Goal: Task Accomplishment & Management: Manage account settings

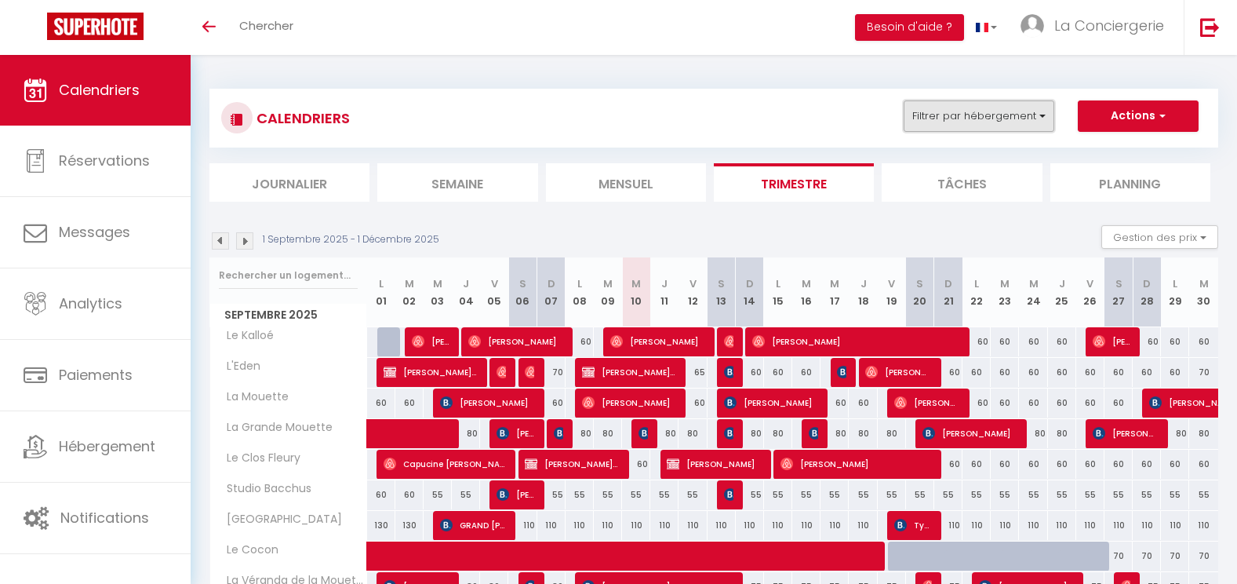
click at [979, 129] on button "Filtrer par hébergement" at bounding box center [979, 115] width 151 height 31
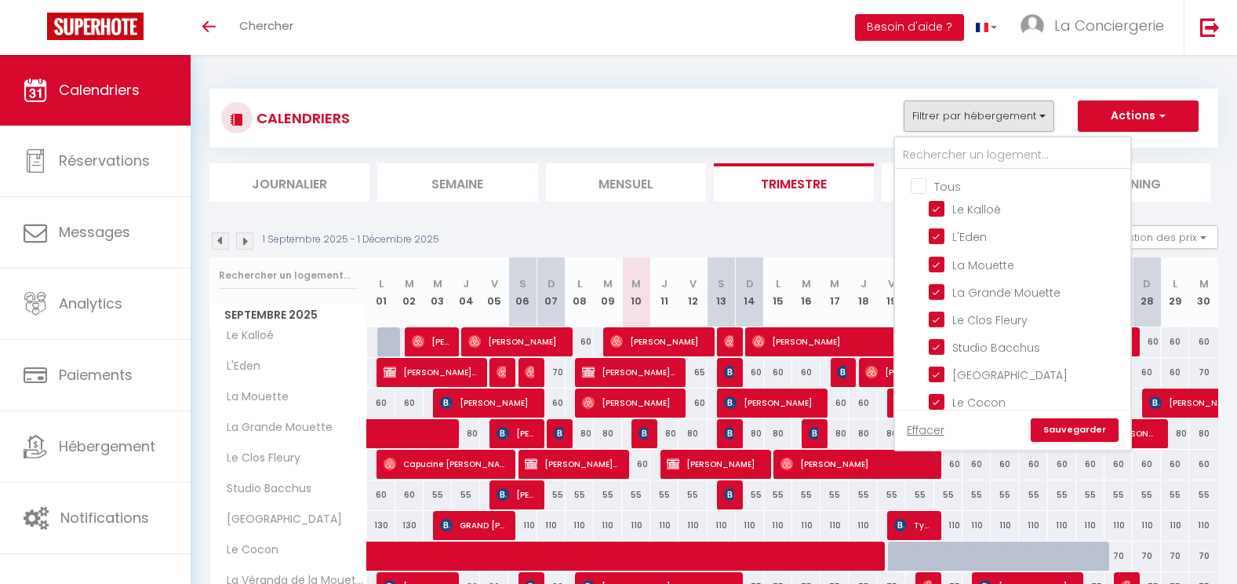
click at [925, 184] on input "Tous" at bounding box center [1028, 185] width 235 height 16
checkbox input "false"
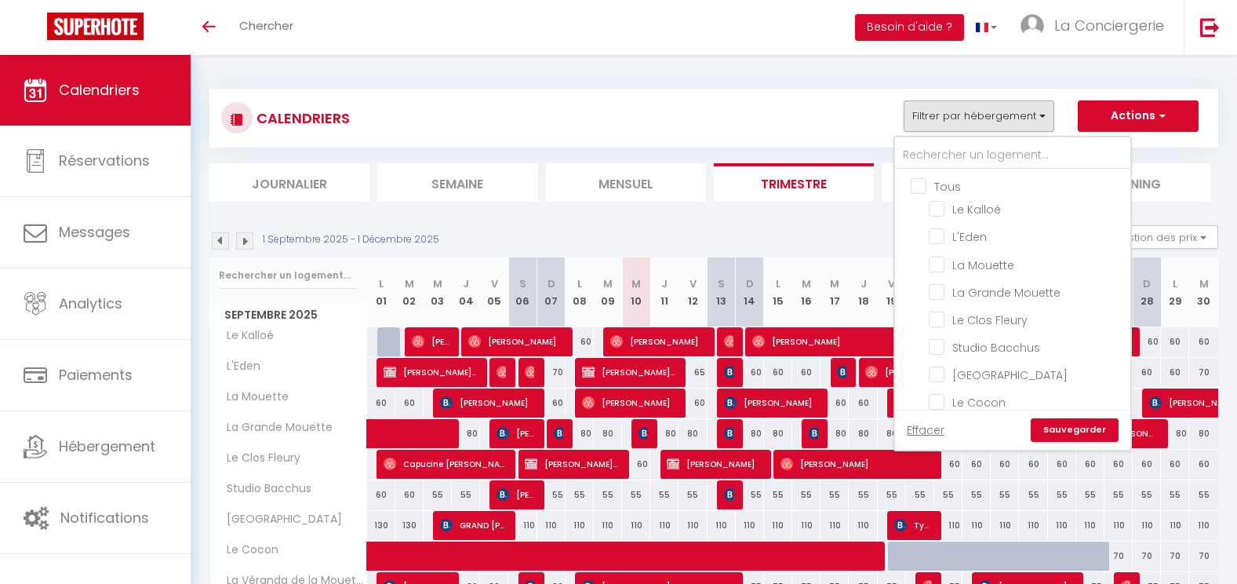
checkbox input "false"
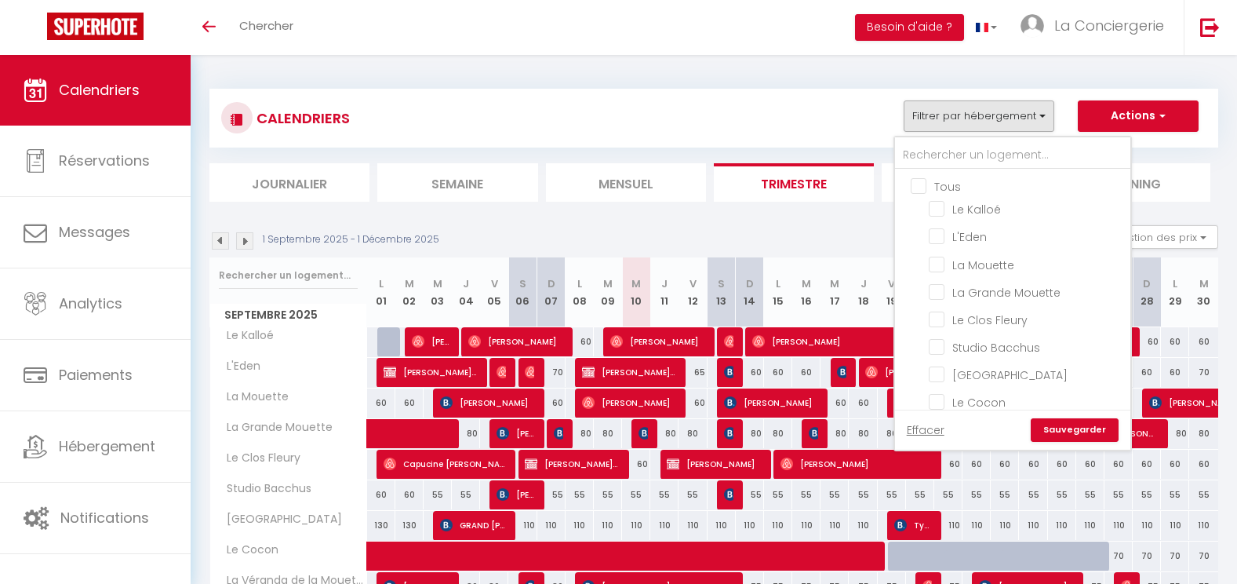
checkbox input "false"
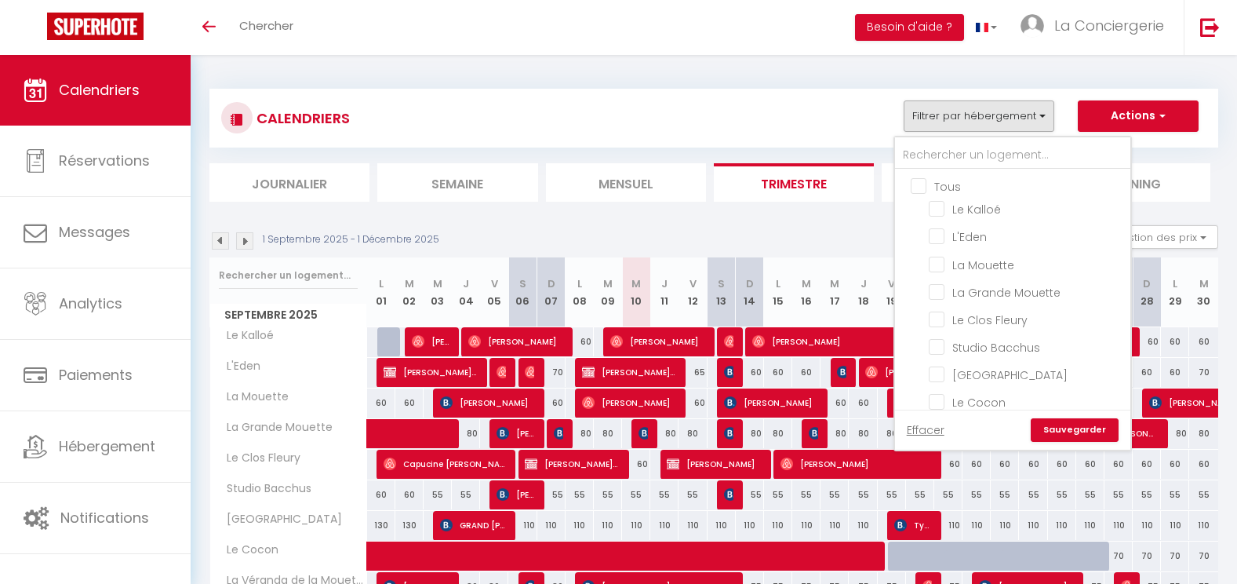
checkbox input "false"
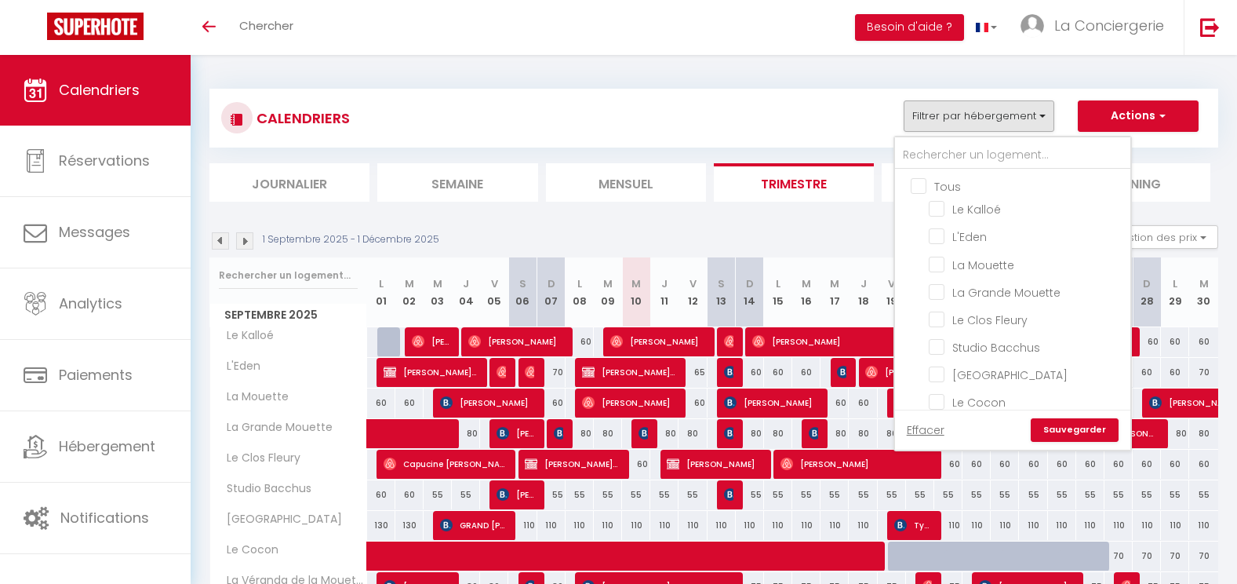
checkbox input "false"
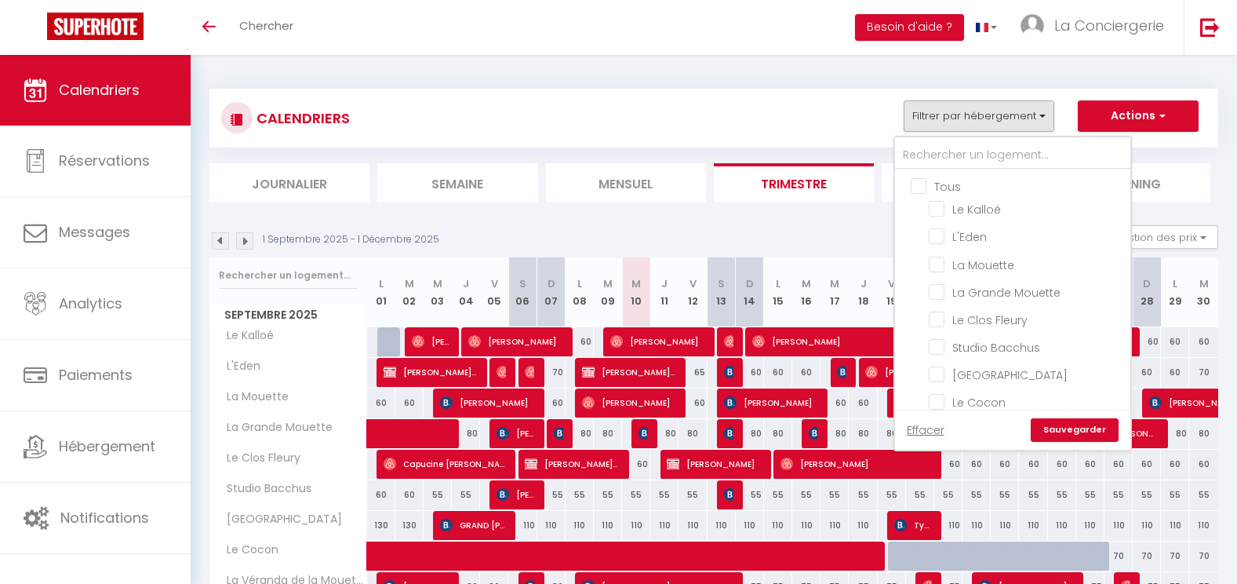
checkbox input "false"
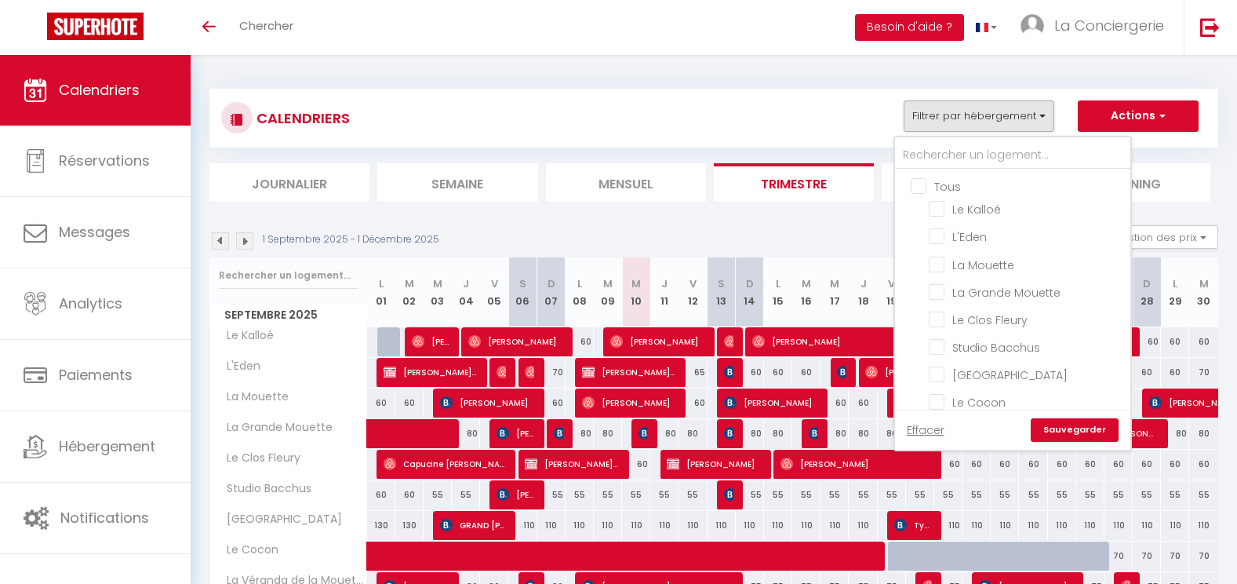
checkbox input "false"
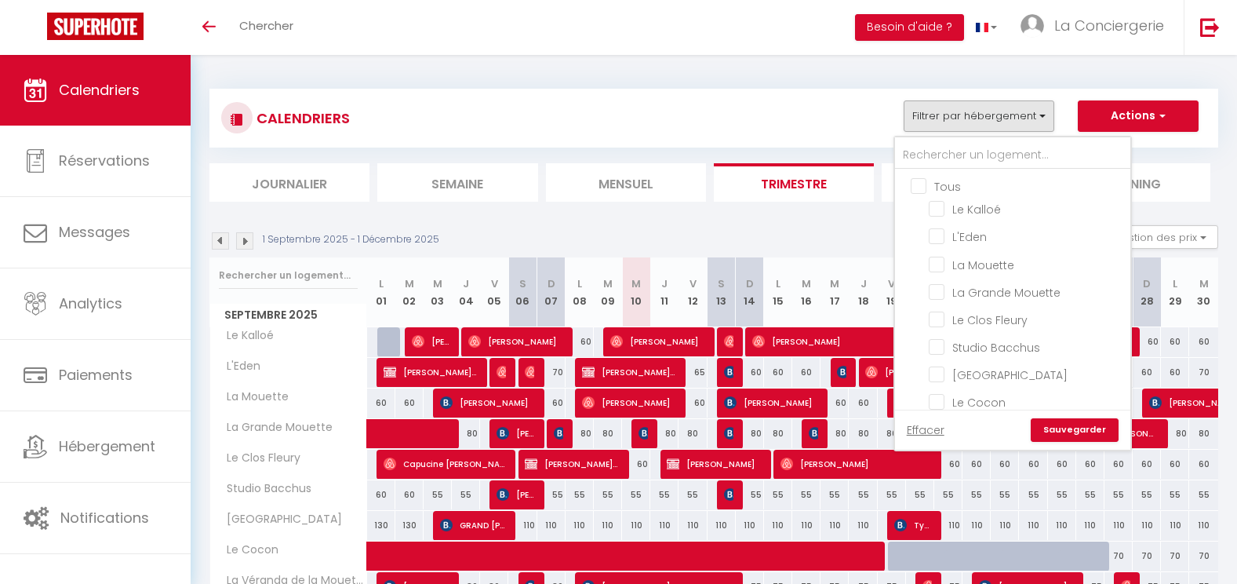
checkbox input "false"
click at [940, 144] on input "text" at bounding box center [1012, 155] width 235 height 28
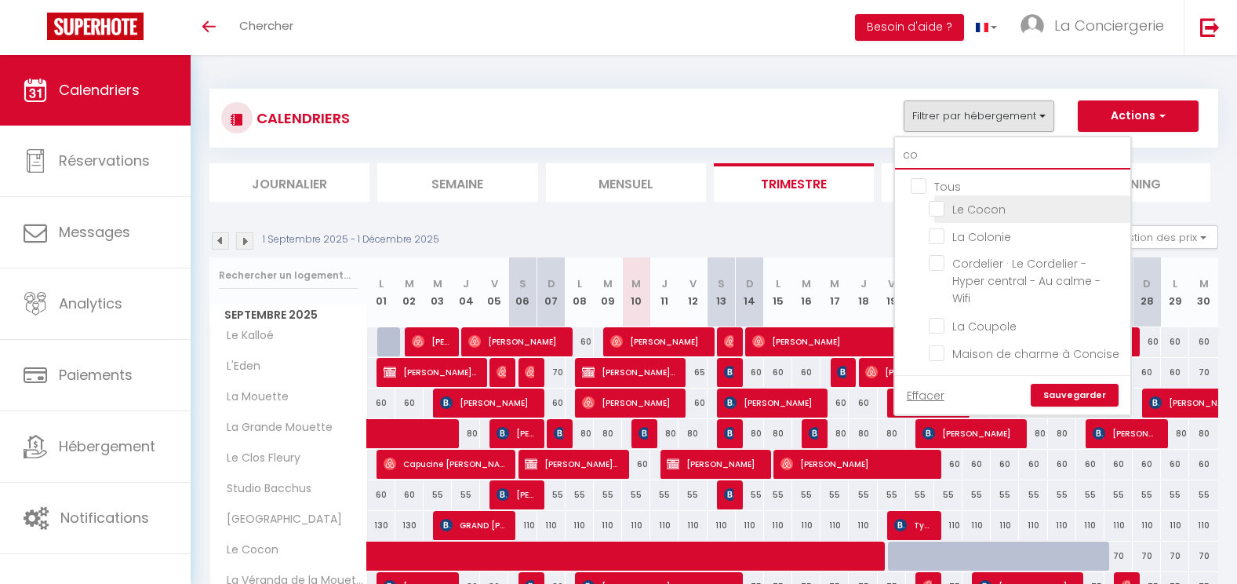
type input "co"
click at [961, 208] on input "Le Cocon" at bounding box center [1027, 208] width 196 height 16
checkbox input "true"
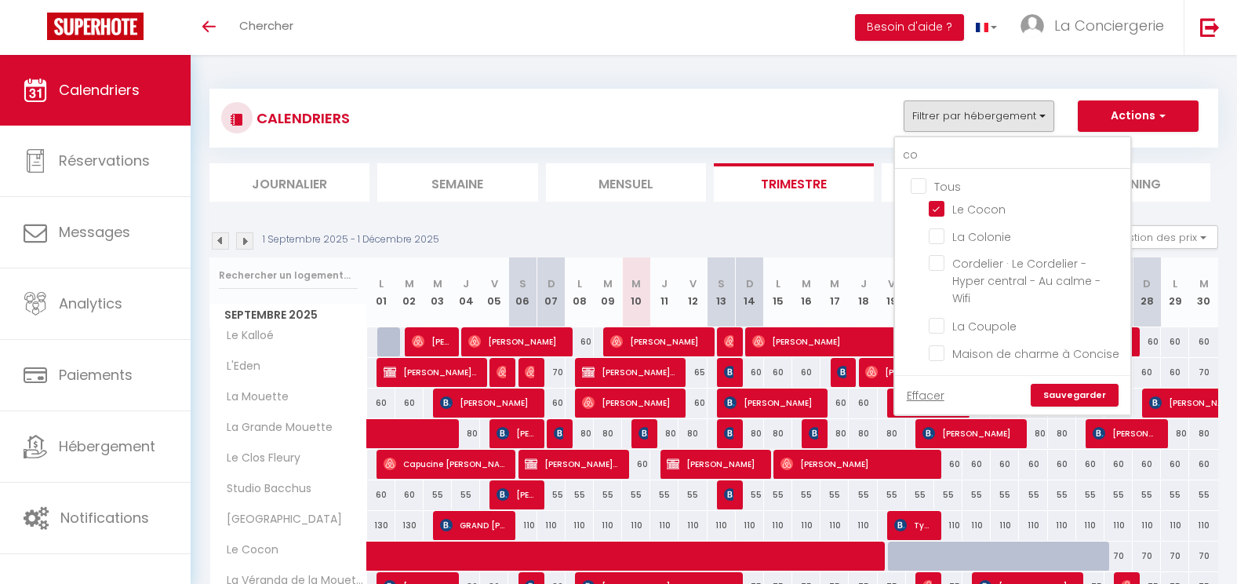
click at [1072, 384] on link "Sauvegarder" at bounding box center [1075, 396] width 88 height 24
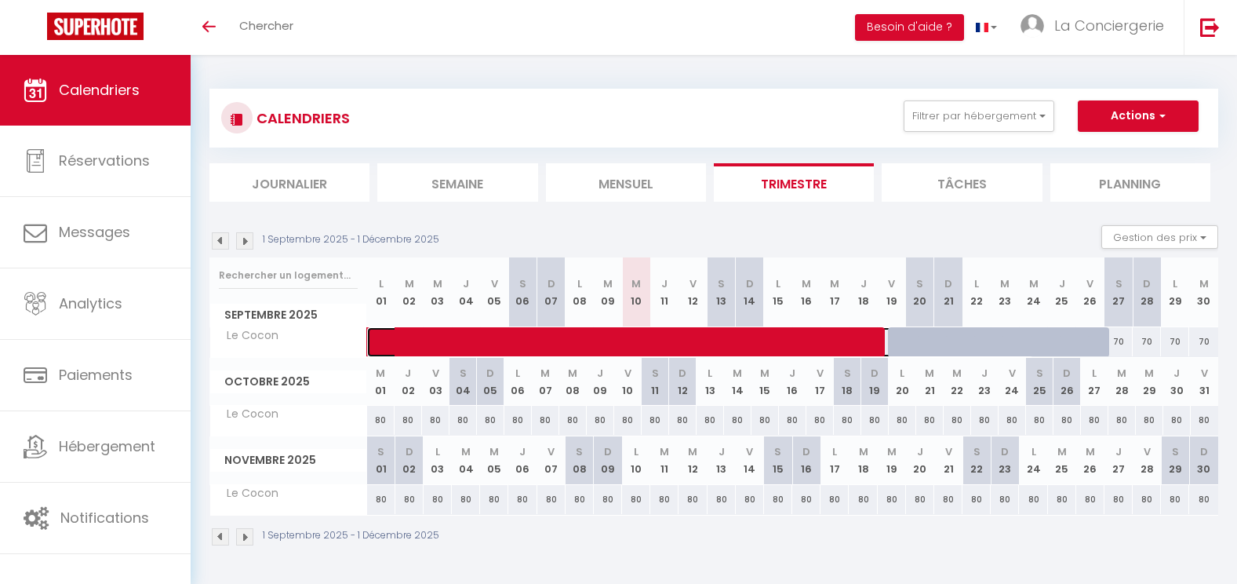
click at [746, 350] on span at bounding box center [709, 342] width 650 height 30
select select "OK"
select select "KO"
select select "0"
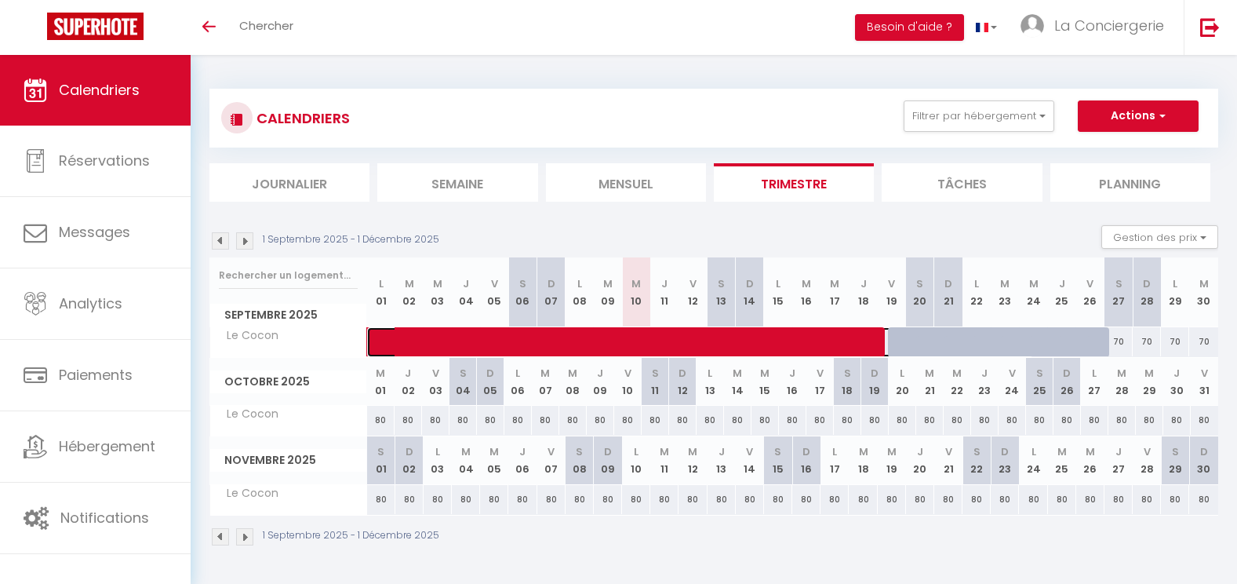
select select "1"
select select
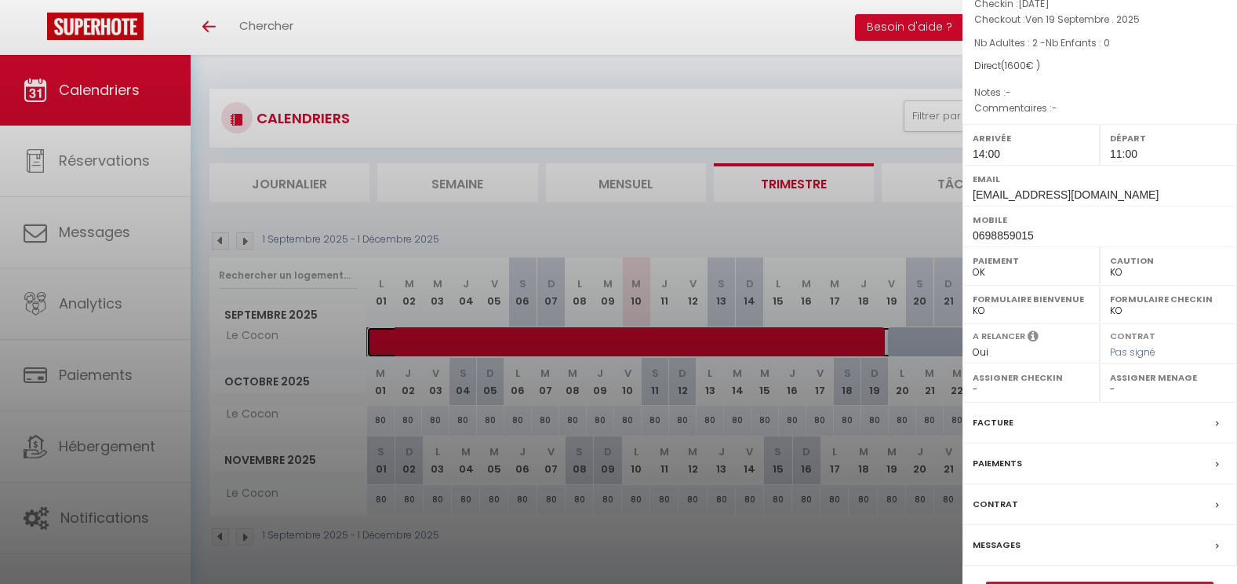
scroll to position [147, 0]
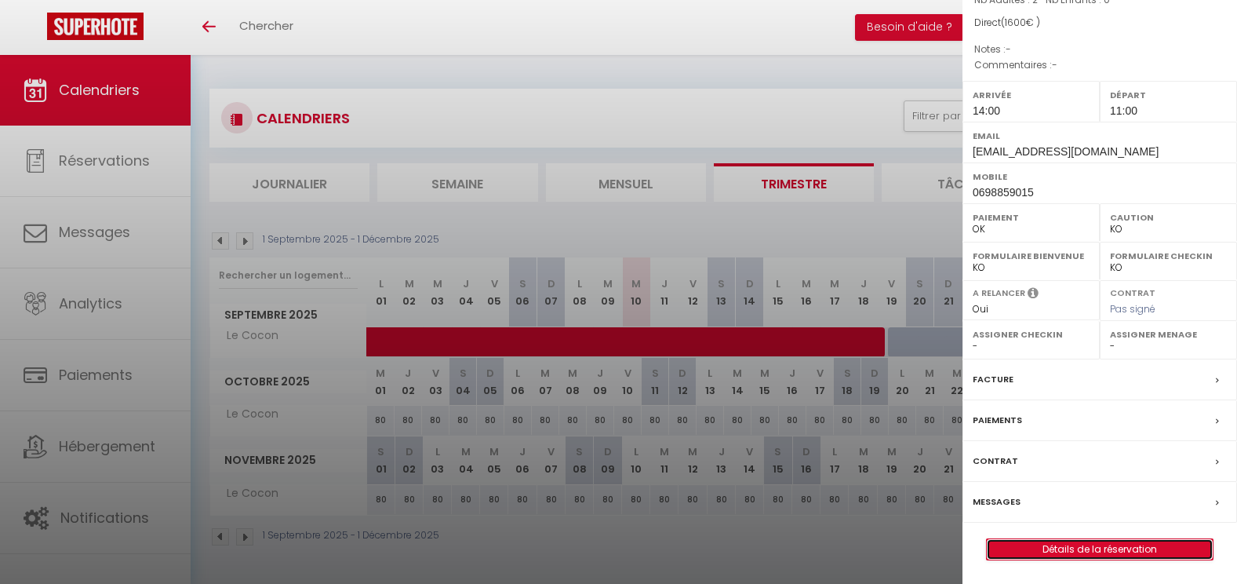
click at [1103, 553] on link "Détails de la réservation" at bounding box center [1100, 549] width 226 height 20
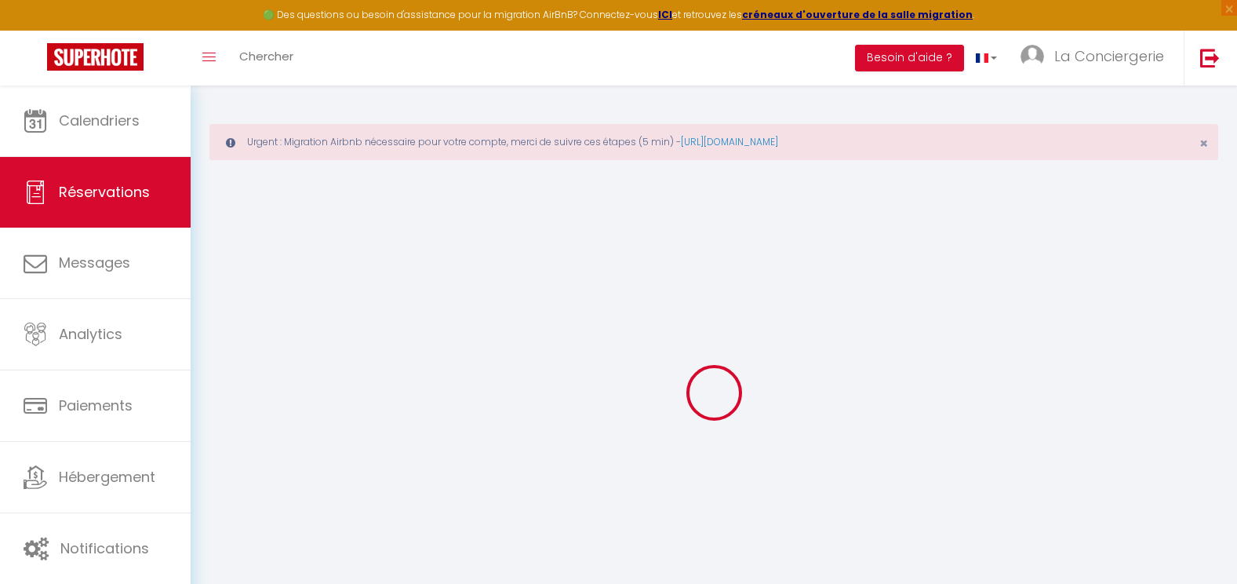
select select
checkbox input "false"
select select
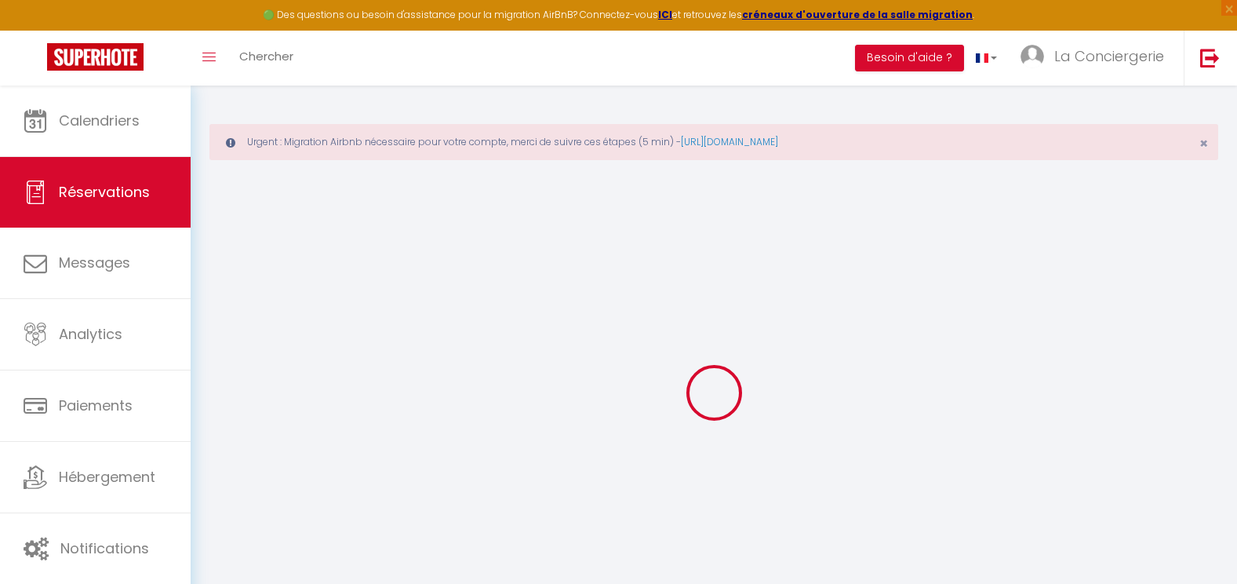
select select
checkbox input "false"
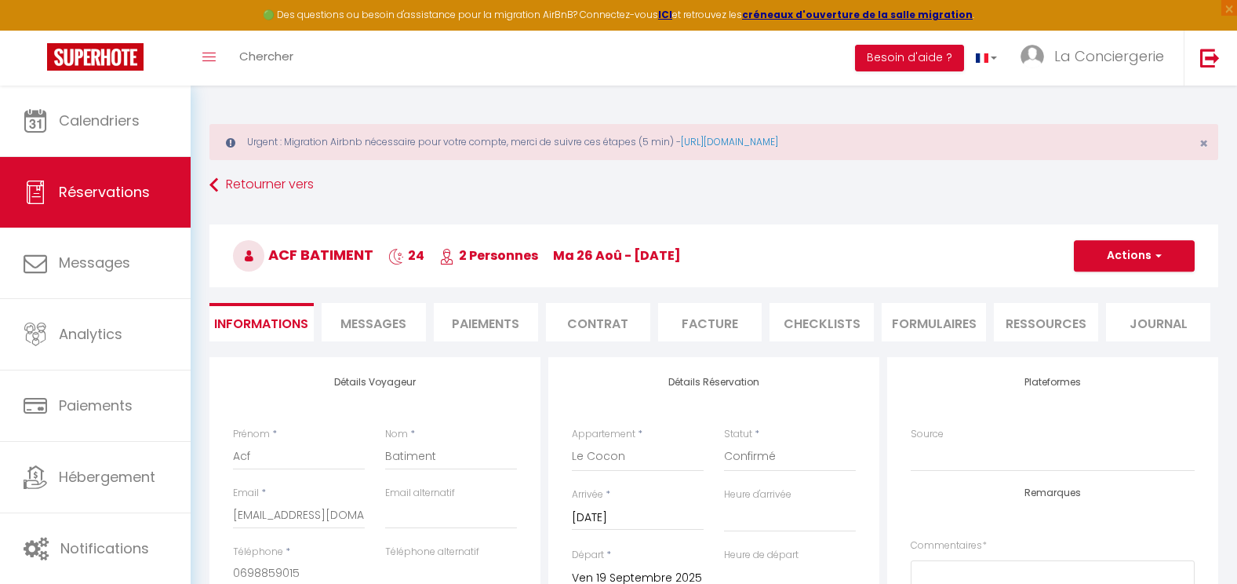
select select
checkbox input "false"
select select
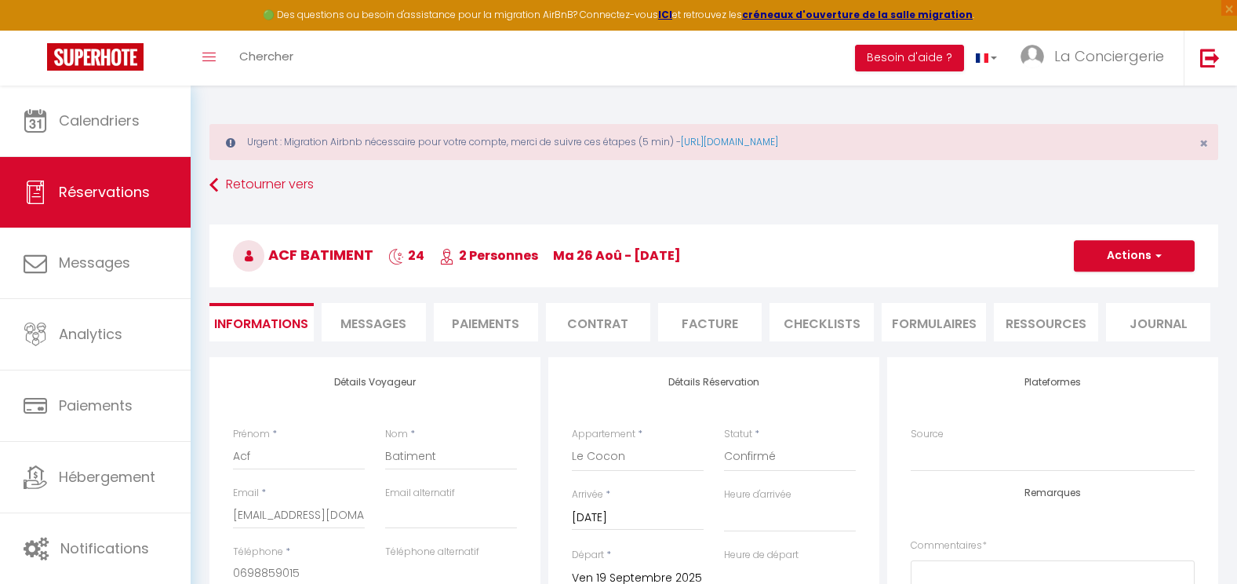
checkbox input "false"
select select "14:00"
select select "11:00"
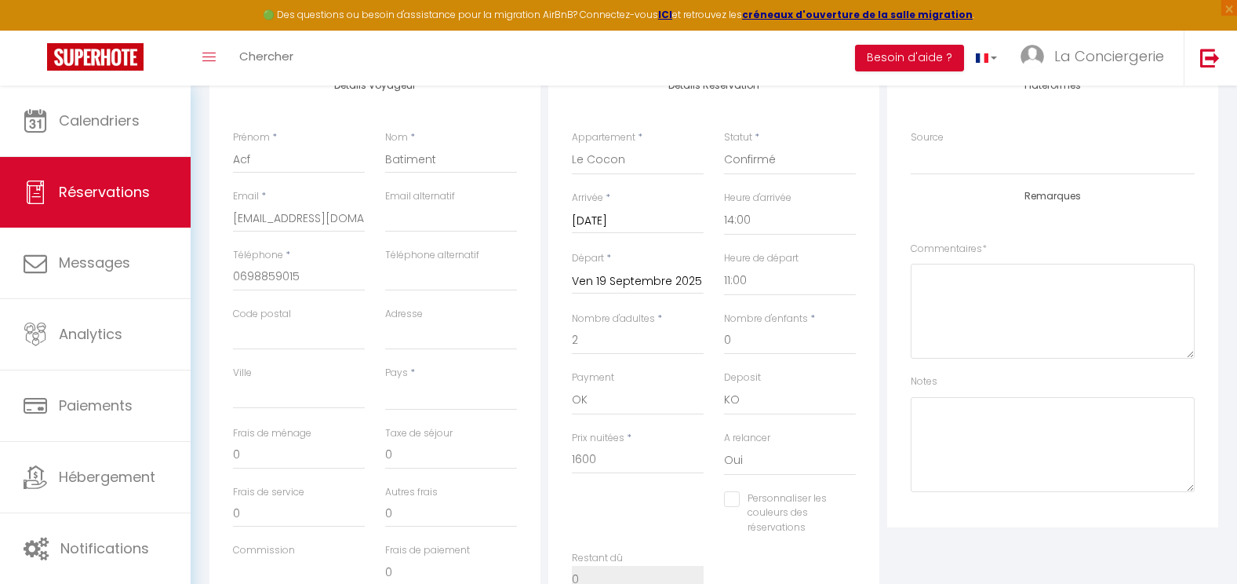
scroll to position [298, 0]
click at [302, 266] on input "0698859015" at bounding box center [299, 275] width 132 height 28
type input "069885901"
select select
checkbox input "false"
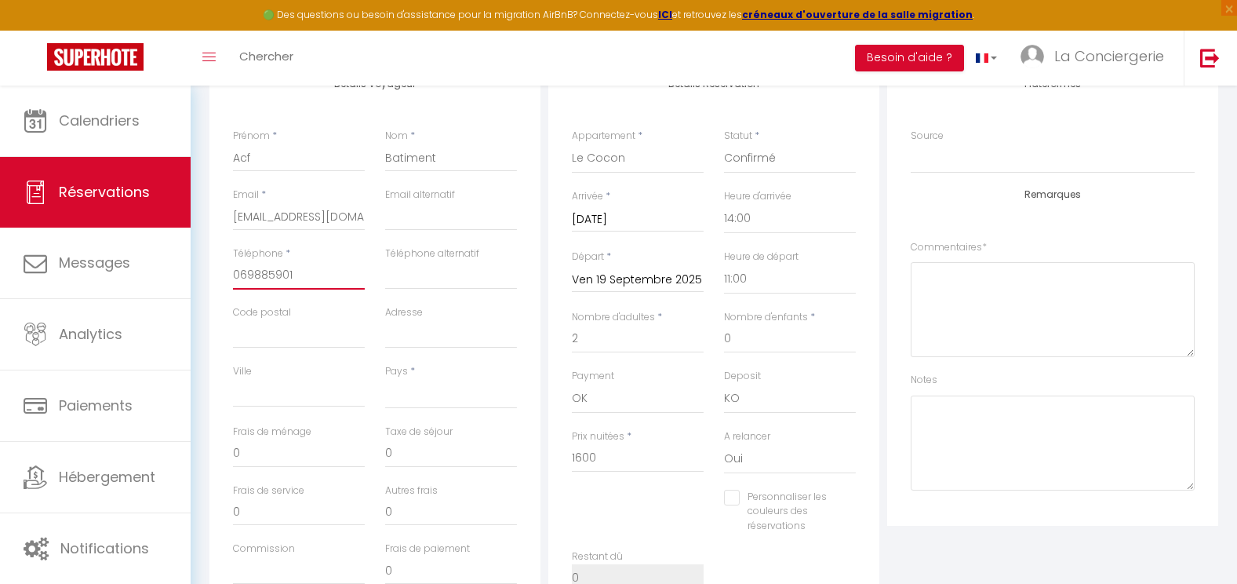
type input "06988590"
select select
checkbox input "false"
type input "0698859"
select select
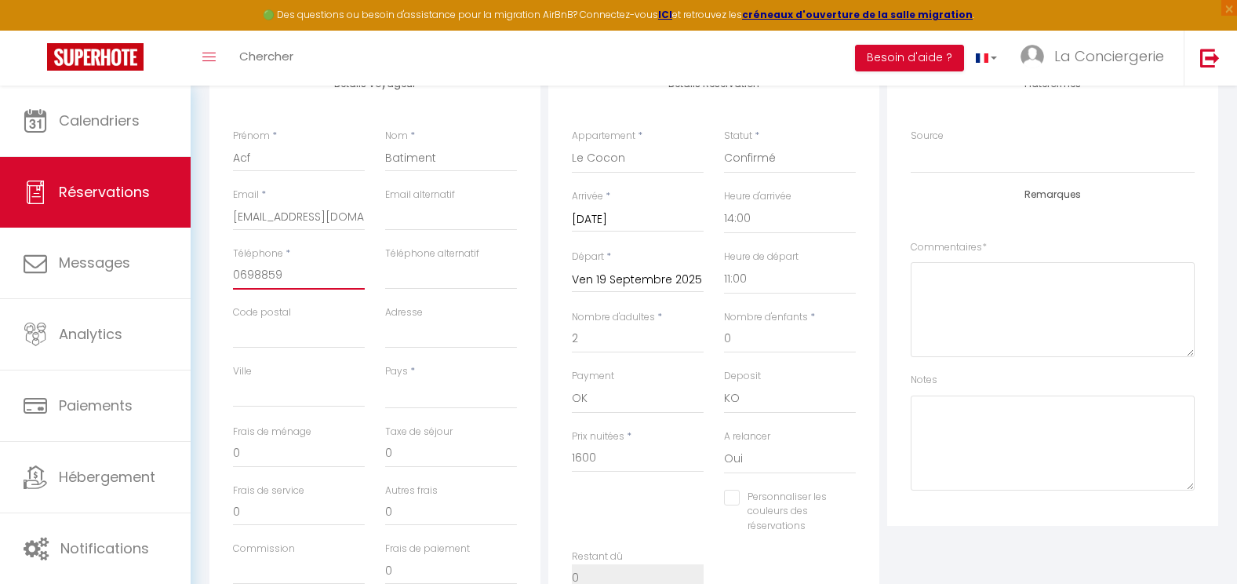
checkbox input "false"
type input "069885"
select select
checkbox input "false"
type input "06988"
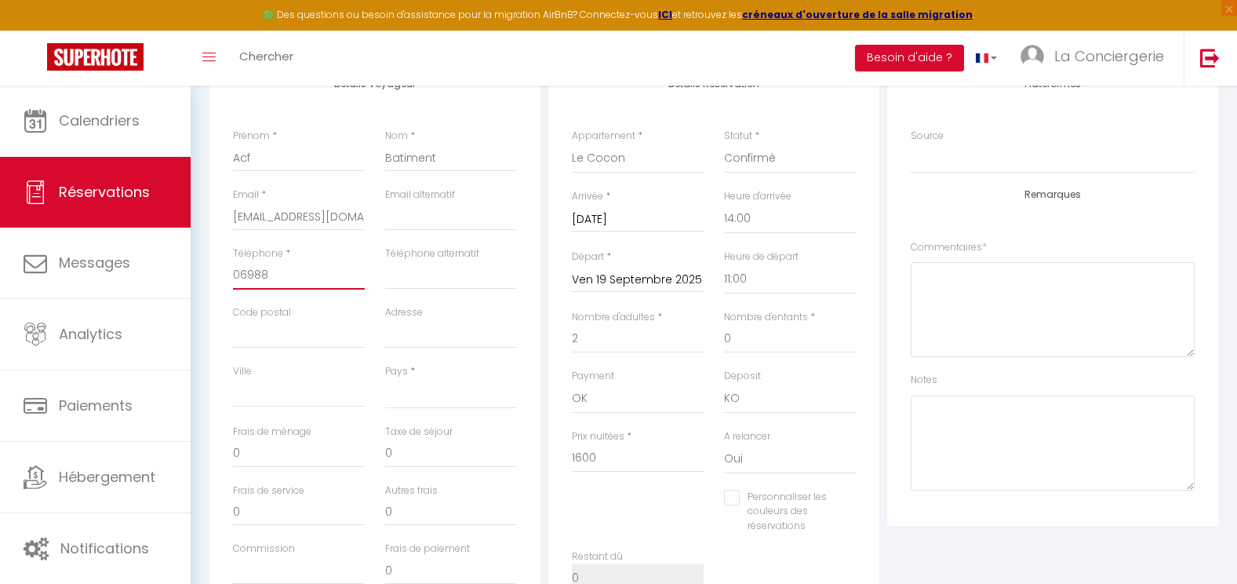
select select
checkbox input "false"
type input "0698"
select select
checkbox input "false"
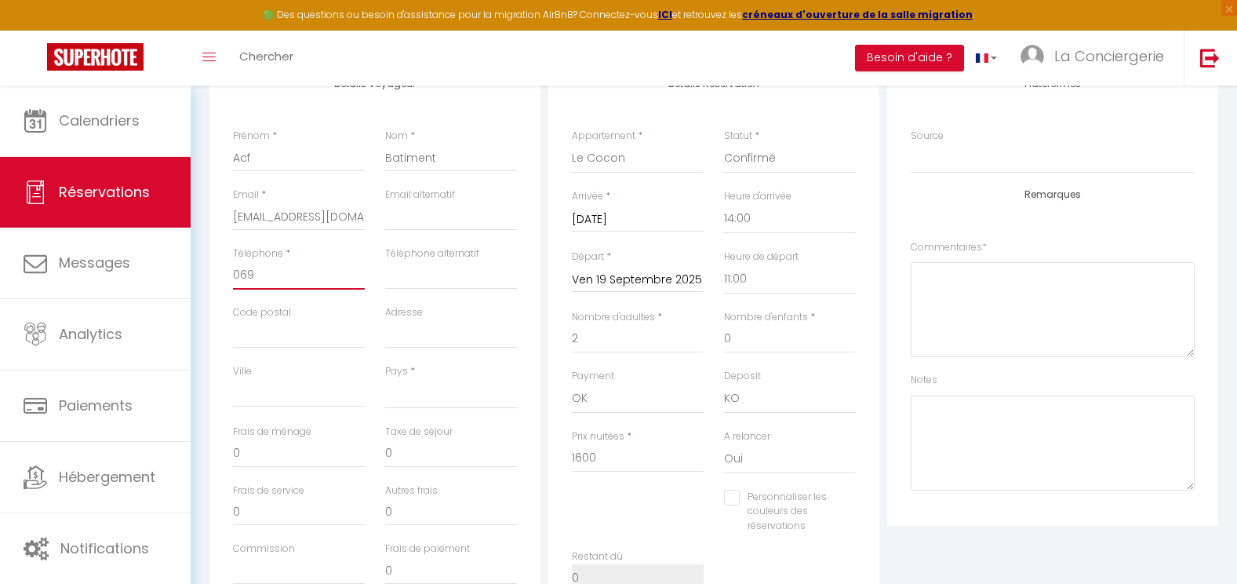
type input "06"
select select
checkbox input "false"
type input "0"
select select
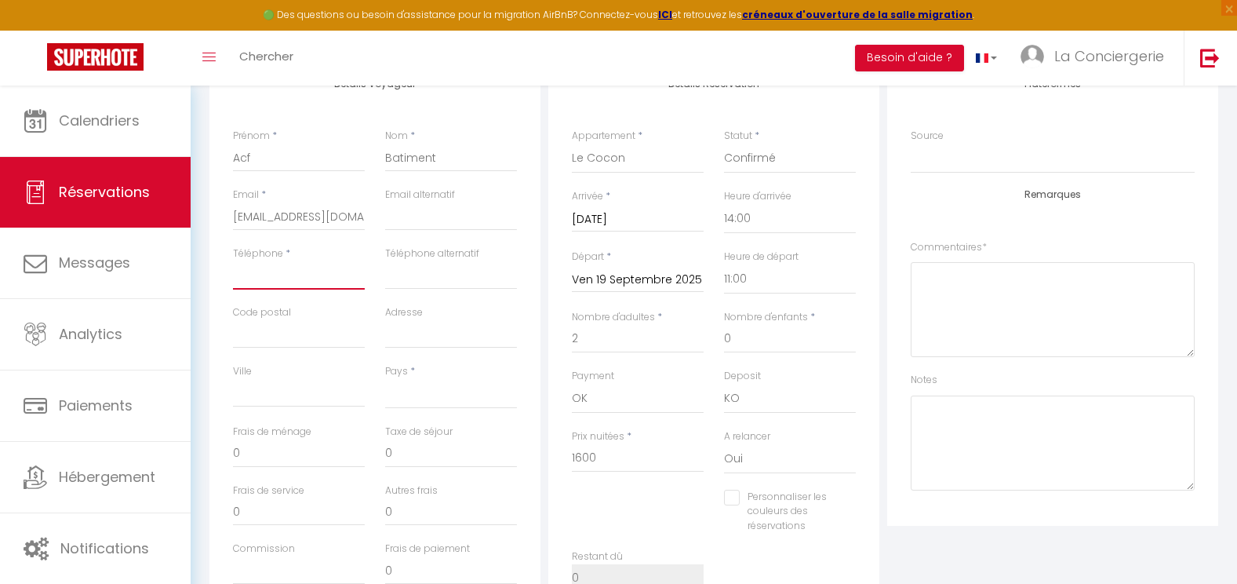
checkbox input "false"
type input "+"
select select
checkbox input "false"
type input "+3"
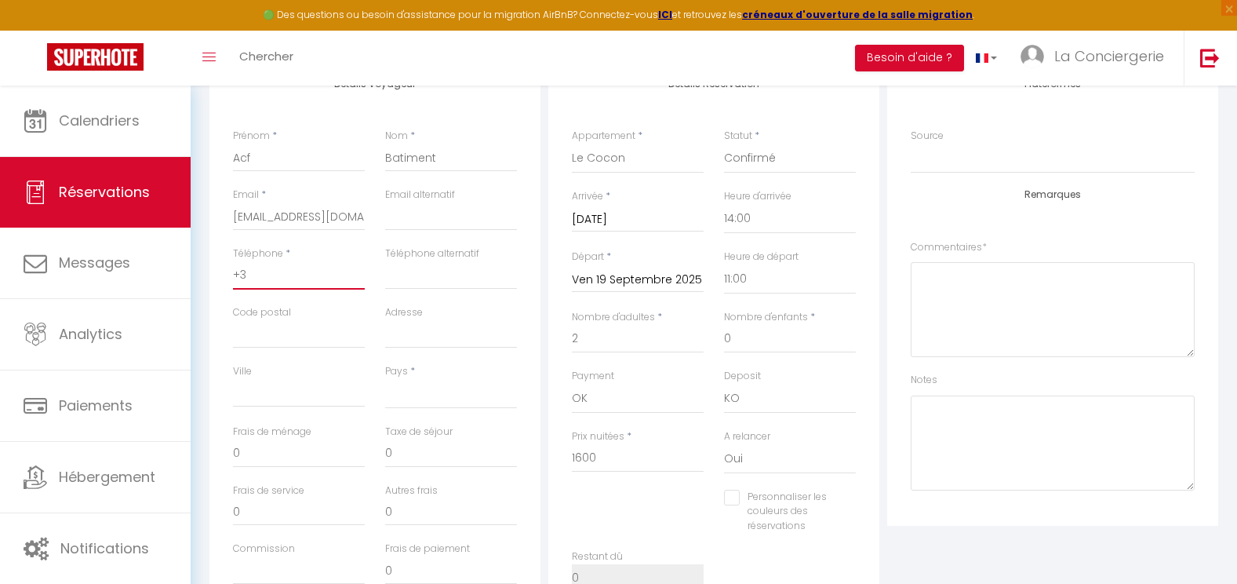
select select
checkbox input "false"
type input "+33"
select select
checkbox input "false"
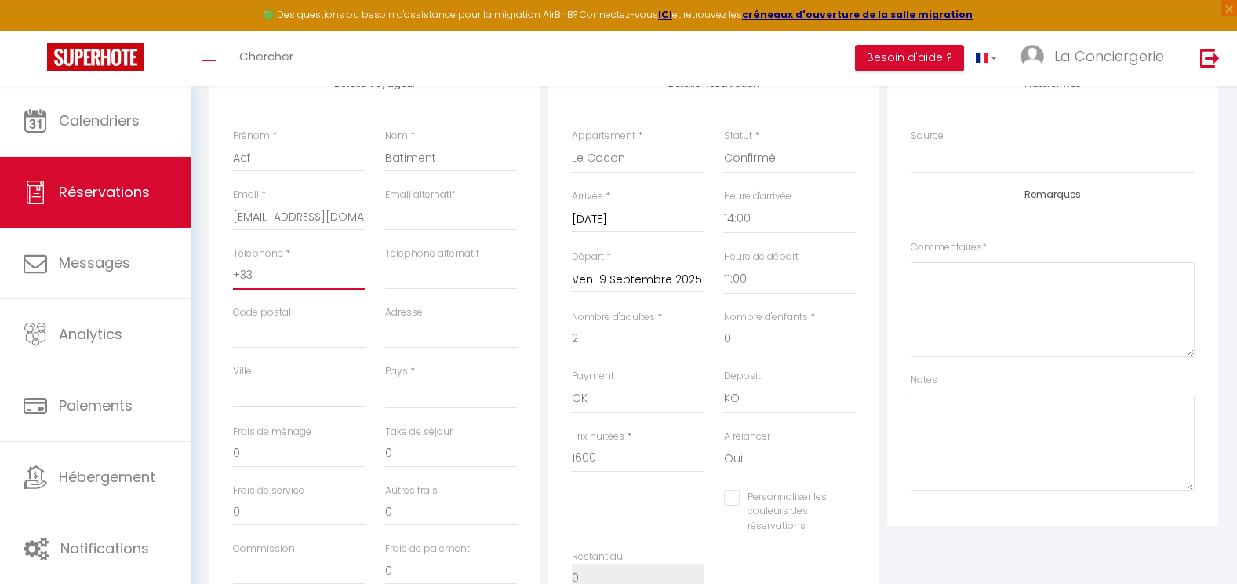
type input "+337"
select select
checkbox input "false"
type input "+3376"
select select
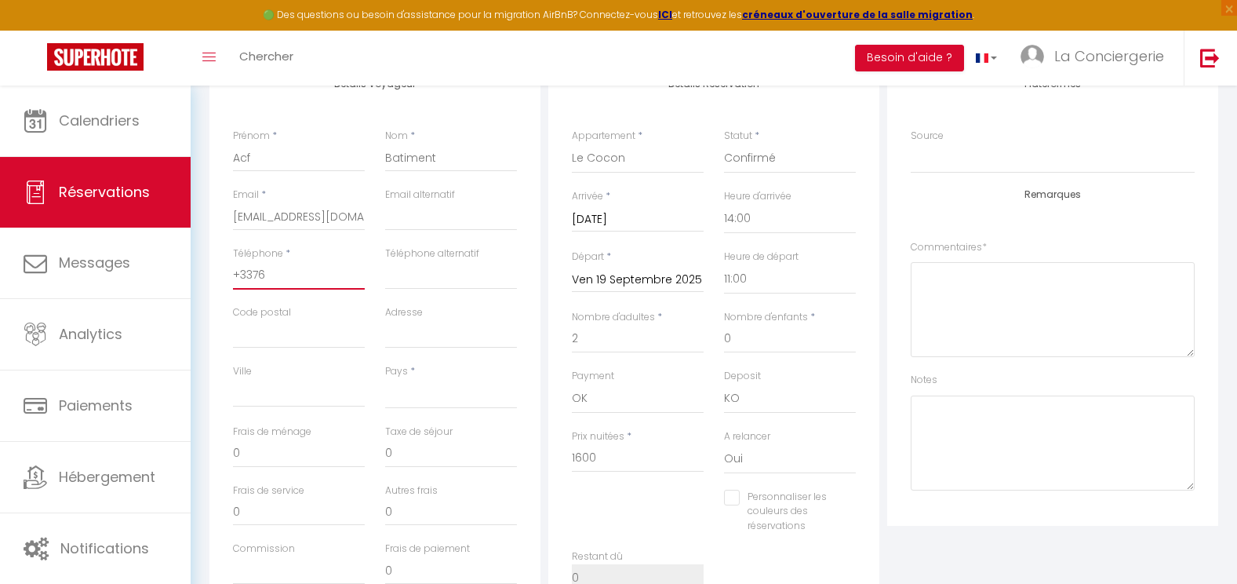
checkbox input "false"
type input "+33763"
select select
checkbox input "false"
type input "+337636"
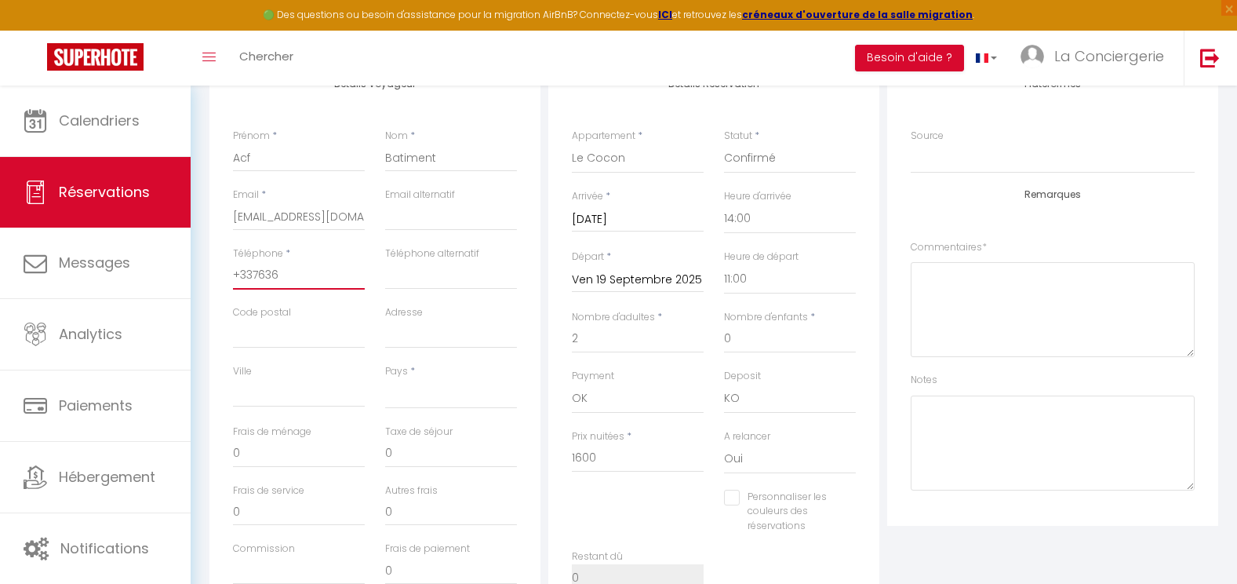
select select
checkbox input "false"
type input "+3376368"
select select
checkbox input "false"
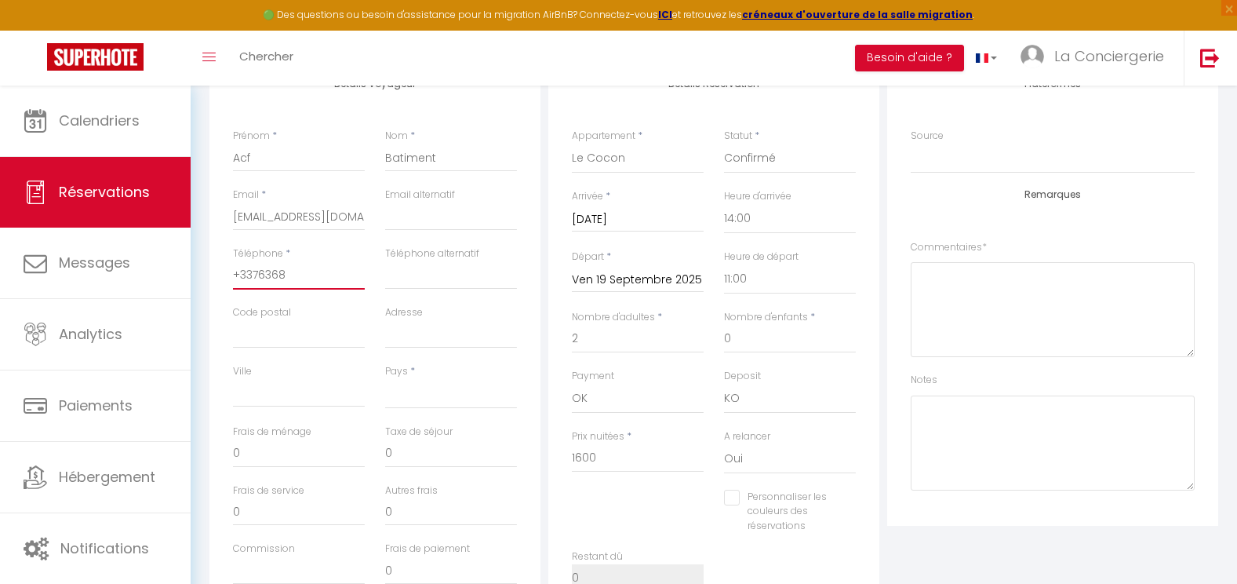
type input "+33763689"
select select
checkbox input "false"
type input "[PHONE_NUMBER]"
select select
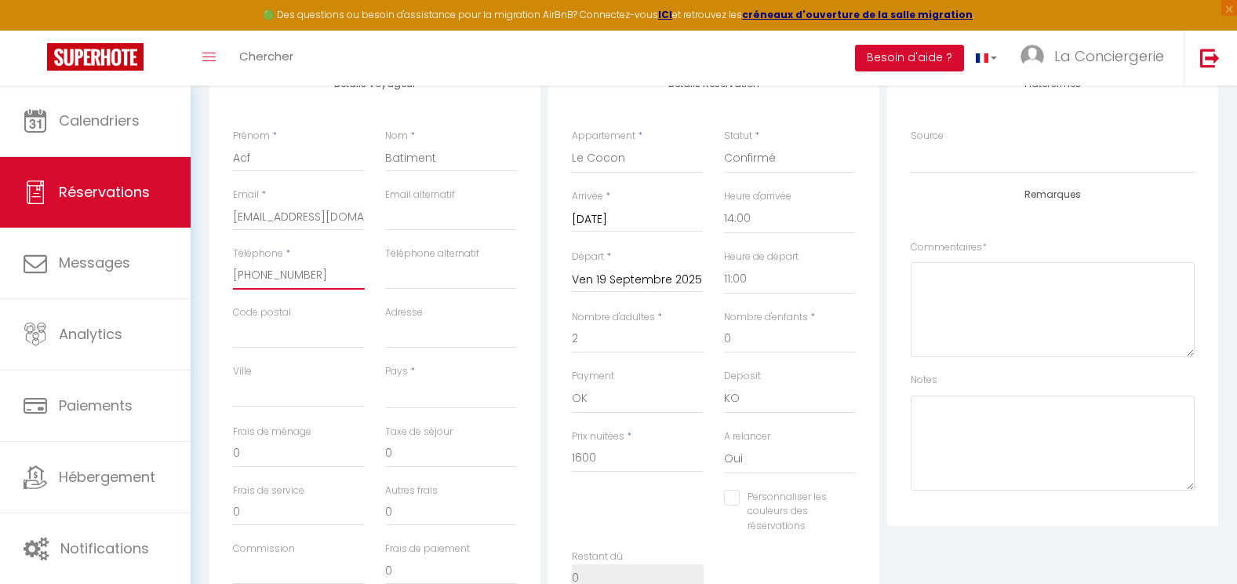
checkbox input "false"
type input "[PHONE_NUMBER]"
select select
checkbox input "false"
type input "[PHONE_NUMBER]"
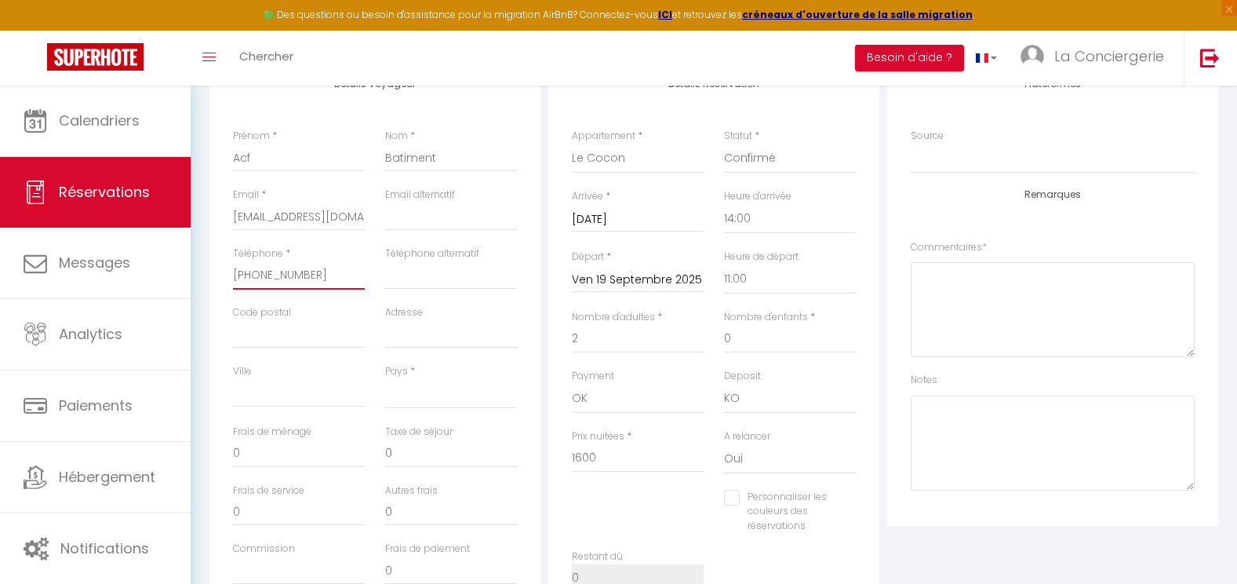
select select
checkbox input "false"
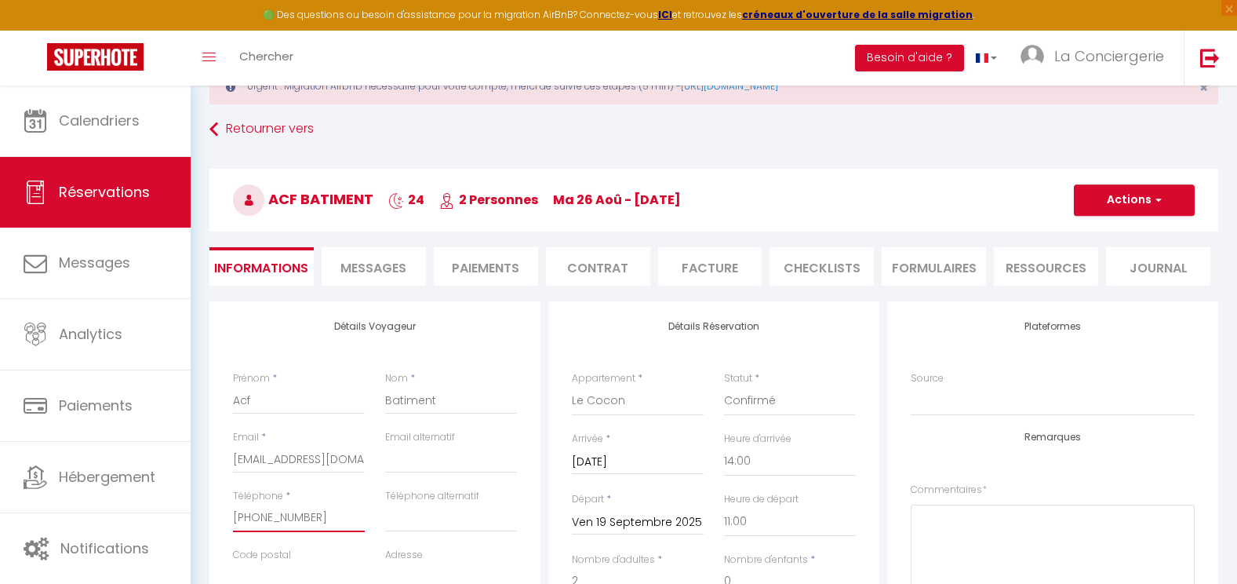
scroll to position [0, 0]
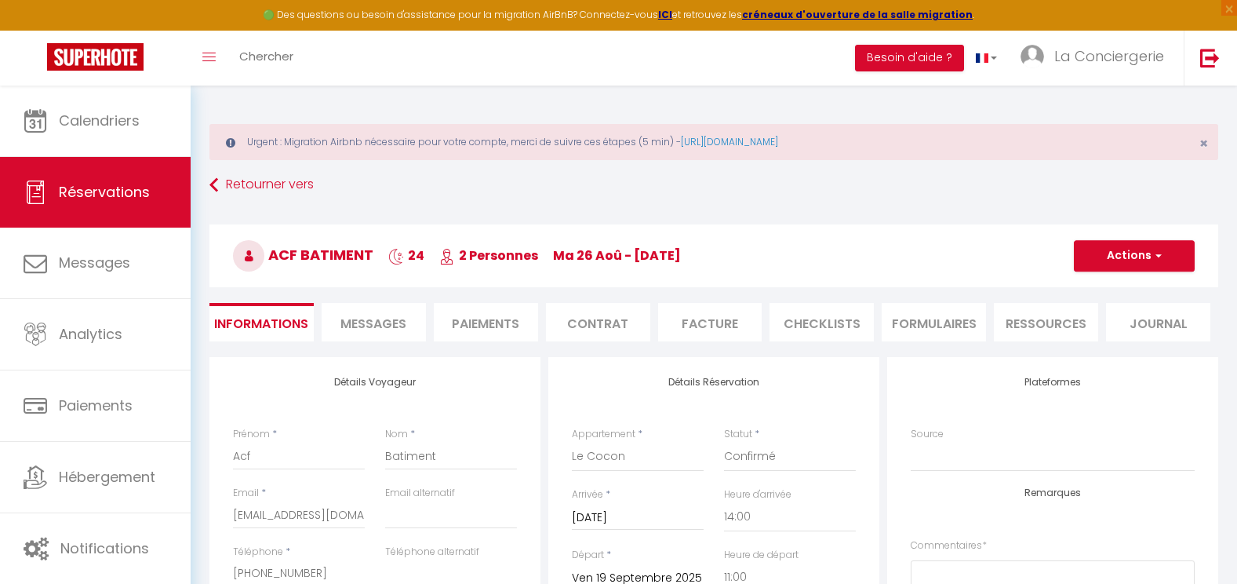
type input "[PHONE_NUMBER]"
click at [1130, 253] on button "Actions" at bounding box center [1134, 255] width 121 height 31
click at [1131, 291] on link "Enregistrer" at bounding box center [1119, 290] width 124 height 20
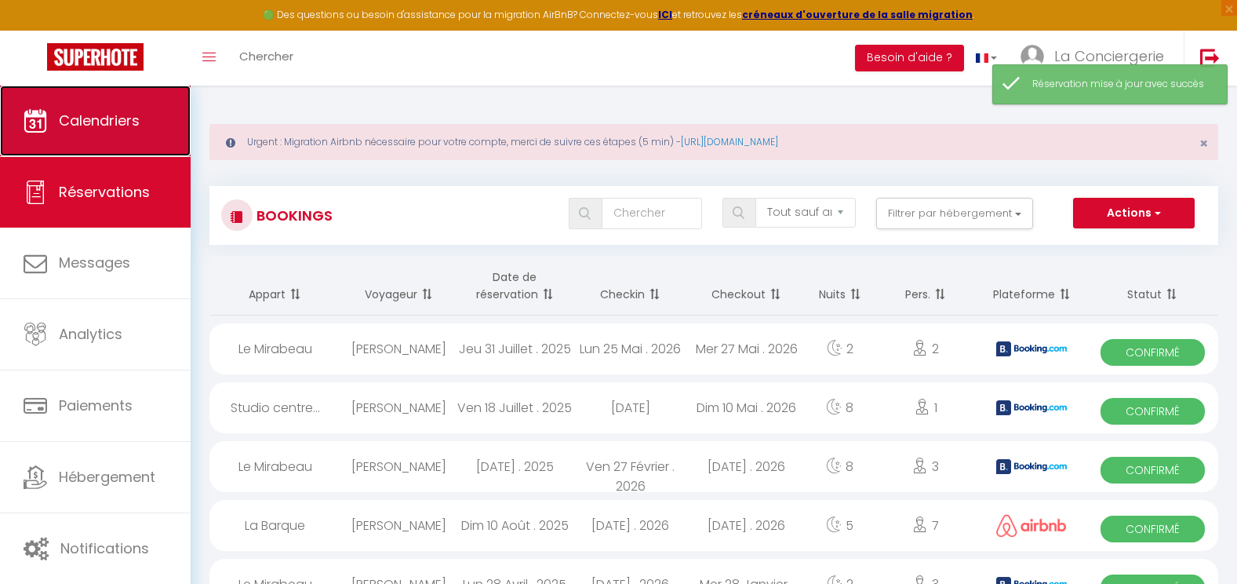
click at [119, 118] on span "Calendriers" at bounding box center [99, 121] width 81 height 20
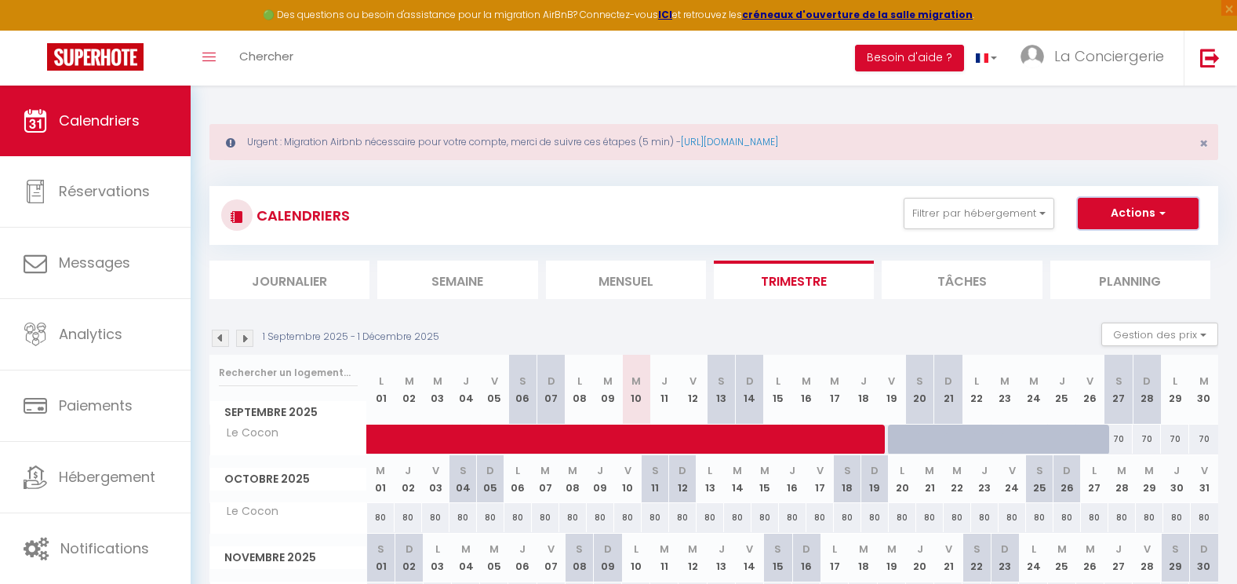
click at [1146, 208] on button "Actions" at bounding box center [1138, 213] width 121 height 31
click at [1092, 248] on link "Nouvelle réservation" at bounding box center [1122, 250] width 137 height 24
select select
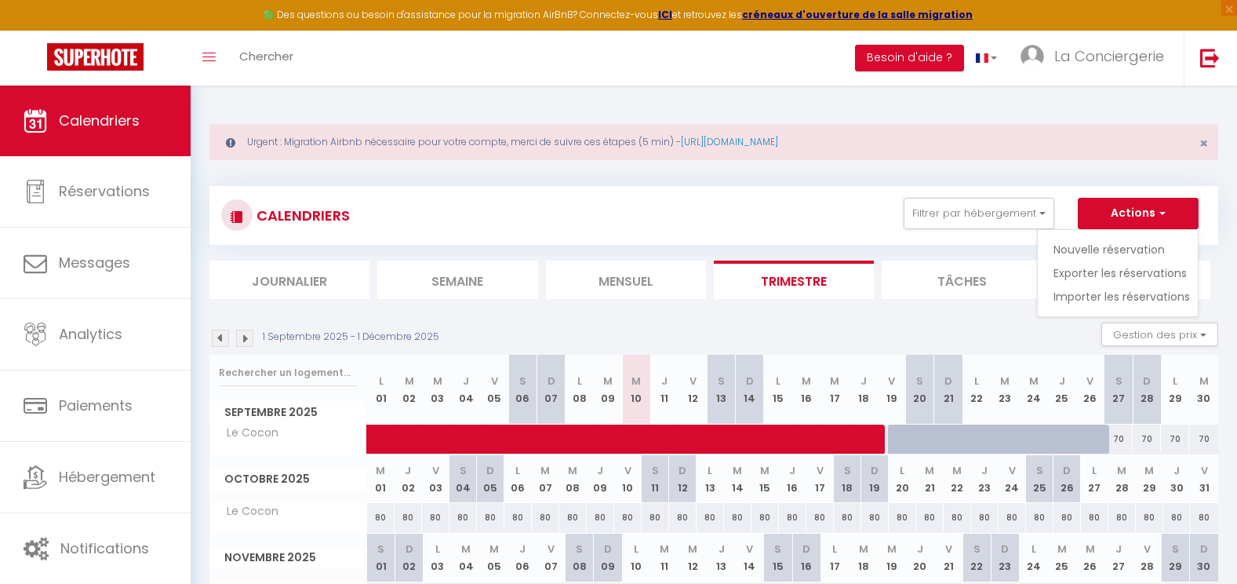
select select
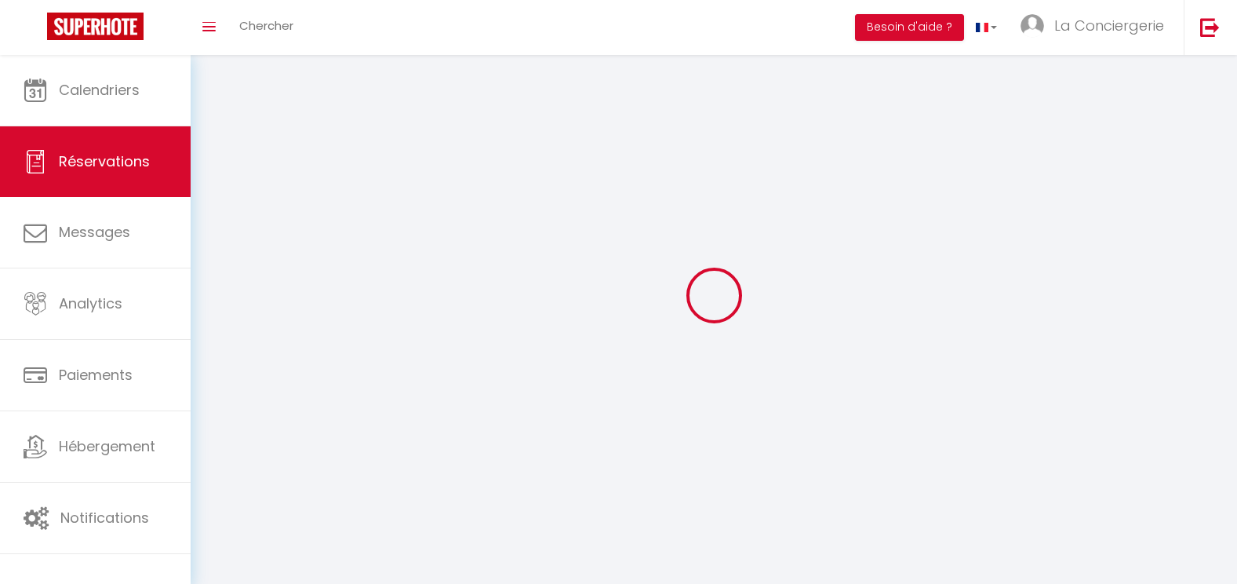
select select
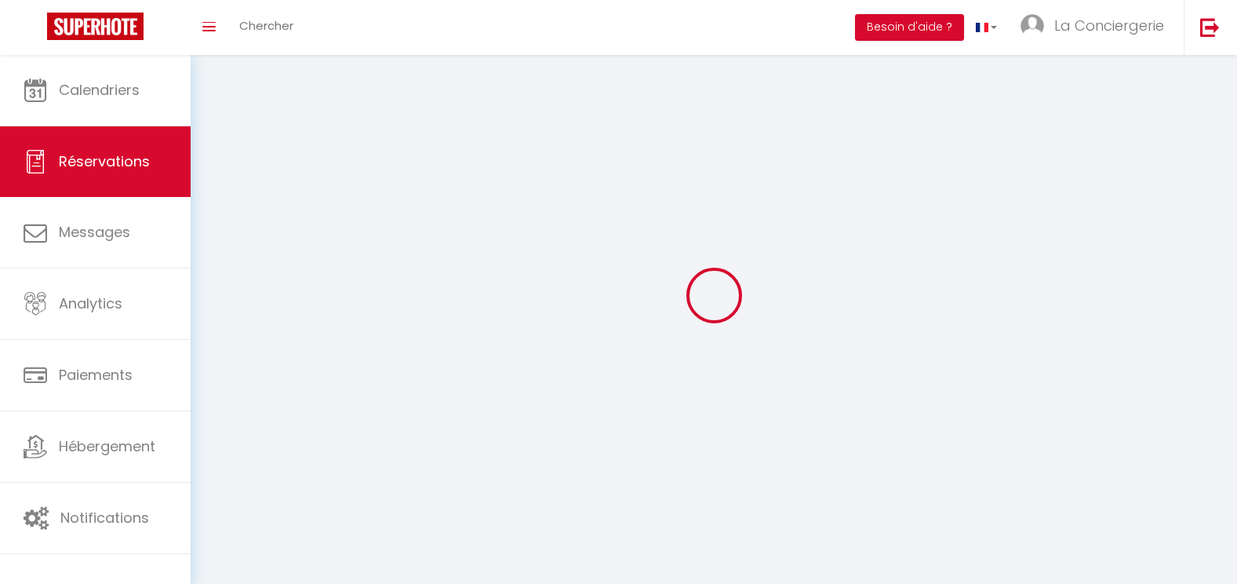
select select
checkbox input "false"
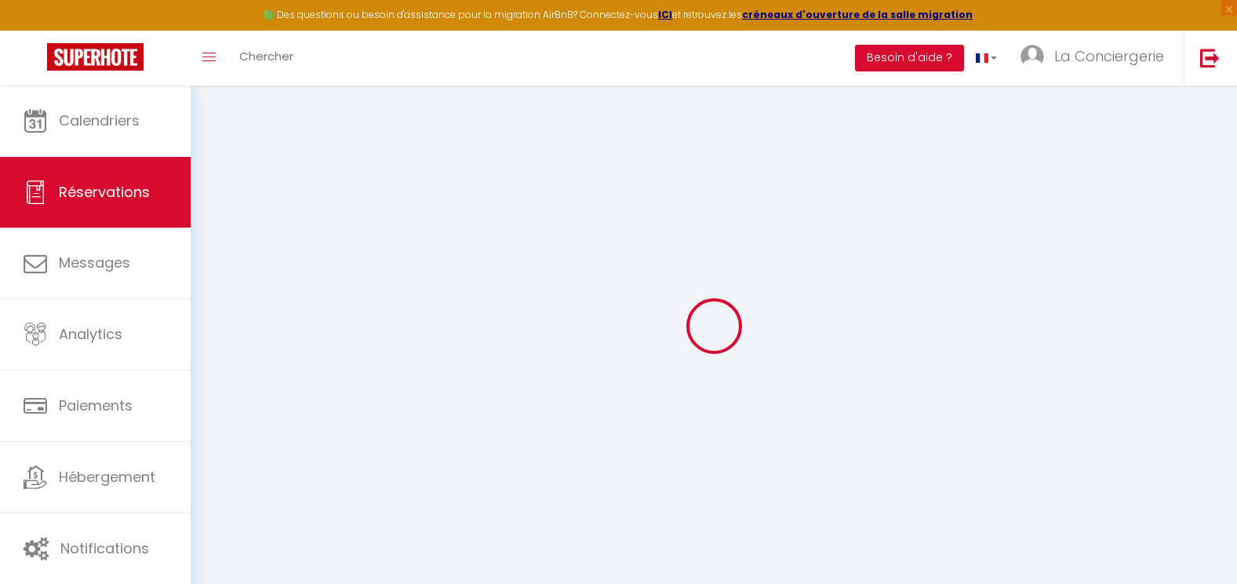
select select
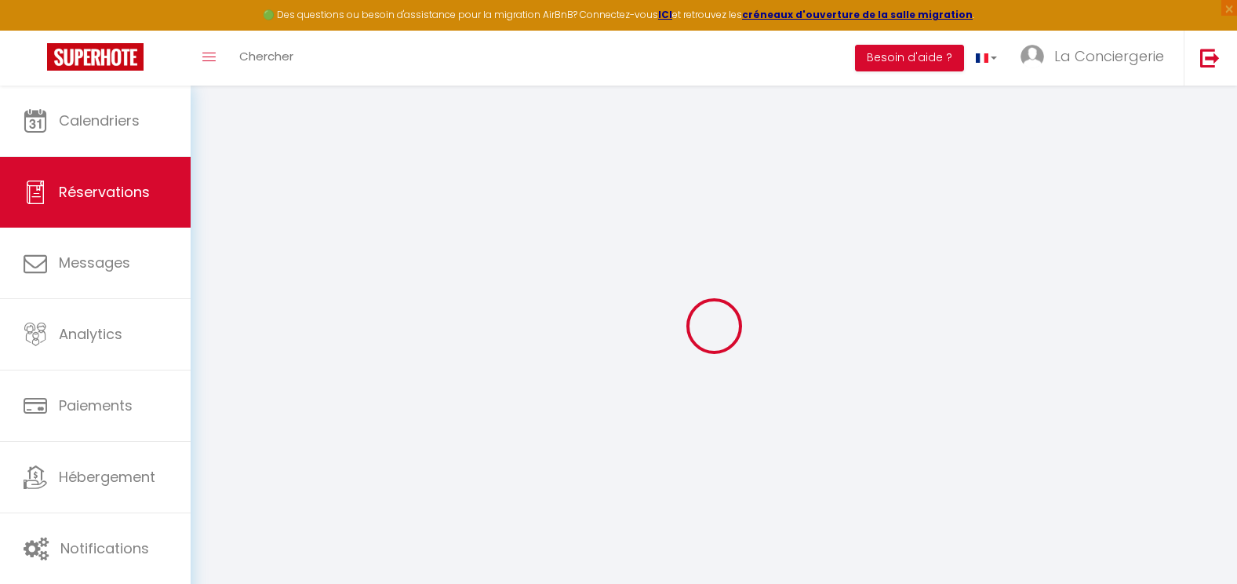
select select
checkbox input "false"
select select
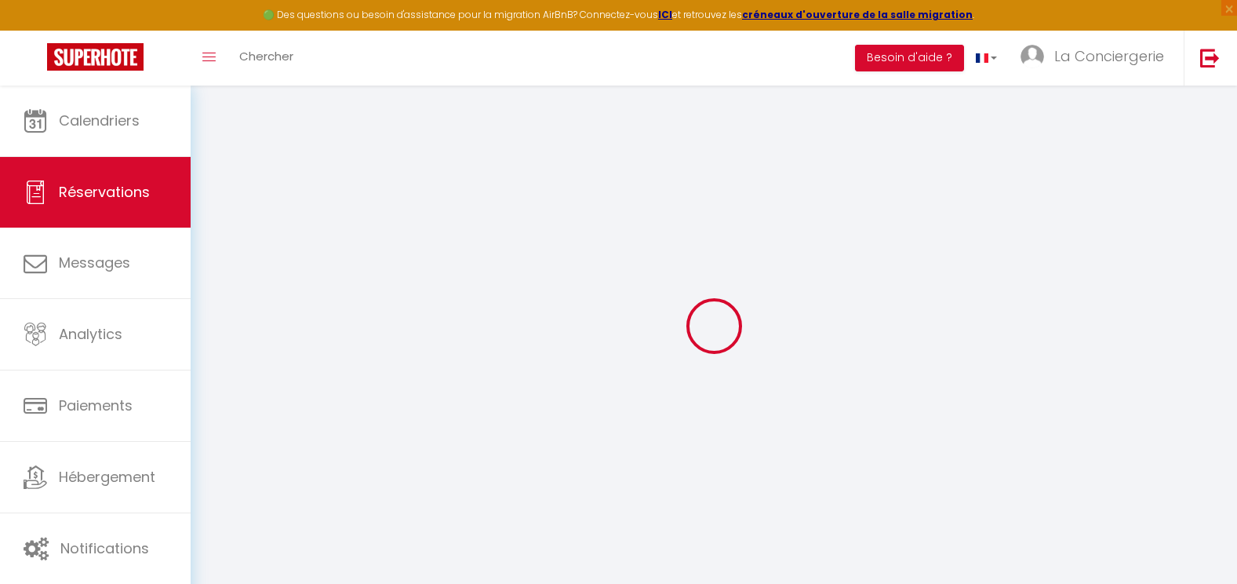
select select
checkbox input "false"
select select
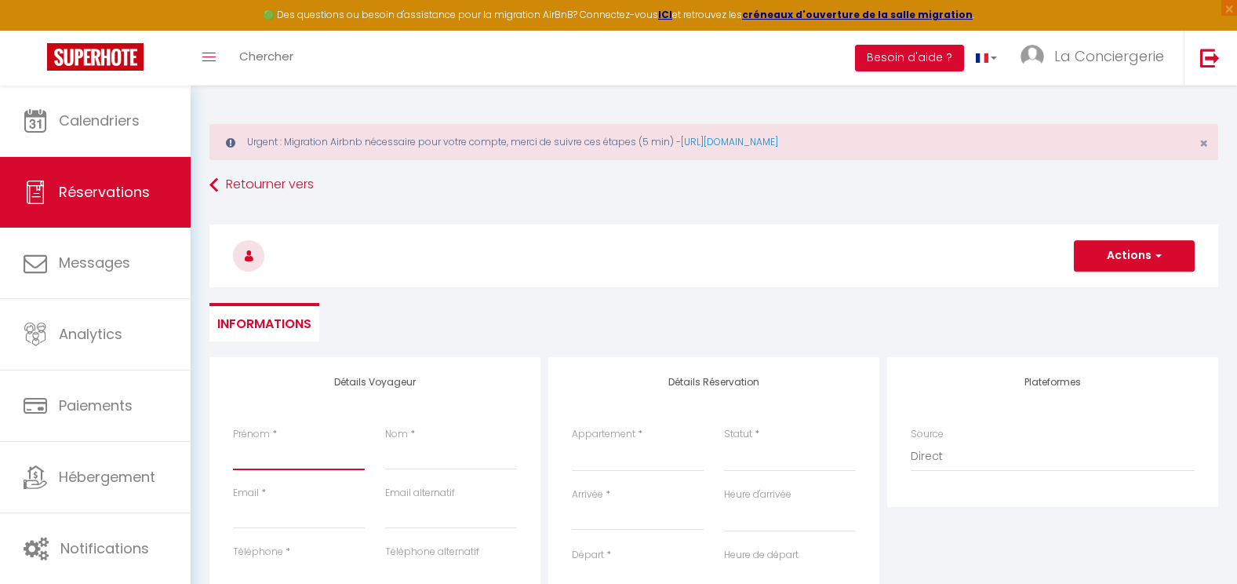
click at [304, 461] on input "Prénom" at bounding box center [299, 456] width 132 height 28
type input "A"
select select
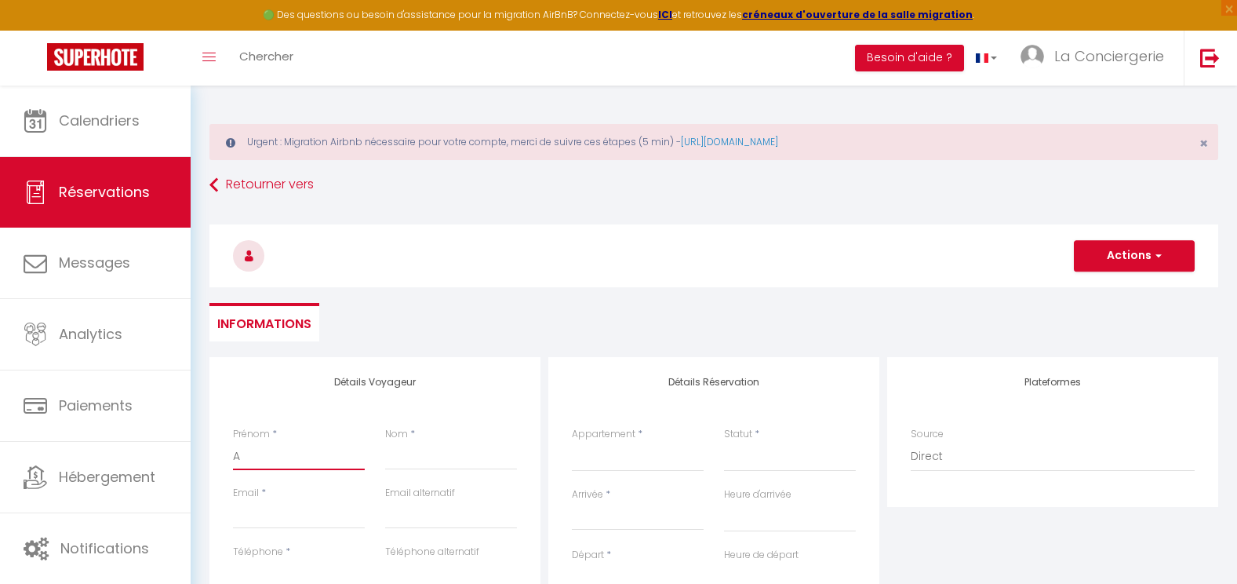
select select
checkbox input "false"
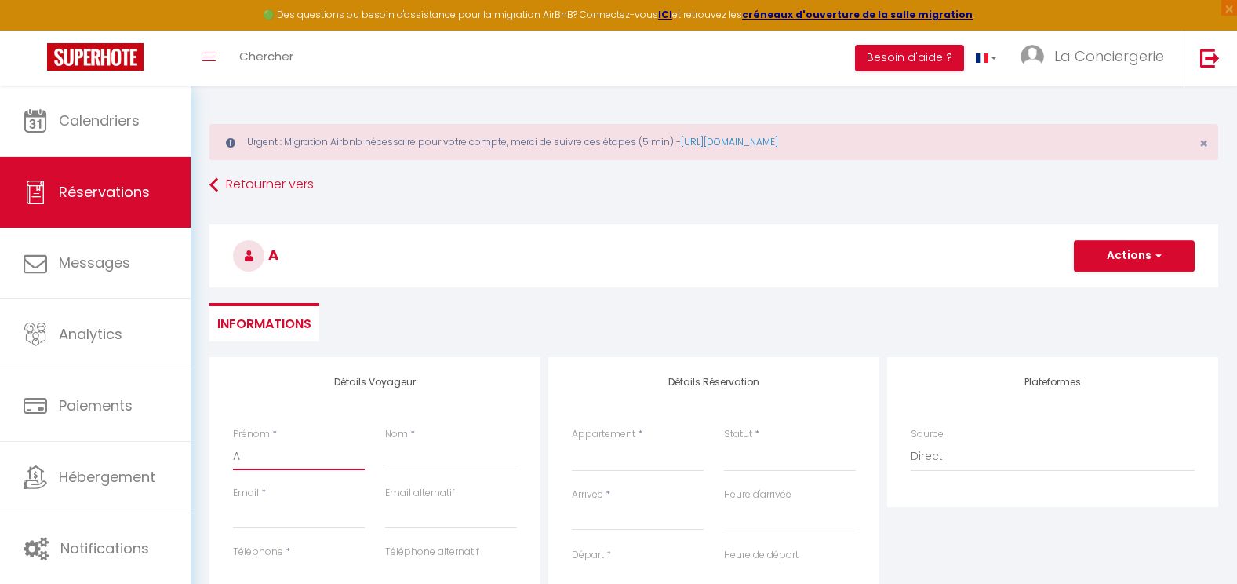
type input "AC"
select select
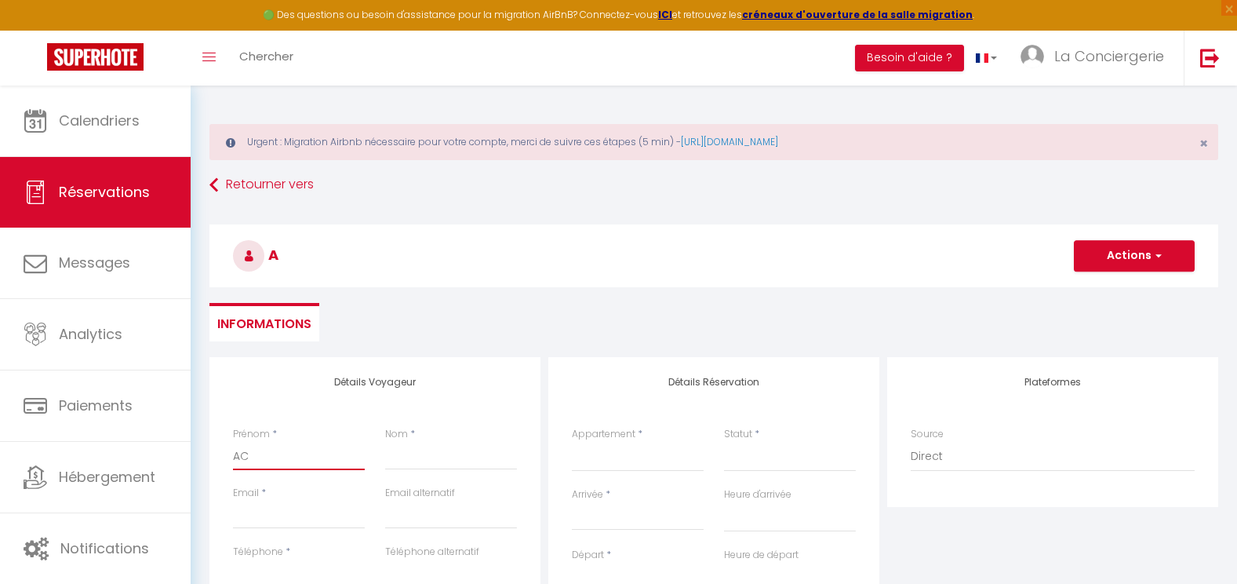
select select
checkbox input "false"
type input "ACH"
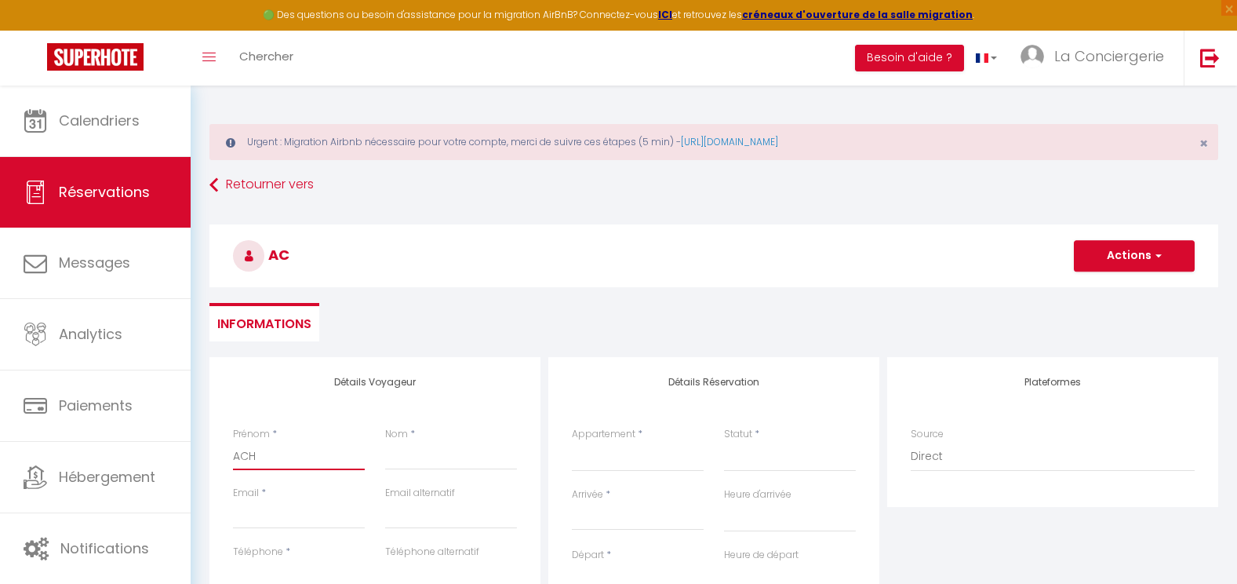
select select
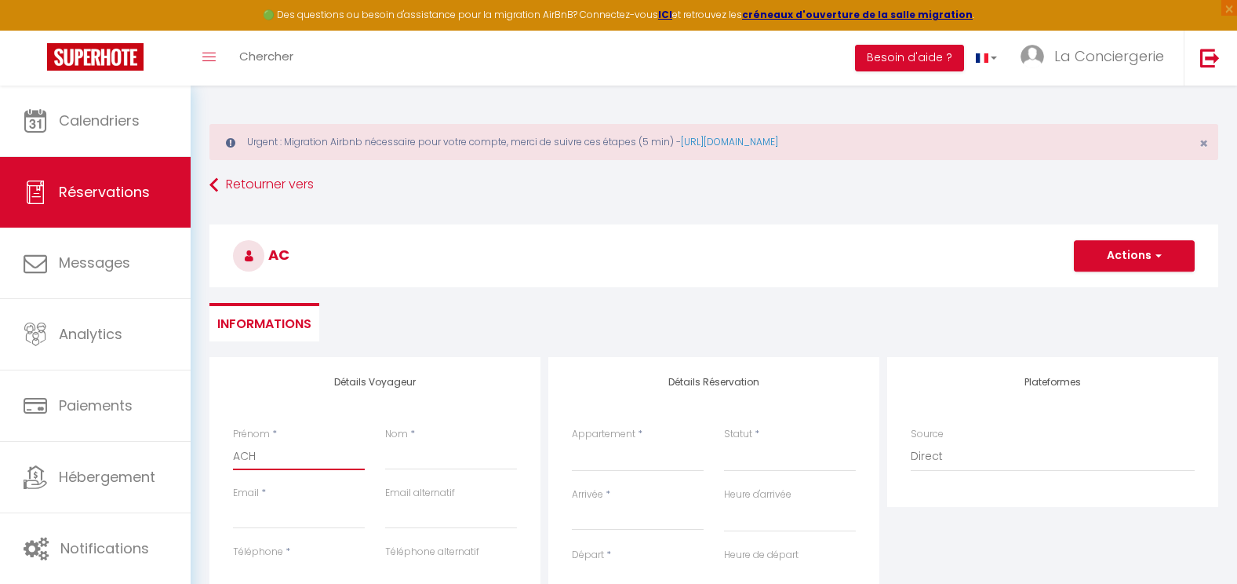
select select
checkbox input "false"
type input "AC"
select select
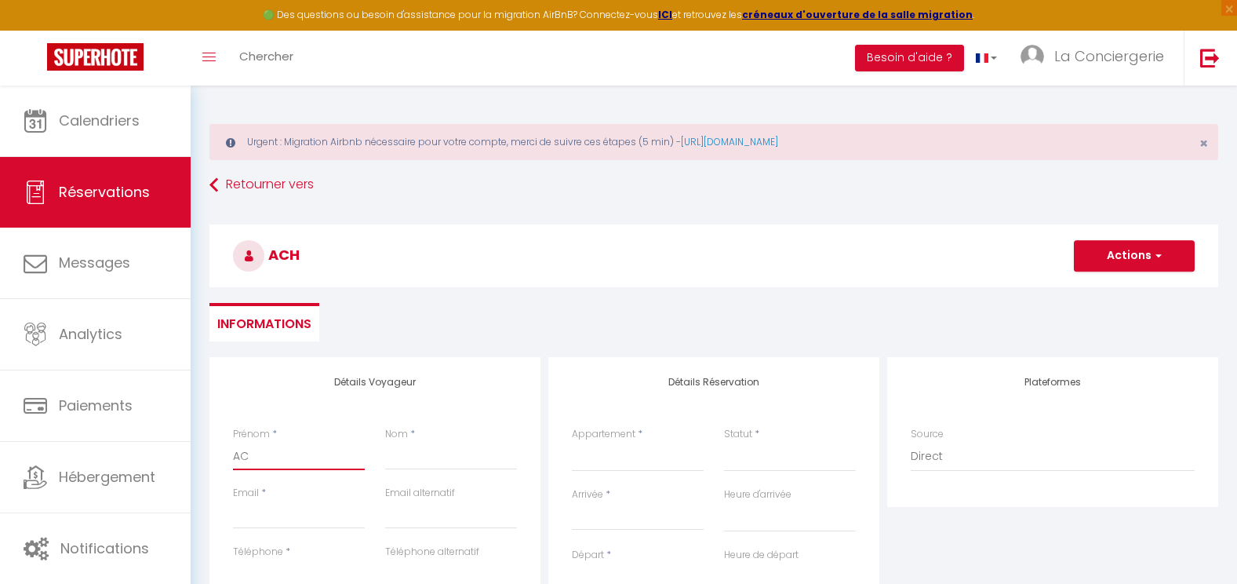
select select
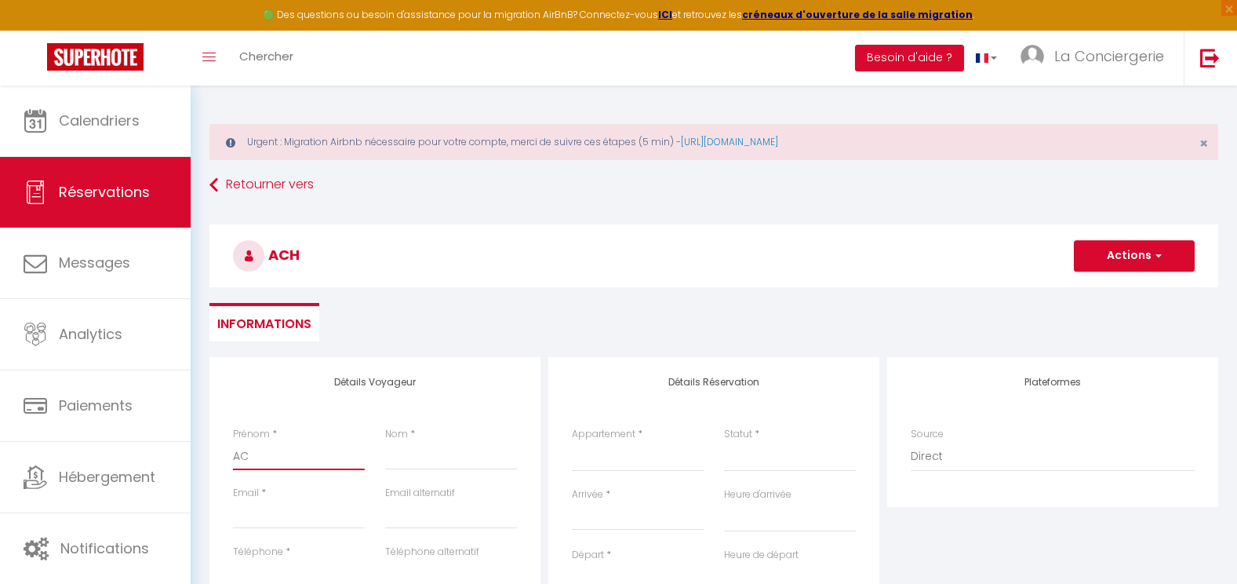
select select
checkbox input "false"
type input "ACF"
select select
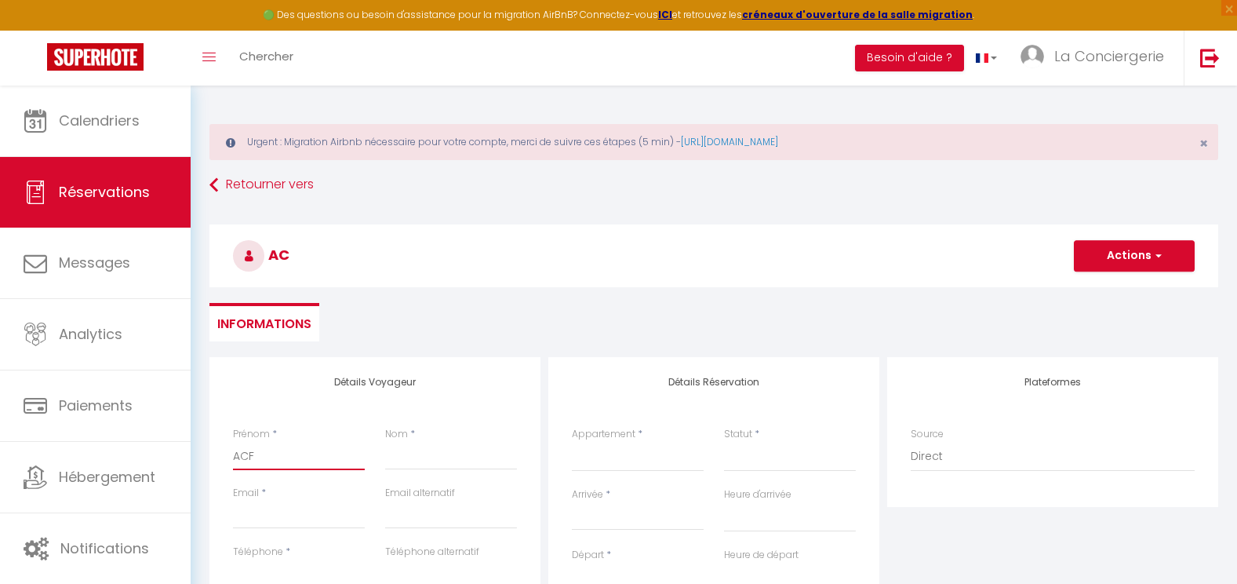
select select
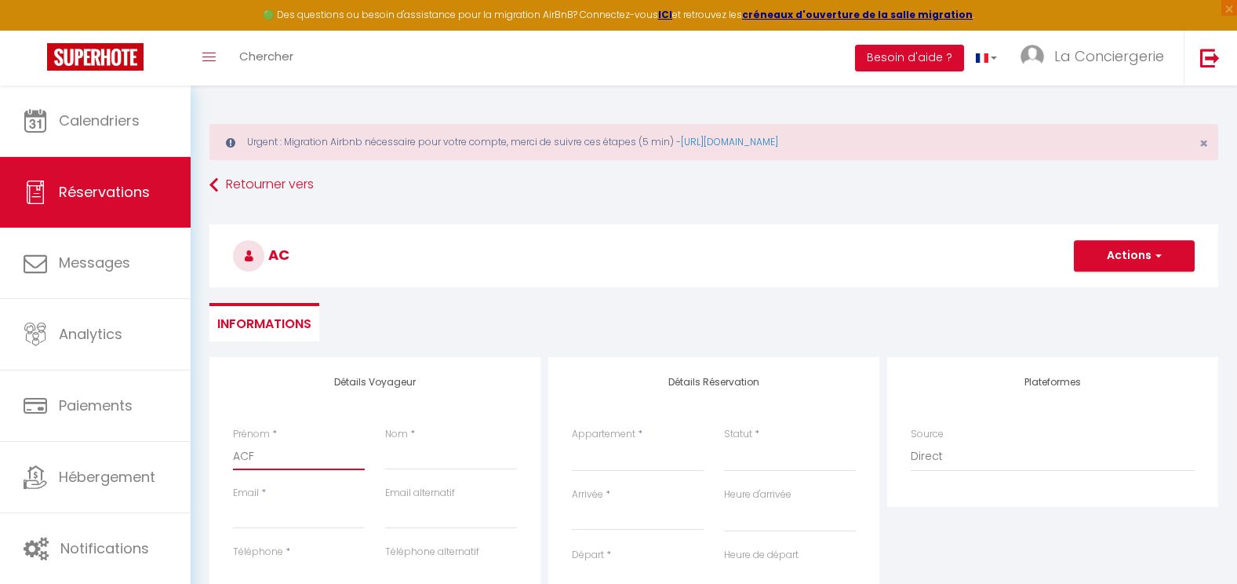
checkbox input "false"
type input "ACF"
type input "B"
select select
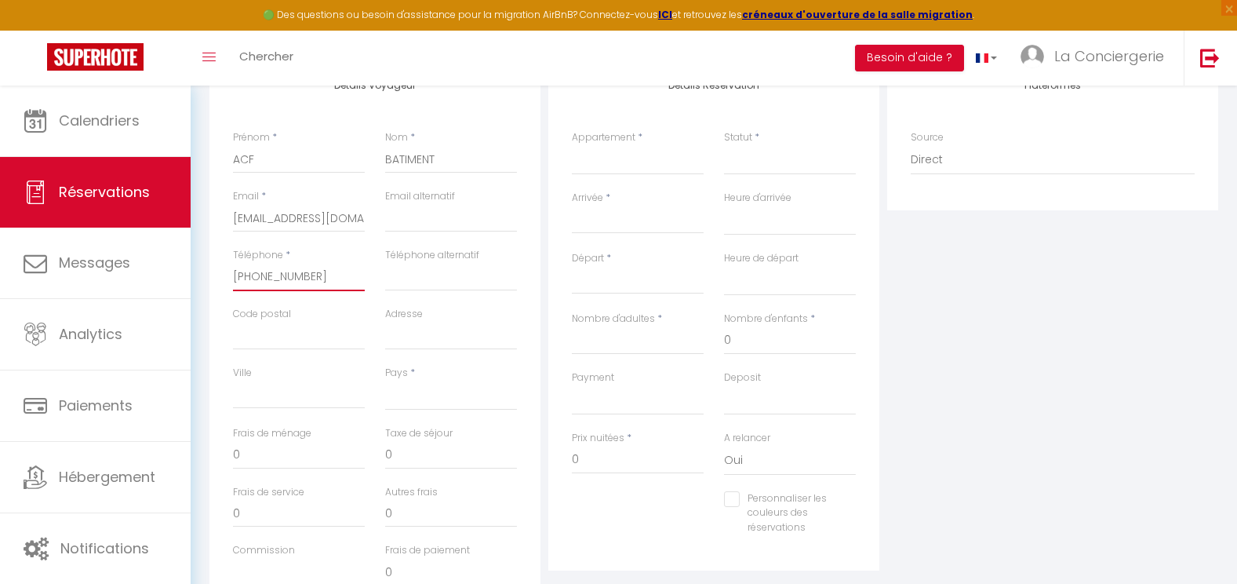
scroll to position [300, 0]
click at [428, 399] on select "[GEOGRAPHIC_DATA] [GEOGRAPHIC_DATA] [GEOGRAPHIC_DATA] [GEOGRAPHIC_DATA] [GEOGRA…" at bounding box center [451, 392] width 132 height 30
click at [654, 161] on select "Le Kalloé L'Eden La Mouette La Grande Mouette Le Clos Fleury Studio Bacchus [GE…" at bounding box center [638, 157] width 132 height 30
click at [572, 142] on select "Le Kalloé L'Eden La Mouette La Grande Mouette Le Clos Fleury Studio Bacchus [GE…" at bounding box center [638, 157] width 132 height 30
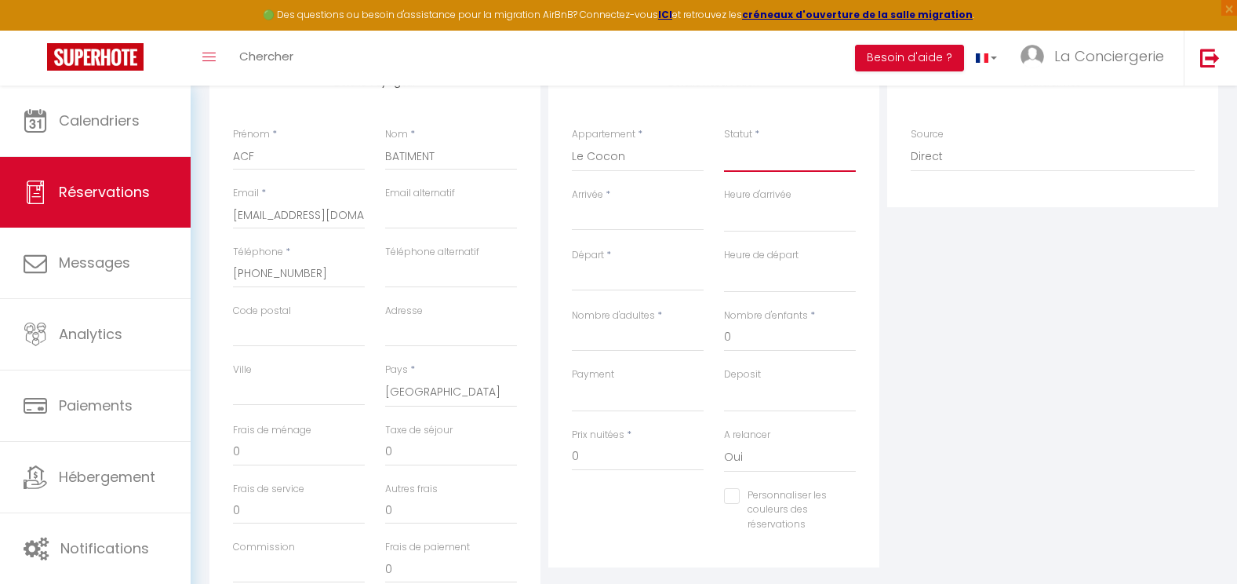
click at [745, 165] on select "Confirmé Non Confirmé [PERSON_NAME] par le voyageur No Show Request" at bounding box center [790, 157] width 132 height 30
click at [748, 160] on select "Confirmé Non Confirmé [PERSON_NAME] par le voyageur No Show Request" at bounding box center [790, 157] width 132 height 30
click at [747, 158] on select "Confirmé Non Confirmé [PERSON_NAME] par le voyageur No Show Request" at bounding box center [790, 157] width 132 height 30
click at [724, 142] on select "Confirmé Non Confirmé [PERSON_NAME] par le voyageur No Show Request" at bounding box center [790, 157] width 132 height 30
click at [632, 228] on div "< [DATE] > Dim Lun Mar Mer Jeu Ven Sam 1 2 3 4 5 6 7 8 9 10 11 12 13 14 15 16 1…" at bounding box center [638, 216] width 132 height 28
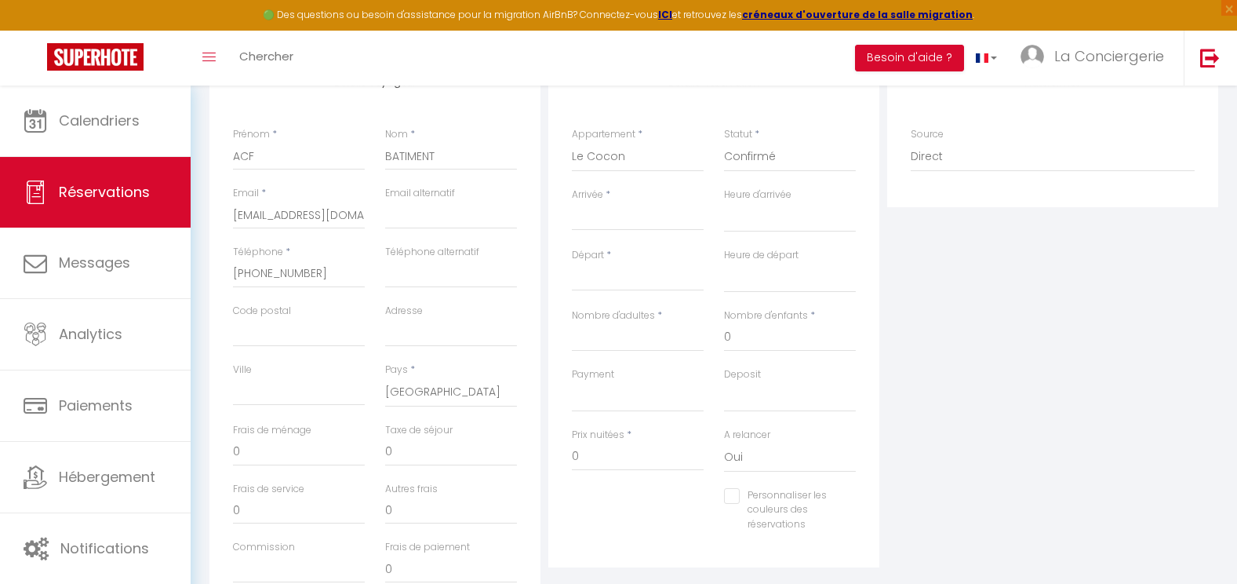
click at [628, 210] on input "Arrivée" at bounding box center [638, 218] width 132 height 20
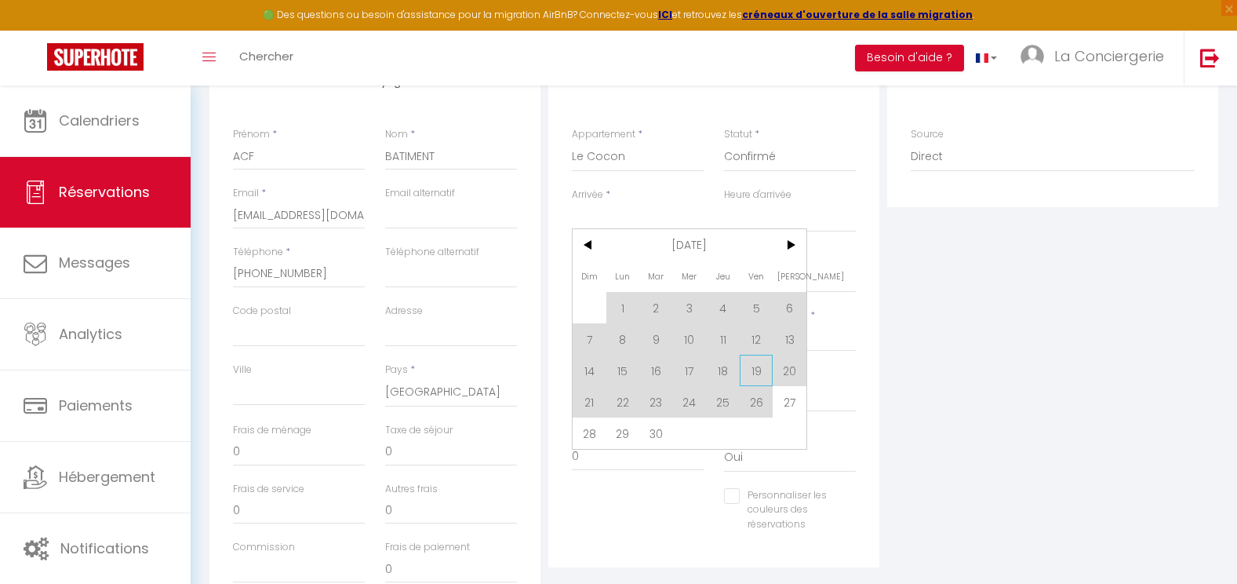
click at [756, 362] on span "19" at bounding box center [757, 370] width 34 height 31
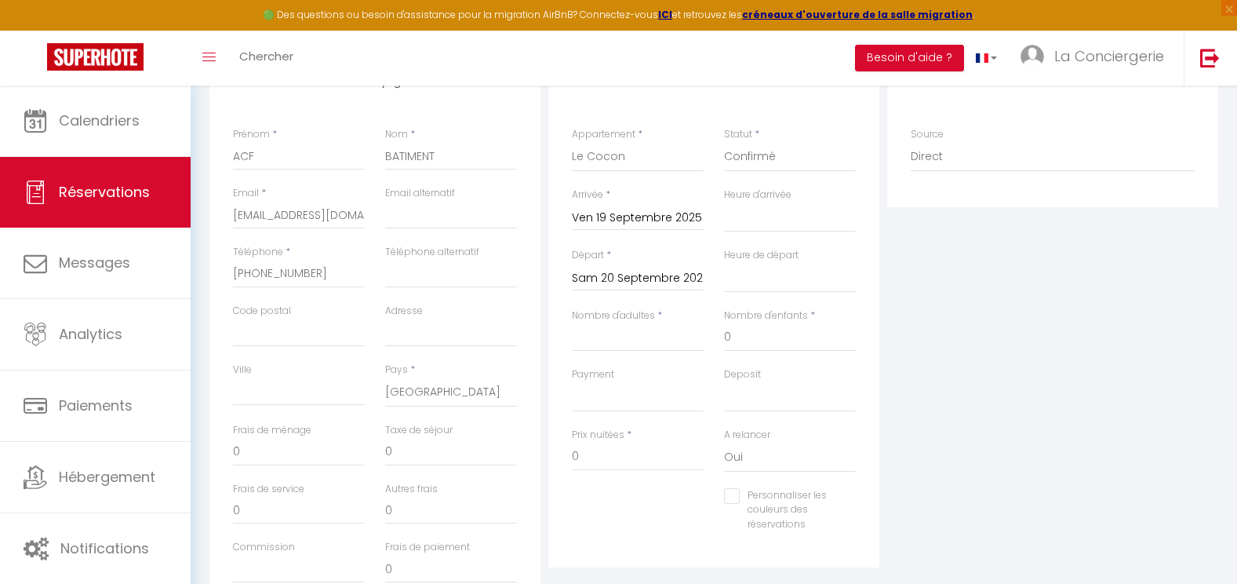
click at [666, 278] on input "Sam 20 Septembre 2025" at bounding box center [638, 278] width 132 height 20
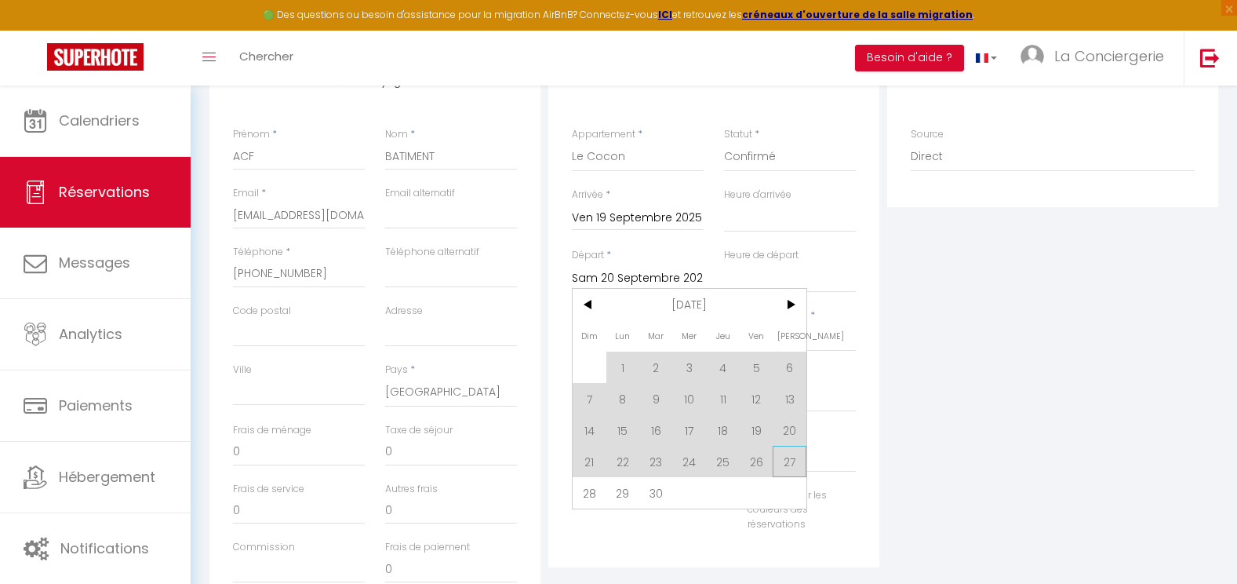
click at [791, 468] on span "27" at bounding box center [790, 461] width 34 height 31
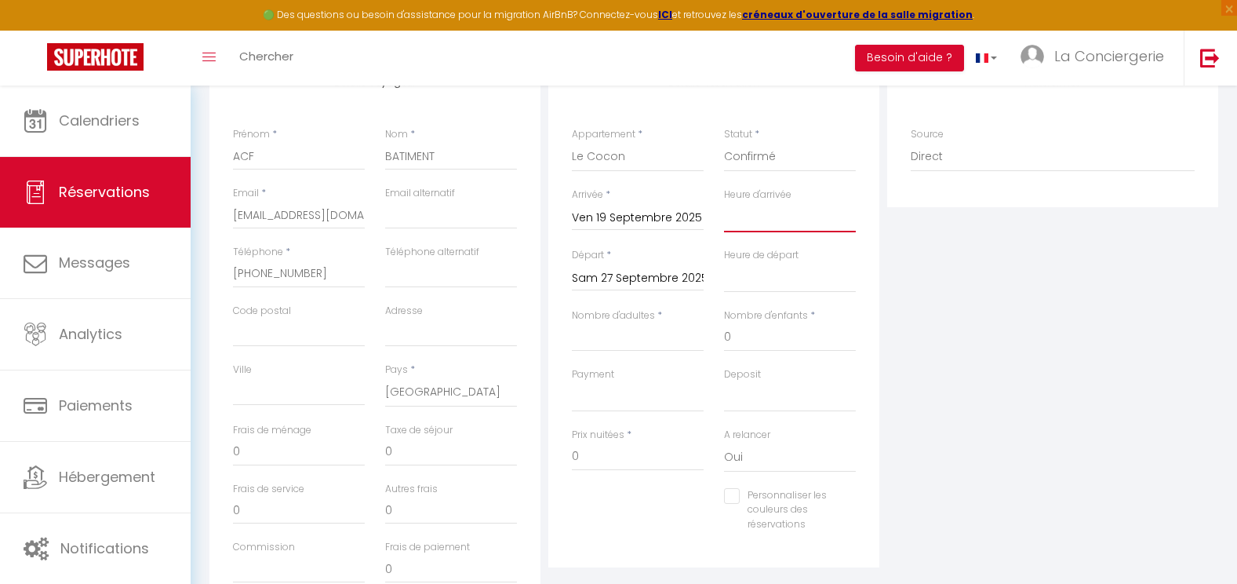
click at [786, 221] on select "00:00 00:30 01:00 01:30 02:00 02:30 03:00 03:30 04:00 04:30 05:00 05:30 06:00 0…" at bounding box center [790, 217] width 132 height 30
click at [724, 202] on select "00:00 00:30 01:00 01:30 02:00 02:30 03:00 03:30 04:00 04:30 05:00 05:30 06:00 0…" at bounding box center [790, 217] width 132 height 30
click at [785, 280] on select "00:00 00:30 01:00 01:30 02:00 02:30 03:00 03:30 04:00 04:30 05:00 05:30 06:00 0…" at bounding box center [790, 278] width 132 height 30
click at [724, 263] on select "00:00 00:30 01:00 01:30 02:00 02:30 03:00 03:30 04:00 04:30 05:00 05:30 06:00 0…" at bounding box center [790, 278] width 132 height 30
click at [632, 333] on input "Nombre d'adultes" at bounding box center [638, 337] width 132 height 28
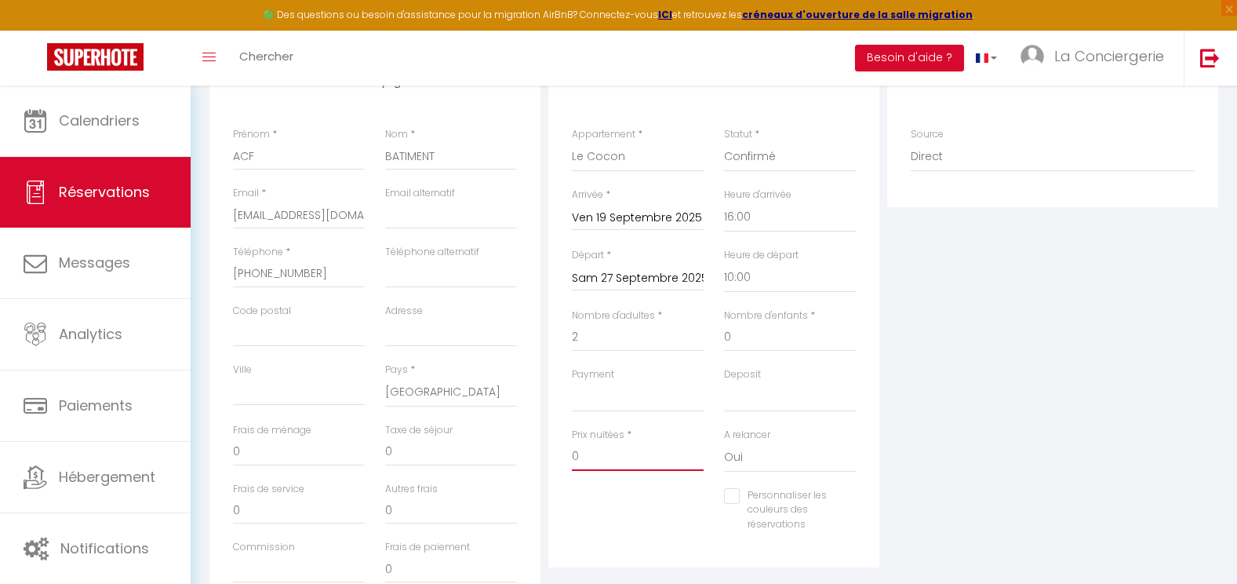
click at [613, 446] on input "0" at bounding box center [638, 456] width 132 height 28
click at [962, 481] on div "Plateformes Source Direct [DOMAIN_NAME] [DOMAIN_NAME] Chalet montagne Expedia G…" at bounding box center [1052, 337] width 339 height 561
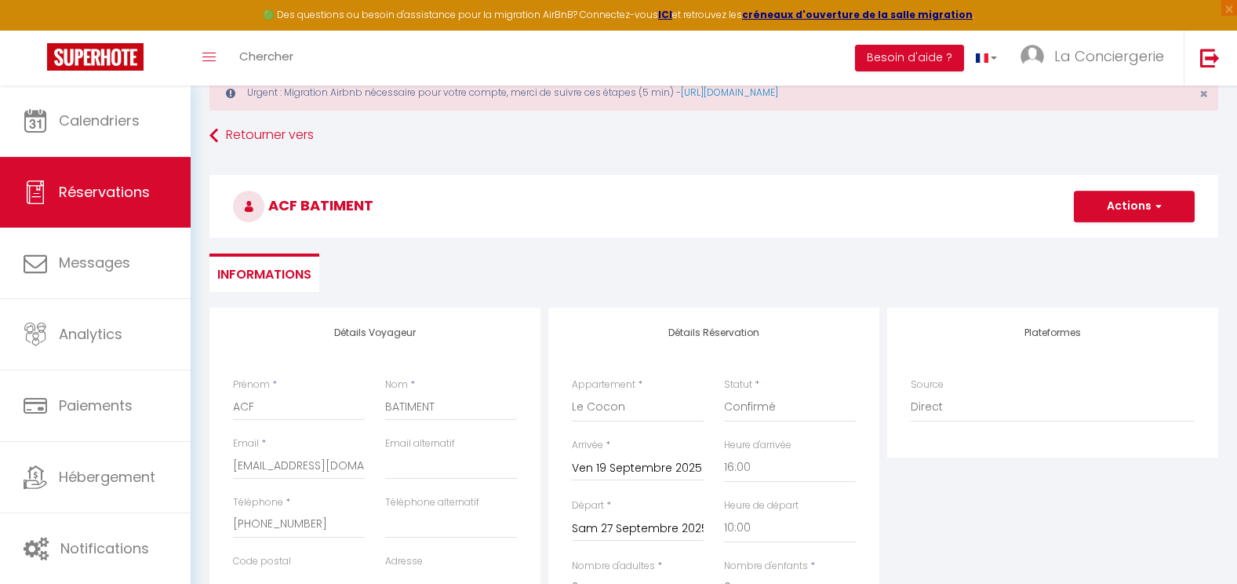
scroll to position [0, 0]
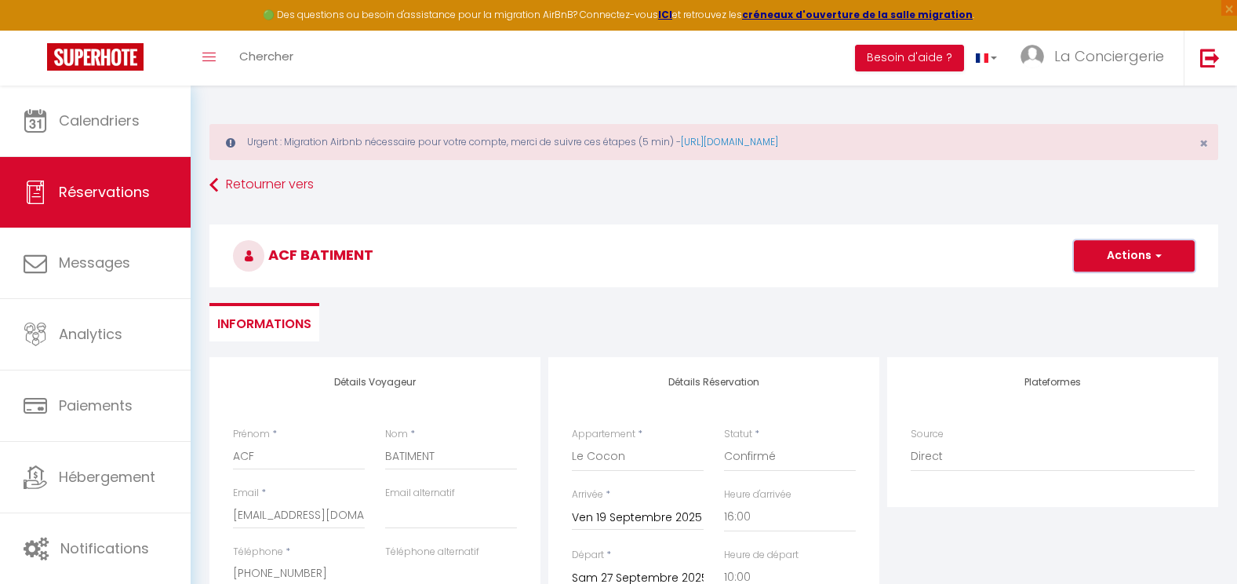
click at [1130, 264] on button "Actions" at bounding box center [1134, 255] width 121 height 31
click at [1105, 296] on link "Enregistrer" at bounding box center [1119, 290] width 124 height 20
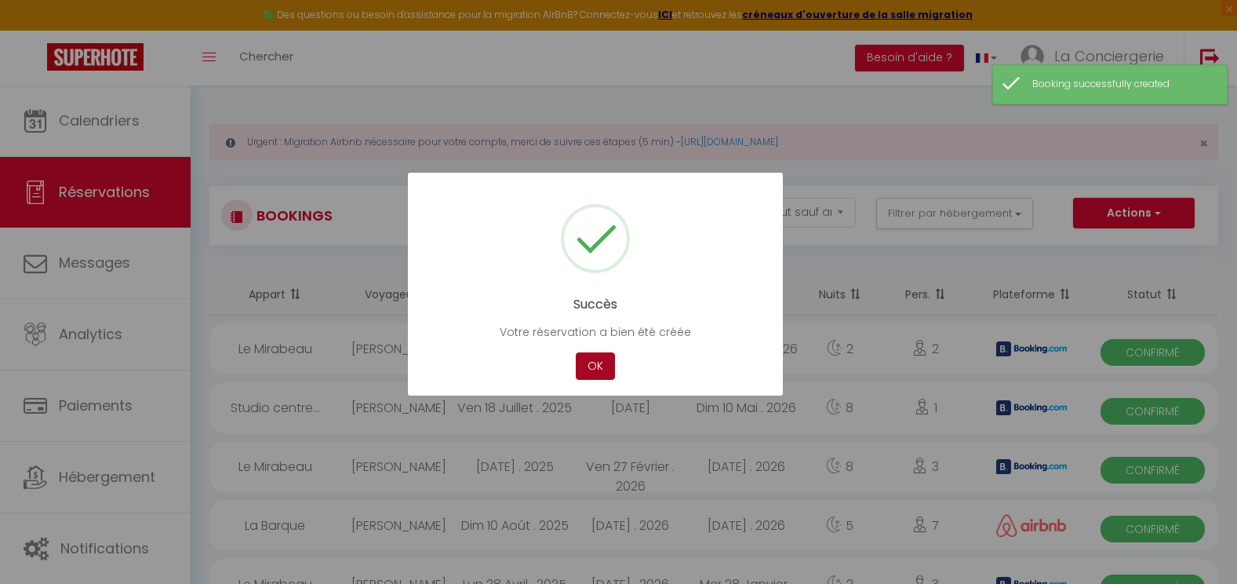
click at [601, 367] on button "OK" at bounding box center [595, 365] width 39 height 27
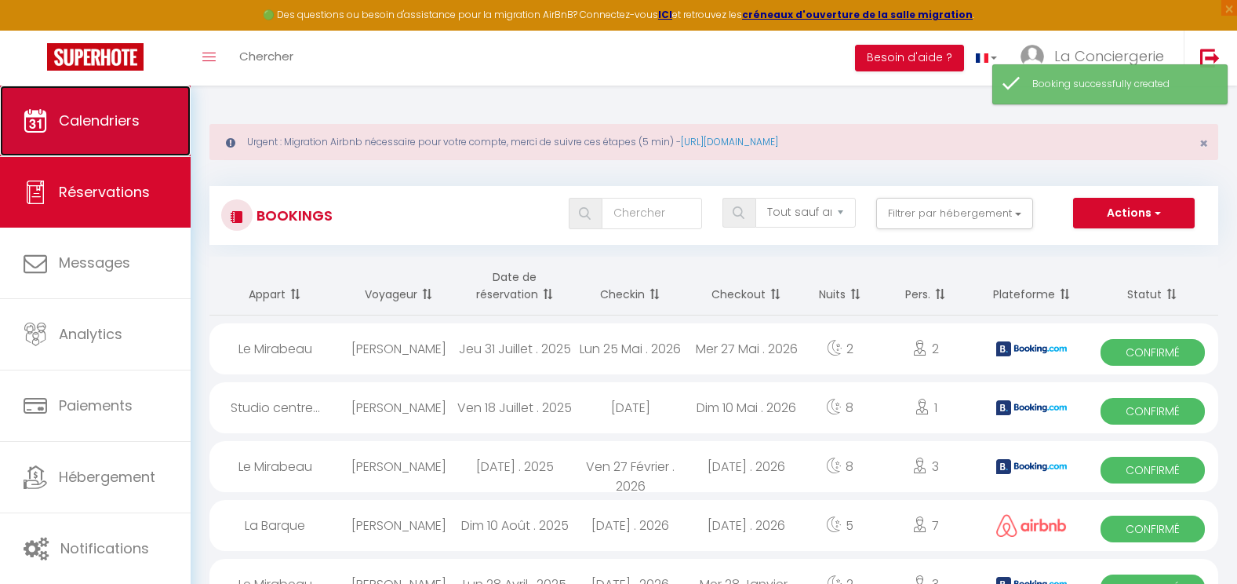
click at [127, 114] on span "Calendriers" at bounding box center [99, 121] width 81 height 20
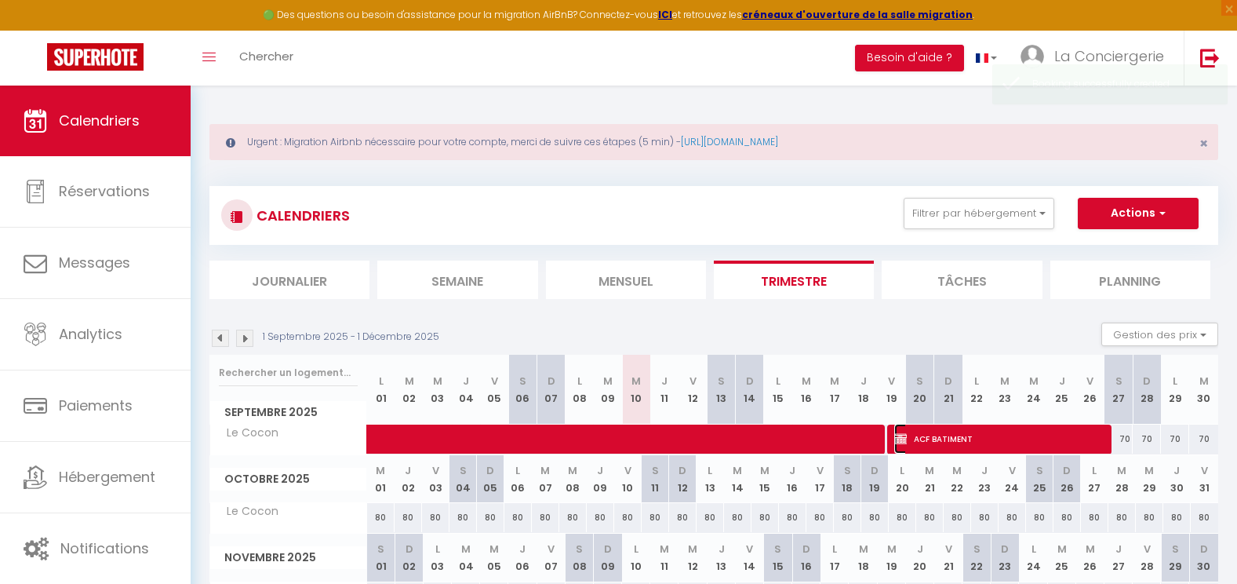
click at [978, 428] on span "ACF BATIMENT" at bounding box center [997, 439] width 207 height 30
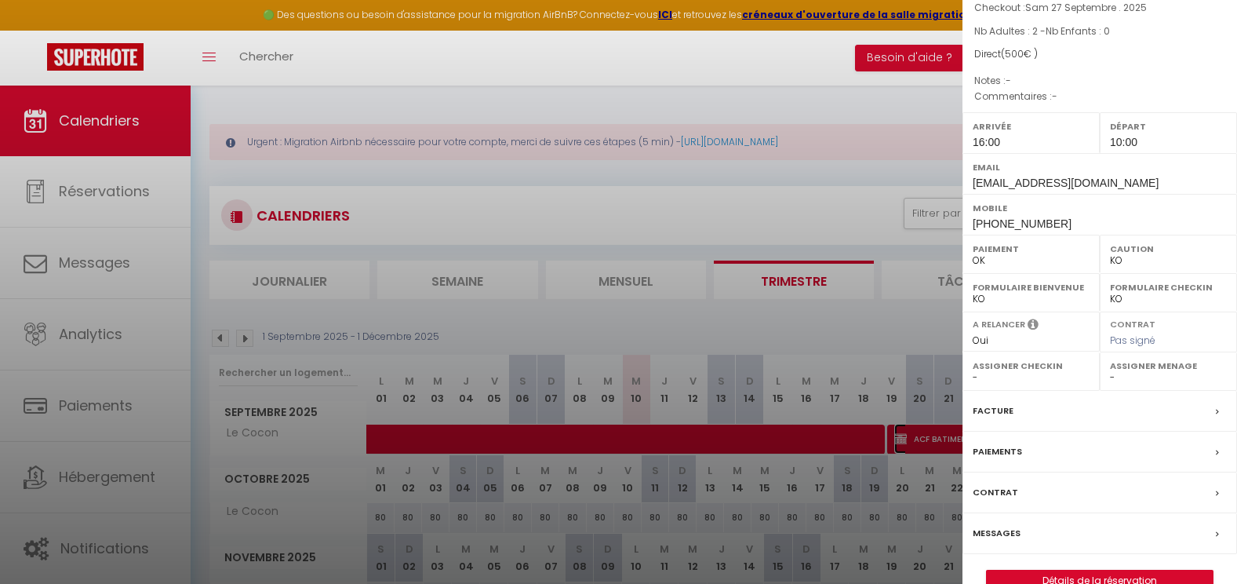
scroll to position [119, 0]
click at [1035, 402] on div "Facture" at bounding box center [1100, 408] width 275 height 41
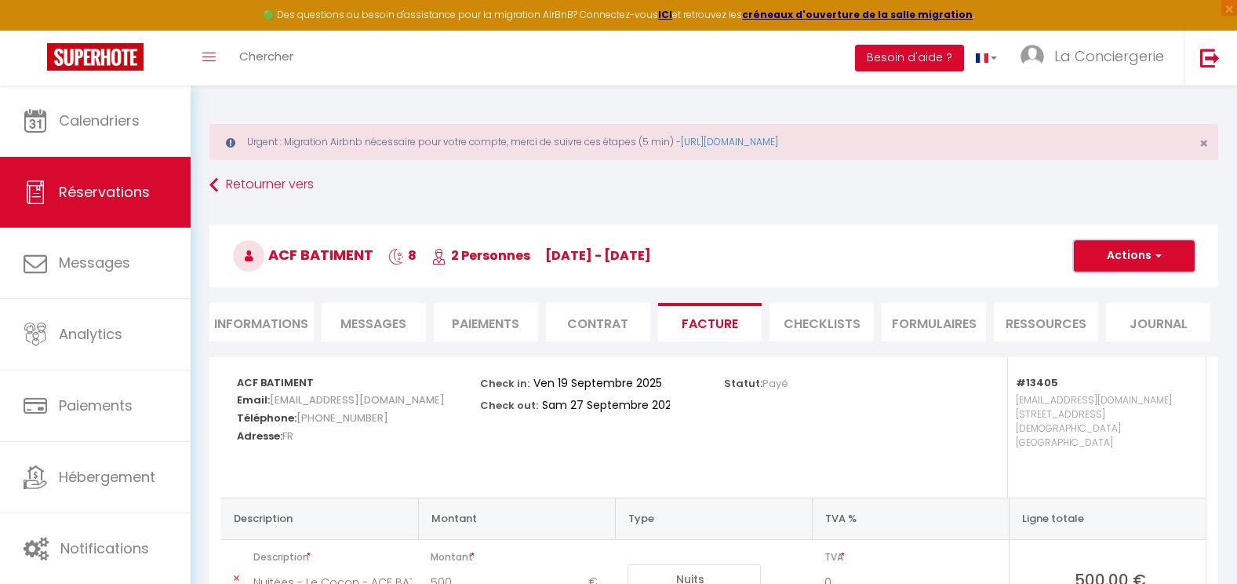
click at [1110, 267] on button "Actions" at bounding box center [1134, 255] width 121 height 31
click at [1107, 311] on link "Aperçu et éditer" at bounding box center [1123, 310] width 132 height 20
click at [569, 321] on li "Contrat" at bounding box center [598, 322] width 104 height 38
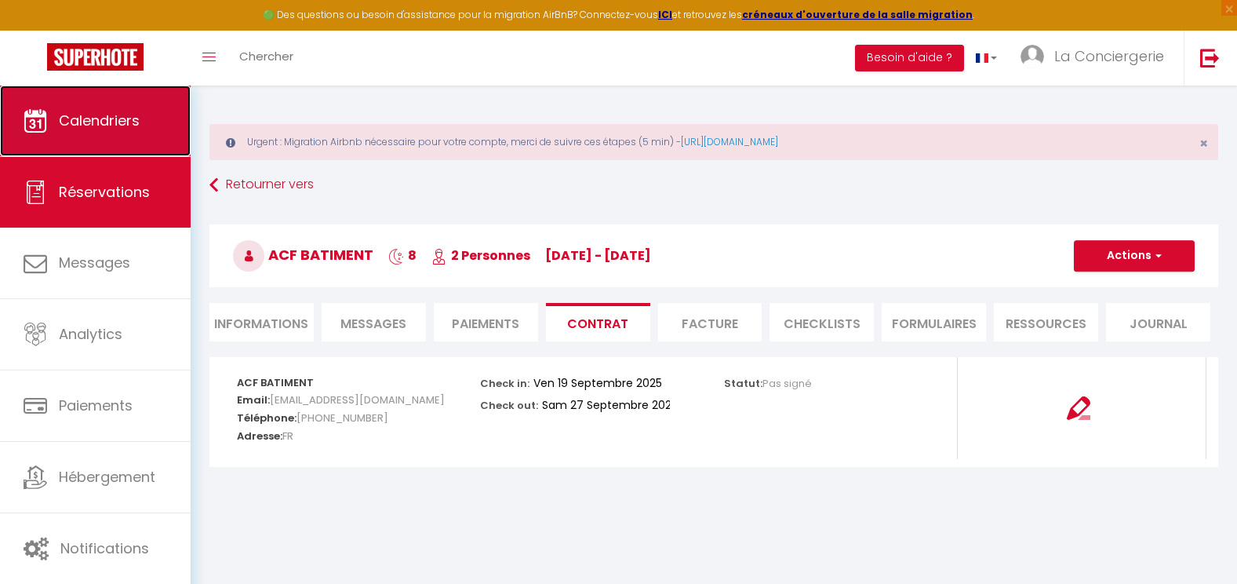
click at [81, 129] on span "Calendriers" at bounding box center [99, 121] width 81 height 20
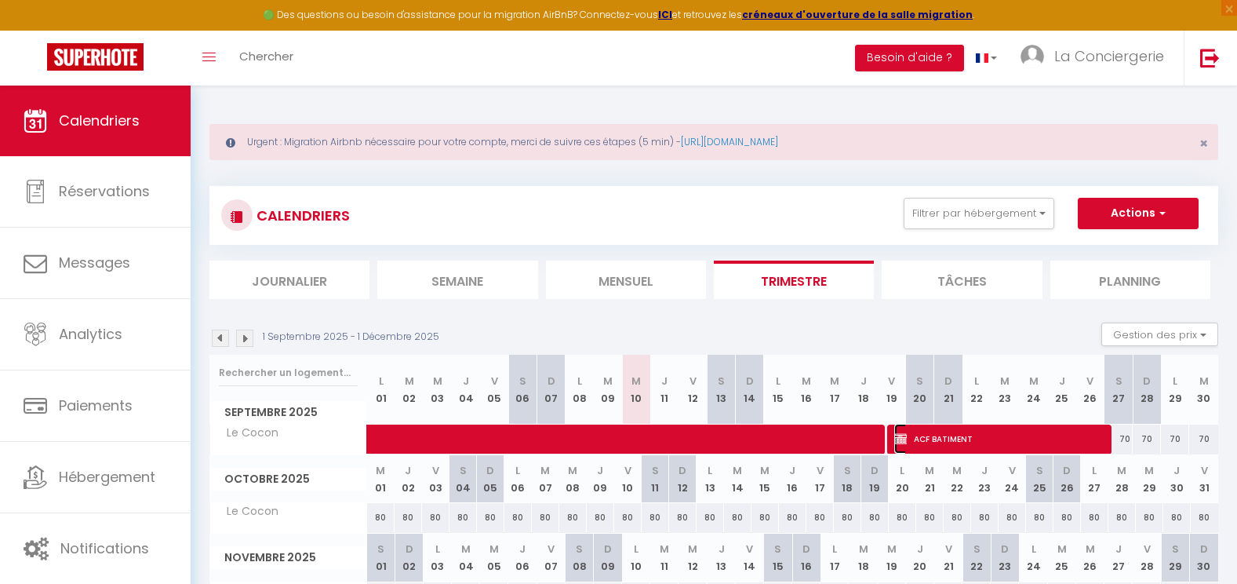
click at [971, 442] on span "ACF BATIMENT" at bounding box center [997, 439] width 207 height 30
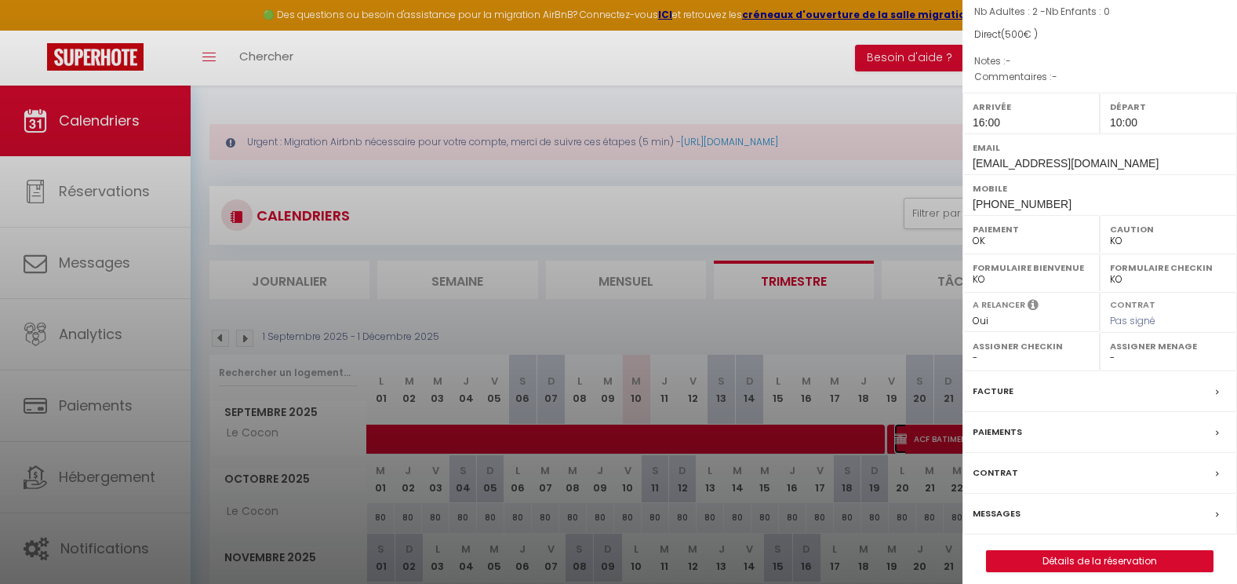
scroll to position [147, 0]
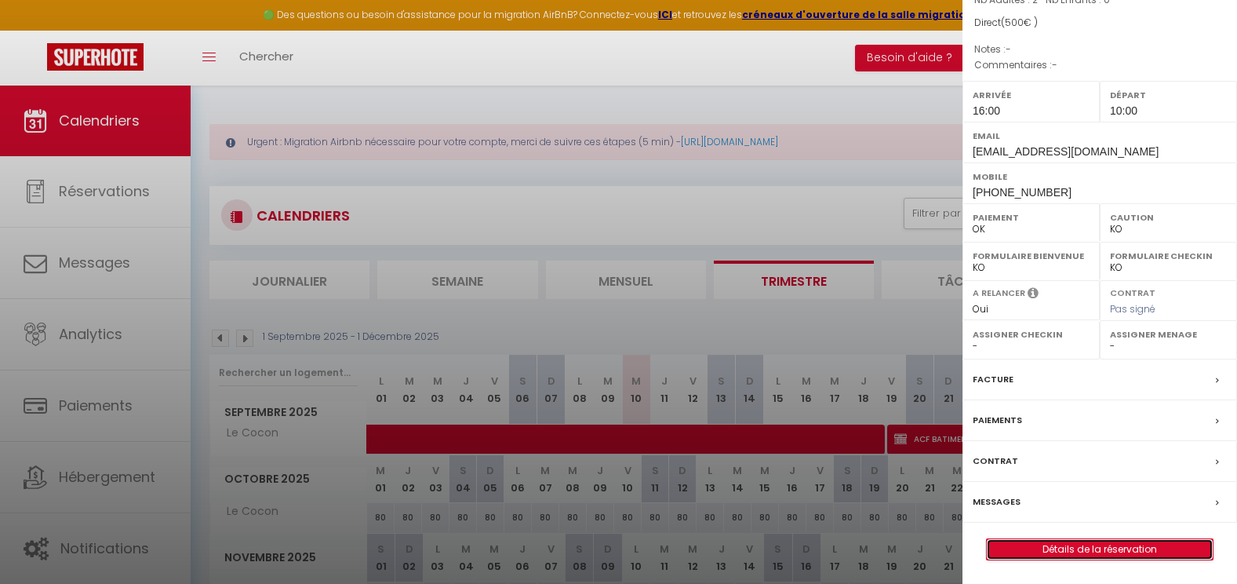
click at [1079, 550] on link "Détails de la réservation" at bounding box center [1100, 549] width 226 height 20
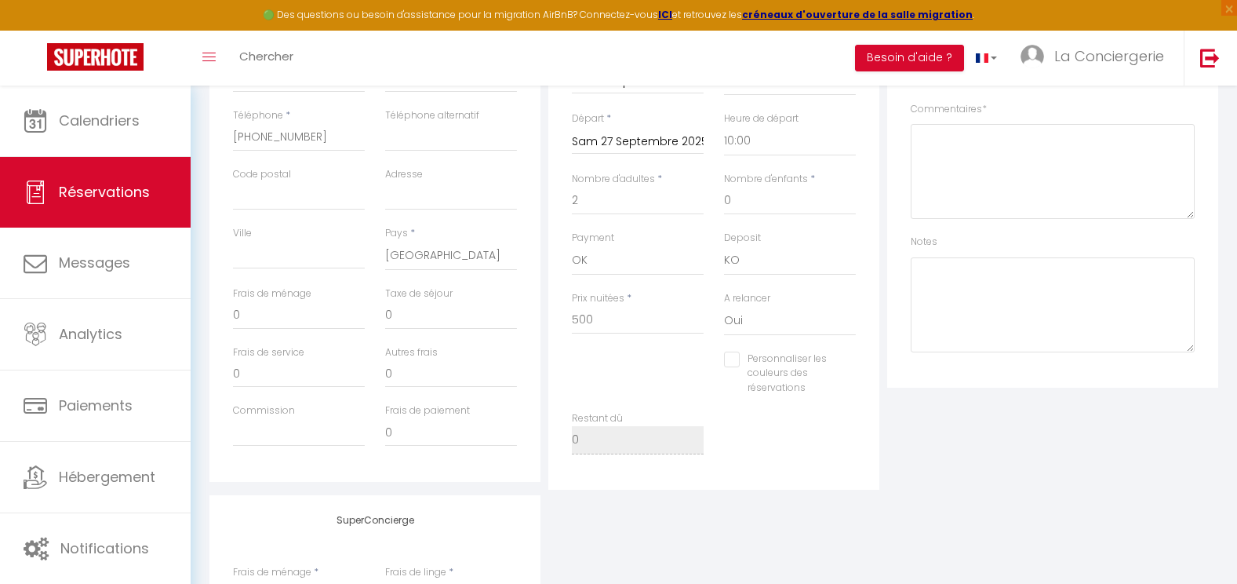
scroll to position [438, 0]
drag, startPoint x: 592, startPoint y: 315, endPoint x: 552, endPoint y: 321, distance: 39.7
click at [552, 321] on div "Détails Réservation Appartement * Le Kalloé L'Eden La Mouette La Grande Mouette…" at bounding box center [713, 203] width 331 height 569
click at [992, 480] on div "Plateformes Source Direct [DOMAIN_NAME] [DOMAIN_NAME] Chalet montagne Expedia G…" at bounding box center [1052, 203] width 339 height 569
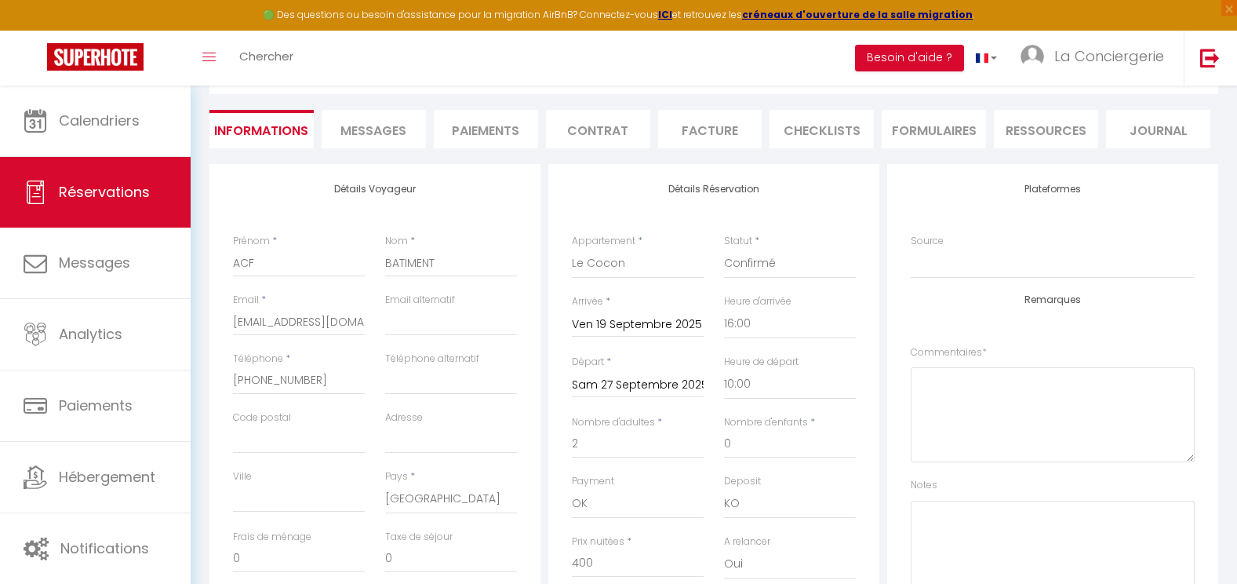
scroll to position [191, 0]
drag, startPoint x: 370, startPoint y: 322, endPoint x: 255, endPoint y: 329, distance: 115.5
click at [255, 329] on div "Email * [EMAIL_ADDRESS][DOMAIN_NAME]" at bounding box center [299, 323] width 152 height 59
click at [255, 329] on input "[EMAIL_ADDRESS][DOMAIN_NAME]" at bounding box center [299, 323] width 132 height 28
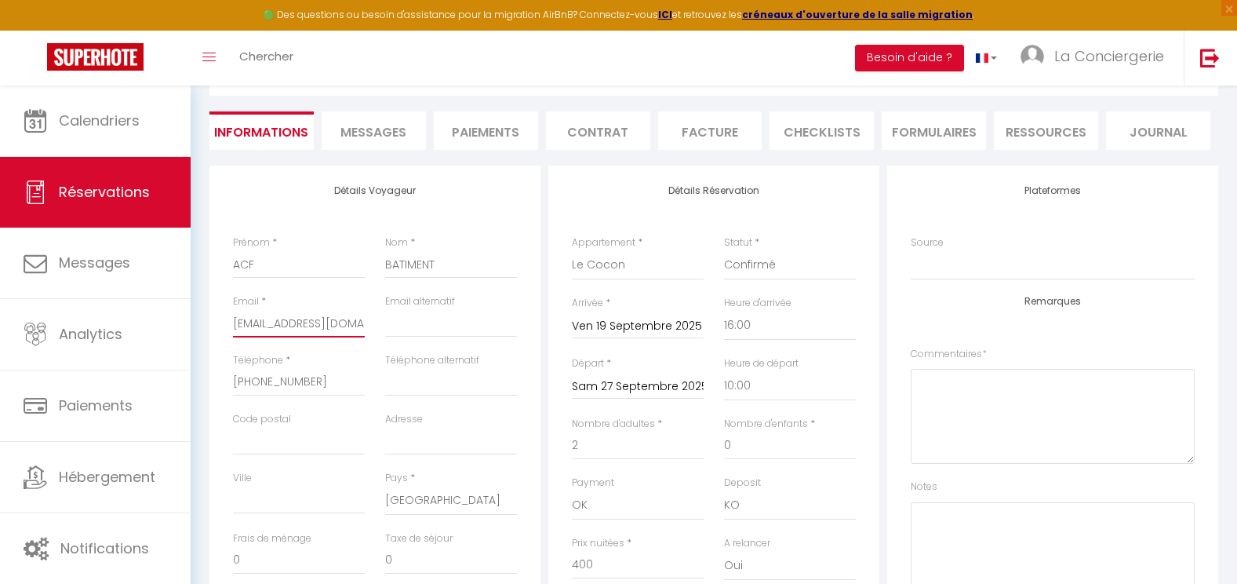
click at [255, 329] on input "[EMAIL_ADDRESS][DOMAIN_NAME]" at bounding box center [299, 323] width 132 height 28
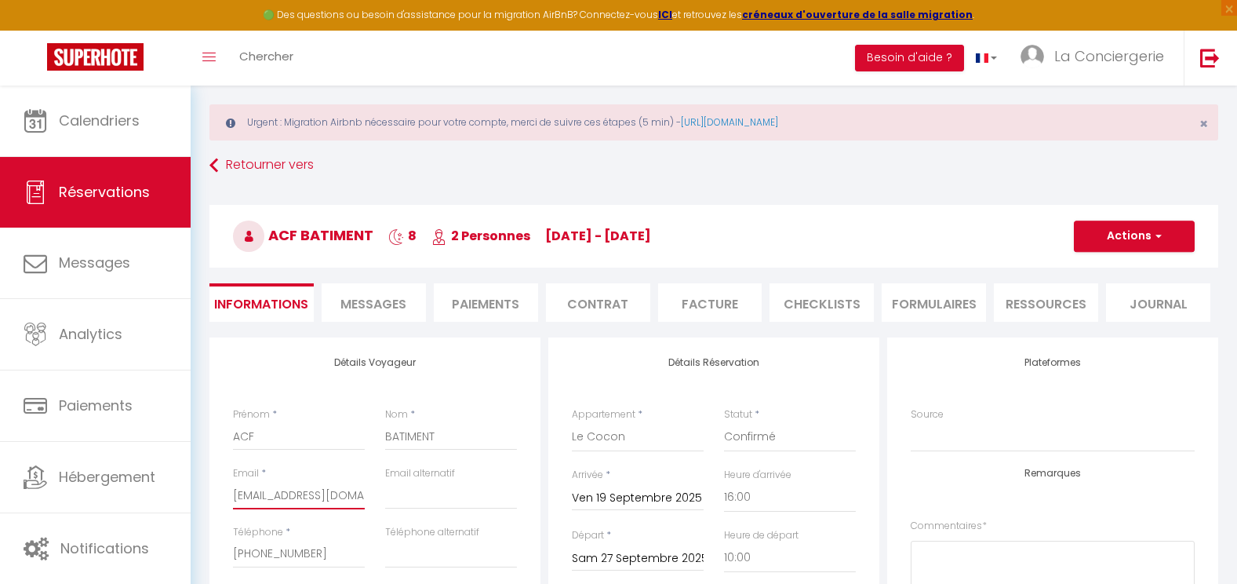
scroll to position [18, 0]
click at [1140, 242] on button "Actions" at bounding box center [1134, 237] width 121 height 31
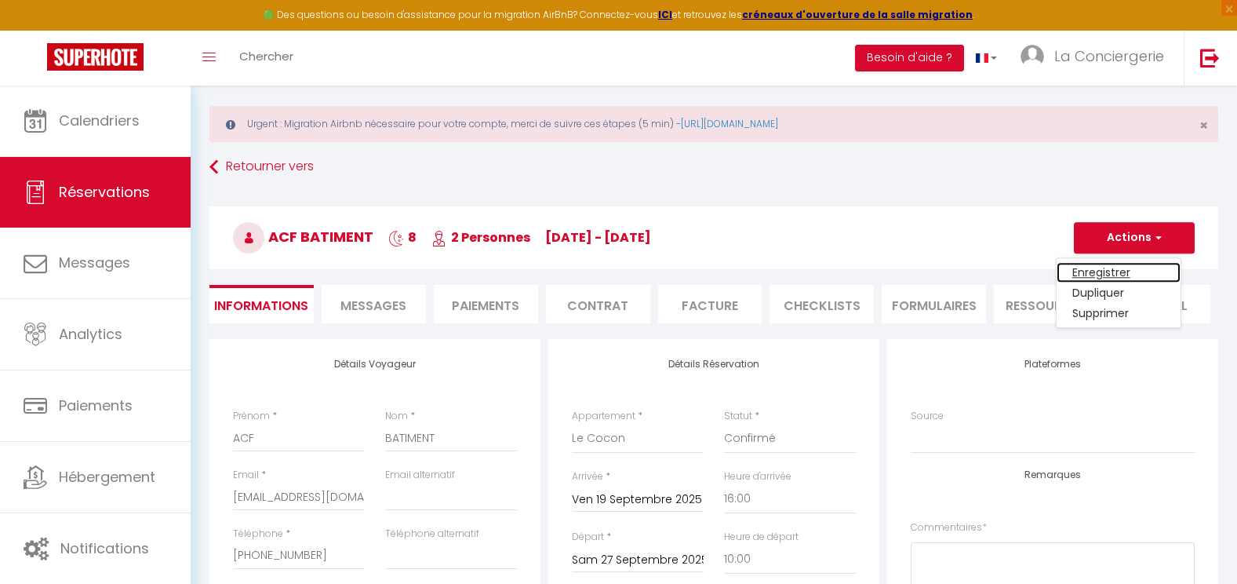
click at [1105, 268] on link "Enregistrer" at bounding box center [1119, 272] width 124 height 20
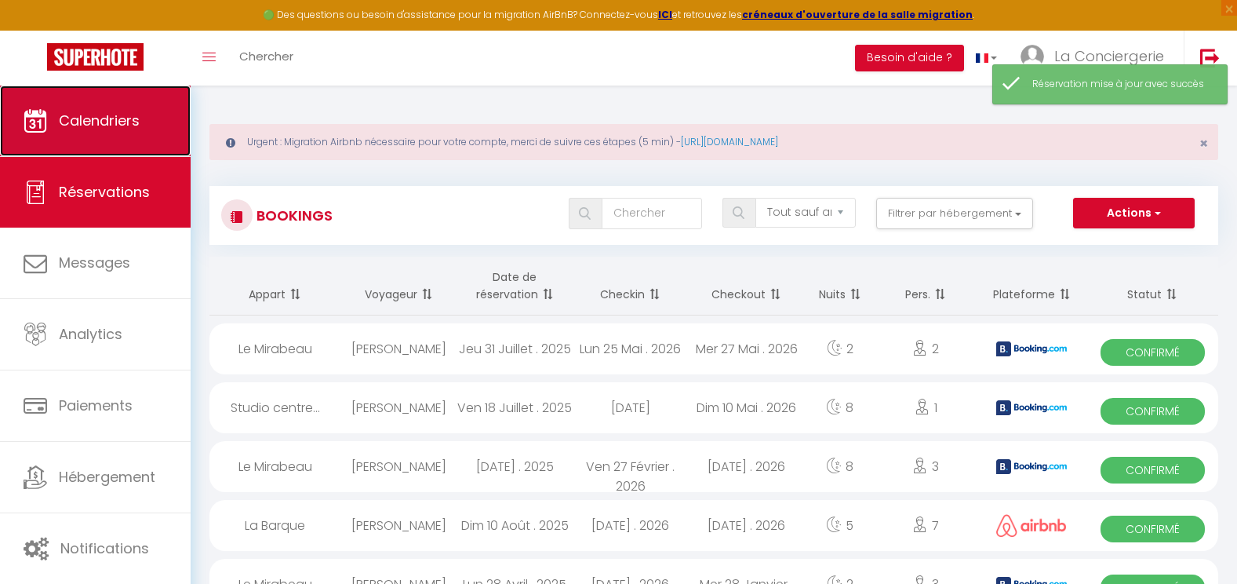
click at [135, 136] on link "Calendriers" at bounding box center [95, 121] width 191 height 71
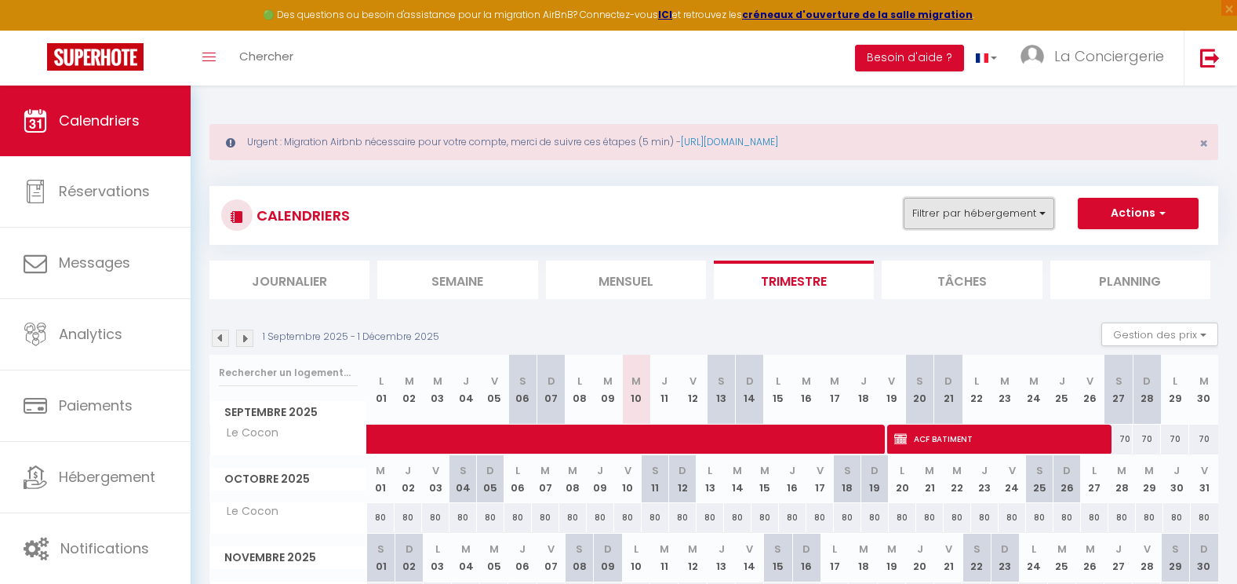
click at [960, 227] on button "Filtrer par hébergement" at bounding box center [979, 213] width 151 height 31
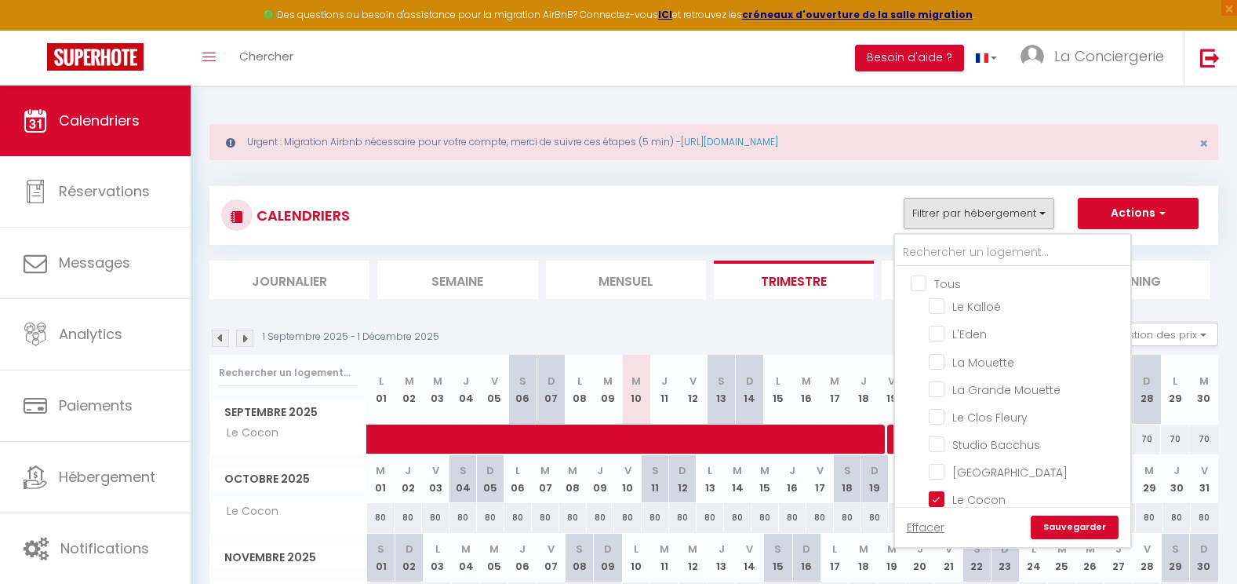
click at [941, 278] on input "Tous" at bounding box center [1028, 283] width 235 height 16
click at [1071, 526] on link "Sauvegarder" at bounding box center [1075, 527] width 88 height 24
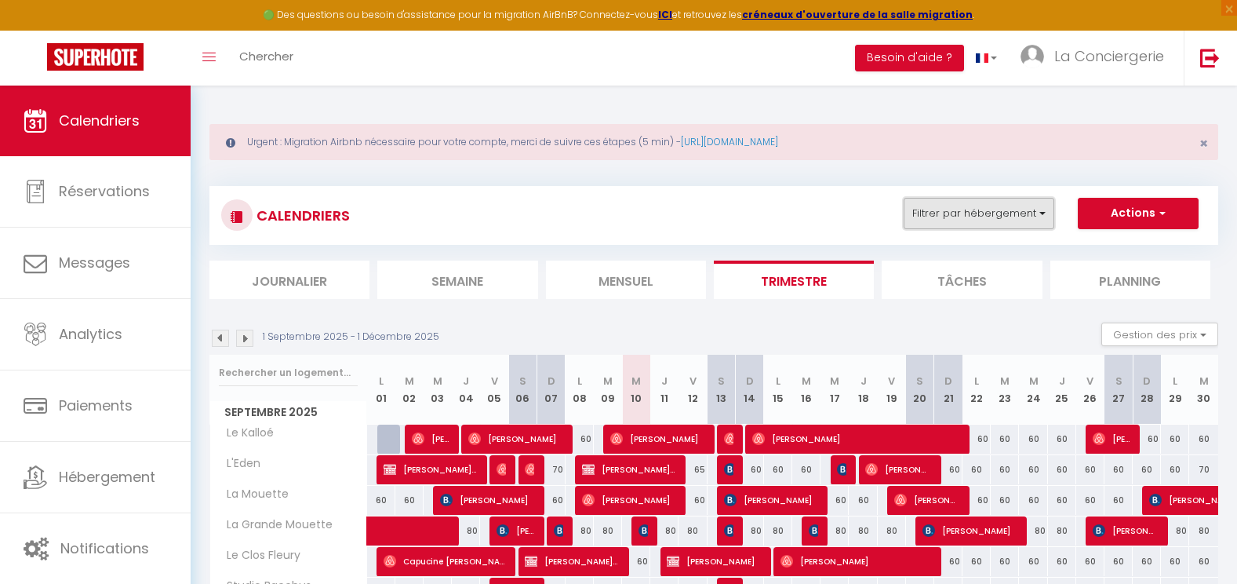
click at [989, 207] on button "Filtrer par hébergement" at bounding box center [979, 213] width 151 height 31
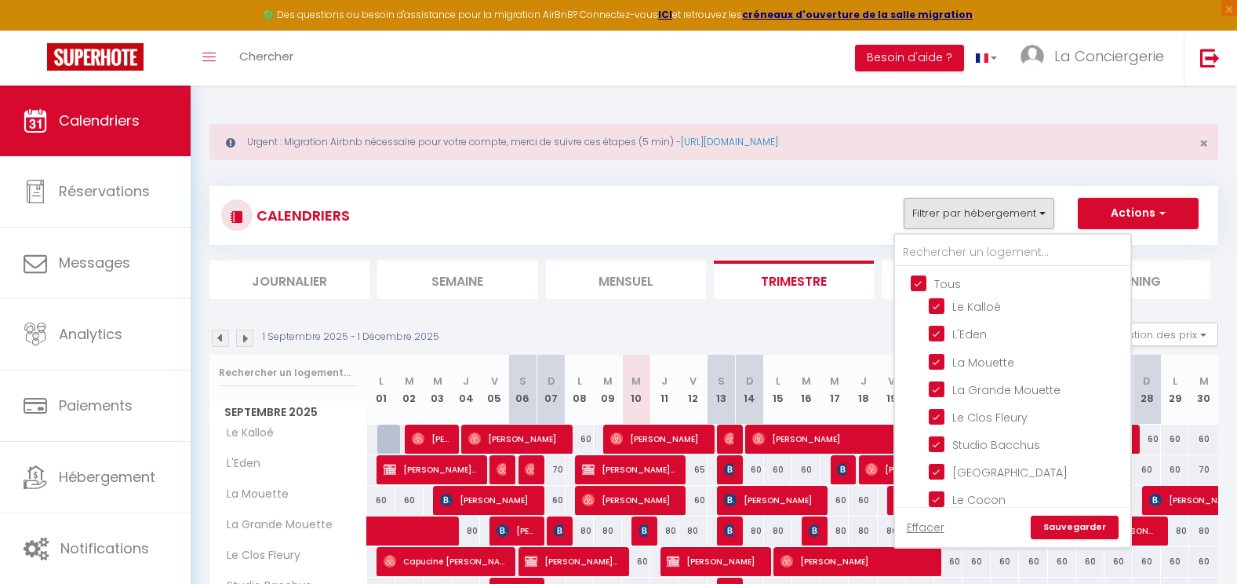
click at [948, 282] on input "Tous" at bounding box center [1028, 283] width 235 height 16
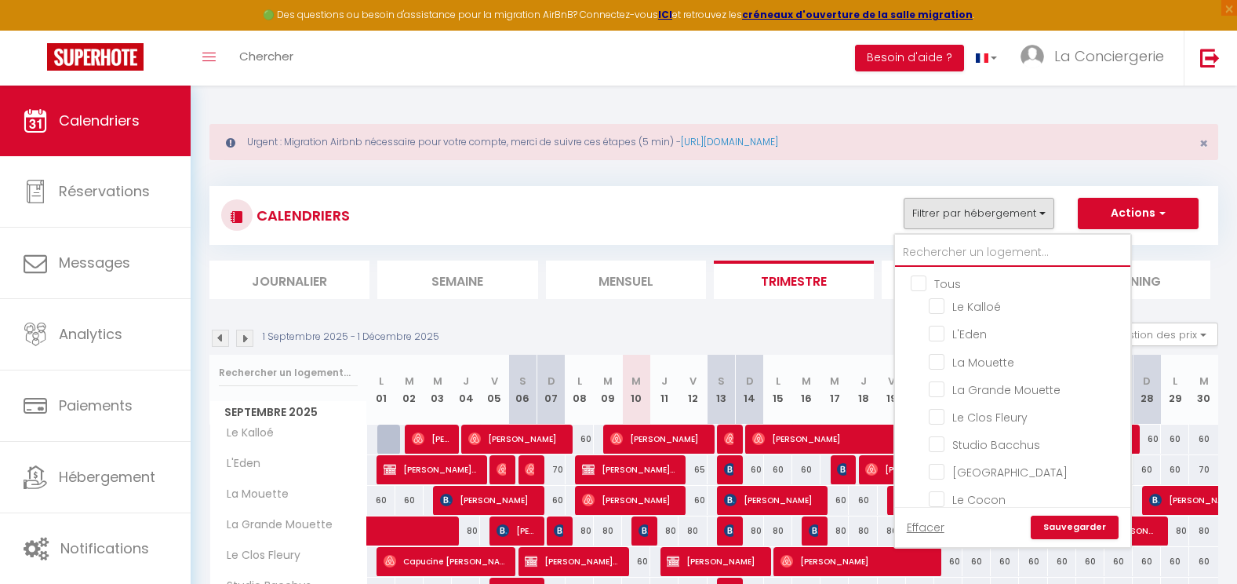
click at [953, 252] on input "text" at bounding box center [1012, 253] width 235 height 28
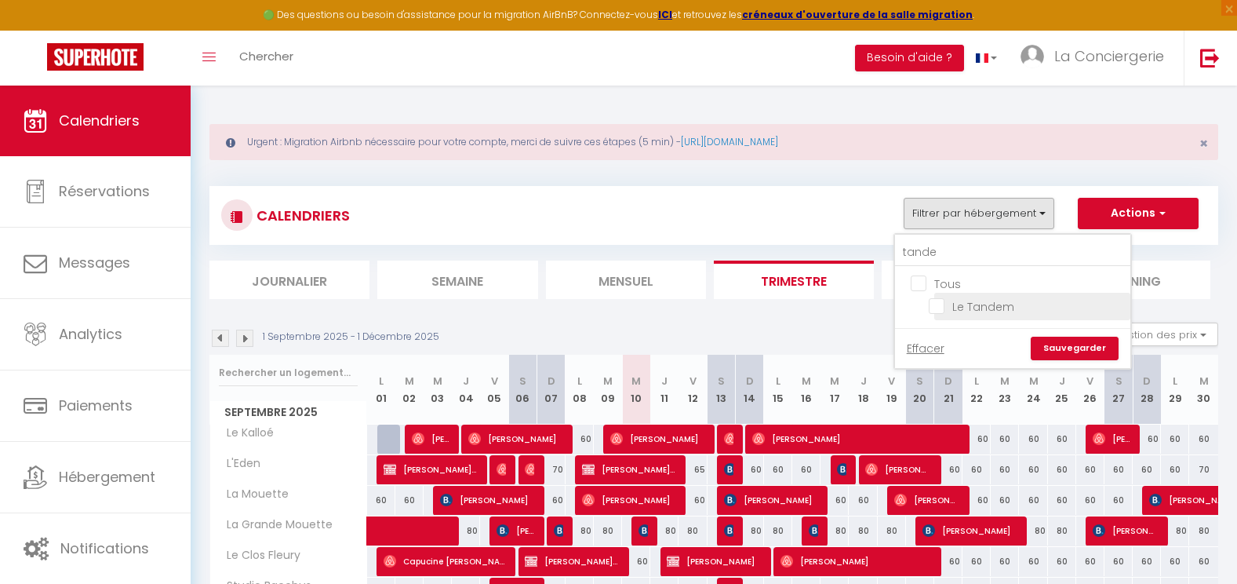
click at [963, 317] on li "Le Tandem" at bounding box center [1032, 306] width 196 height 27
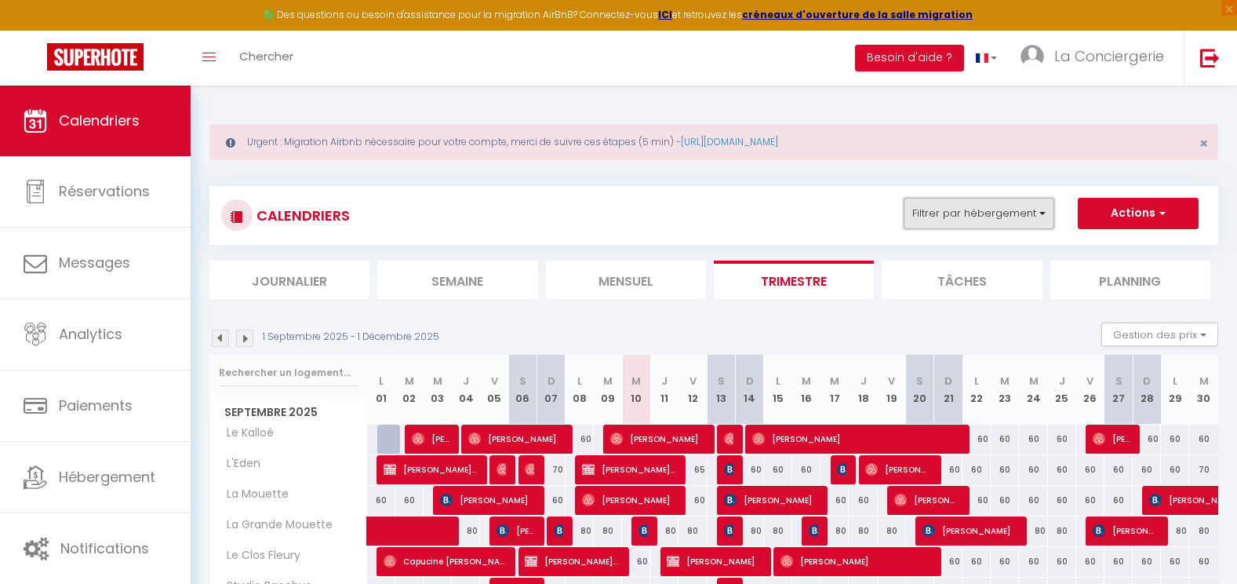
click at [964, 215] on button "Filtrer par hébergement" at bounding box center [979, 213] width 151 height 31
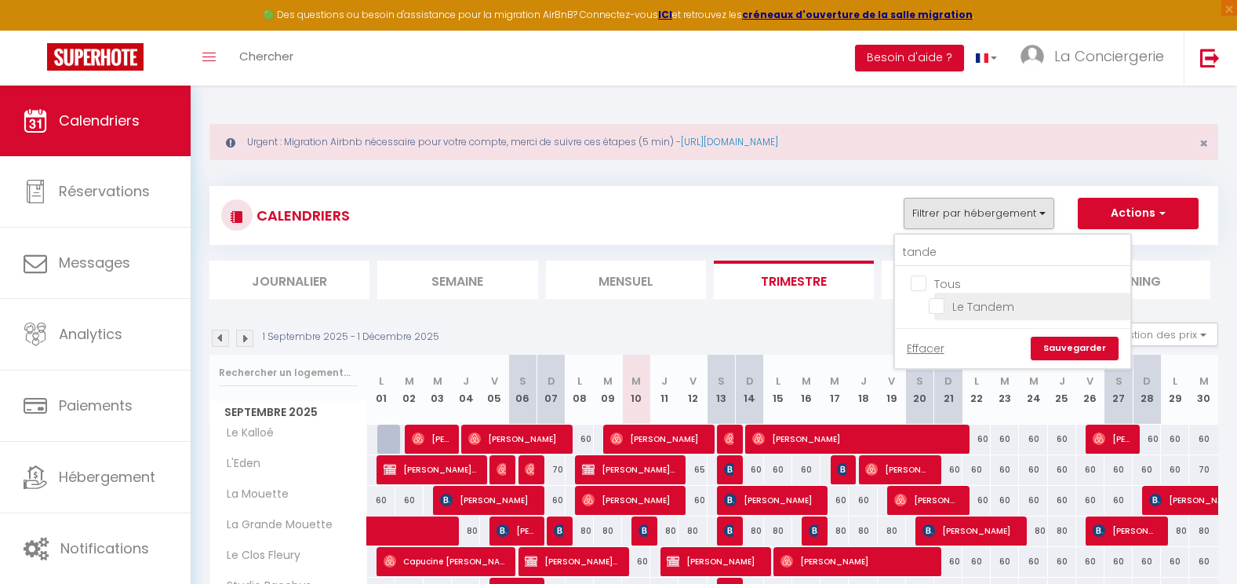
click at [980, 294] on li "Le Tandem" at bounding box center [1032, 306] width 196 height 27
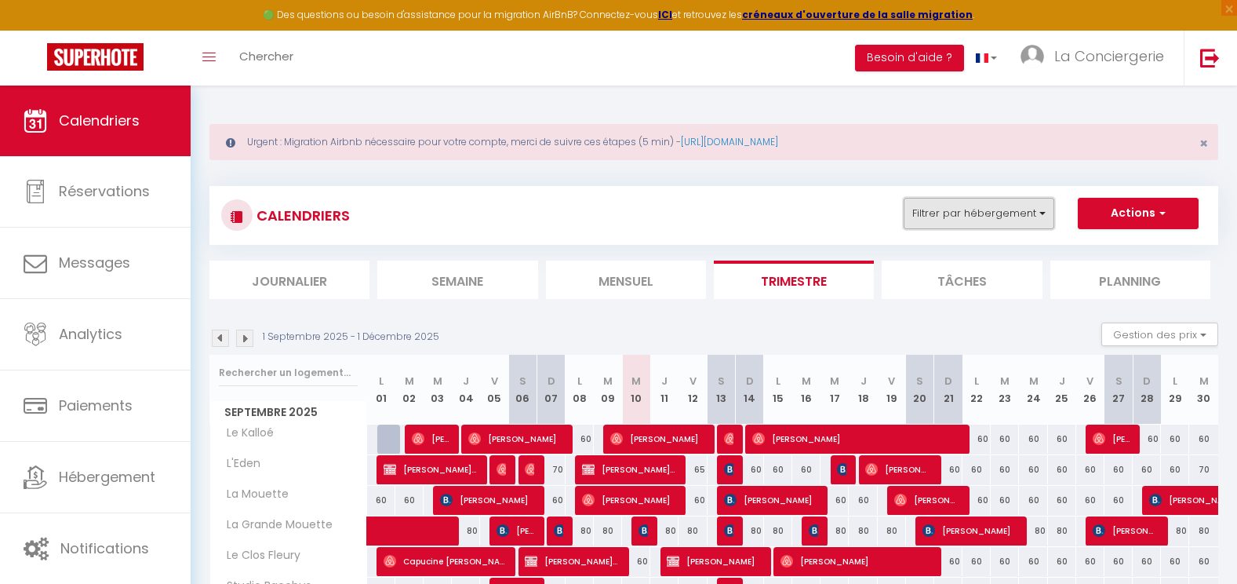
click at [963, 216] on button "Filtrer par hébergement" at bounding box center [979, 213] width 151 height 31
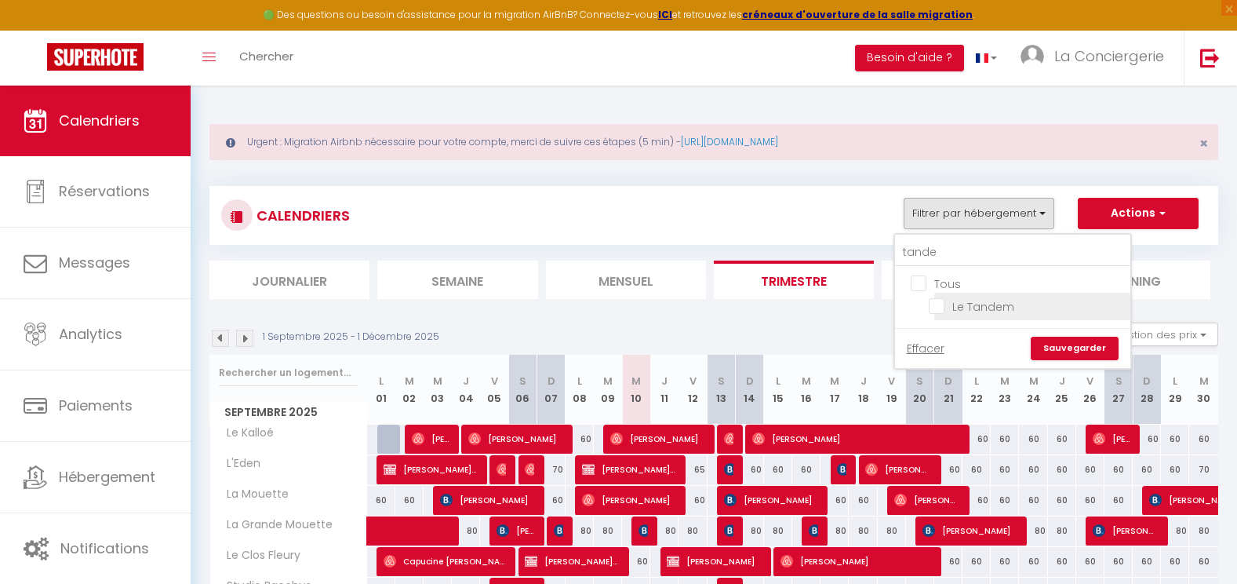
click at [934, 304] on input "Le Tandem" at bounding box center [1027, 305] width 196 height 16
click at [1078, 357] on link "Sauvegarder" at bounding box center [1075, 349] width 88 height 24
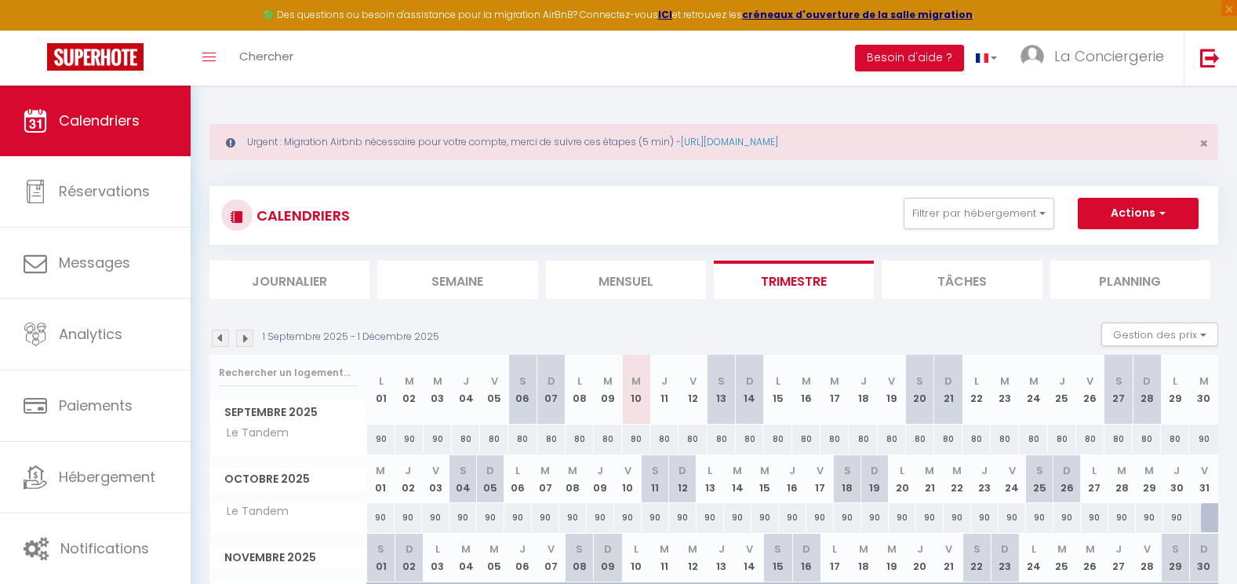
click at [381, 514] on div "90" at bounding box center [380, 517] width 27 height 29
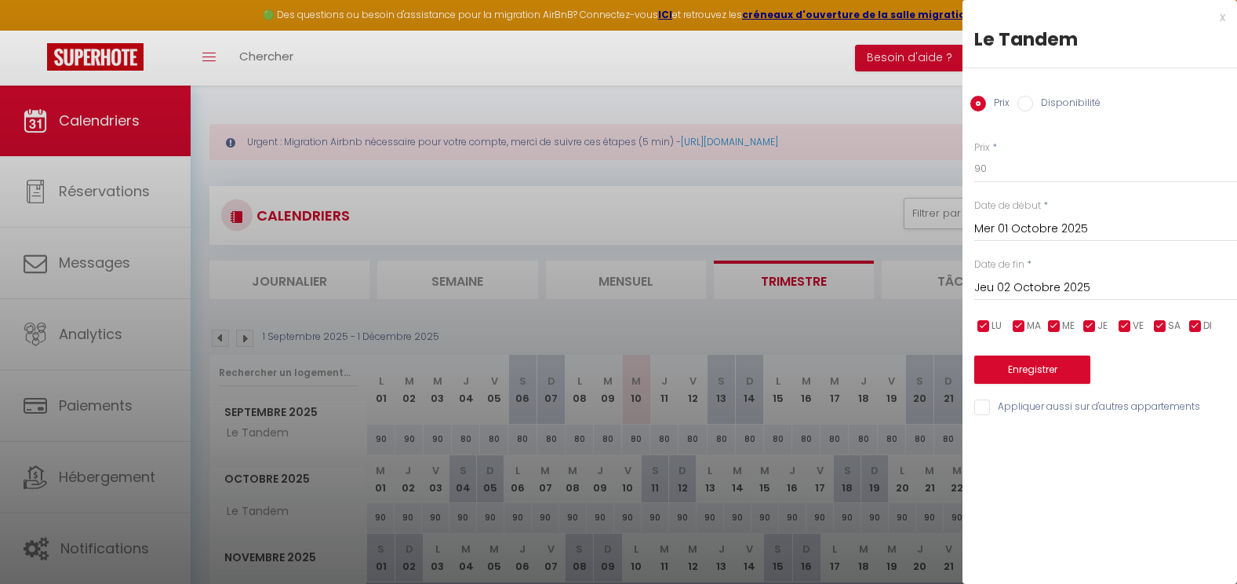
click at [1093, 289] on input "Jeu 02 Octobre 2025" at bounding box center [1105, 288] width 263 height 20
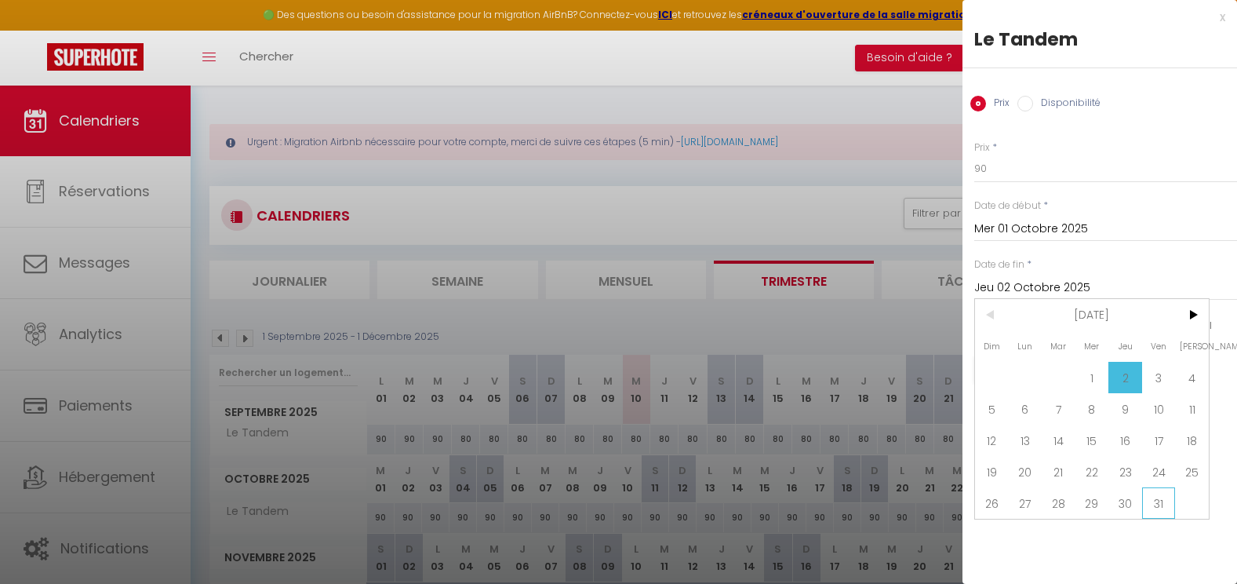
click at [1166, 495] on span "31" at bounding box center [1159, 502] width 34 height 31
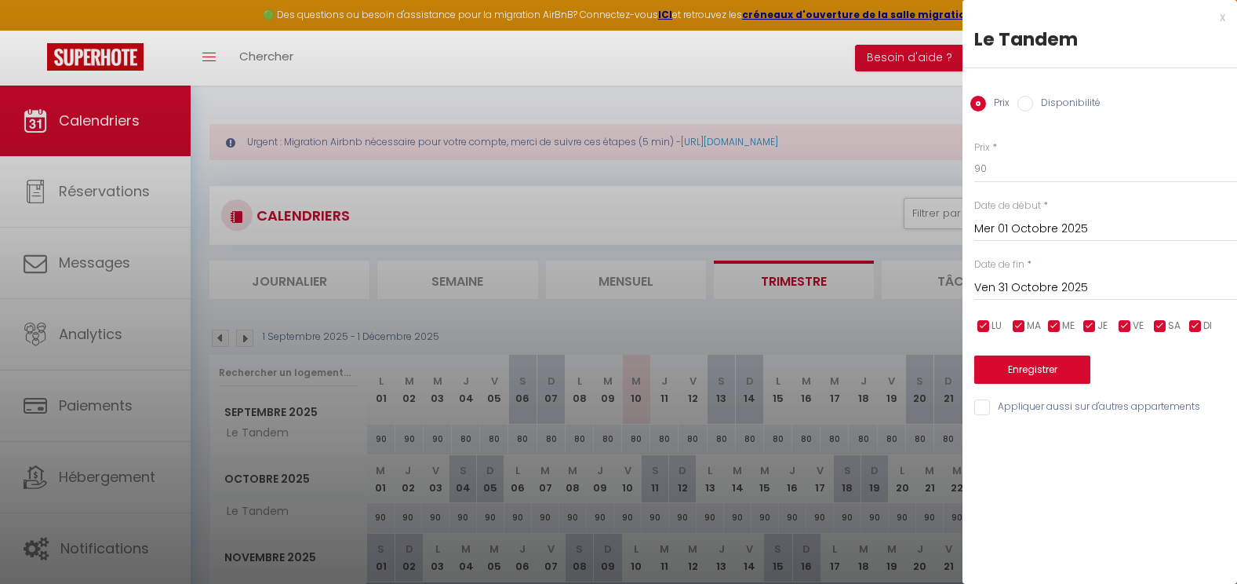
click at [1035, 107] on label "Disponibilité" at bounding box center [1066, 104] width 67 height 17
click at [1033, 107] on input "Disponibilité" at bounding box center [1026, 104] width 16 height 16
click at [1017, 160] on select "Disponible Indisponible" at bounding box center [1105, 170] width 263 height 30
click at [974, 155] on select "Disponible Indisponible" at bounding box center [1105, 170] width 263 height 30
click at [1022, 365] on button "Enregistrer" at bounding box center [1032, 371] width 116 height 28
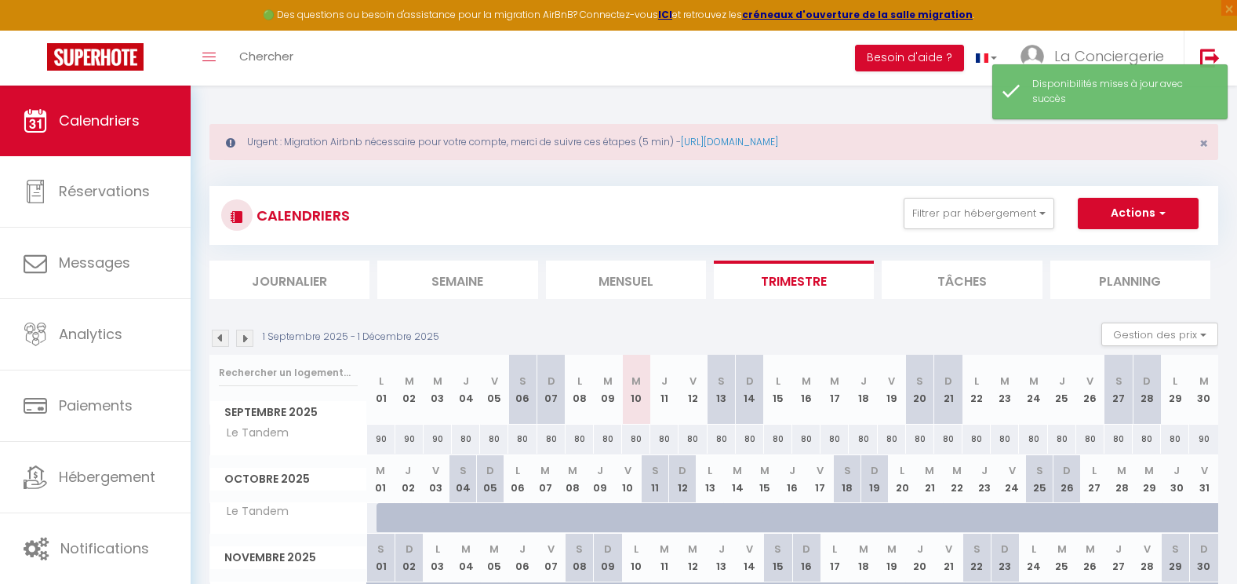
click at [636, 435] on div "80" at bounding box center [636, 438] width 28 height 29
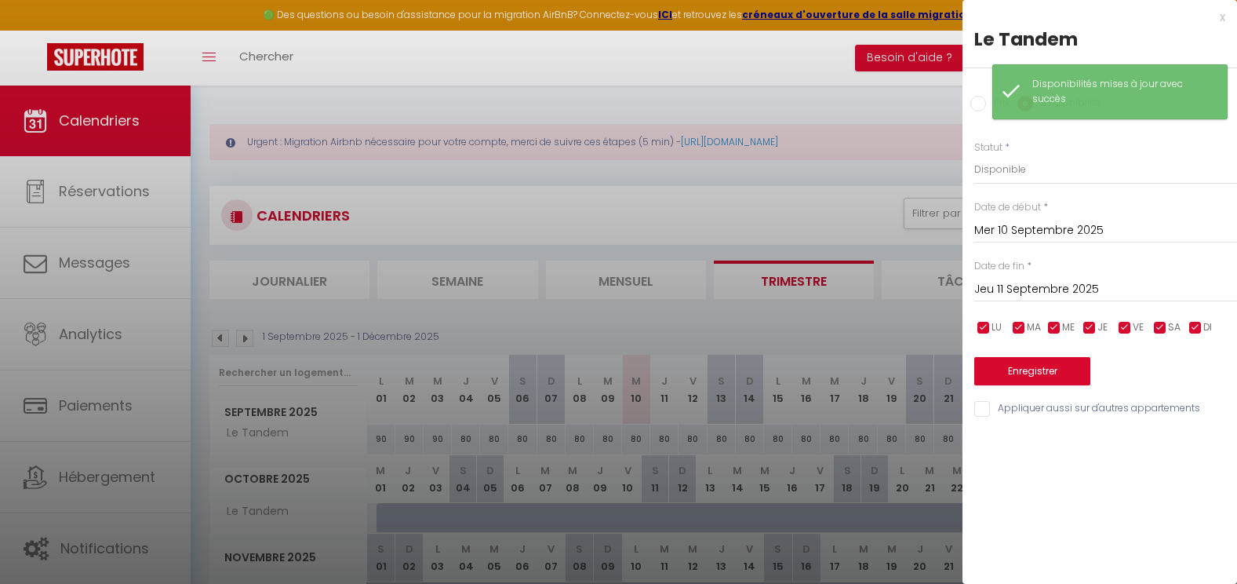
click at [1052, 288] on input "Jeu 11 Septembre 2025" at bounding box center [1105, 289] width 263 height 20
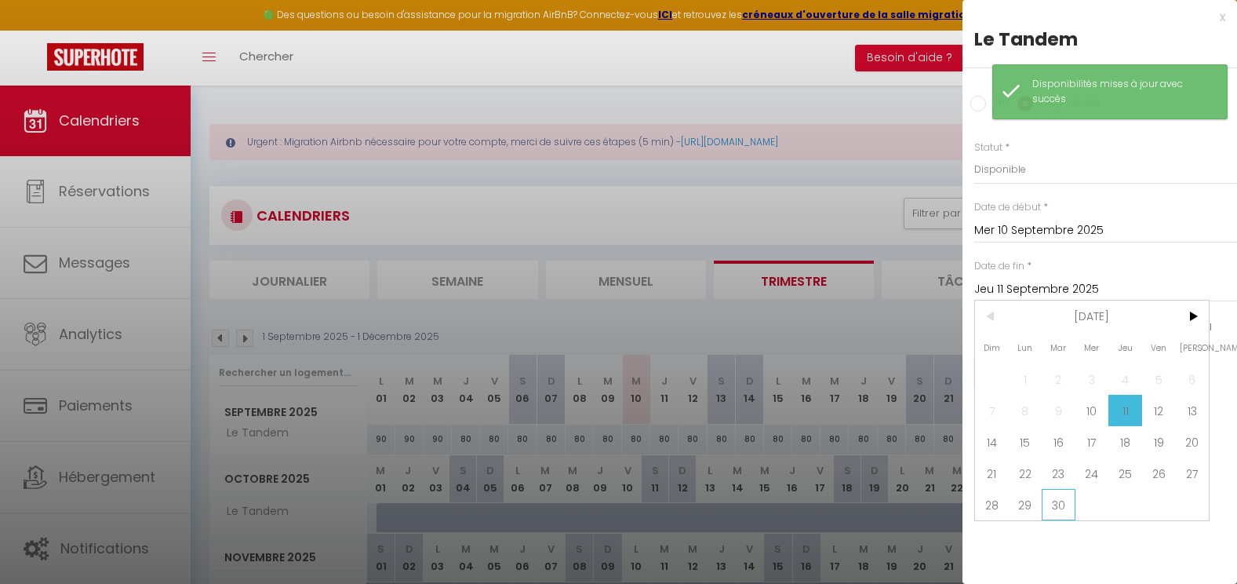
click at [1069, 493] on span "30" at bounding box center [1059, 504] width 34 height 31
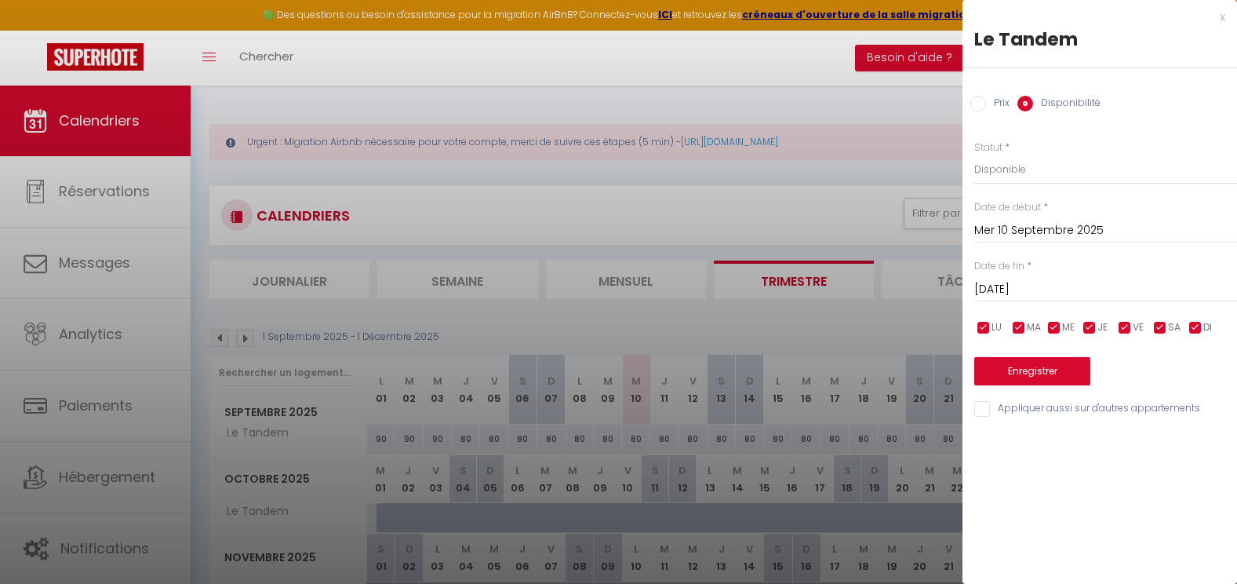
click at [980, 97] on input "Prix" at bounding box center [979, 104] width 16 height 16
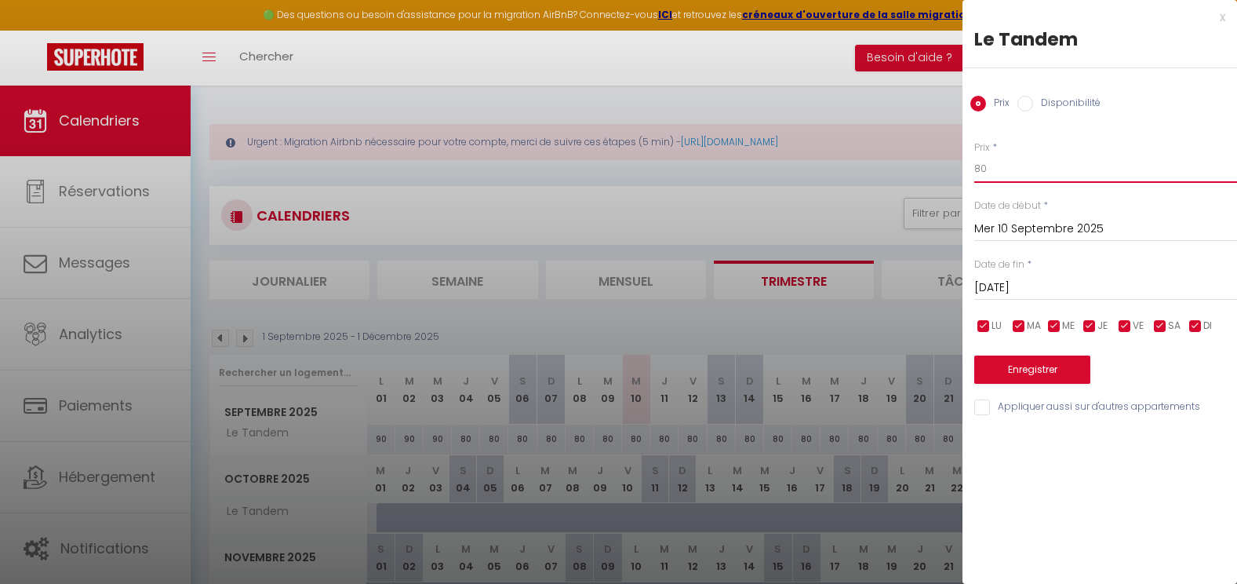
click at [996, 162] on input "80" at bounding box center [1105, 169] width 263 height 28
click at [1045, 373] on button "Enregistrer" at bounding box center [1032, 369] width 116 height 28
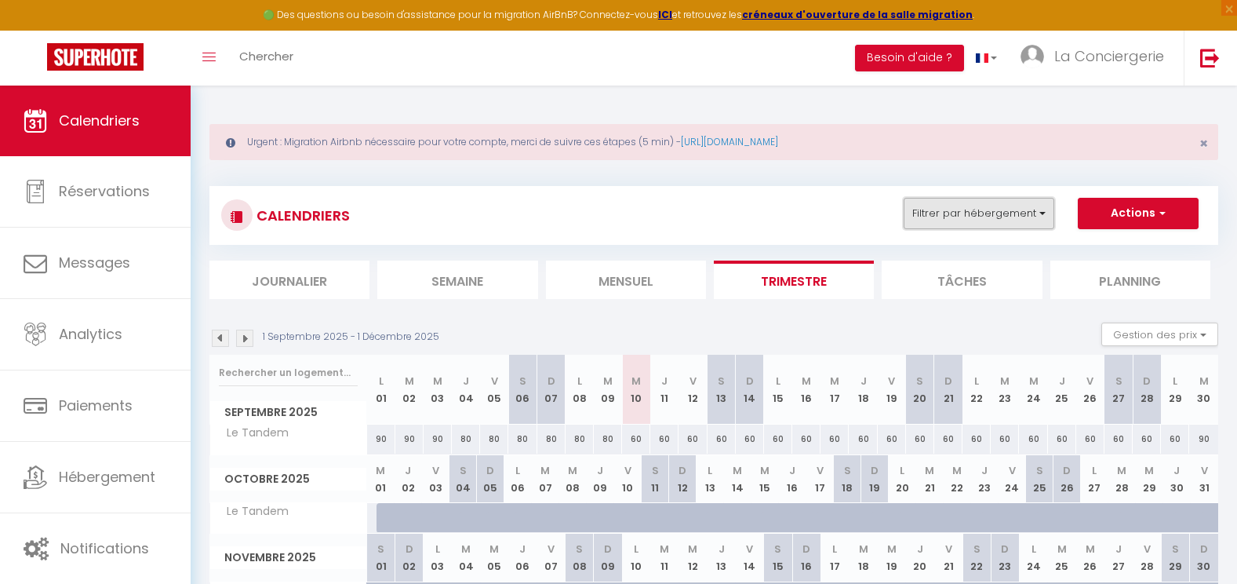
click at [1002, 198] on button "Filtrer par hébergement" at bounding box center [979, 213] width 151 height 31
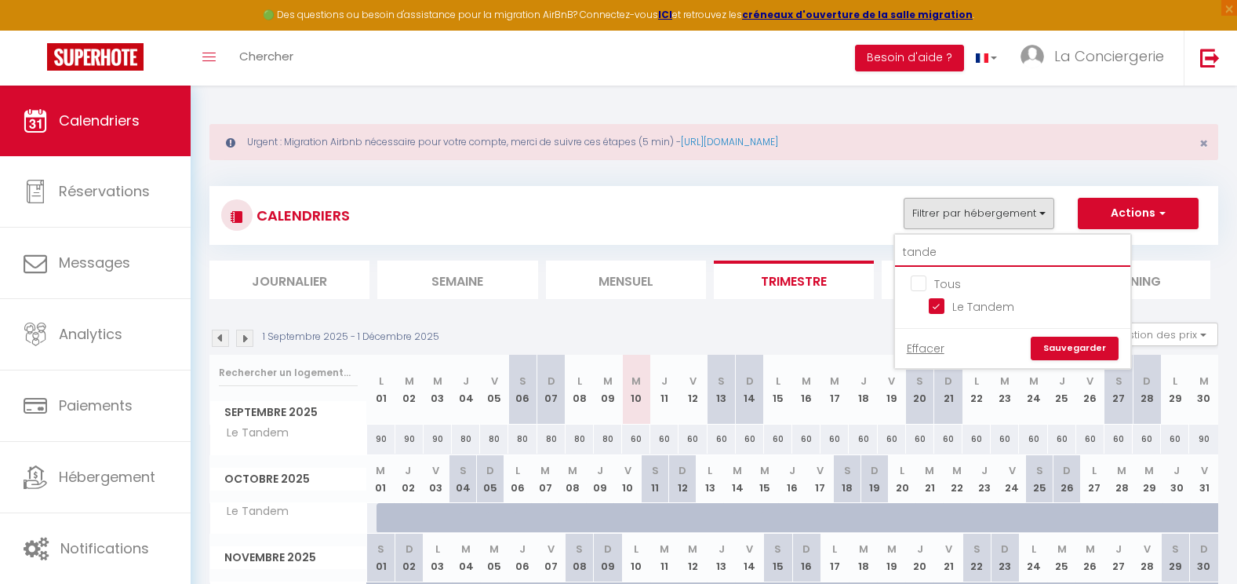
click at [945, 253] on input "tande" at bounding box center [1012, 253] width 235 height 28
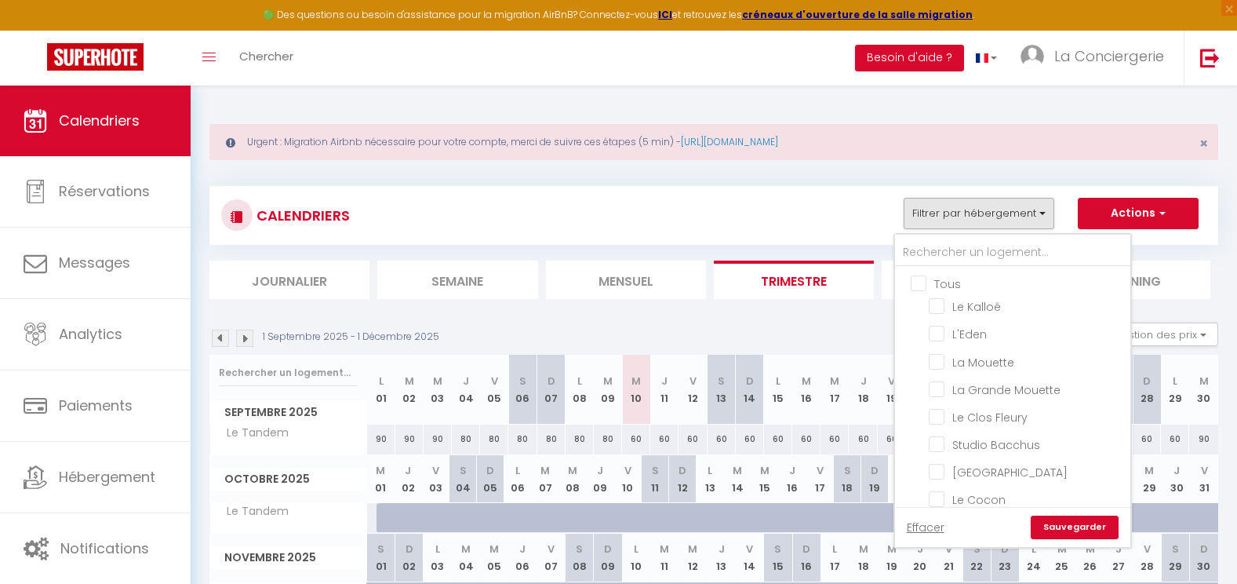
click at [924, 282] on input "Tous" at bounding box center [1028, 283] width 235 height 16
click at [1076, 522] on link "Sauvegarder" at bounding box center [1075, 527] width 88 height 24
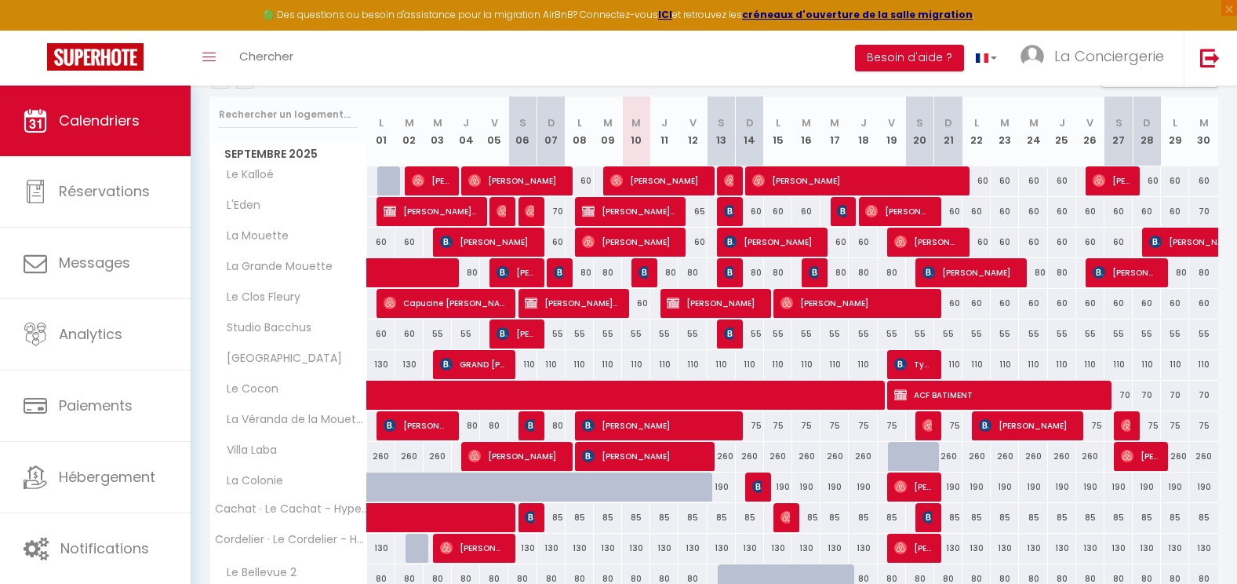
scroll to position [262, 0]
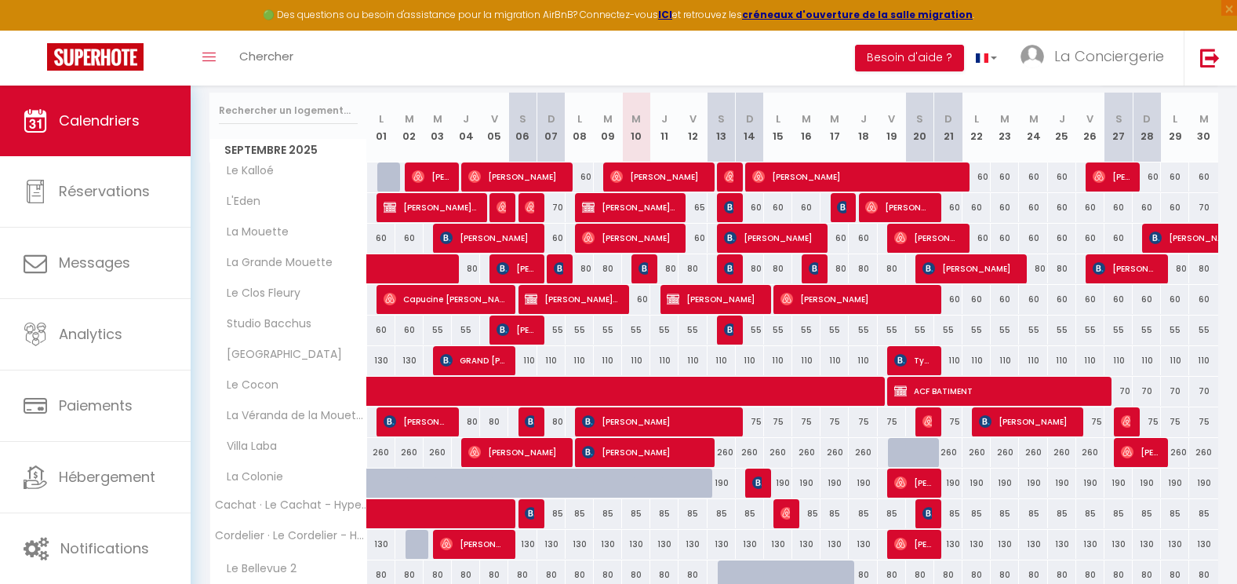
click at [632, 358] on div "110" at bounding box center [636, 360] width 28 height 29
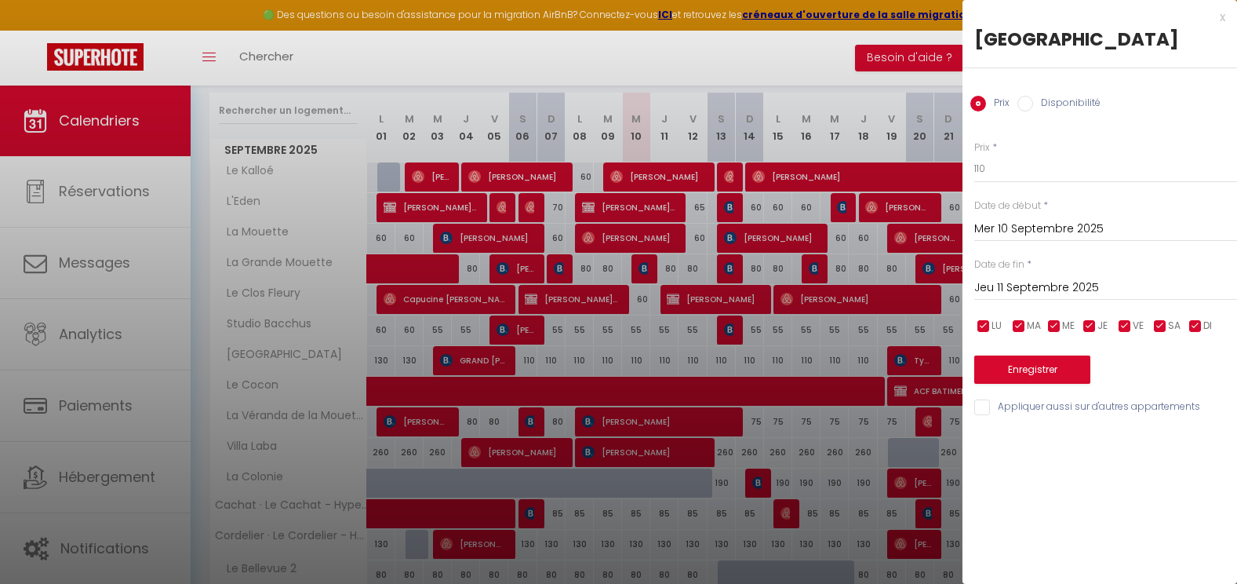
click at [1098, 287] on input "Jeu 11 Septembre 2025" at bounding box center [1105, 288] width 263 height 20
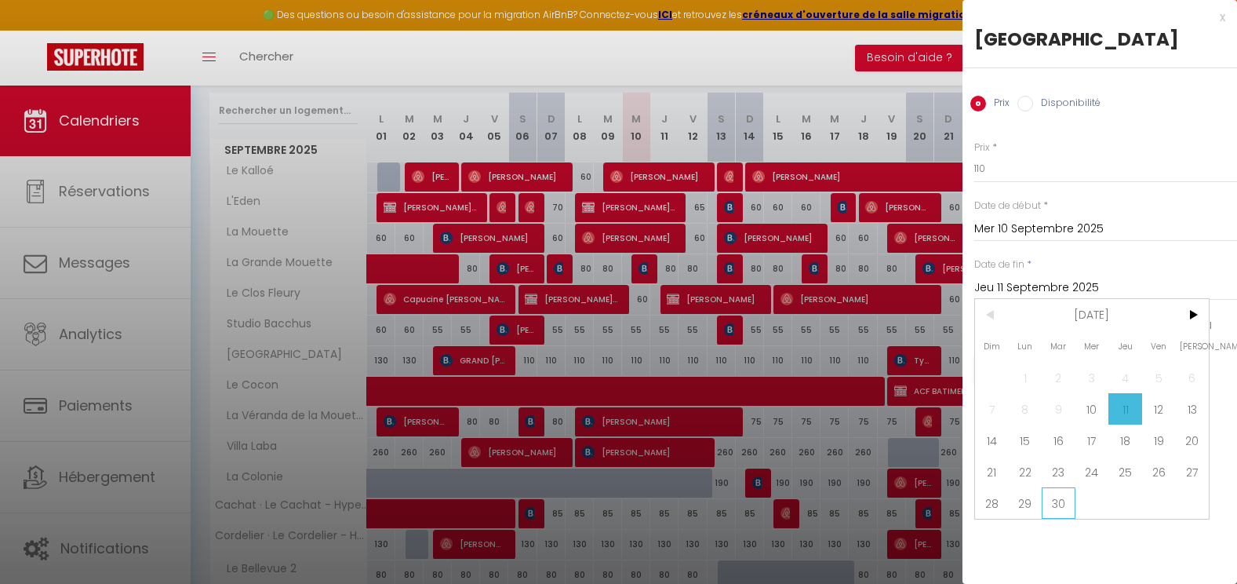
click at [1064, 490] on span "30" at bounding box center [1059, 502] width 34 height 31
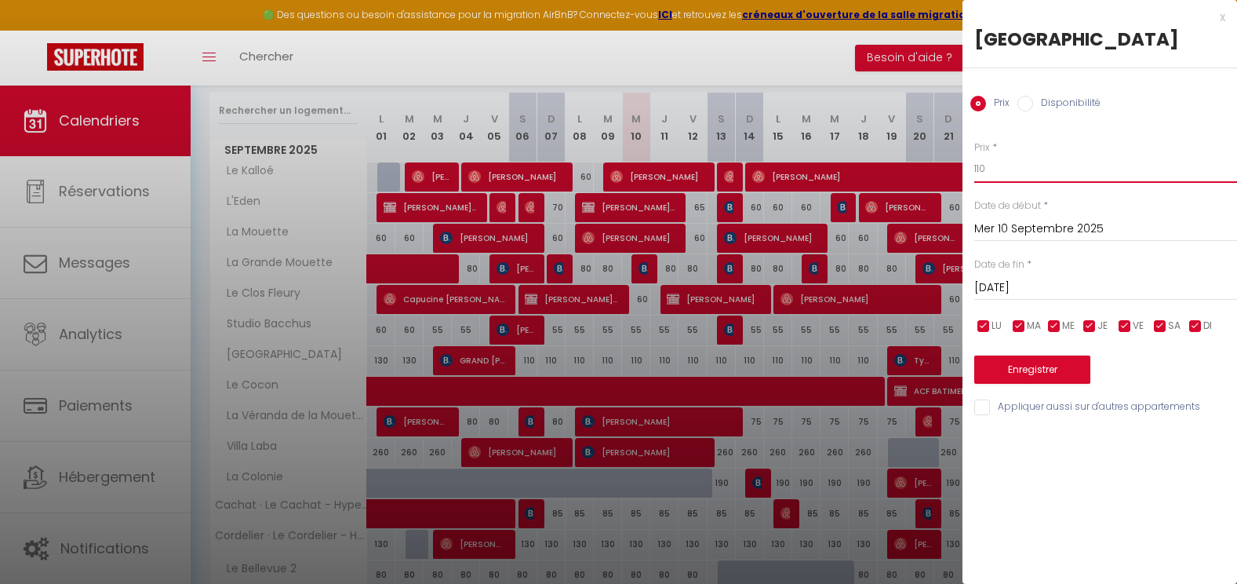
click at [1039, 159] on input "110" at bounding box center [1105, 169] width 263 height 28
click at [1045, 365] on button "Enregistrer" at bounding box center [1032, 369] width 116 height 28
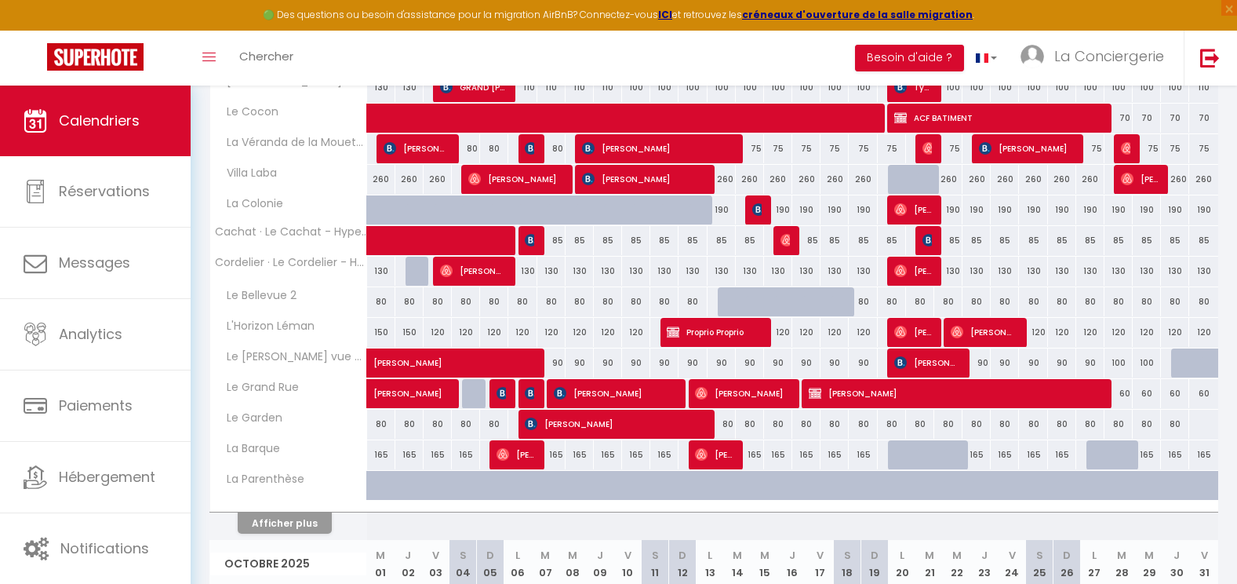
scroll to position [538, 0]
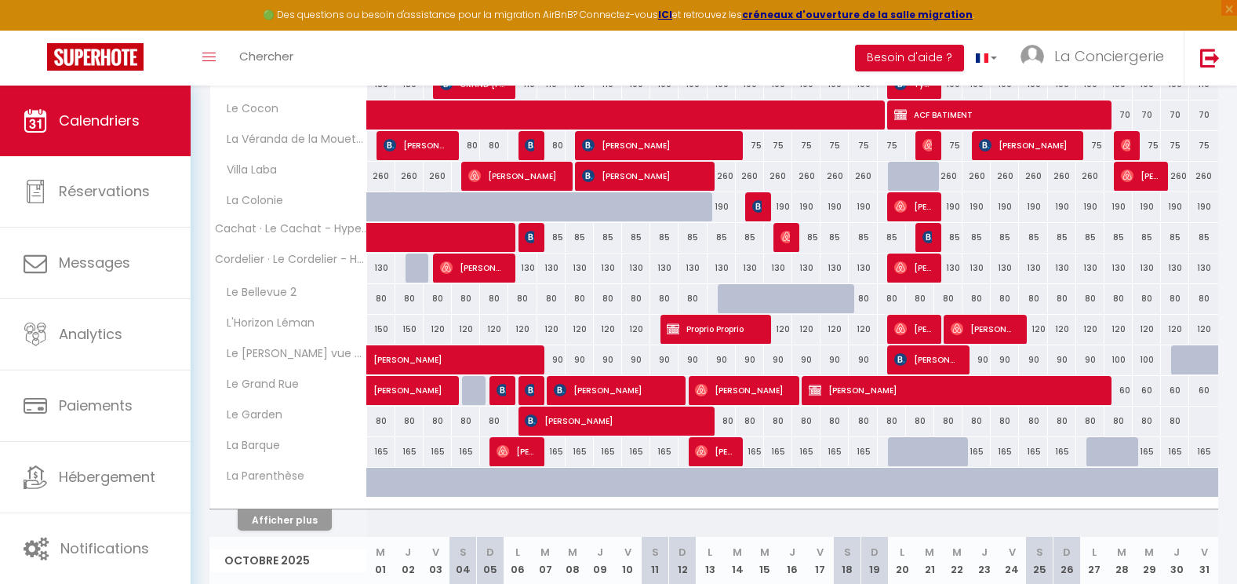
click at [606, 293] on div "80" at bounding box center [608, 298] width 28 height 29
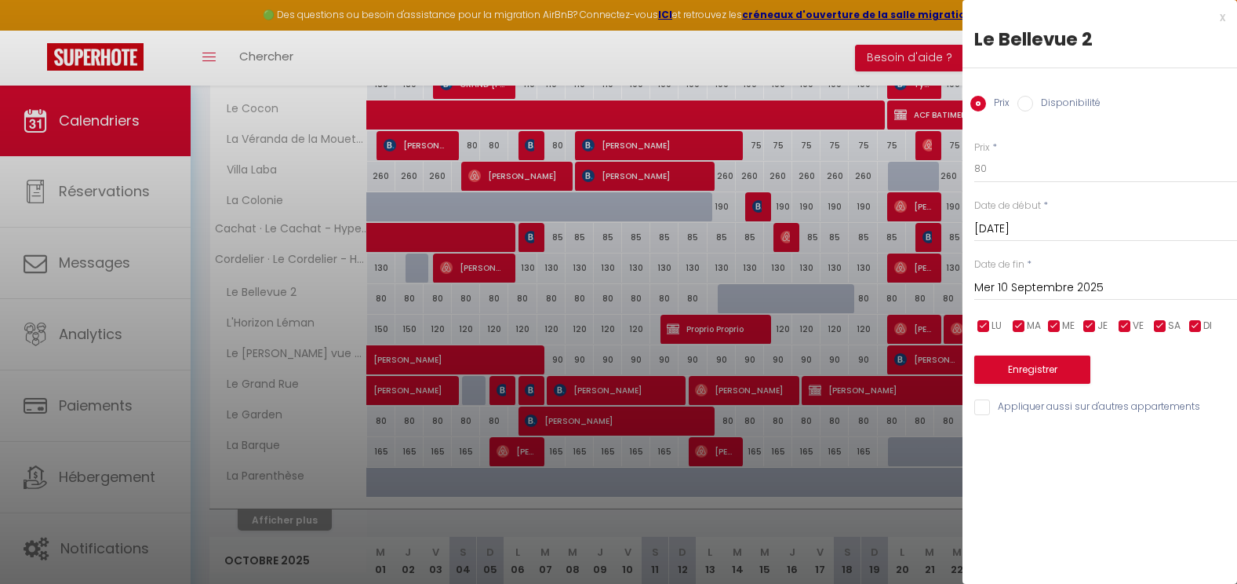
click at [1048, 226] on input "[DATE]" at bounding box center [1105, 229] width 263 height 20
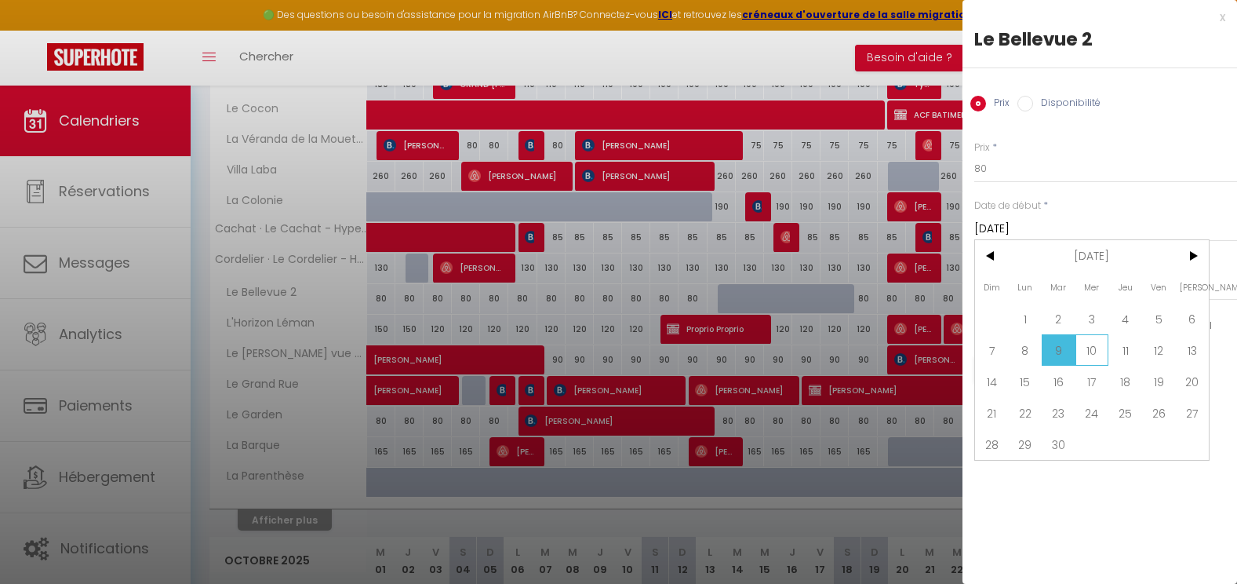
click at [1088, 348] on span "10" at bounding box center [1093, 349] width 34 height 31
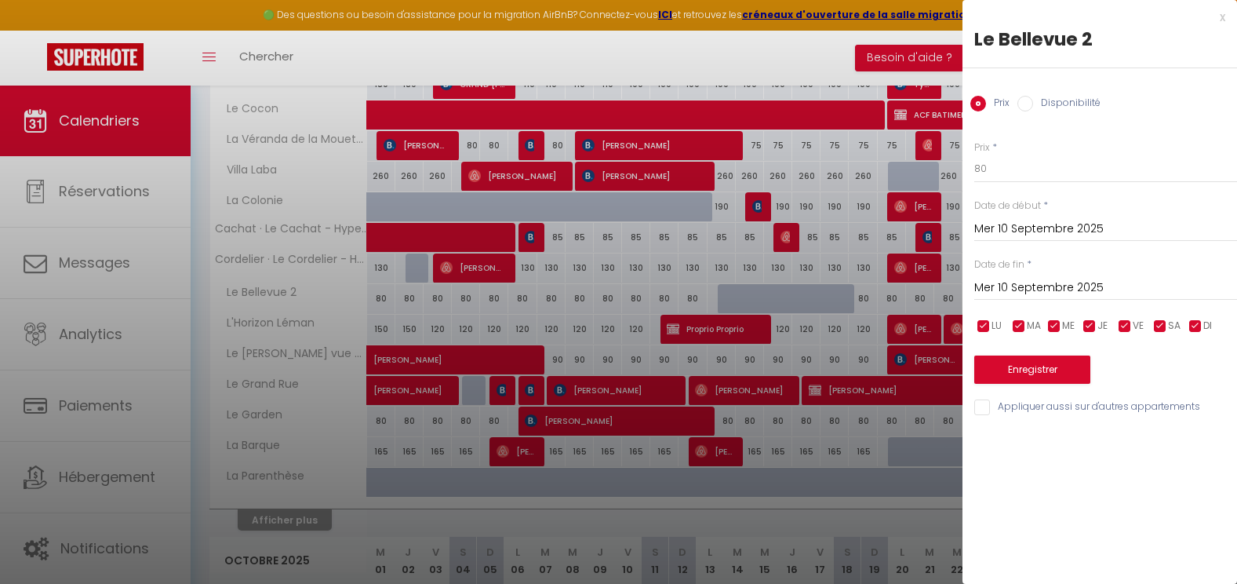
click at [1072, 303] on div "Prix * 80 Statut * Disponible Indisponible Date de début * [DATE] < [DATE] > Di…" at bounding box center [1100, 269] width 275 height 297
click at [1068, 286] on input "Mer 10 Septembre 2025" at bounding box center [1105, 288] width 263 height 20
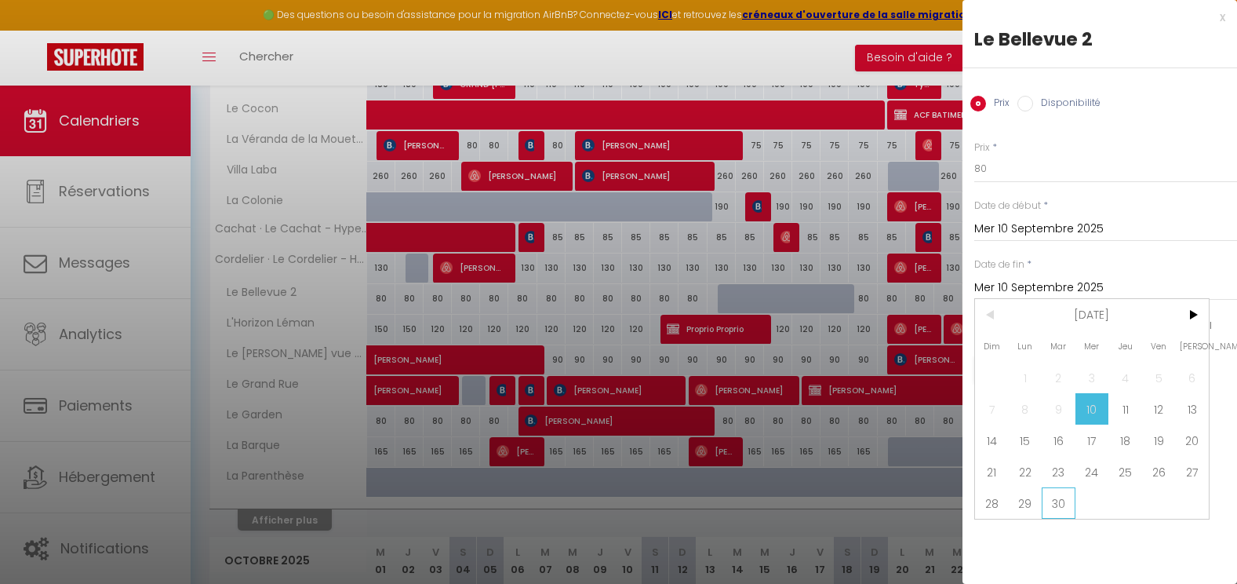
click at [1060, 493] on span "30" at bounding box center [1059, 502] width 34 height 31
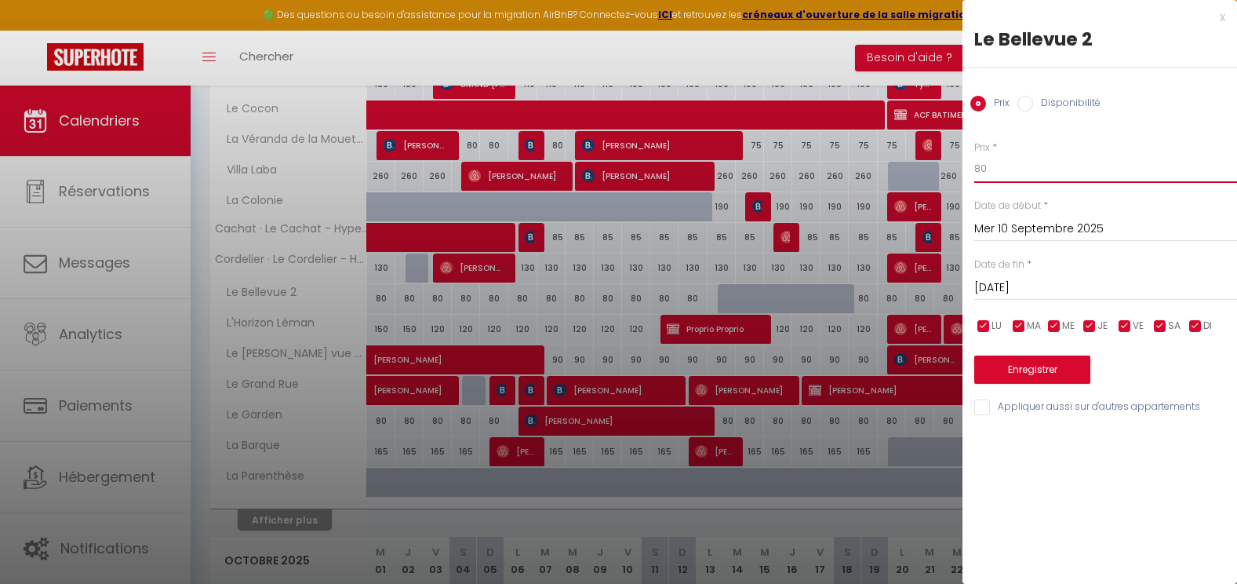
click at [1034, 178] on input "80" at bounding box center [1105, 169] width 263 height 28
click at [1020, 364] on button "Enregistrer" at bounding box center [1032, 369] width 116 height 28
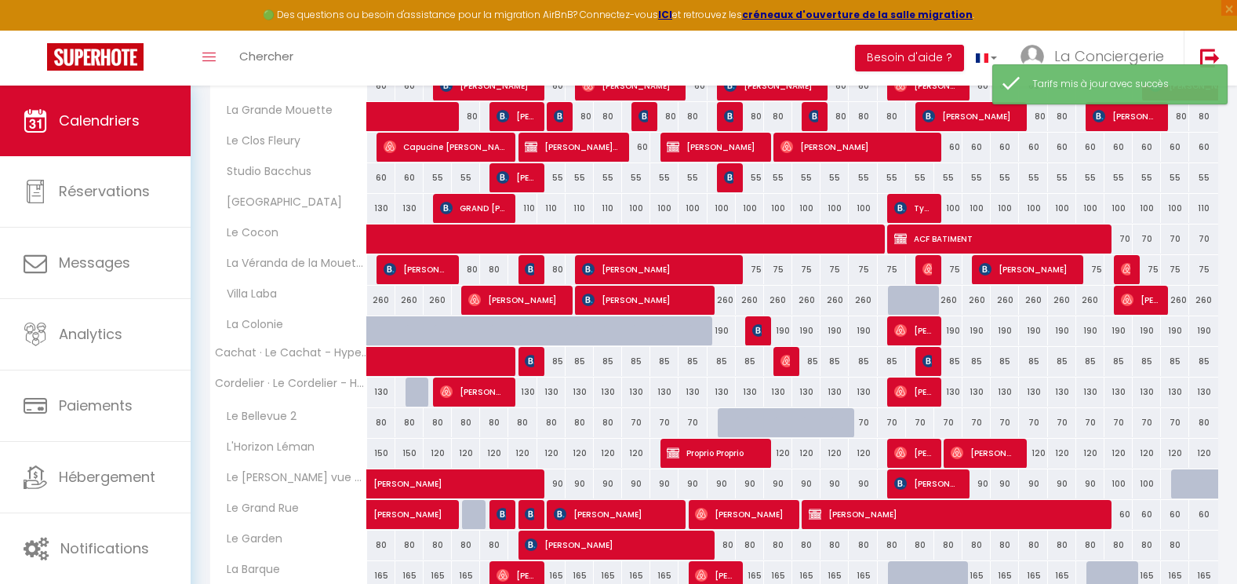
scroll to position [0, 0]
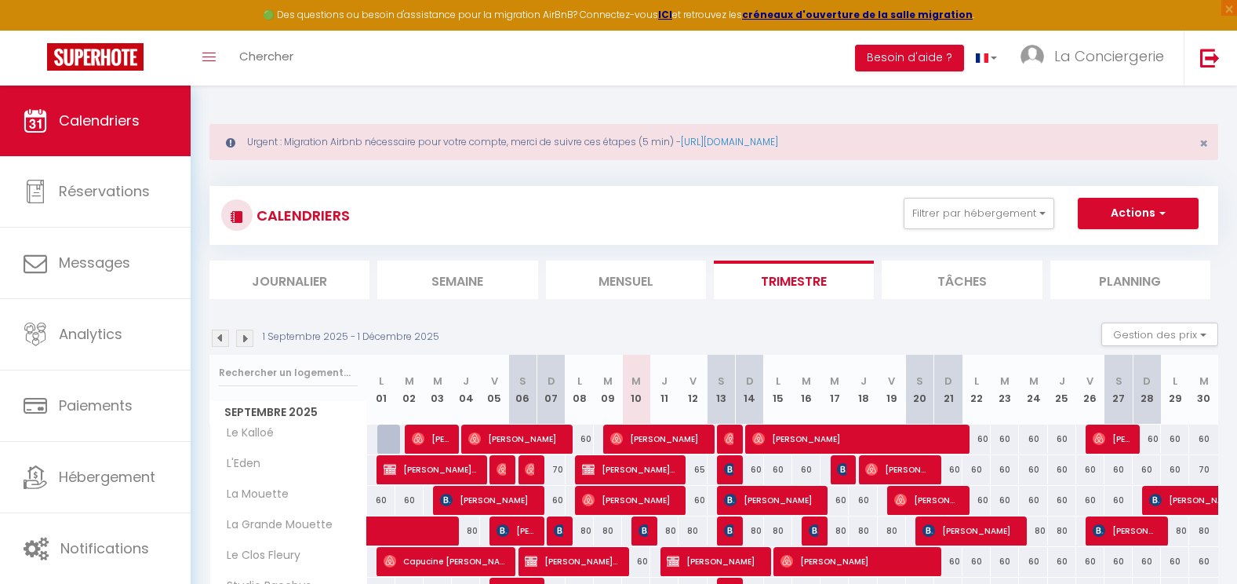
click at [629, 276] on li "Mensuel" at bounding box center [626, 279] width 160 height 38
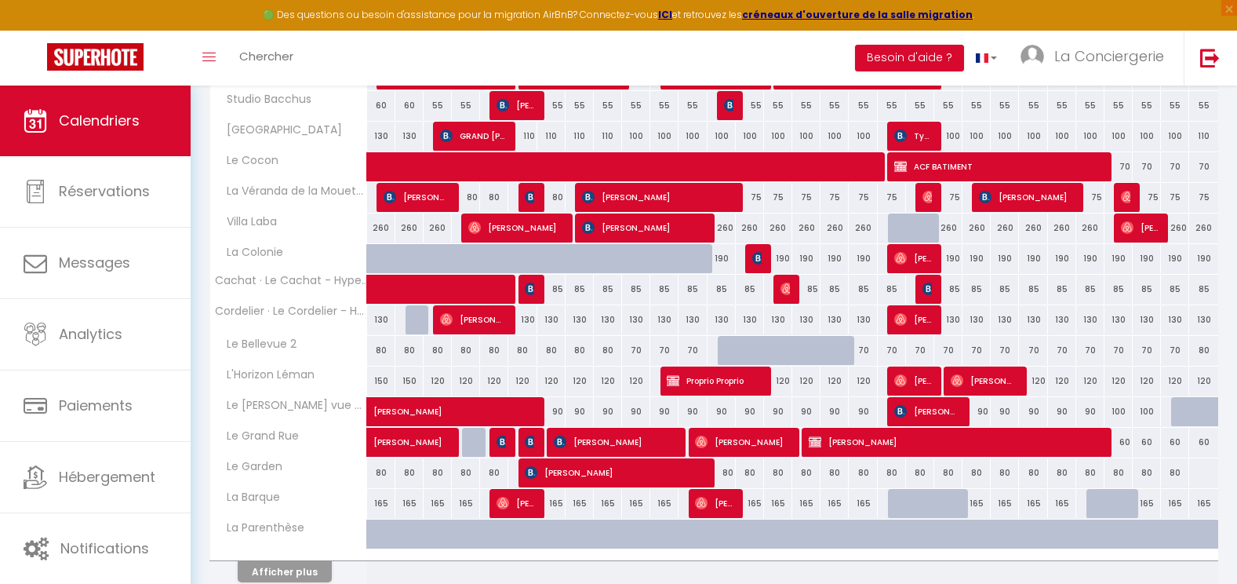
scroll to position [556, 0]
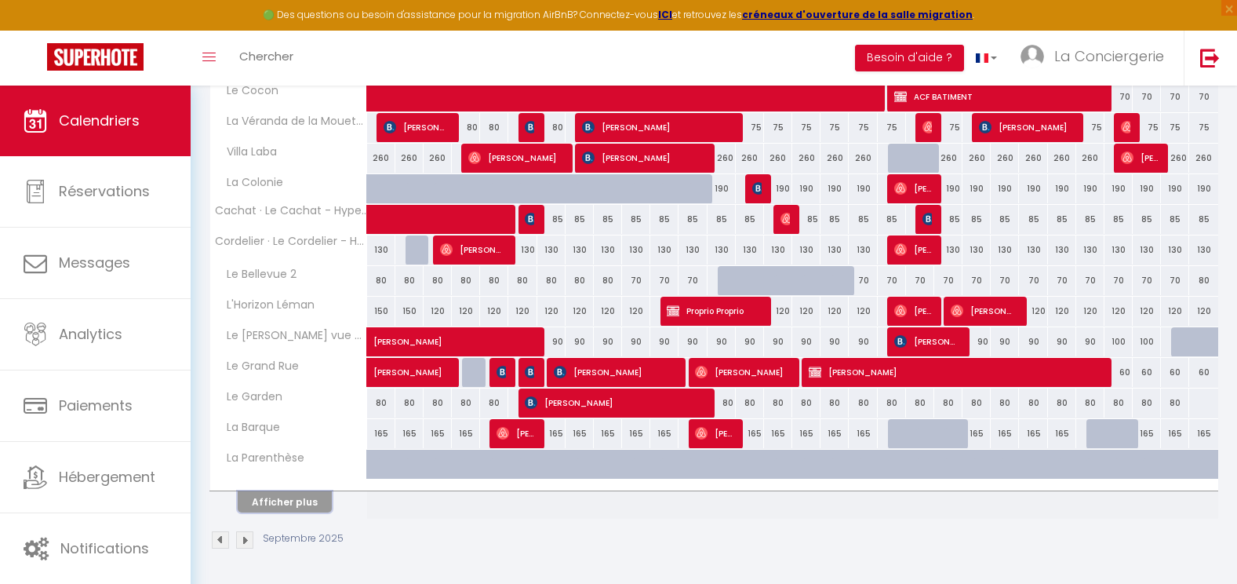
click at [273, 512] on button "Afficher plus" at bounding box center [285, 501] width 94 height 21
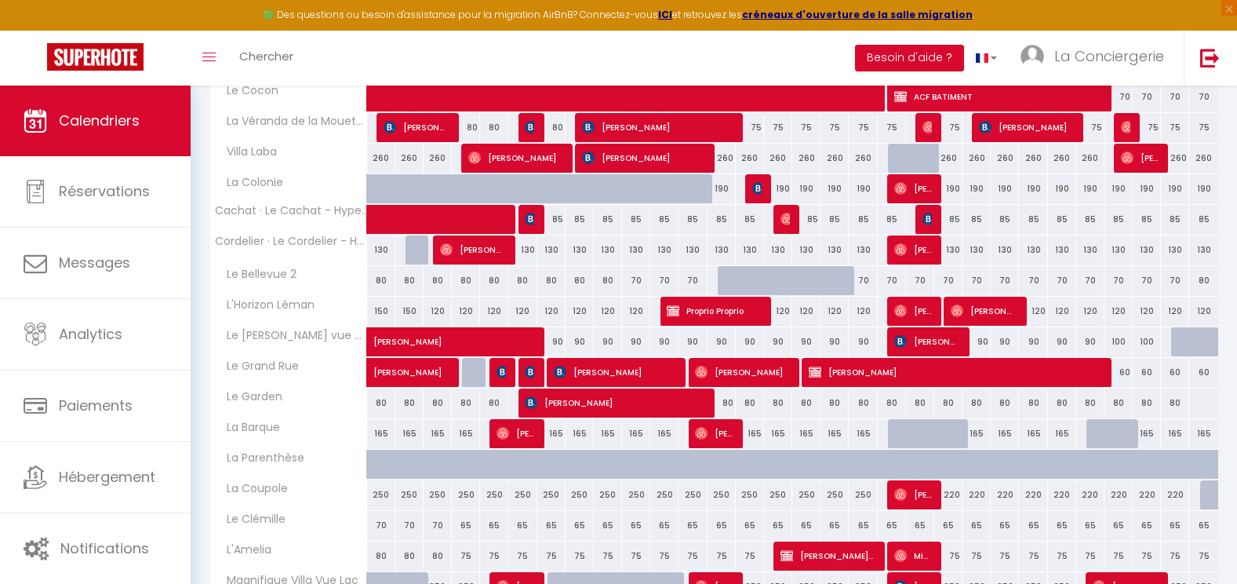
click at [616, 523] on div "65" at bounding box center [608, 525] width 28 height 29
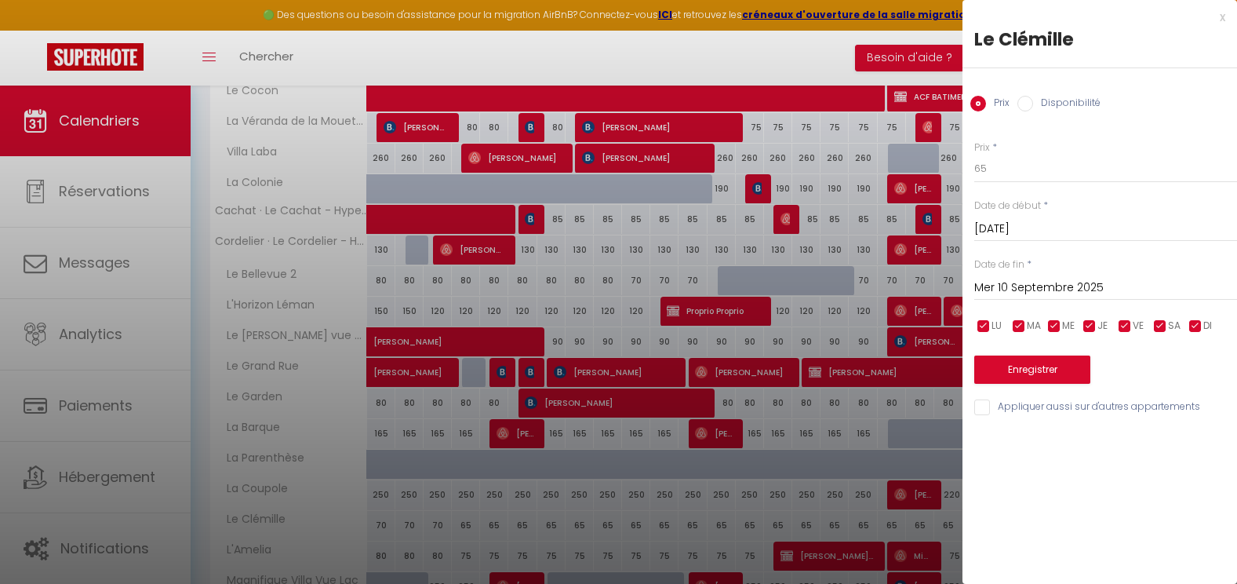
click at [634, 526] on div at bounding box center [618, 292] width 1237 height 584
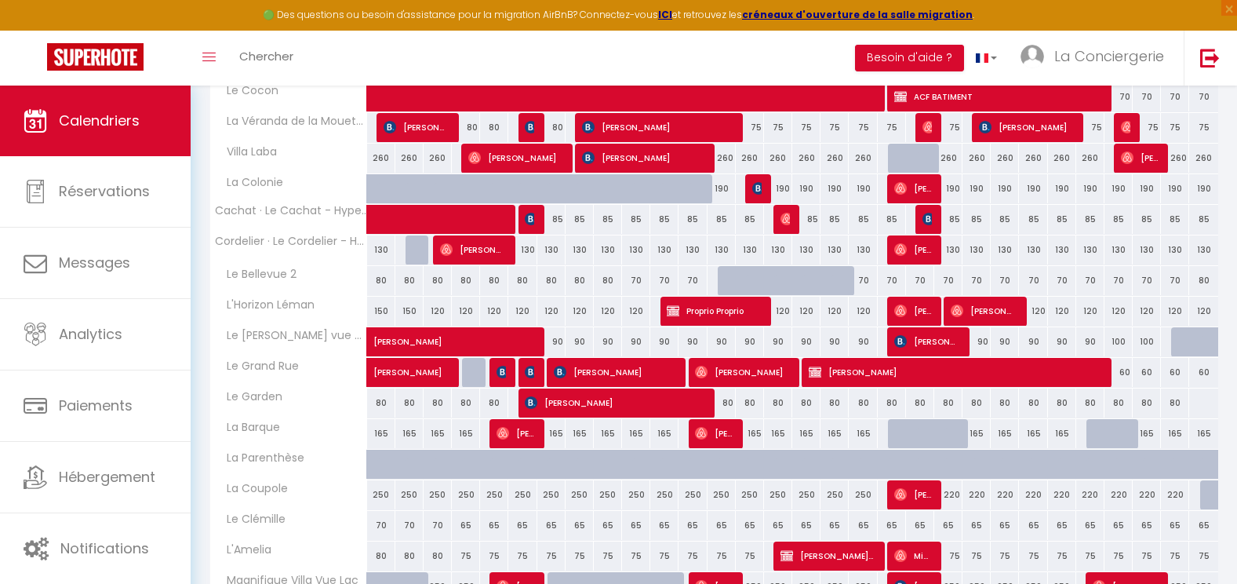
click at [634, 526] on div "65" at bounding box center [636, 525] width 28 height 29
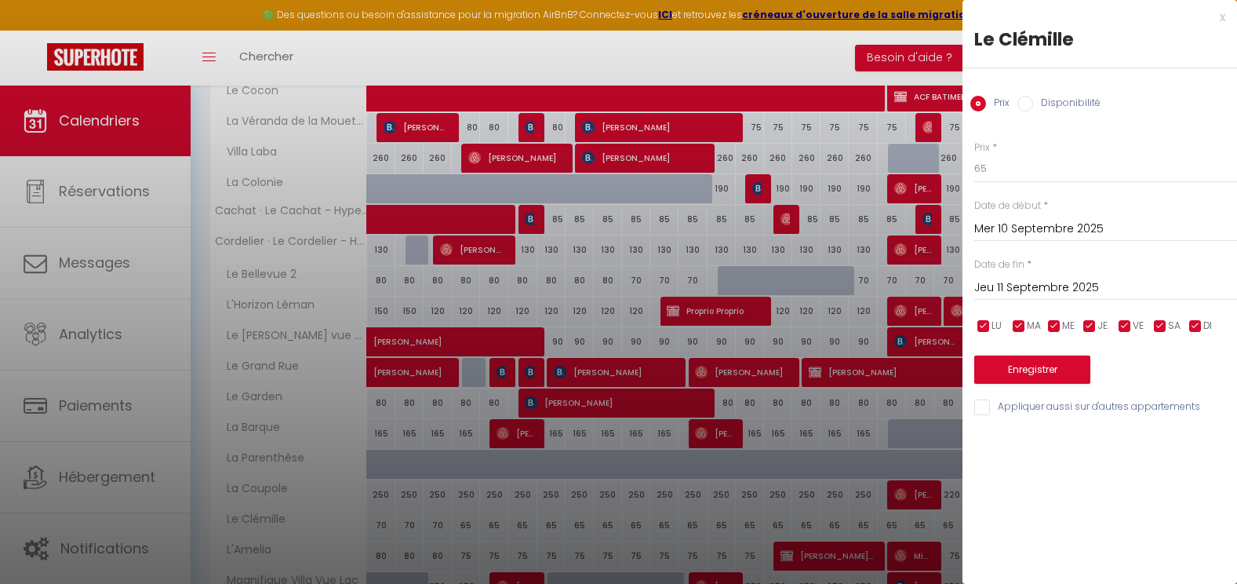
click at [1040, 288] on input "Jeu 11 Septembre 2025" at bounding box center [1105, 288] width 263 height 20
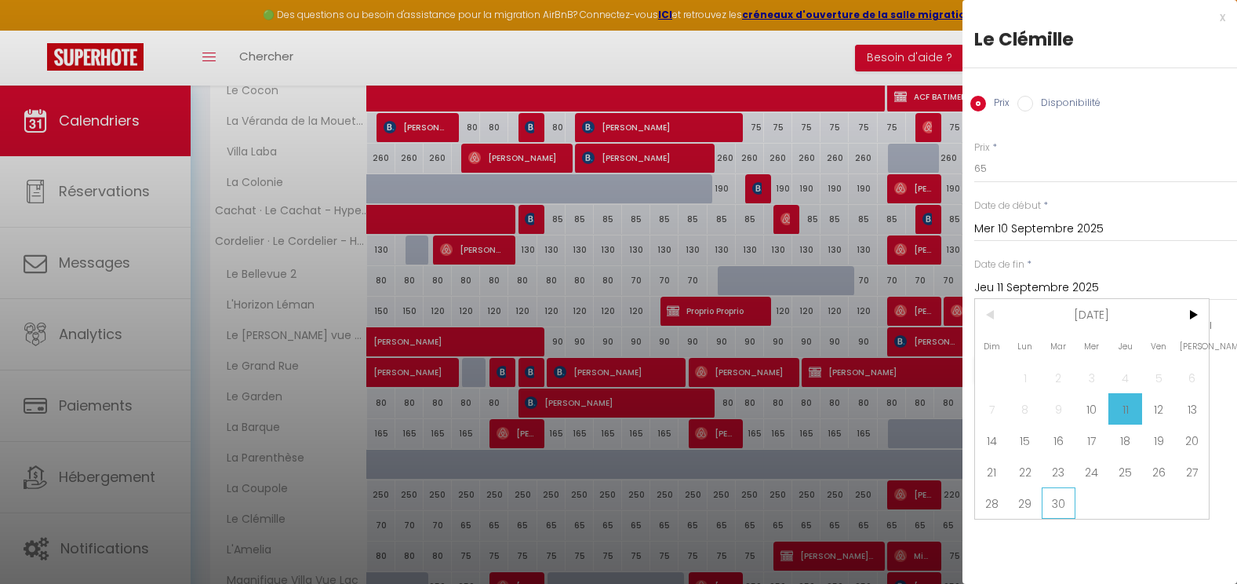
click at [1058, 503] on span "30" at bounding box center [1059, 502] width 34 height 31
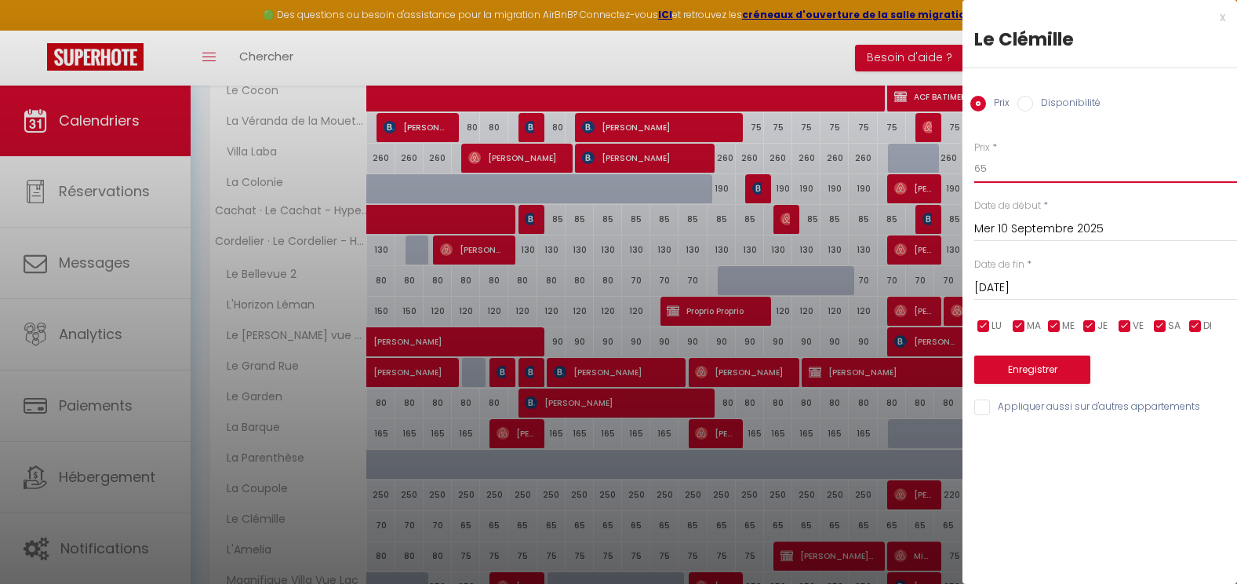
click at [1022, 156] on input "65" at bounding box center [1105, 169] width 263 height 28
click at [1004, 380] on button "Enregistrer" at bounding box center [1032, 369] width 116 height 28
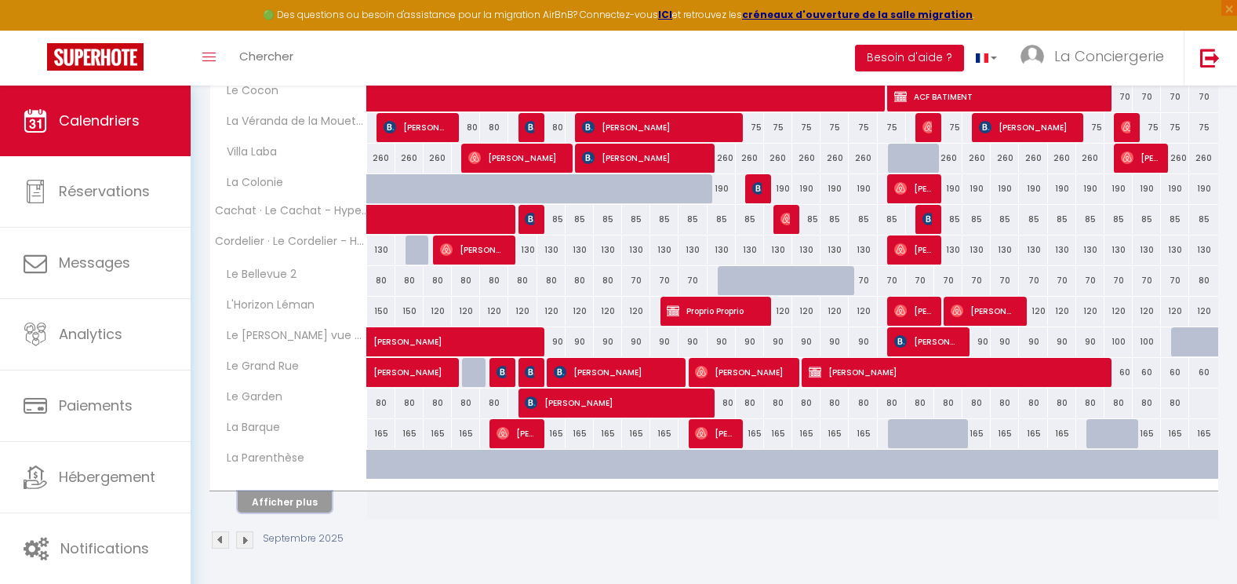
click at [297, 503] on button "Afficher plus" at bounding box center [285, 501] width 94 height 21
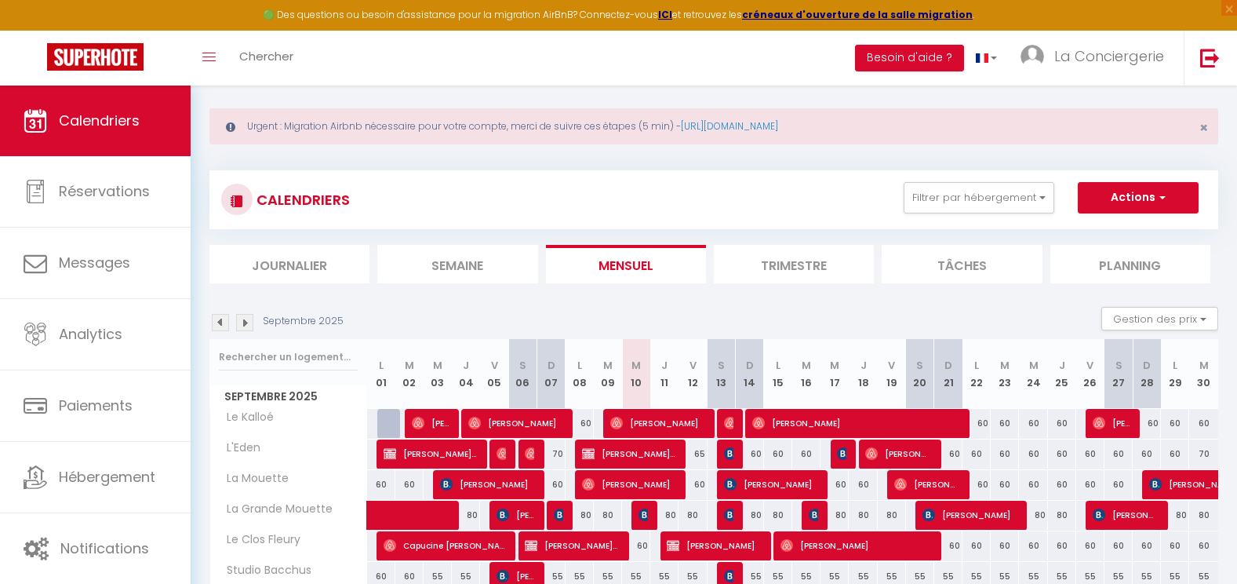
scroll to position [0, 0]
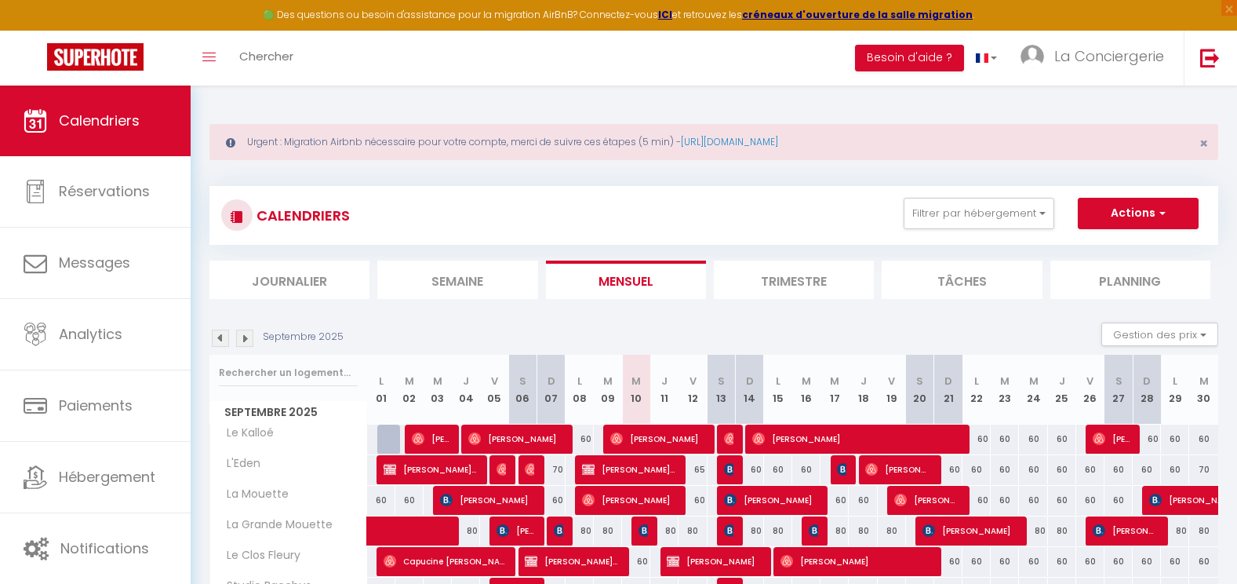
click at [243, 341] on img at bounding box center [244, 338] width 17 height 17
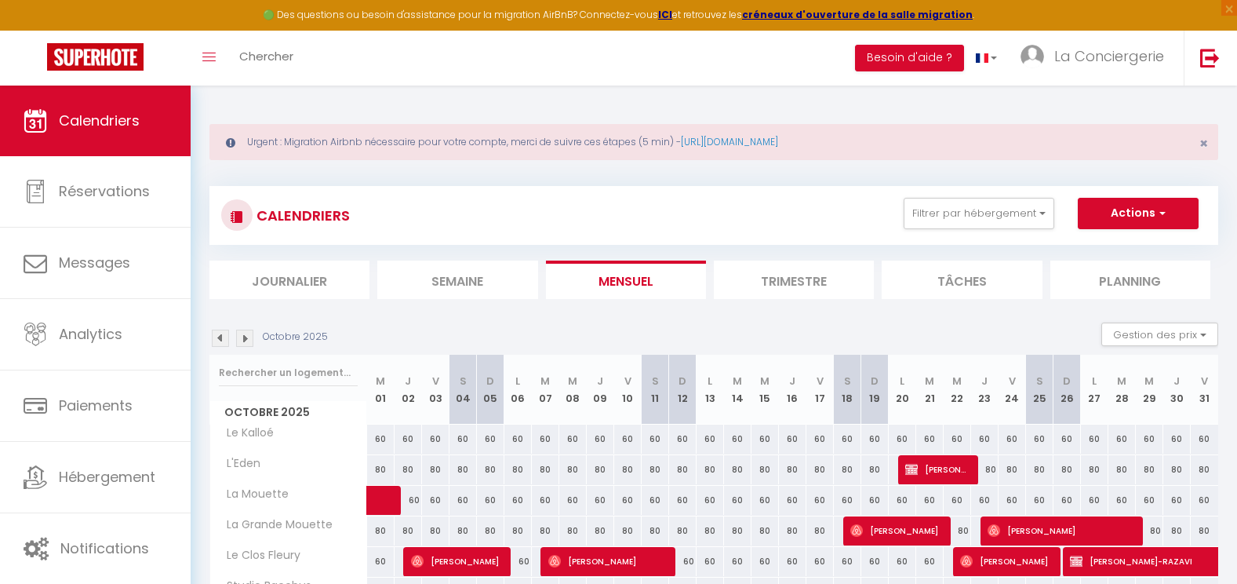
click at [380, 468] on div "80" at bounding box center [380, 469] width 27 height 29
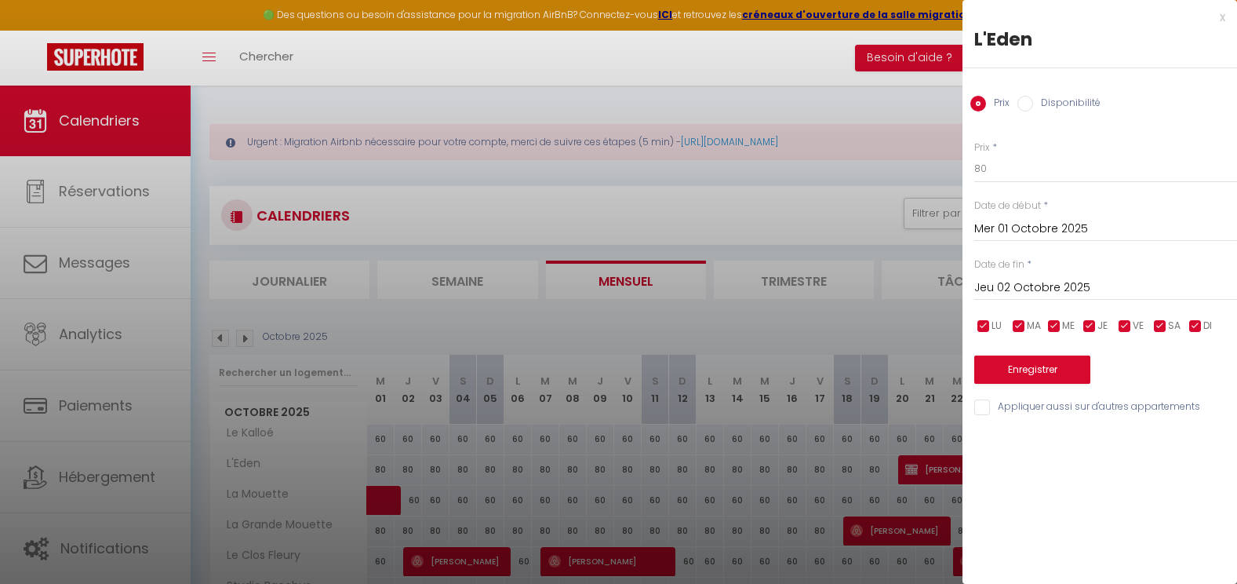
click at [1032, 284] on input "Jeu 02 Octobre 2025" at bounding box center [1105, 288] width 263 height 20
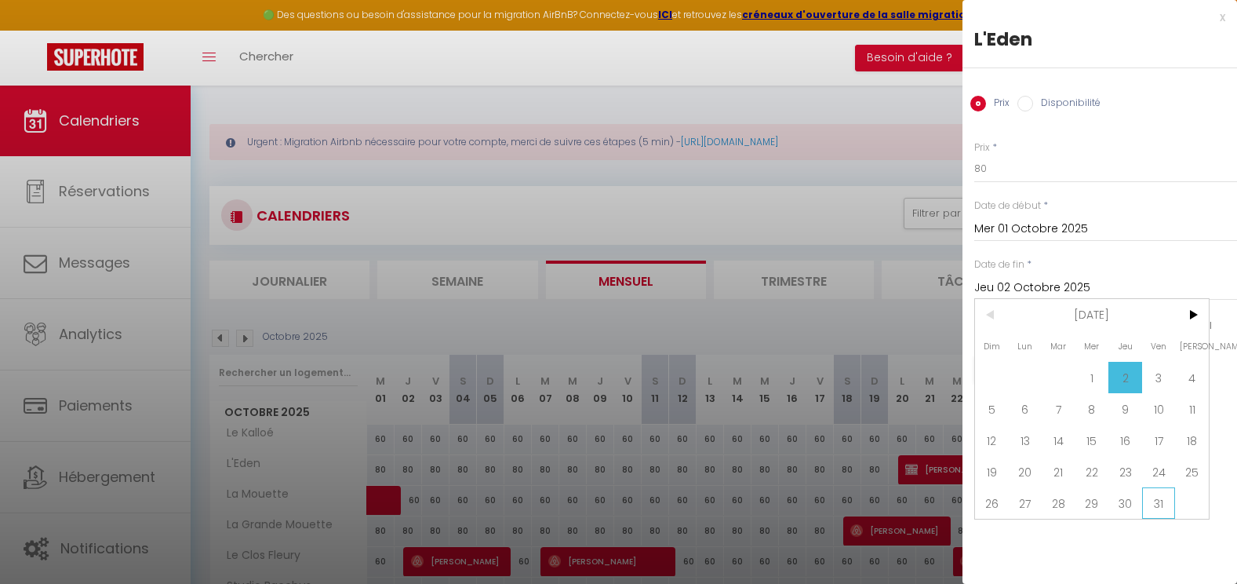
click at [1163, 493] on span "31" at bounding box center [1159, 502] width 34 height 31
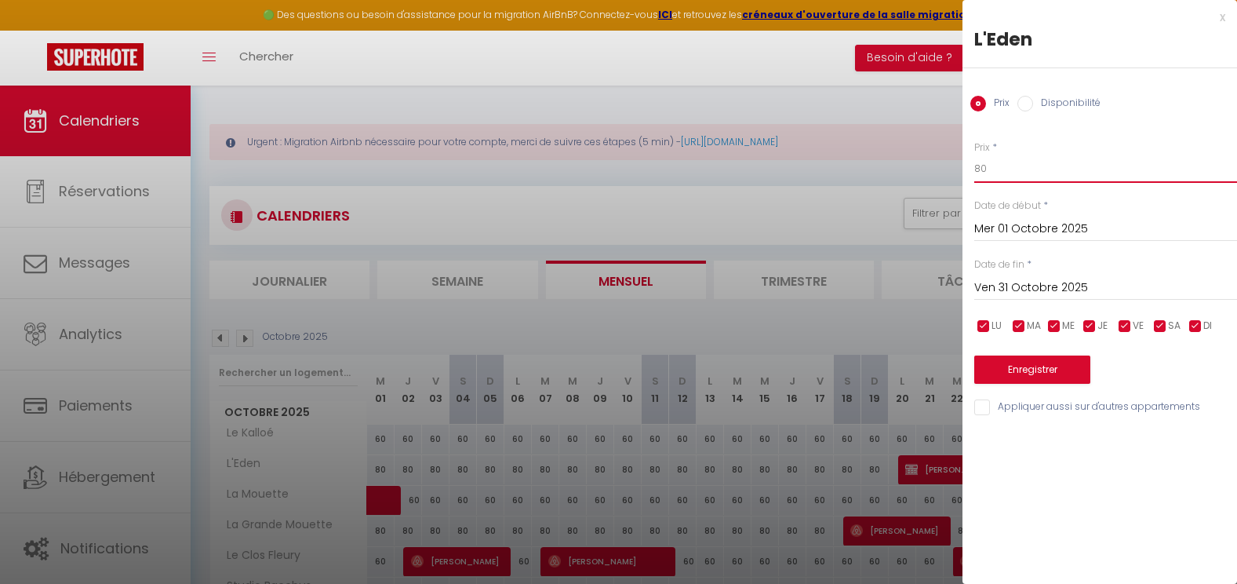
click at [1018, 168] on input "80" at bounding box center [1105, 169] width 263 height 28
click at [1071, 373] on button "Enregistrer" at bounding box center [1032, 369] width 116 height 28
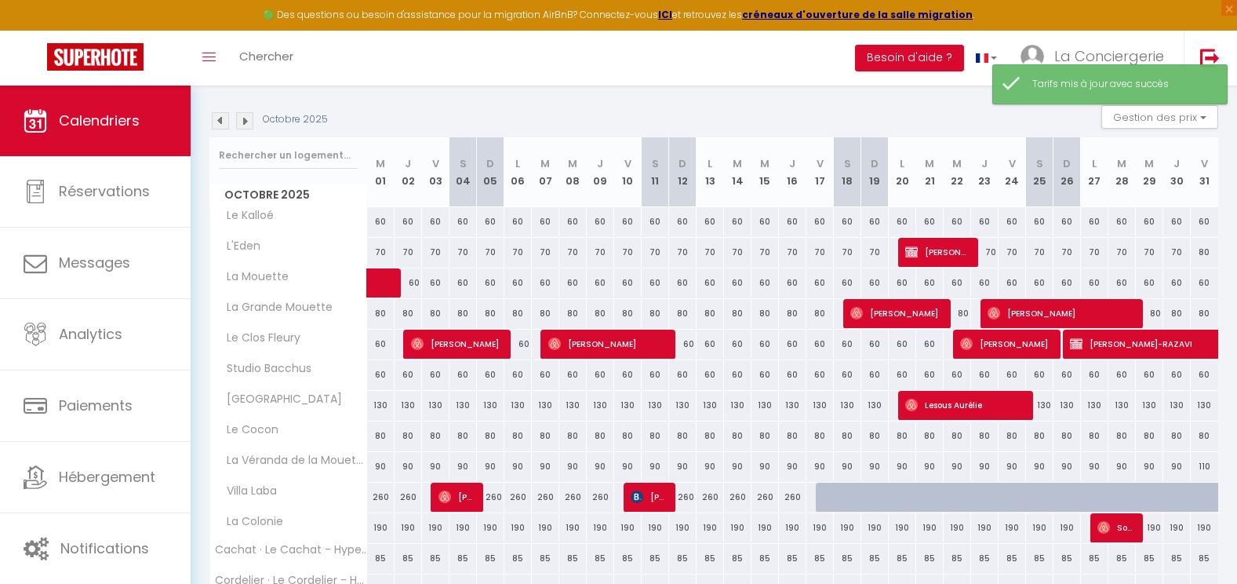
scroll to position [220, 0]
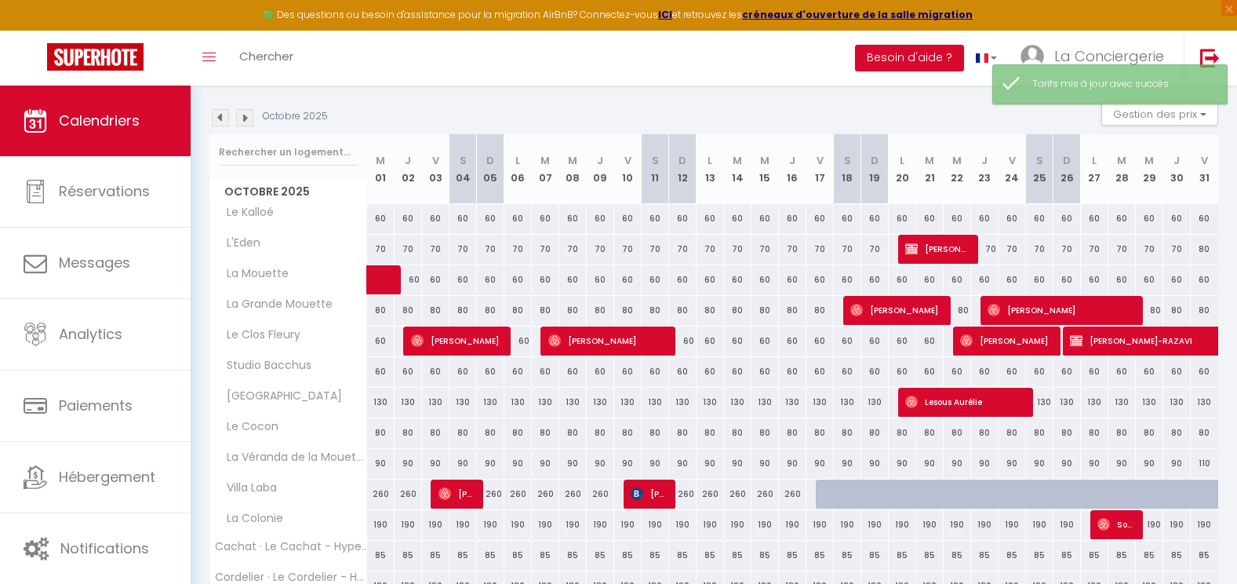
click at [375, 311] on div "80" at bounding box center [380, 310] width 27 height 29
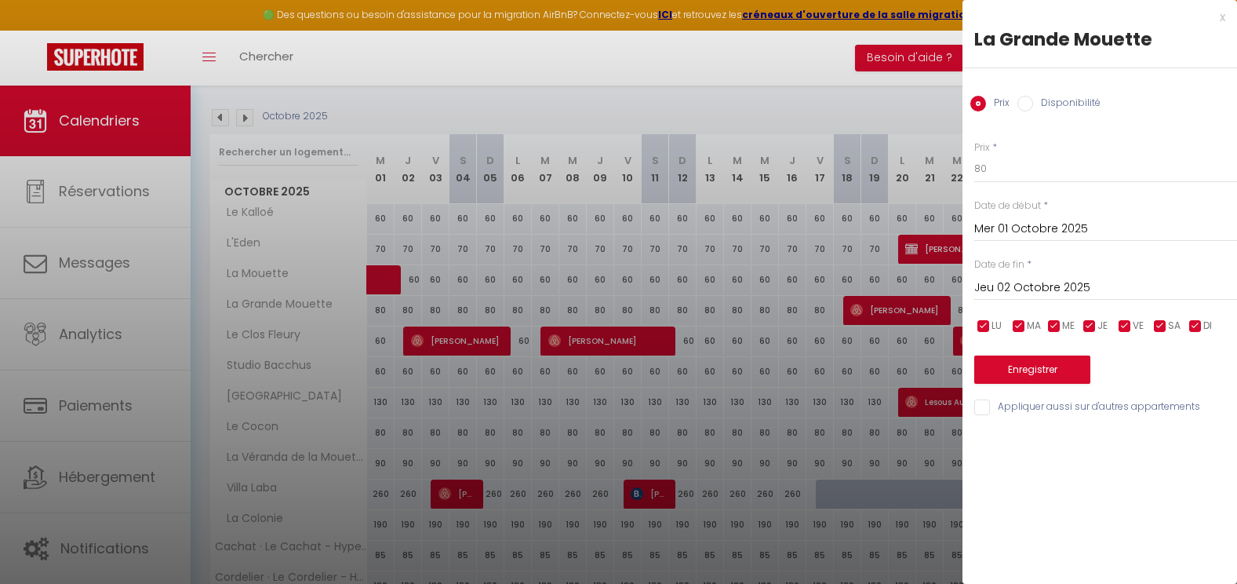
click at [1032, 277] on div "[DATE] < [DATE] > Dim Lun Mar Mer Jeu Ven Sam 1 2 3 4 5 6 7 8 9 10 11 12 13 14 …" at bounding box center [1105, 286] width 263 height 28
click at [1054, 294] on input "Jeu 02 Octobre 2025" at bounding box center [1105, 288] width 263 height 20
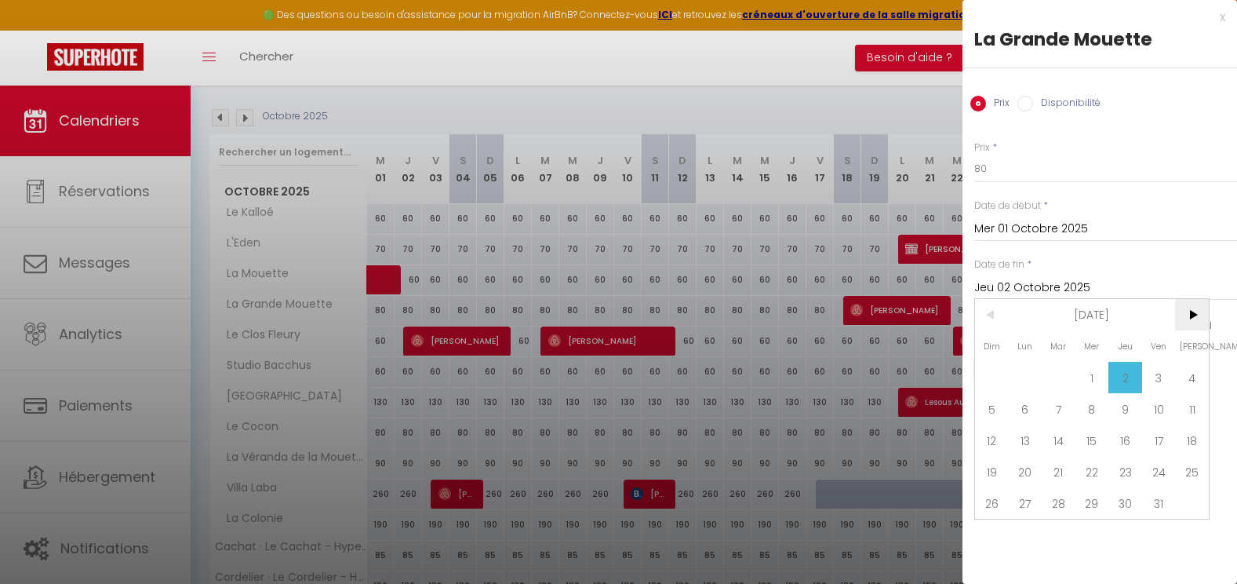
click at [1200, 312] on span ">" at bounding box center [1192, 314] width 34 height 31
click at [1196, 384] on span "1" at bounding box center [1192, 377] width 34 height 31
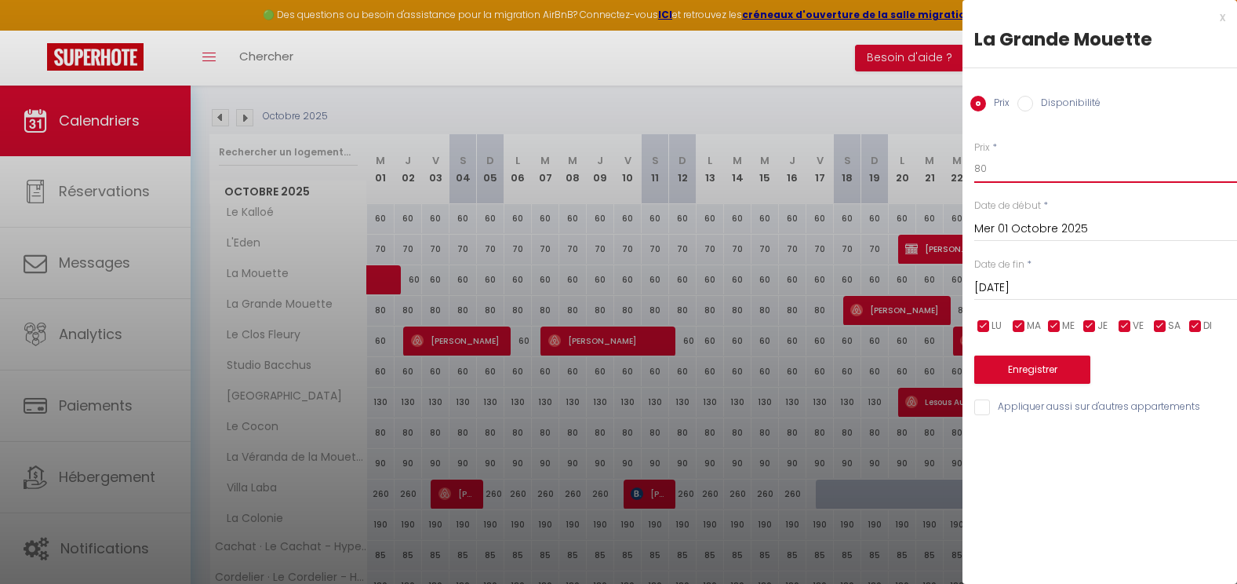
click at [1019, 173] on input "80" at bounding box center [1105, 169] width 263 height 28
click at [1052, 361] on button "Enregistrer" at bounding box center [1032, 369] width 116 height 28
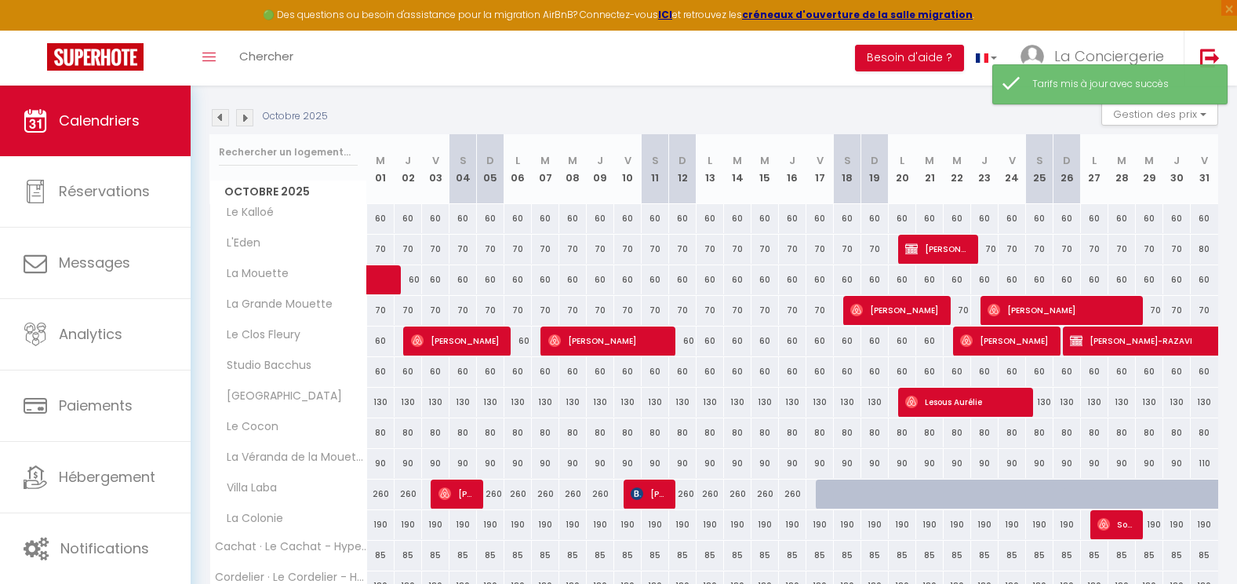
click at [378, 372] on div "60" at bounding box center [380, 371] width 27 height 29
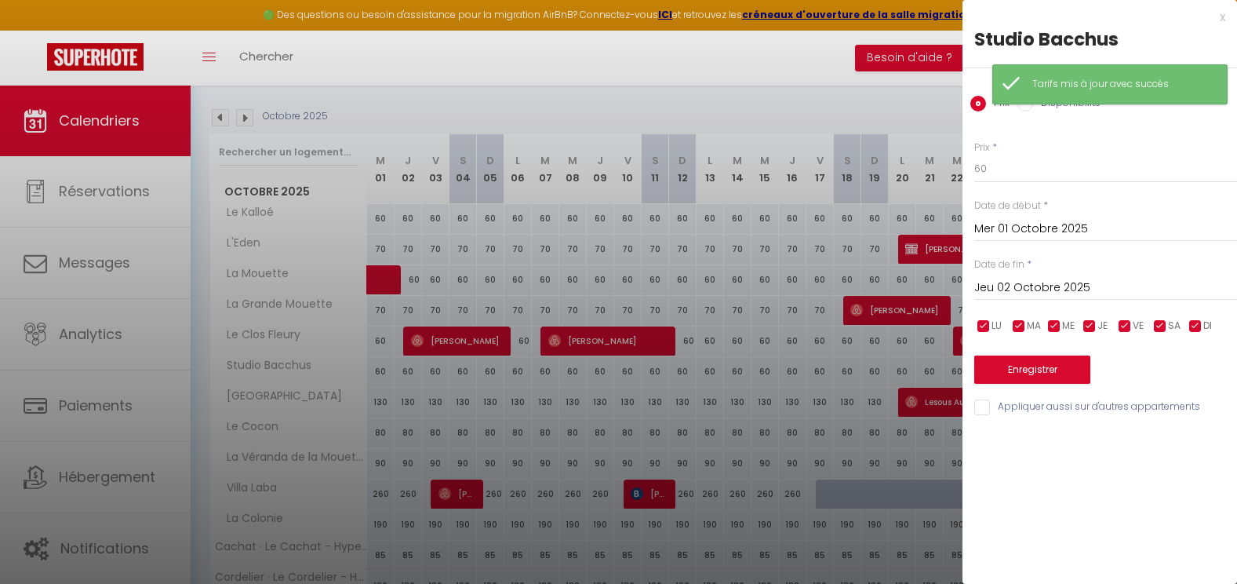
click at [1045, 297] on input "Jeu 02 Octobre 2025" at bounding box center [1105, 288] width 263 height 20
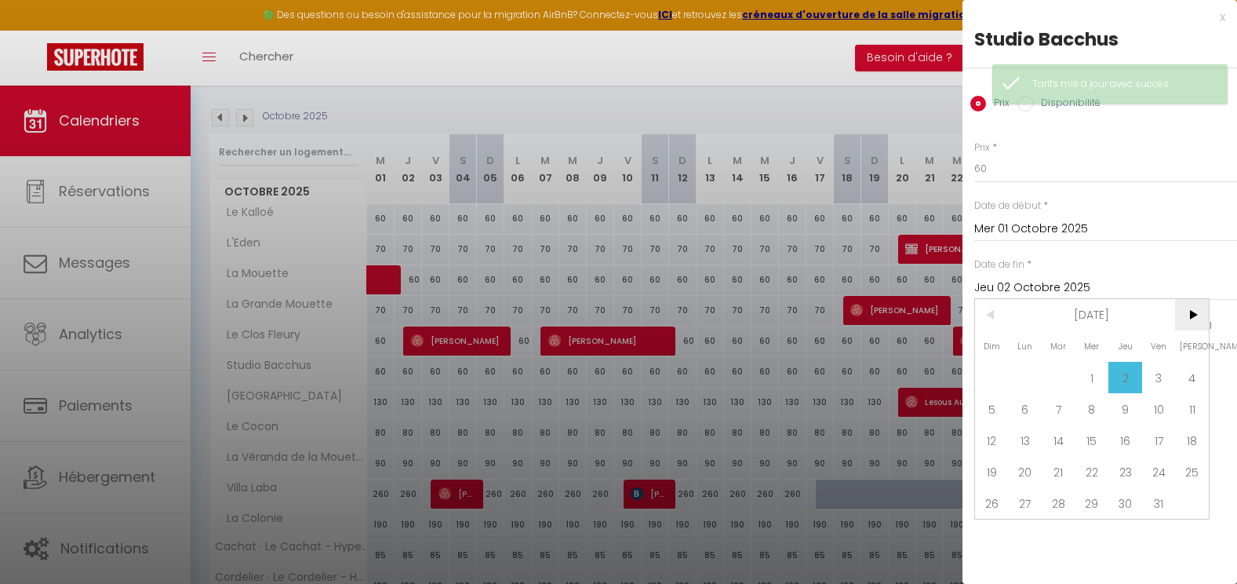
click at [1192, 315] on span ">" at bounding box center [1192, 314] width 34 height 31
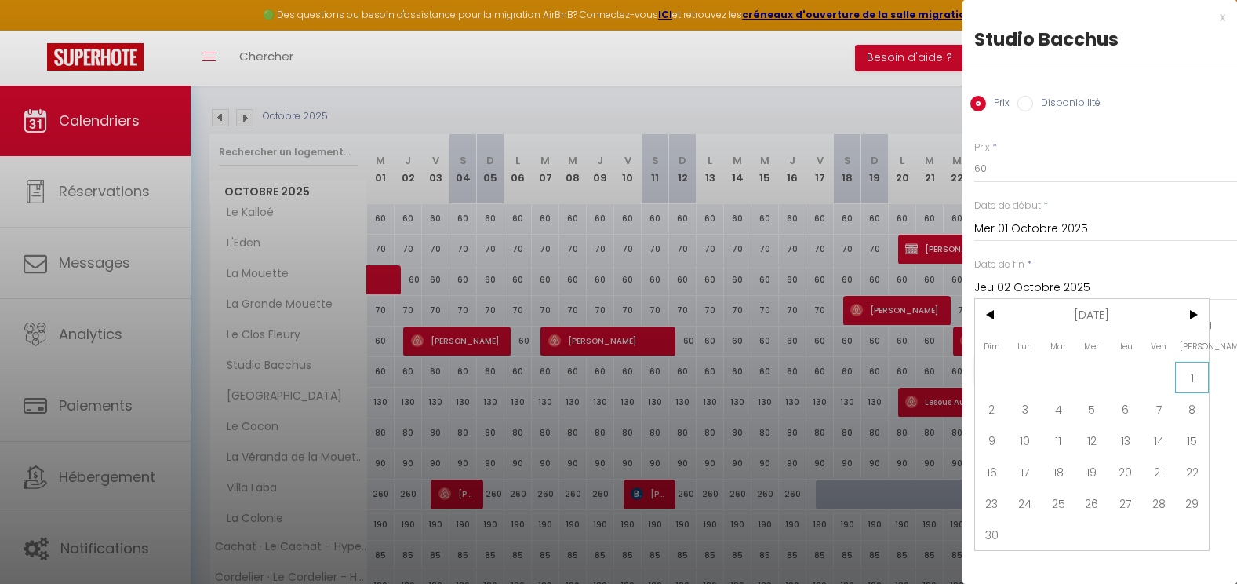
click at [1196, 365] on span "1" at bounding box center [1192, 377] width 34 height 31
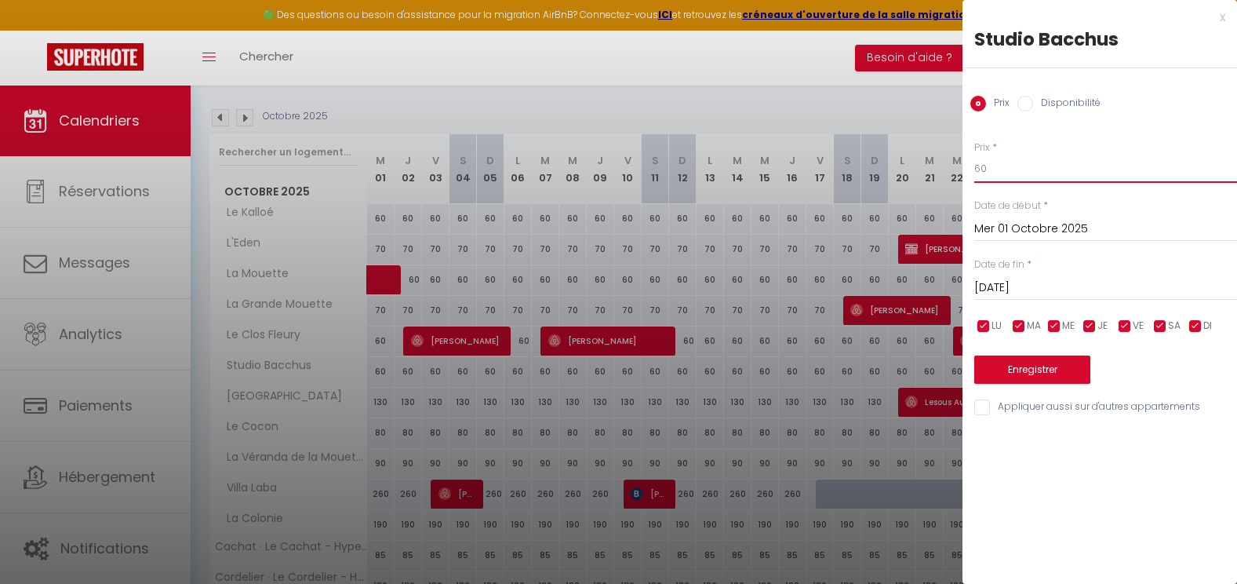
click at [1003, 166] on input "60" at bounding box center [1105, 169] width 263 height 28
click at [1059, 361] on button "Enregistrer" at bounding box center [1032, 369] width 116 height 28
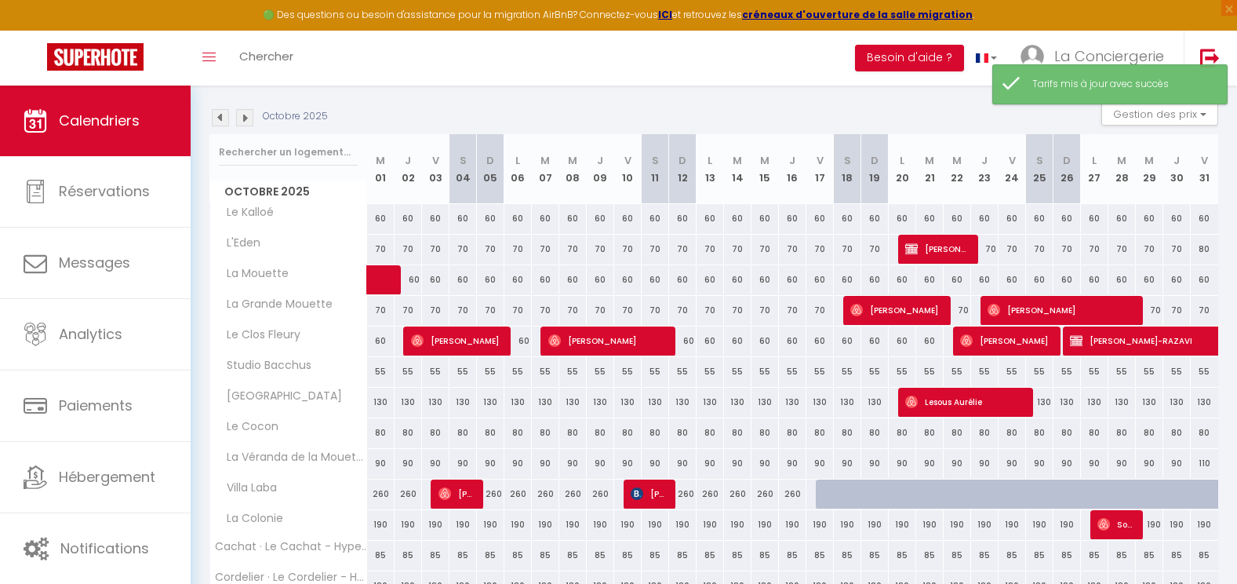
click at [381, 431] on div "80" at bounding box center [380, 432] width 27 height 29
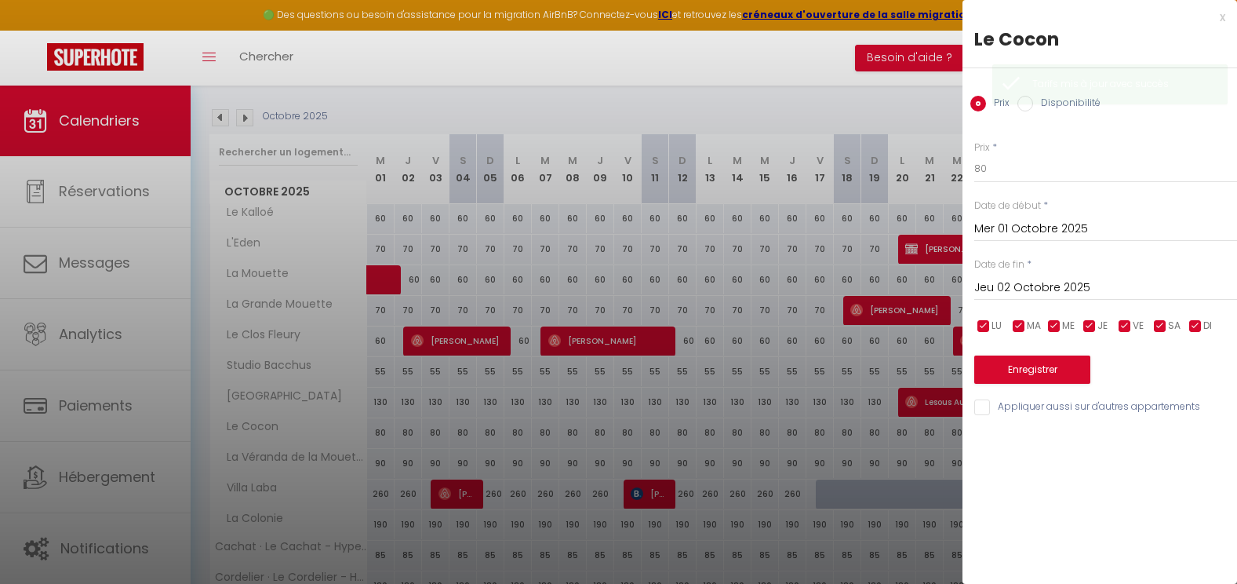
click at [379, 404] on div at bounding box center [618, 292] width 1237 height 584
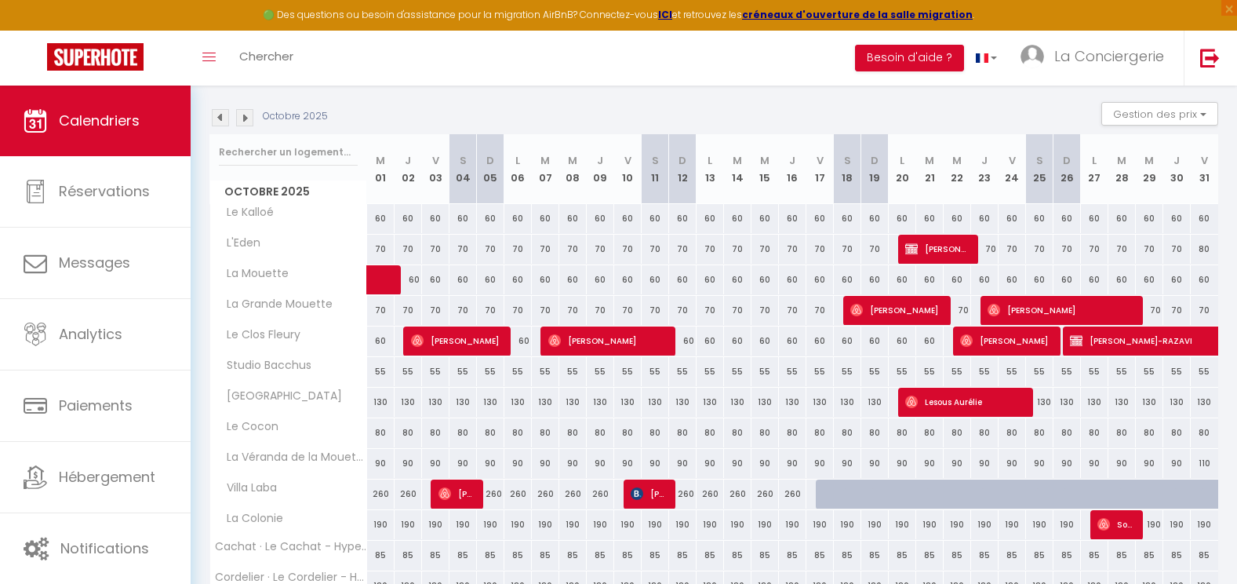
click at [379, 404] on div "130" at bounding box center [380, 402] width 27 height 29
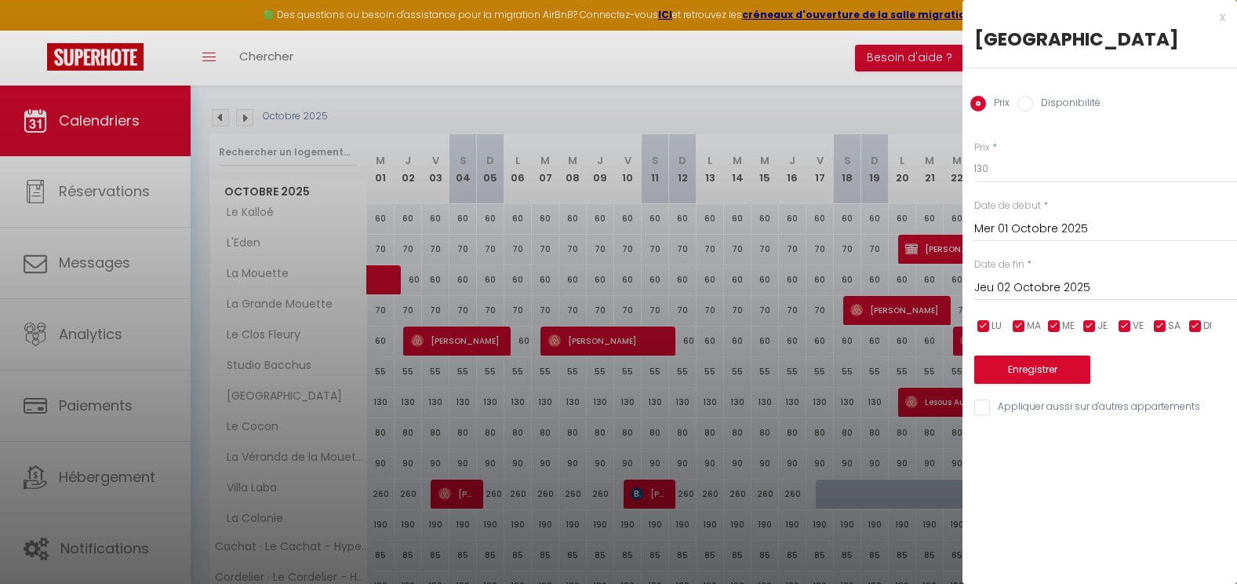
click at [1032, 297] on input "Jeu 02 Octobre 2025" at bounding box center [1105, 288] width 263 height 20
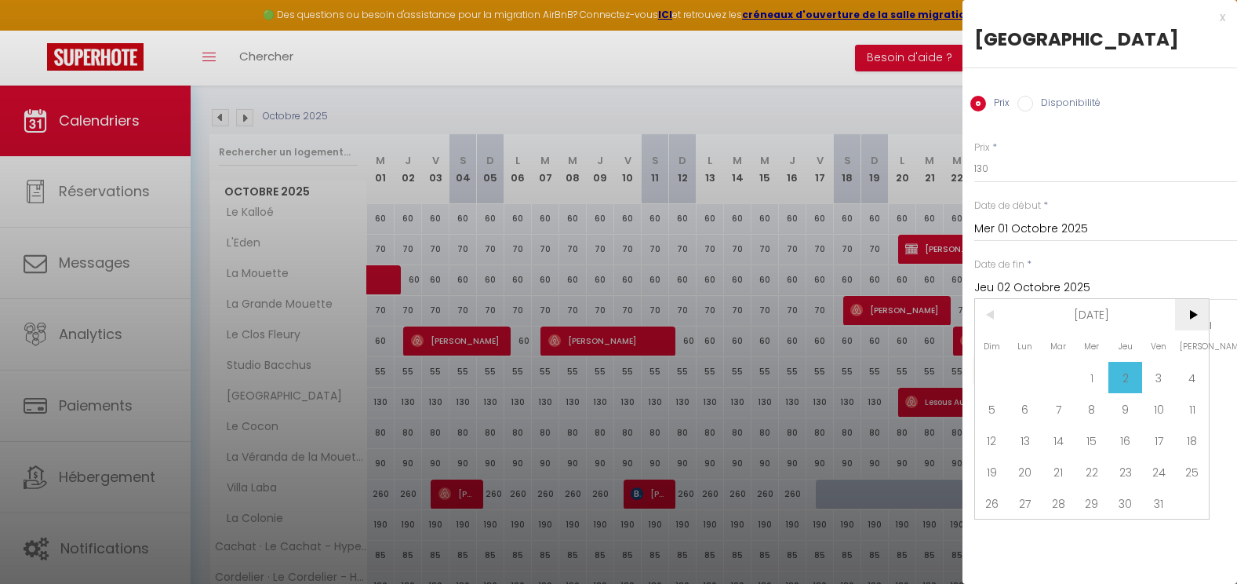
click at [1200, 316] on span ">" at bounding box center [1192, 314] width 34 height 31
click at [1196, 373] on span "1" at bounding box center [1192, 377] width 34 height 31
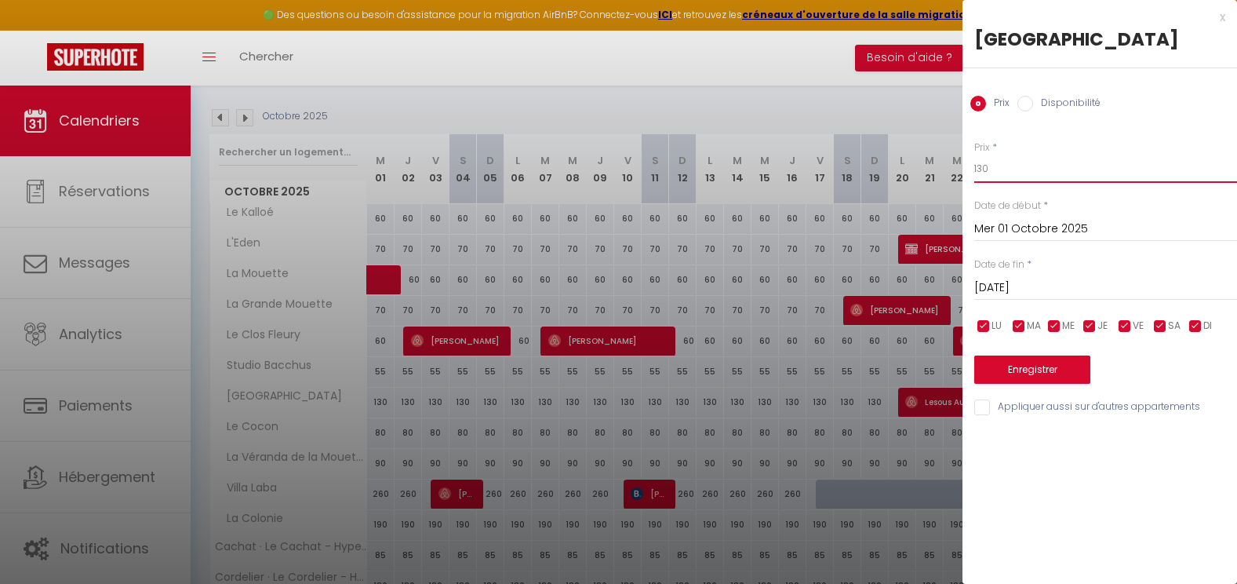
click at [1000, 168] on input "130" at bounding box center [1105, 169] width 263 height 28
click at [1014, 361] on button "Enregistrer" at bounding box center [1032, 369] width 116 height 28
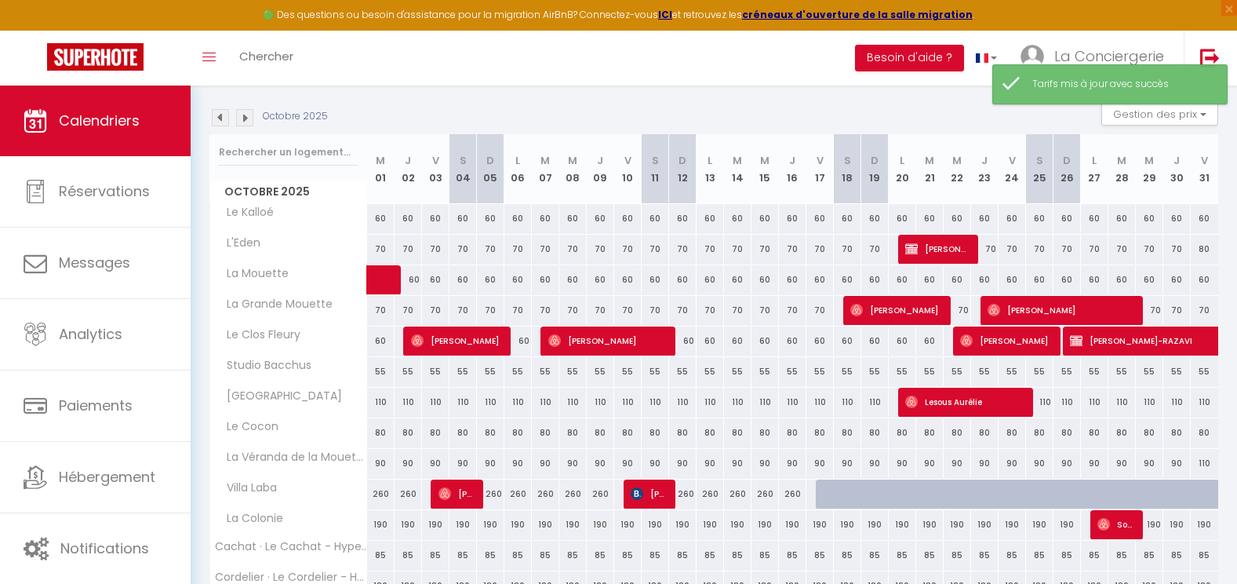
click at [382, 435] on div "80" at bounding box center [380, 432] width 27 height 29
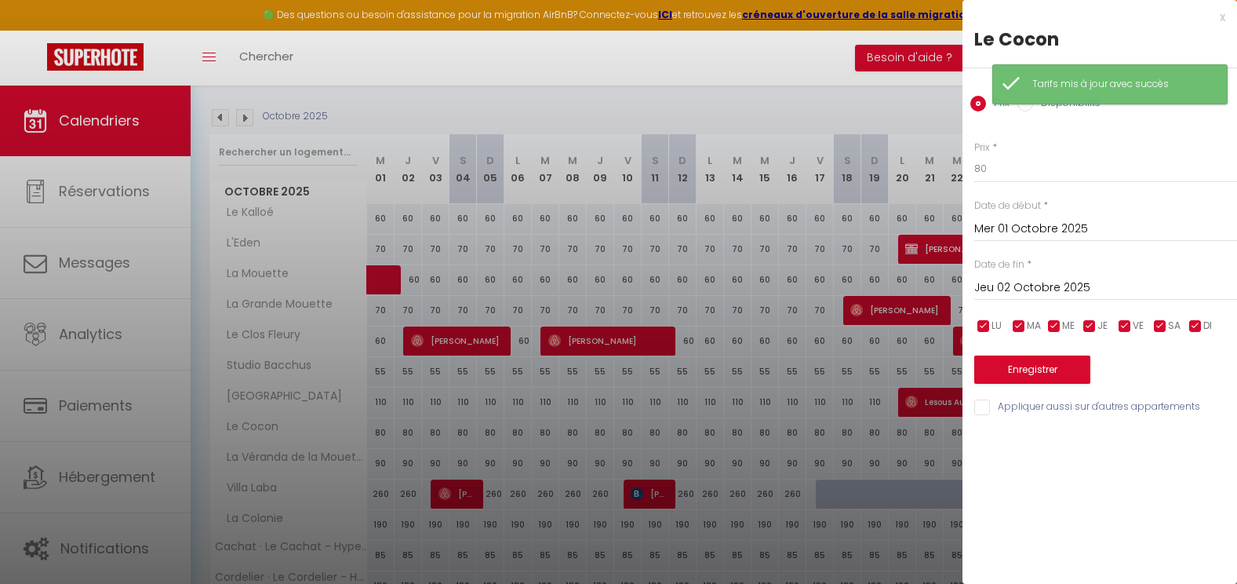
click at [1054, 293] on input "Jeu 02 Octobre 2025" at bounding box center [1105, 288] width 263 height 20
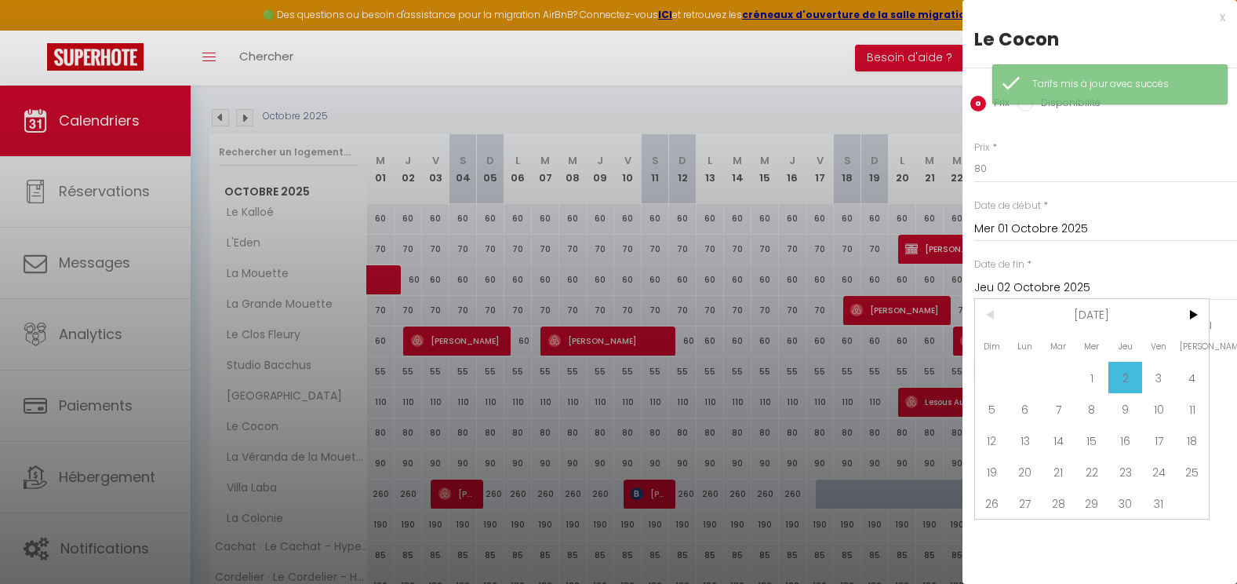
click at [1222, 324] on div "LU MA ME JE VE SA DI" at bounding box center [1105, 326] width 283 height 20
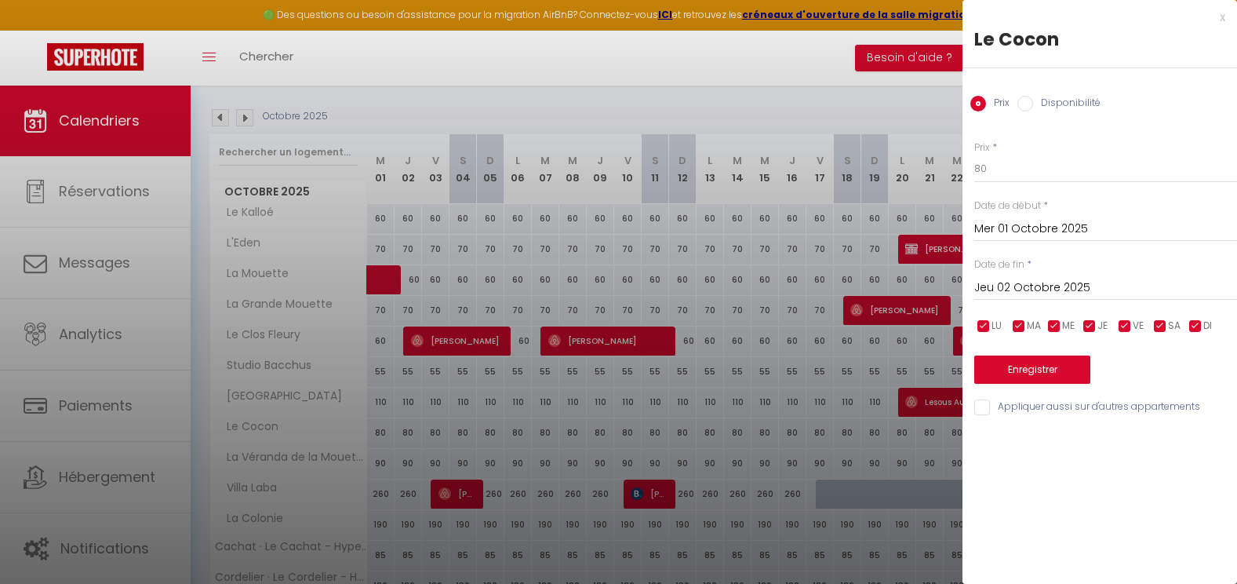
click at [1122, 282] on input "Jeu 02 Octobre 2025" at bounding box center [1105, 288] width 263 height 20
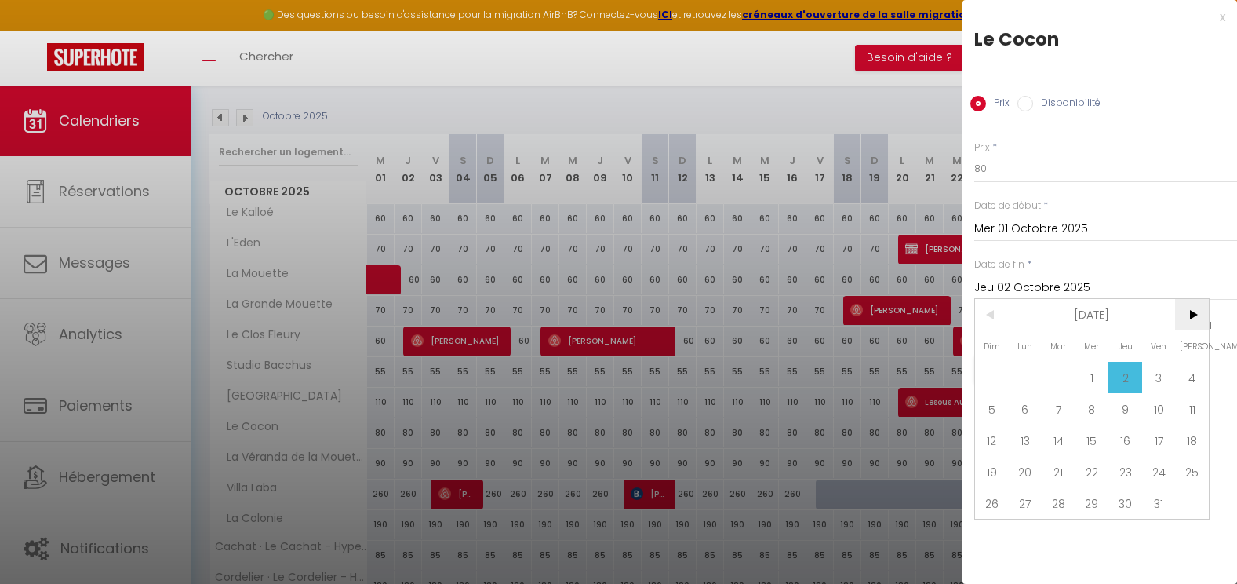
click at [1189, 307] on span ">" at bounding box center [1192, 314] width 34 height 31
click at [1187, 370] on span "1" at bounding box center [1192, 377] width 34 height 31
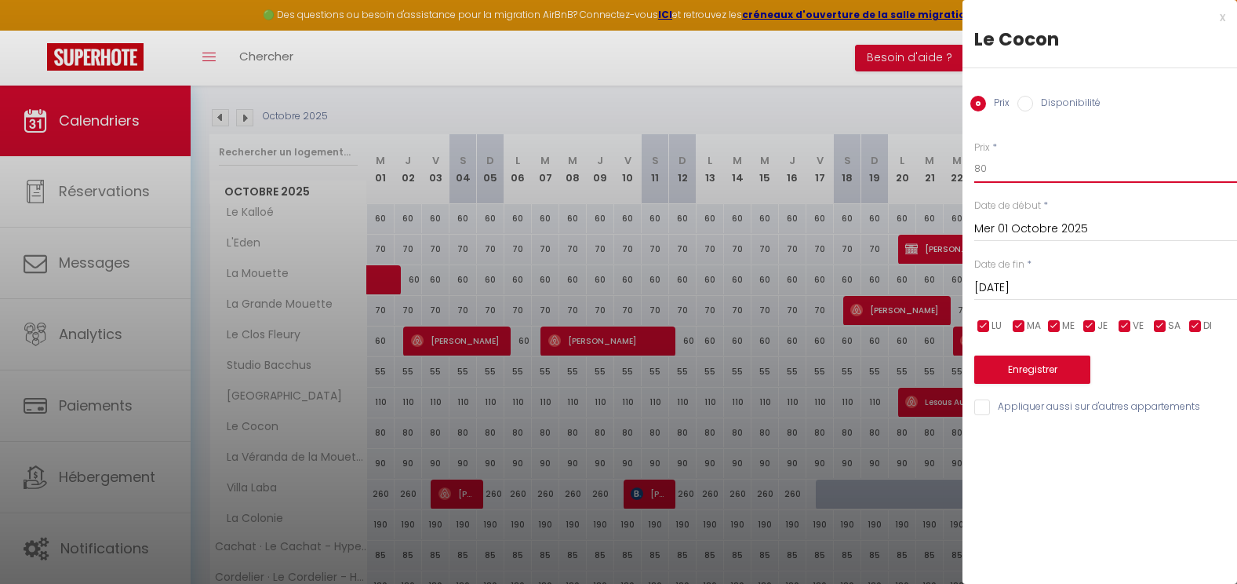
click at [1027, 170] on input "80" at bounding box center [1105, 169] width 263 height 28
click at [1018, 366] on button "Enregistrer" at bounding box center [1032, 369] width 116 height 28
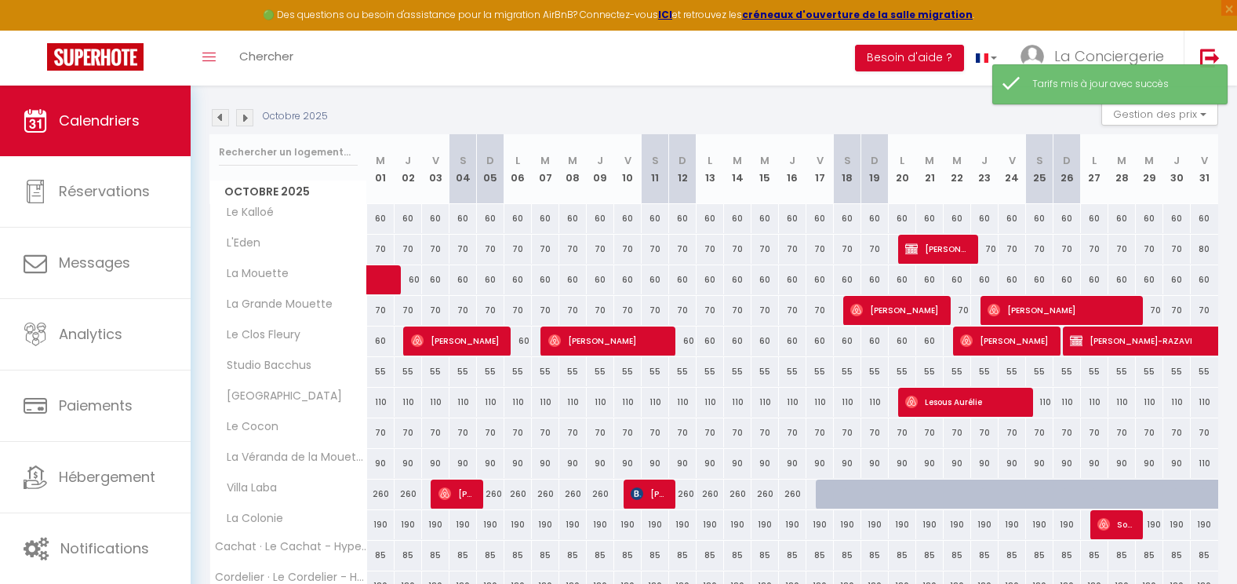
click at [383, 464] on div "90" at bounding box center [380, 463] width 27 height 29
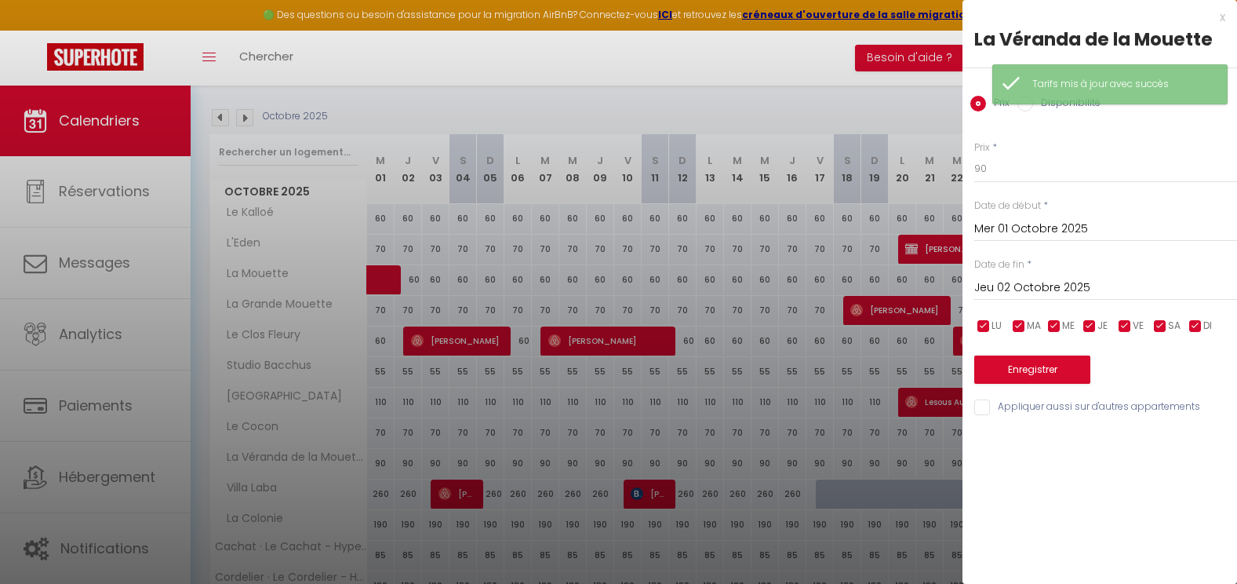
click at [1122, 286] on input "Jeu 02 Octobre 2025" at bounding box center [1105, 288] width 263 height 20
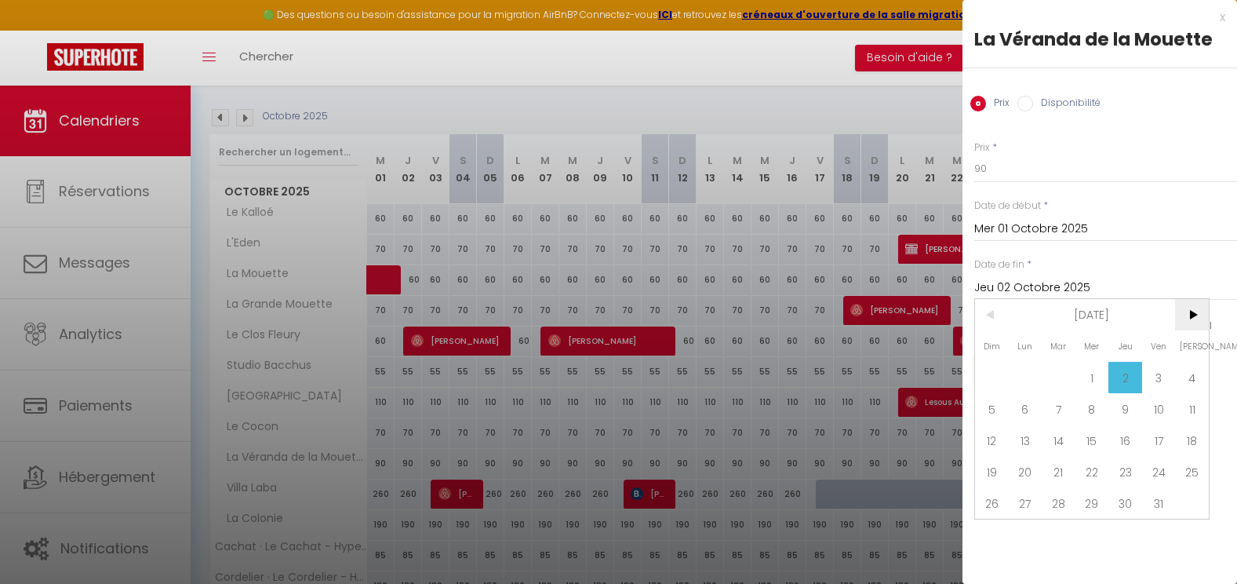
click at [1202, 315] on span ">" at bounding box center [1192, 314] width 34 height 31
click at [1195, 371] on span "1" at bounding box center [1192, 377] width 34 height 31
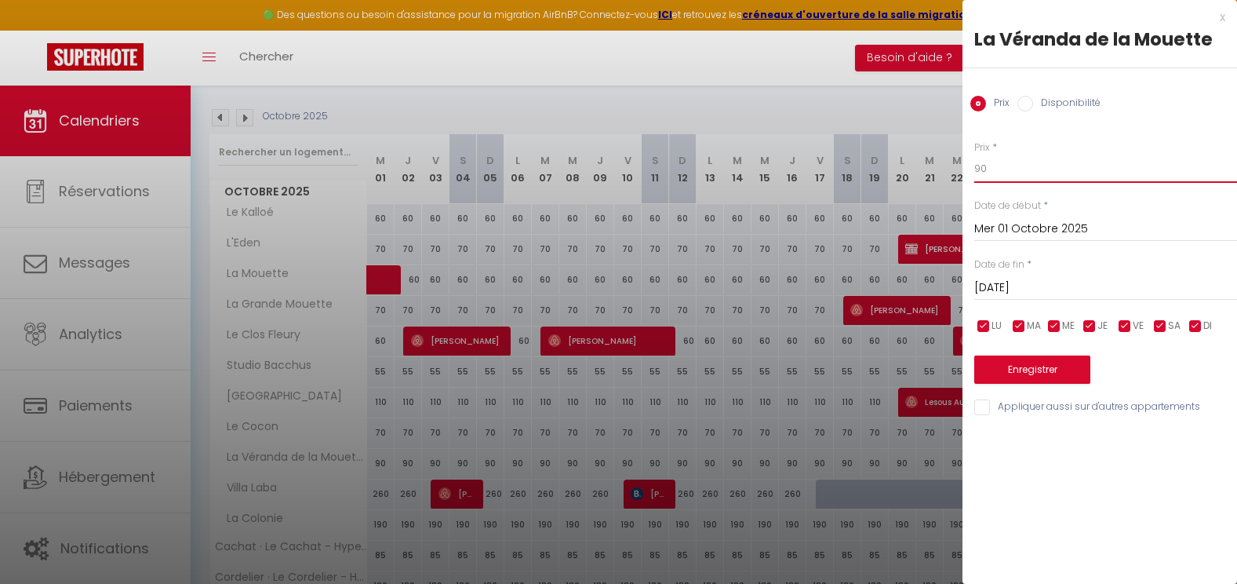
click at [999, 174] on input "90" at bounding box center [1105, 169] width 263 height 28
click at [1026, 363] on button "Enregistrer" at bounding box center [1032, 369] width 116 height 28
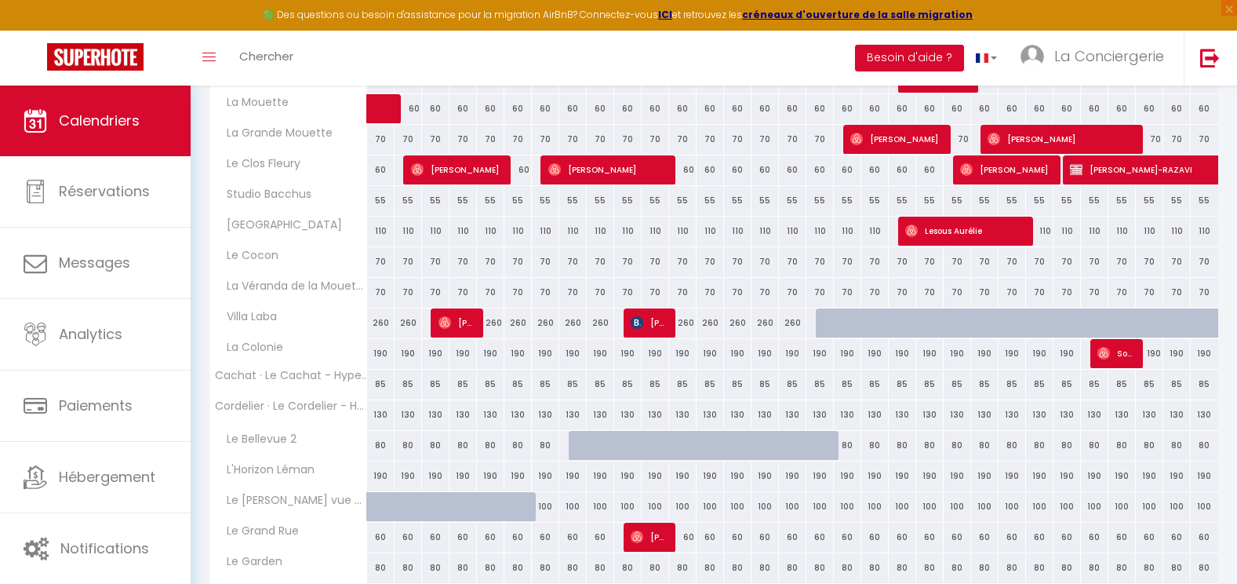
scroll to position [395, 0]
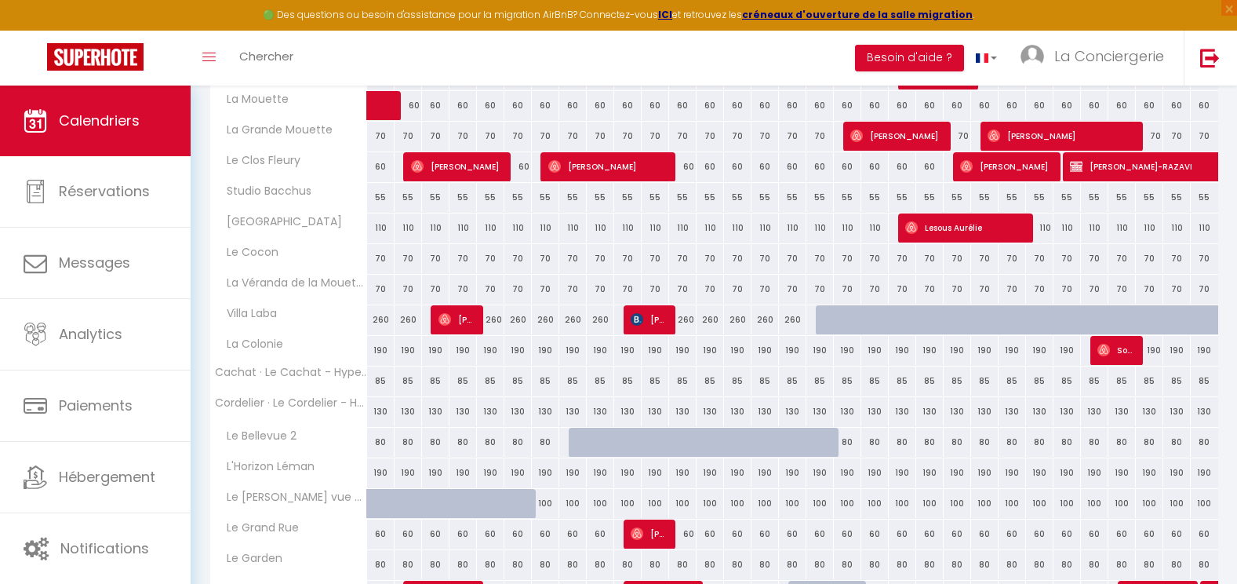
click at [380, 438] on div "80" at bounding box center [380, 442] width 27 height 29
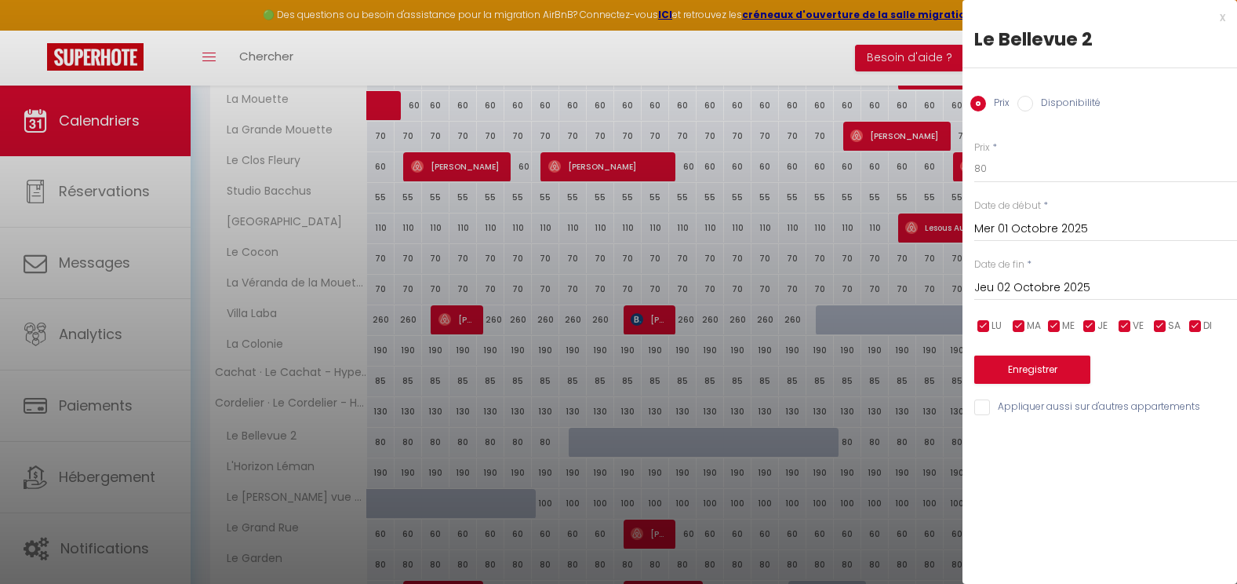
click at [1052, 290] on input "Jeu 02 Octobre 2025" at bounding box center [1105, 288] width 263 height 20
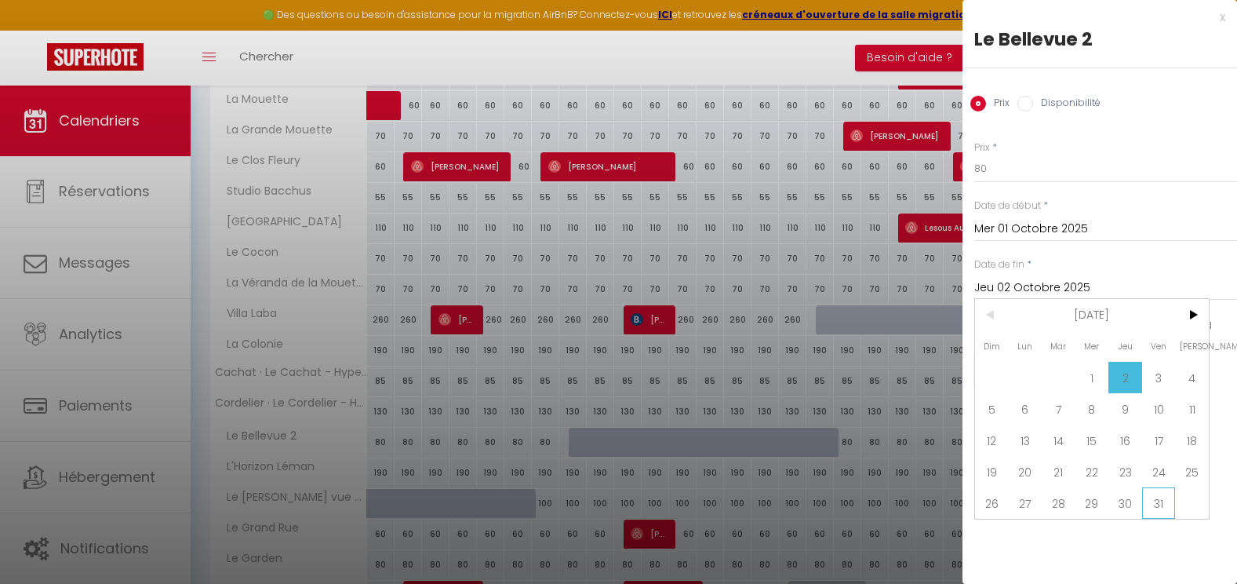
click at [1163, 501] on span "31" at bounding box center [1159, 502] width 34 height 31
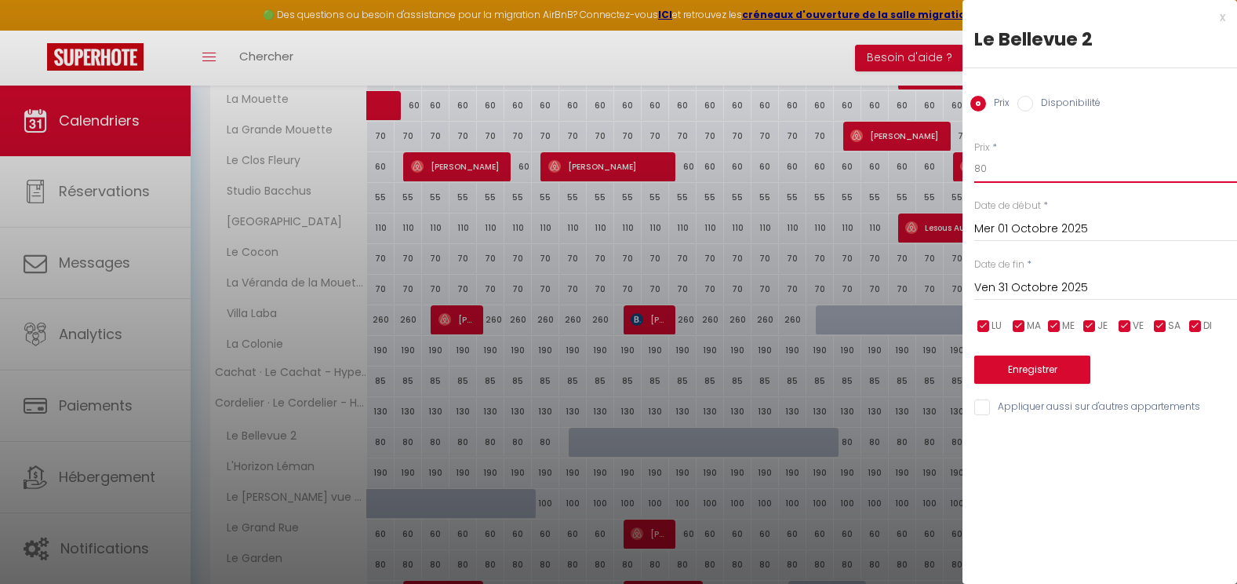
click at [1033, 167] on input "80" at bounding box center [1105, 169] width 263 height 28
click at [1037, 362] on button "Enregistrer" at bounding box center [1032, 369] width 116 height 28
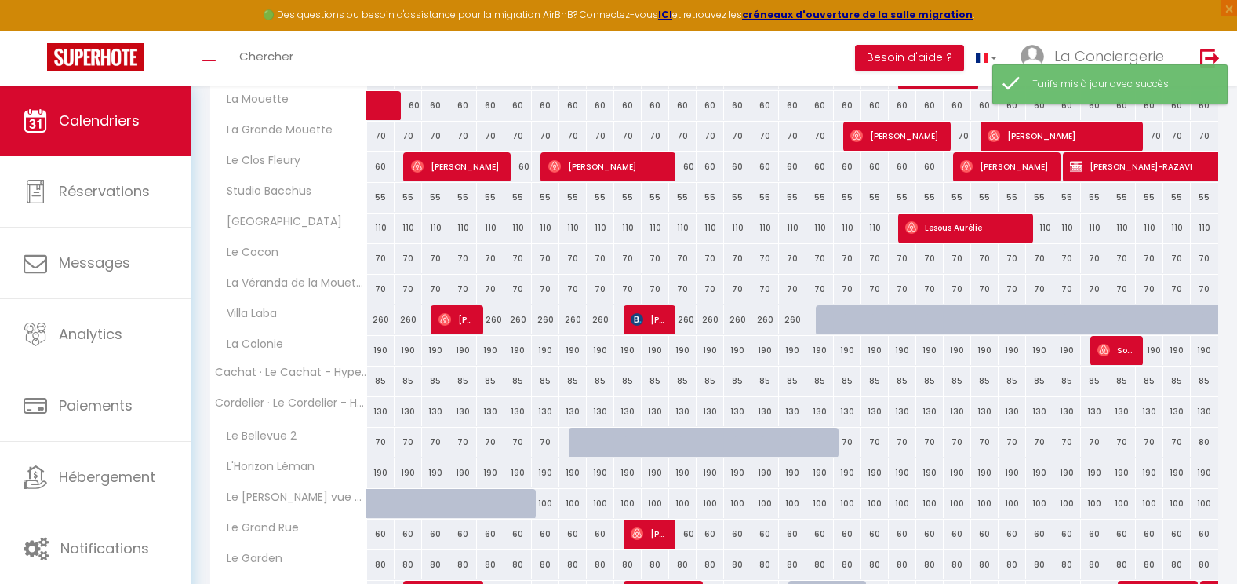
click at [378, 468] on div "190" at bounding box center [380, 472] width 27 height 29
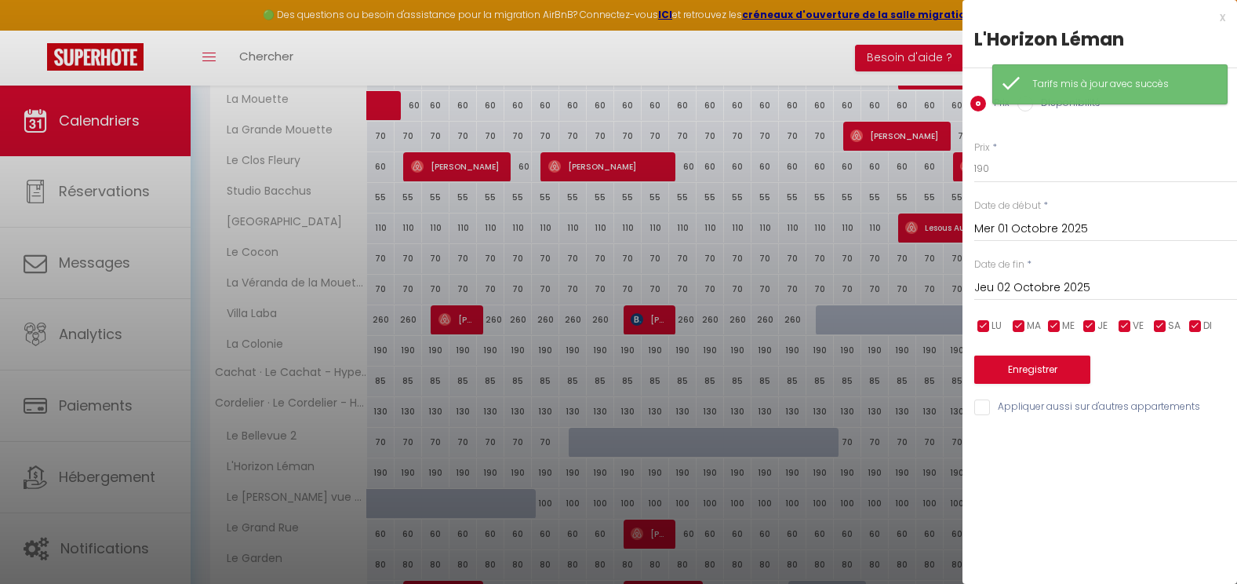
click at [1013, 293] on input "Jeu 02 Octobre 2025" at bounding box center [1105, 288] width 263 height 20
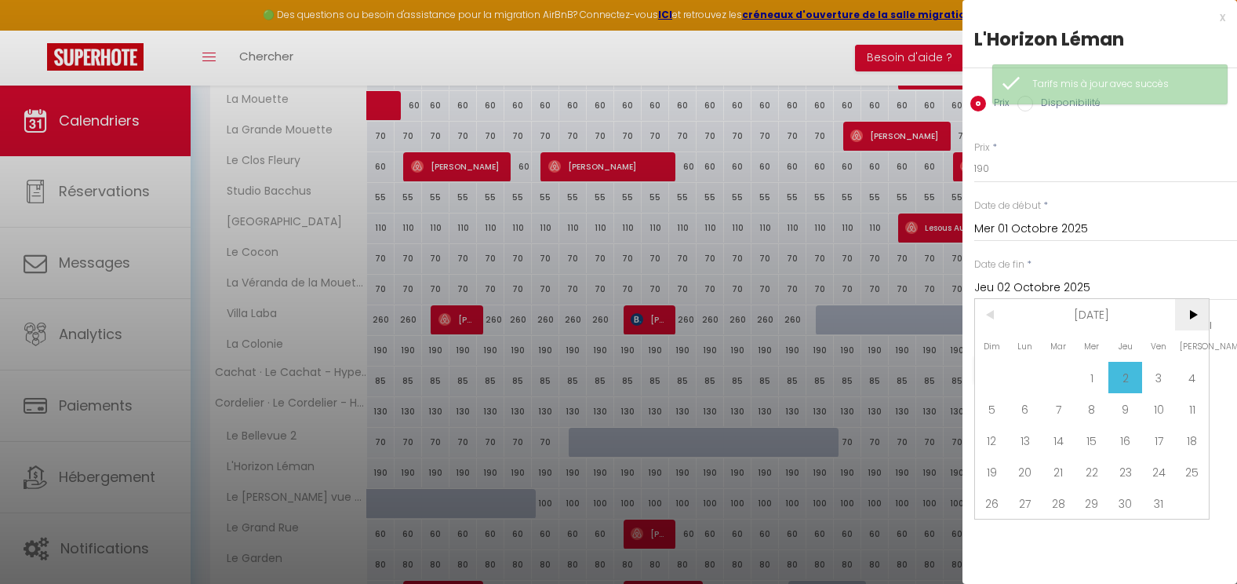
click at [1194, 325] on span ">" at bounding box center [1192, 314] width 34 height 31
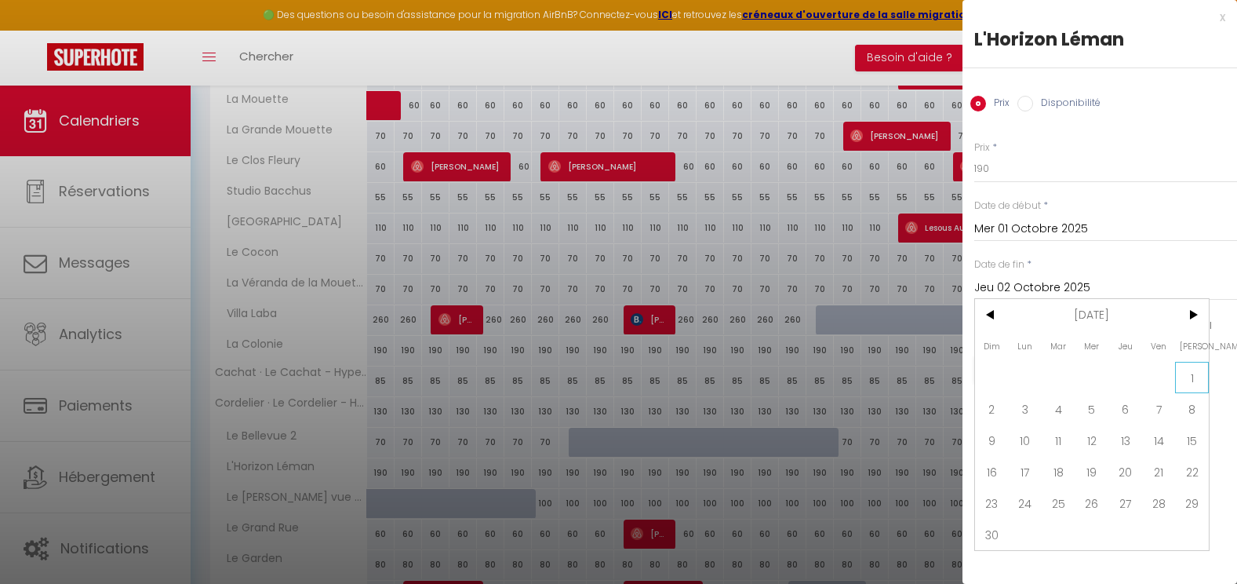
click at [1193, 368] on span "1" at bounding box center [1192, 377] width 34 height 31
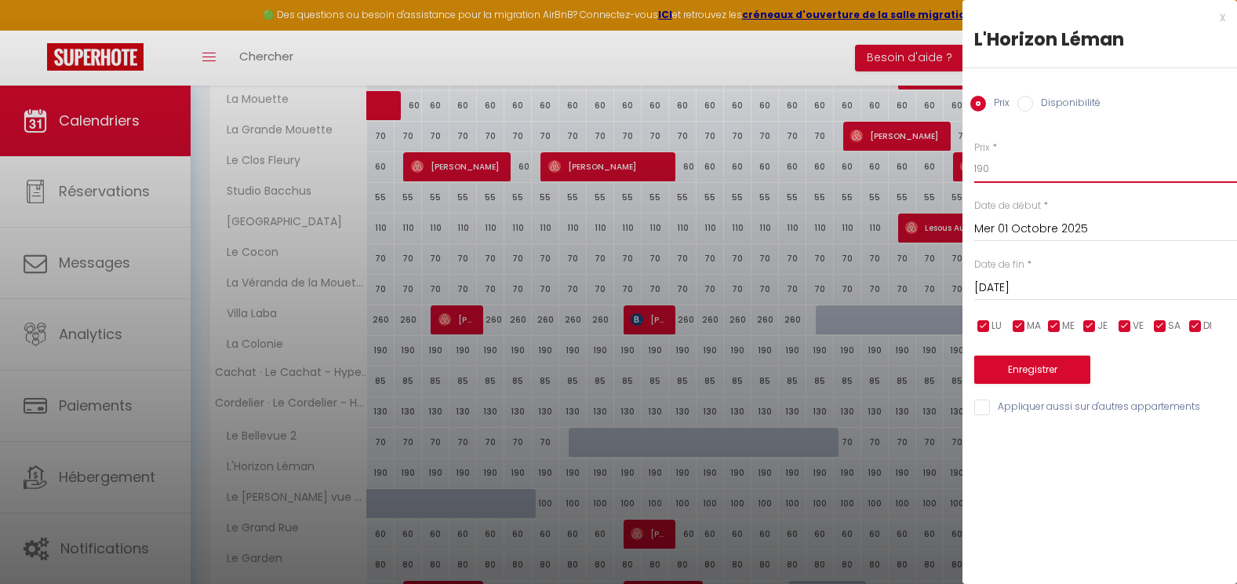
click at [1032, 169] on input "190" at bounding box center [1105, 169] width 263 height 28
click at [1047, 369] on button "Enregistrer" at bounding box center [1032, 369] width 116 height 28
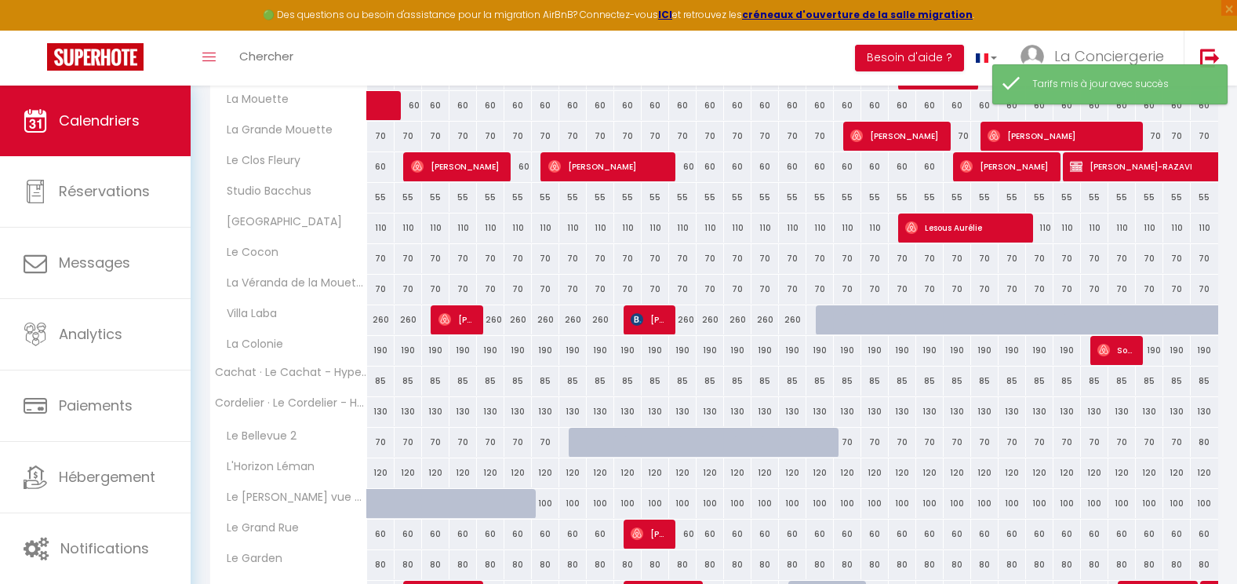
scroll to position [556, 0]
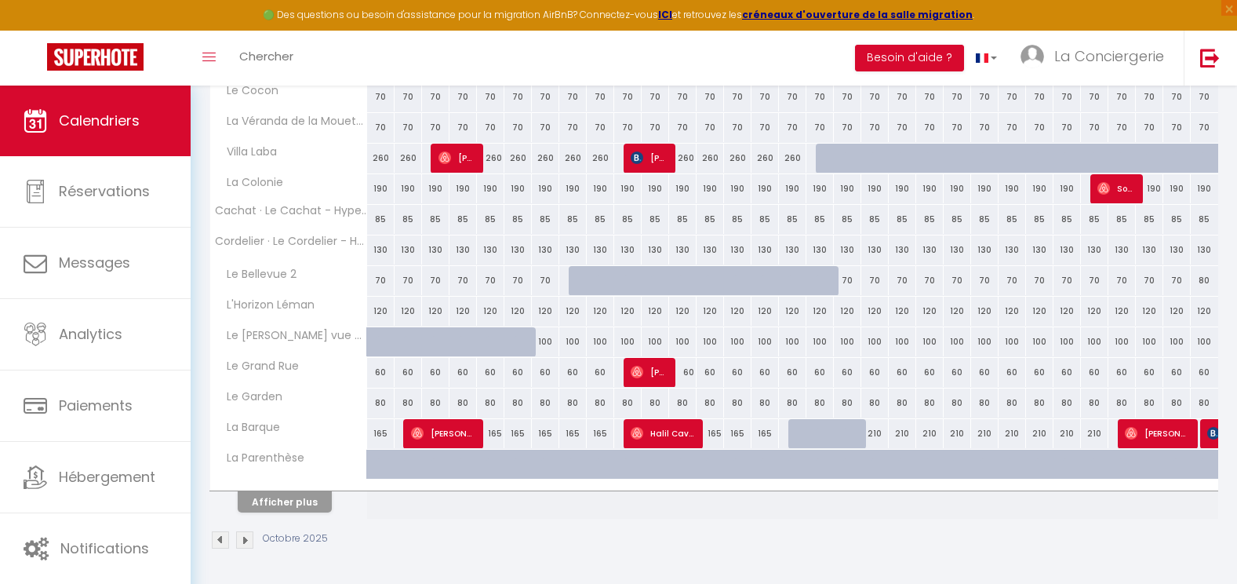
click at [546, 341] on div "100" at bounding box center [545, 341] width 27 height 29
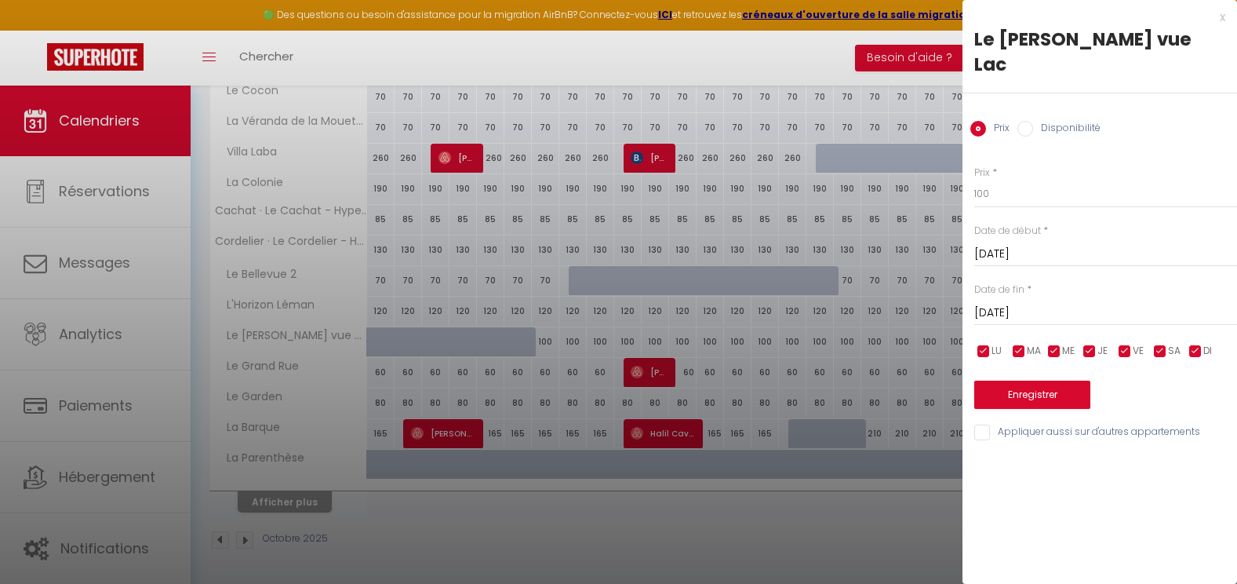
click at [1032, 303] on input "[DATE]" at bounding box center [1105, 313] width 263 height 20
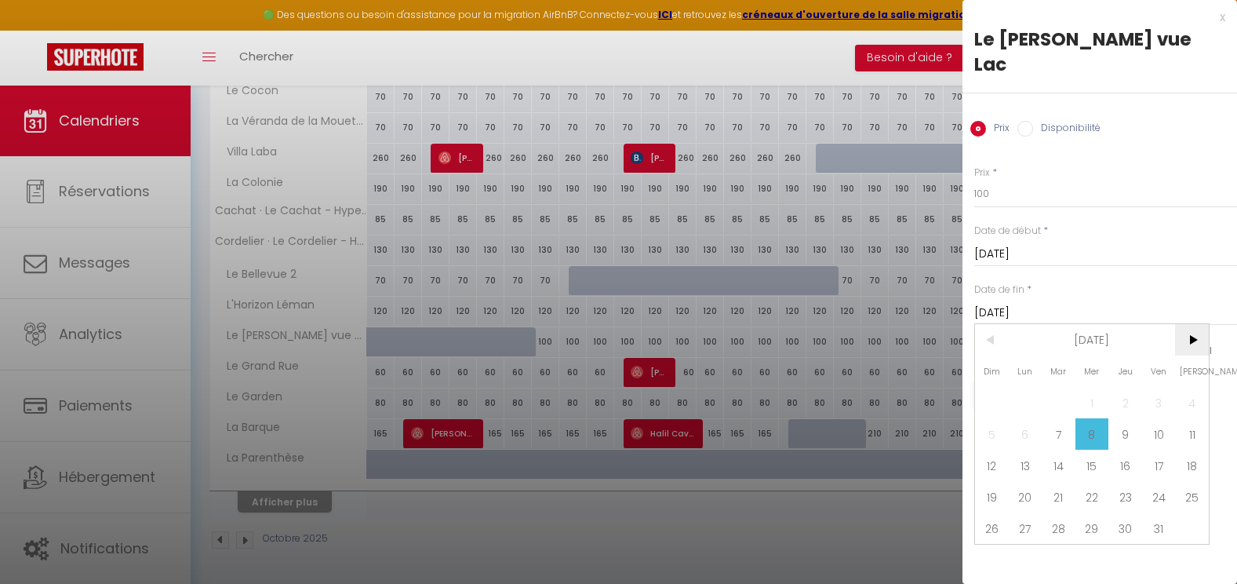
click at [1197, 324] on span ">" at bounding box center [1192, 339] width 34 height 31
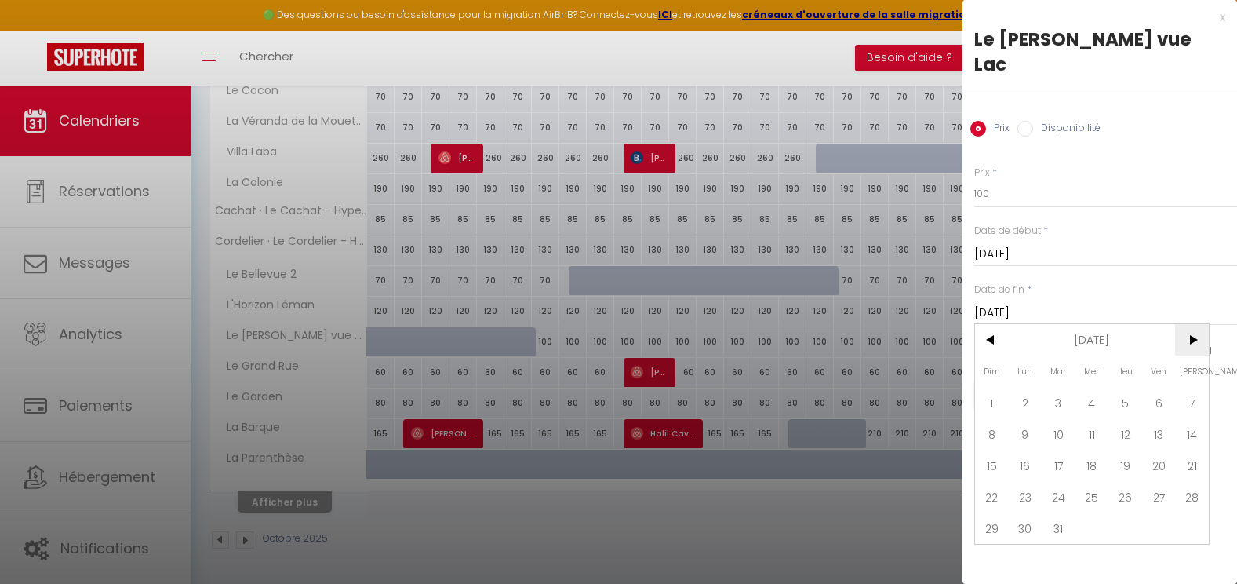
click at [1197, 324] on span ">" at bounding box center [1192, 339] width 34 height 31
click at [994, 324] on span "<" at bounding box center [992, 339] width 34 height 31
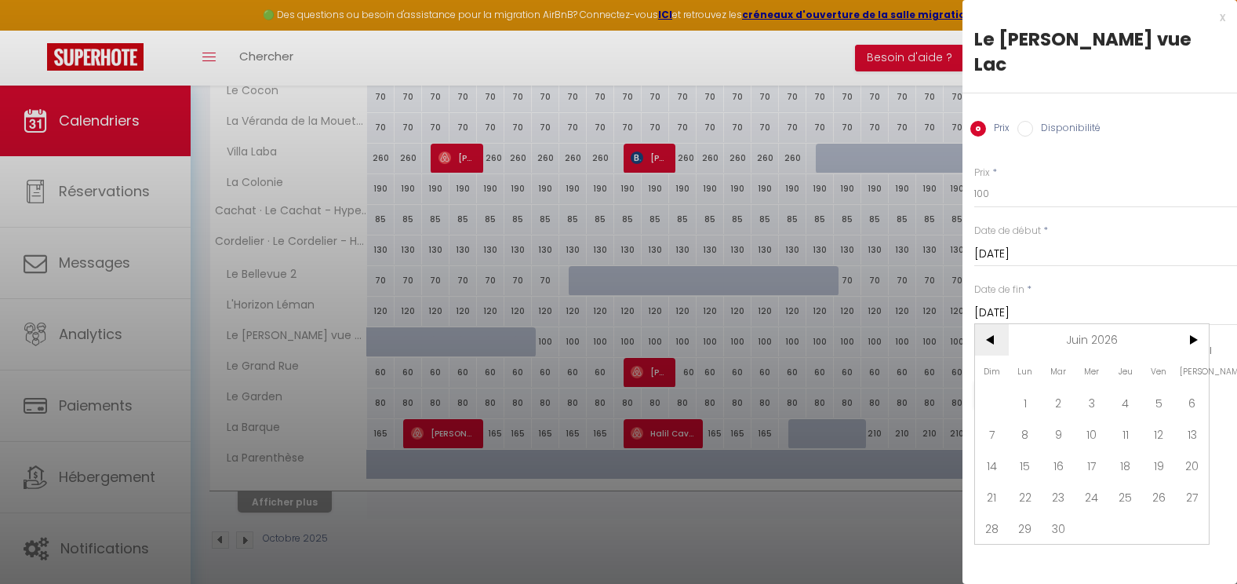
click at [994, 324] on span "<" at bounding box center [992, 339] width 34 height 31
click at [1131, 512] on span "30" at bounding box center [1126, 527] width 34 height 31
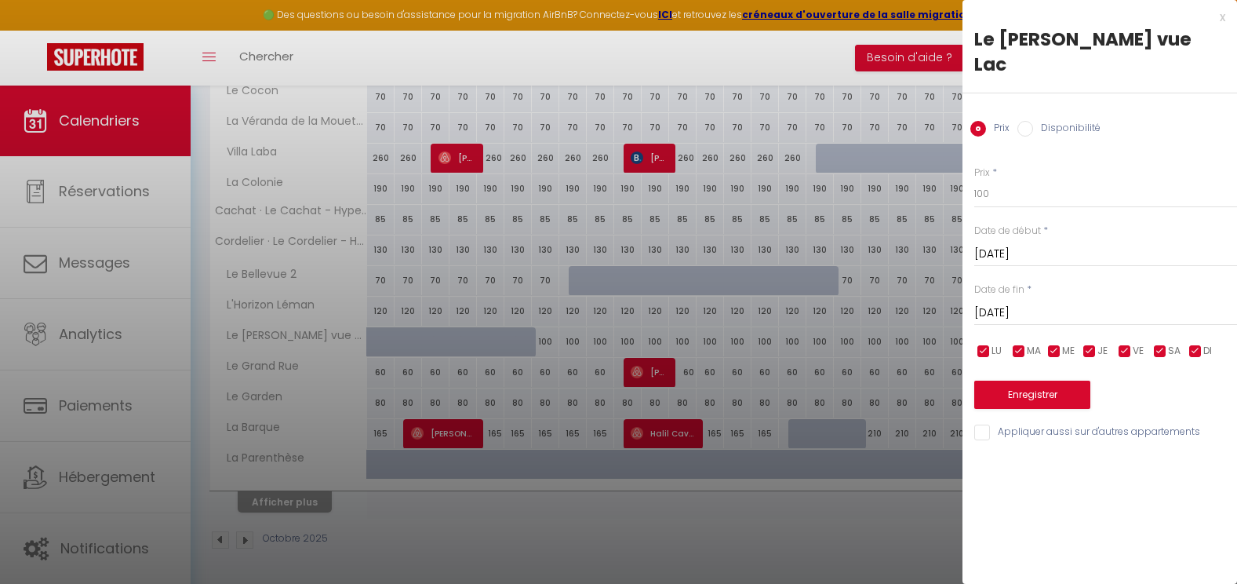
click at [1033, 121] on label "Disponibilité" at bounding box center [1066, 129] width 67 height 17
click at [1033, 121] on input "Disponibilité" at bounding box center [1026, 129] width 16 height 16
click at [1025, 180] on select "Disponible Indisponible" at bounding box center [1105, 195] width 263 height 30
click at [974, 180] on select "Disponible Indisponible" at bounding box center [1105, 195] width 263 height 30
click at [1034, 382] on button "Enregistrer" at bounding box center [1032, 396] width 116 height 28
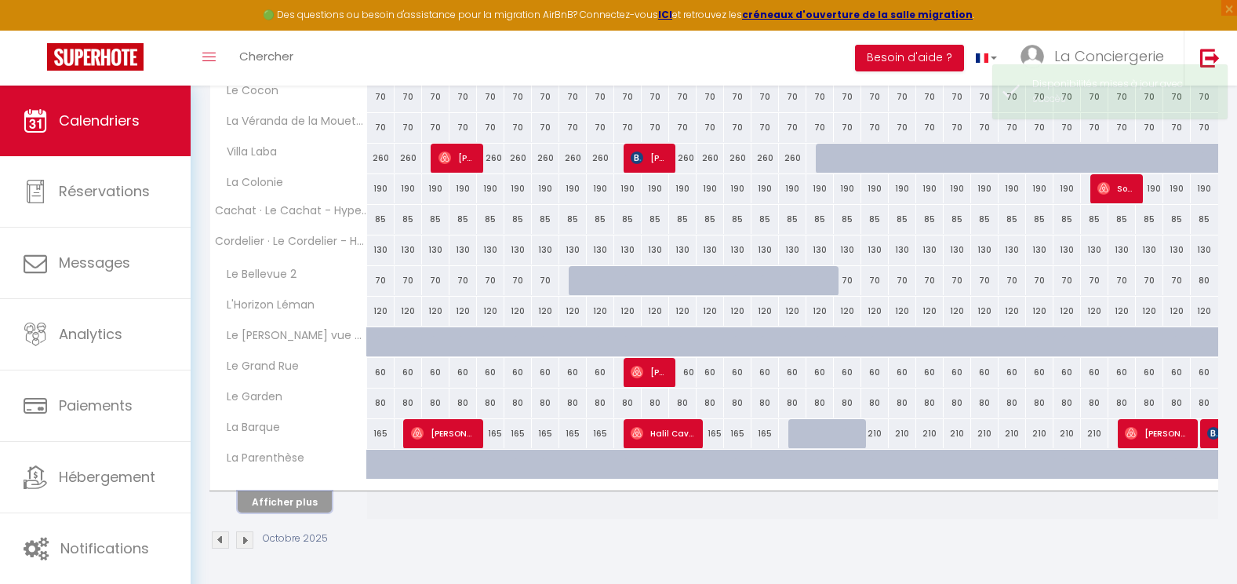
click at [282, 501] on button "Afficher plus" at bounding box center [285, 501] width 94 height 21
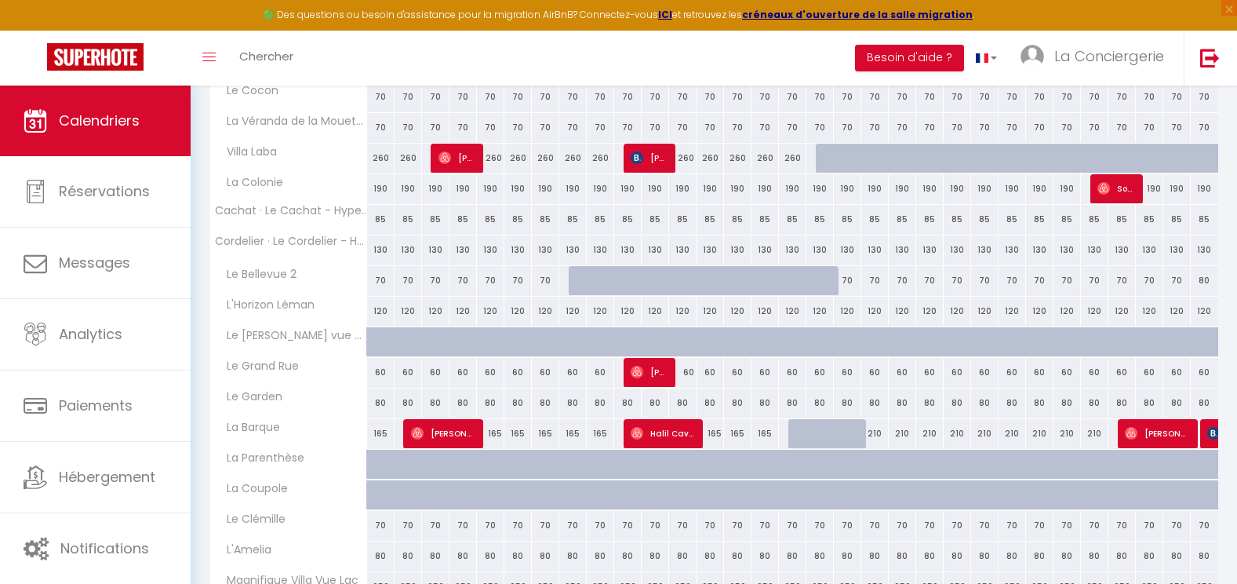
click at [278, 508] on th "La Coupole" at bounding box center [288, 495] width 157 height 30
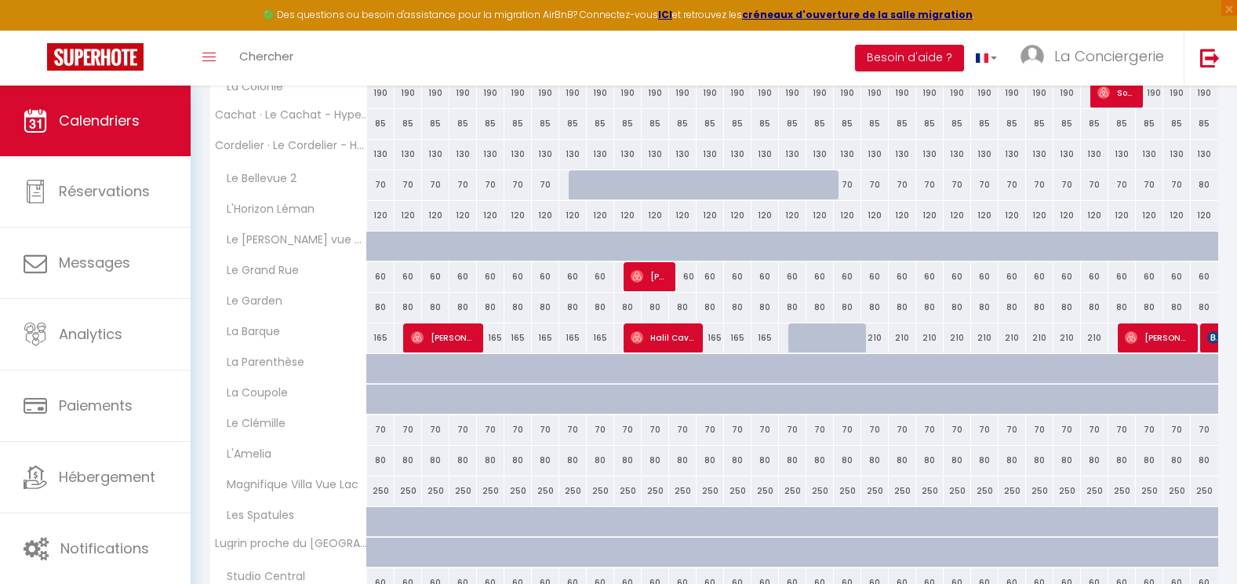
scroll to position [682, 0]
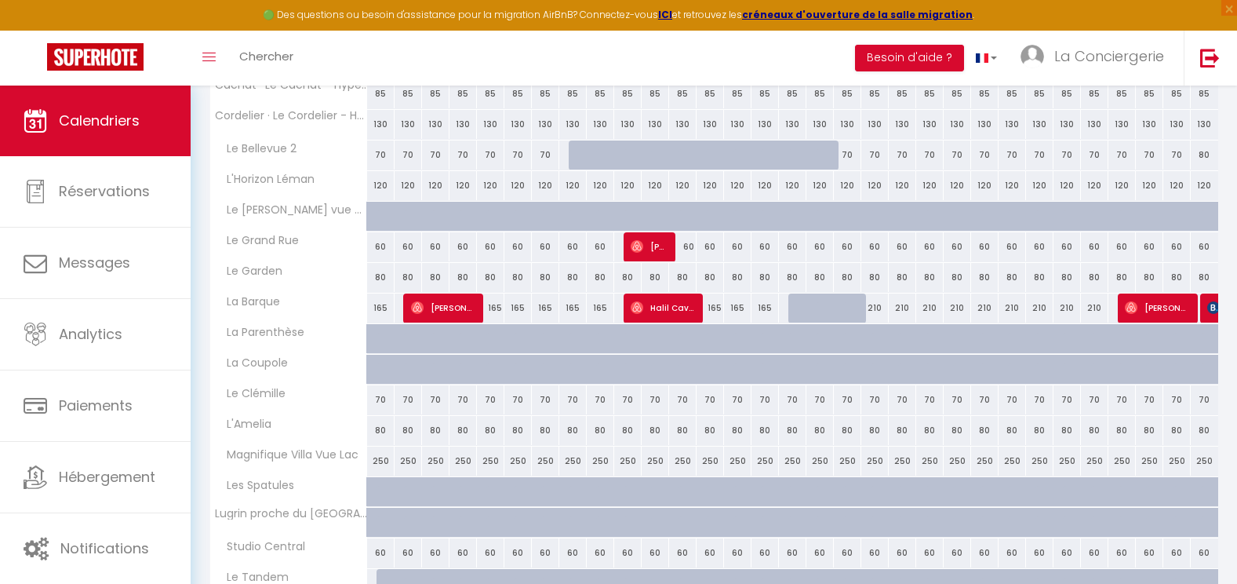
click at [379, 457] on div "250" at bounding box center [380, 460] width 27 height 29
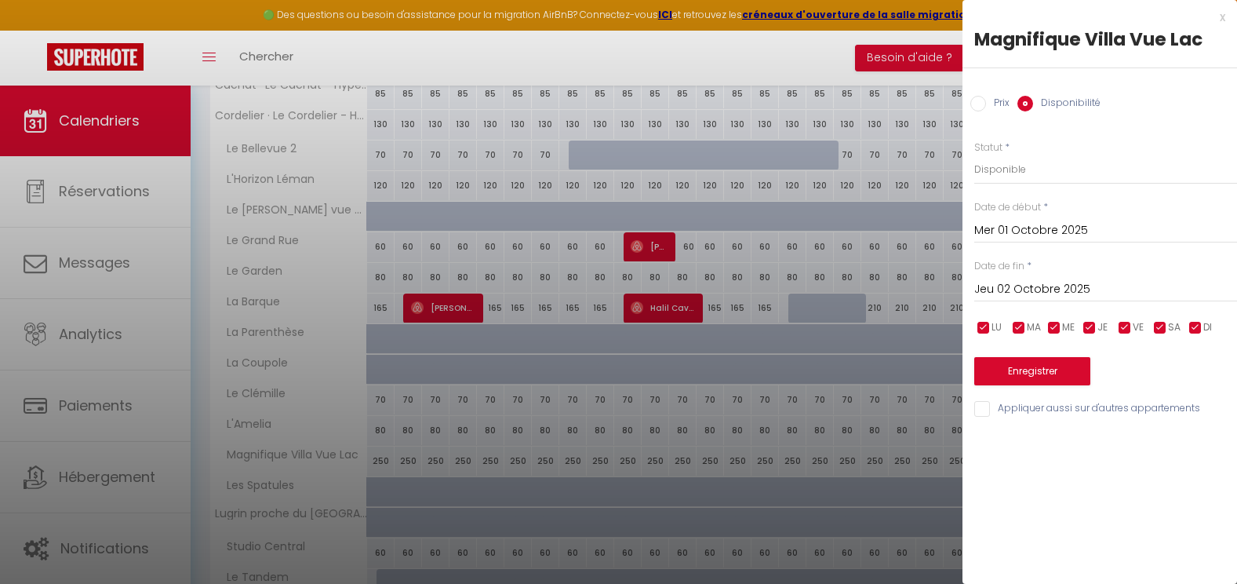
click at [1032, 286] on input "Jeu 02 Octobre 2025" at bounding box center [1105, 289] width 263 height 20
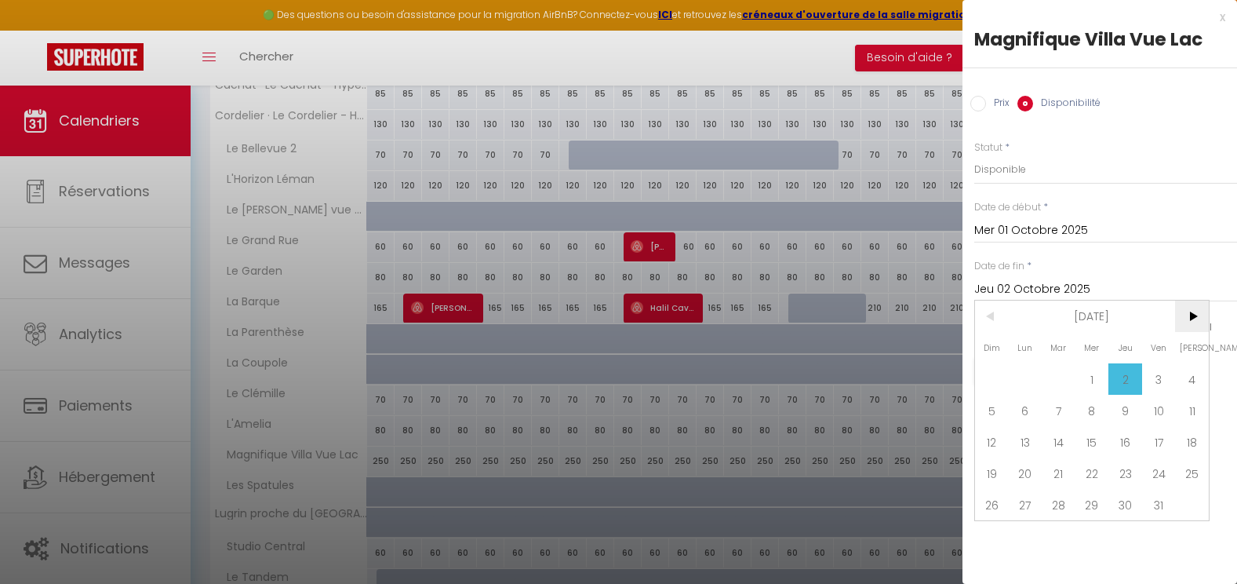
click at [1206, 319] on span ">" at bounding box center [1192, 315] width 34 height 31
click at [1194, 381] on span "1" at bounding box center [1192, 378] width 34 height 31
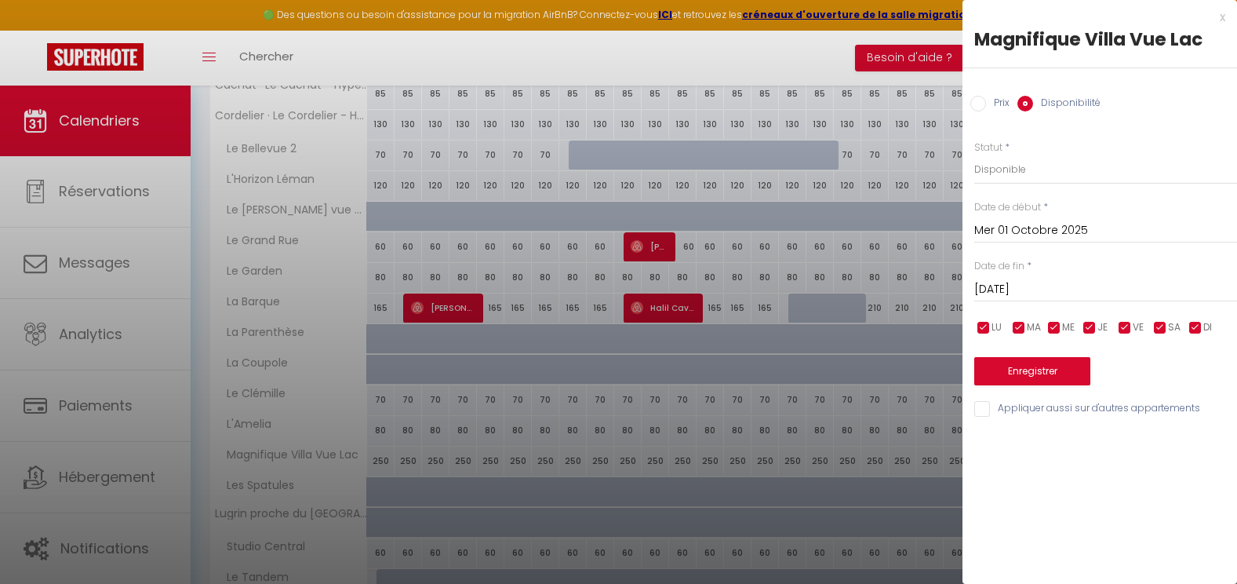
click at [983, 100] on input "Prix" at bounding box center [979, 104] width 16 height 16
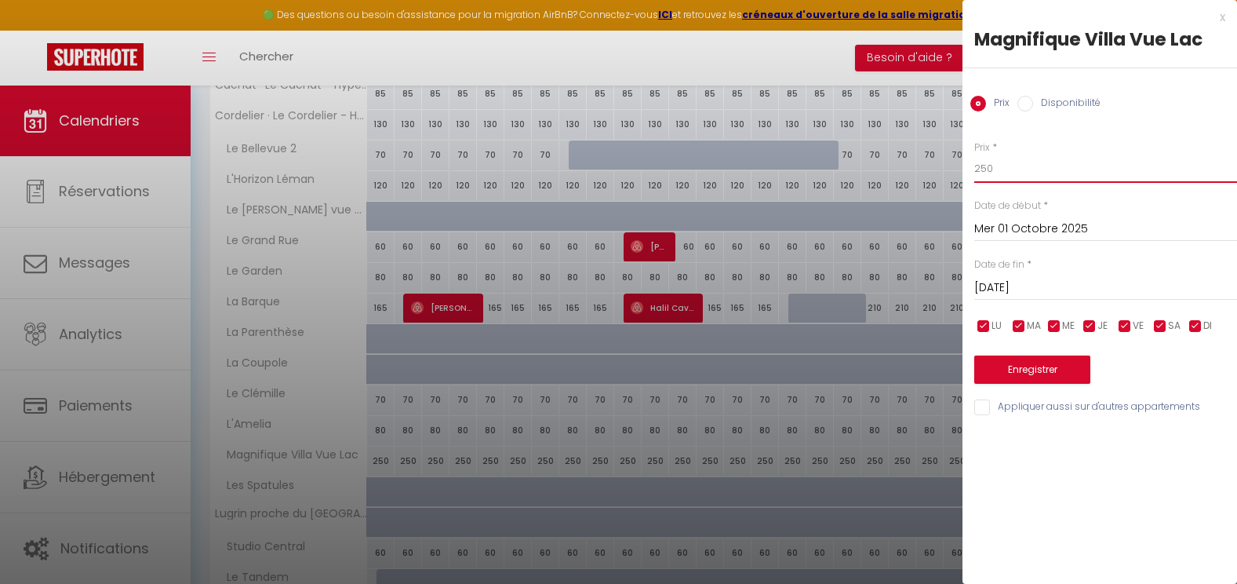
click at [996, 176] on input "250" at bounding box center [1105, 169] width 263 height 28
click at [1037, 370] on button "Enregistrer" at bounding box center [1032, 369] width 116 height 28
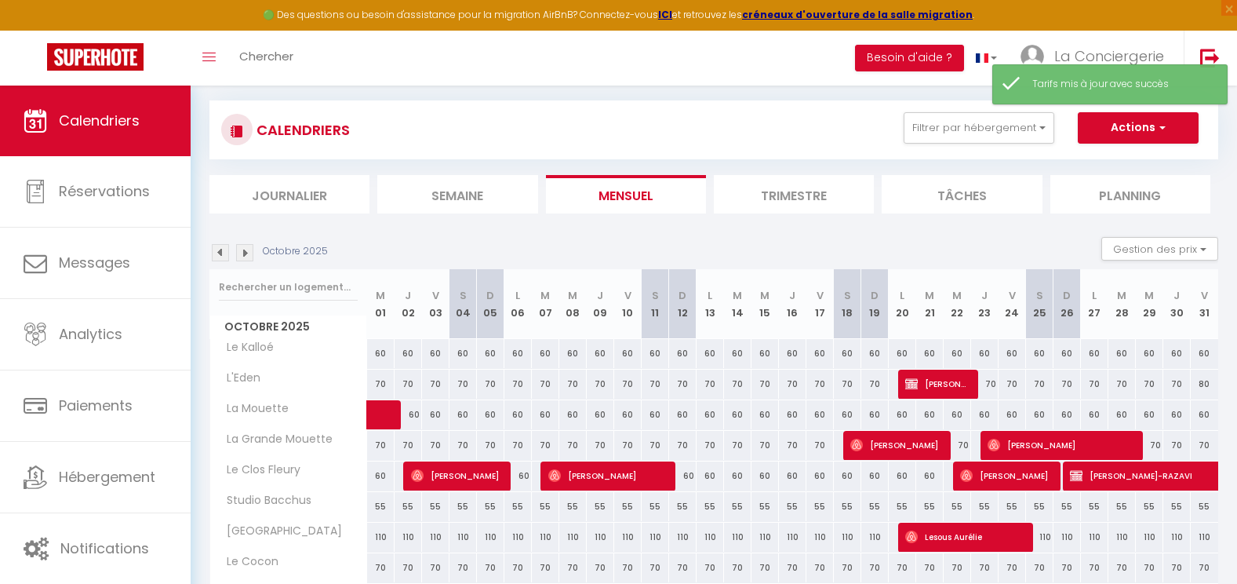
scroll to position [556, 0]
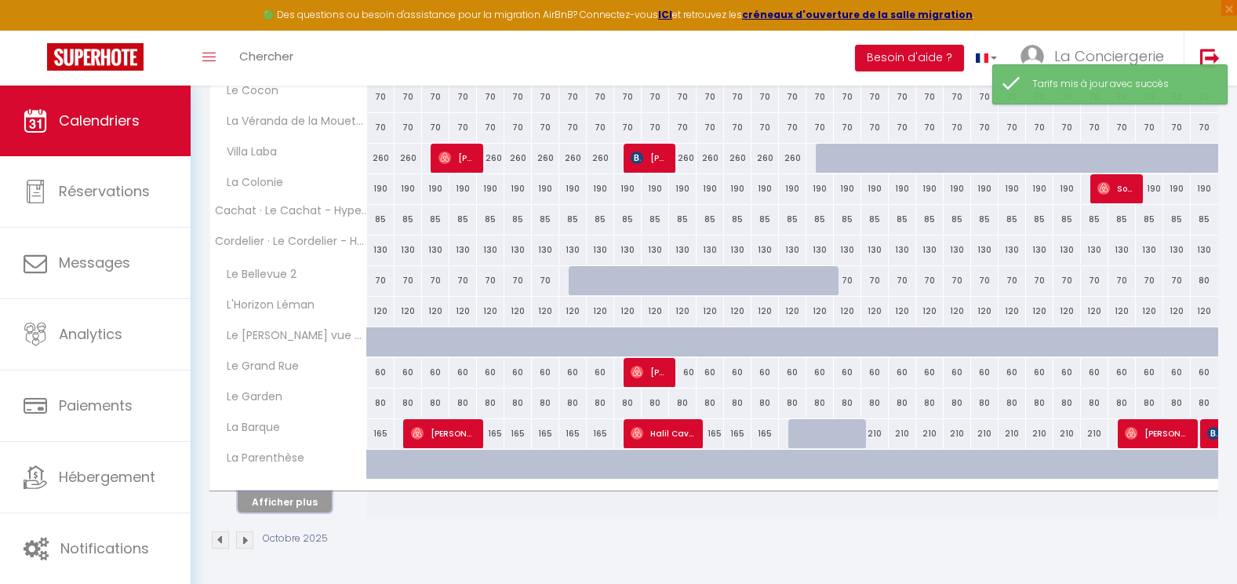
click at [275, 501] on button "Afficher plus" at bounding box center [285, 501] width 94 height 21
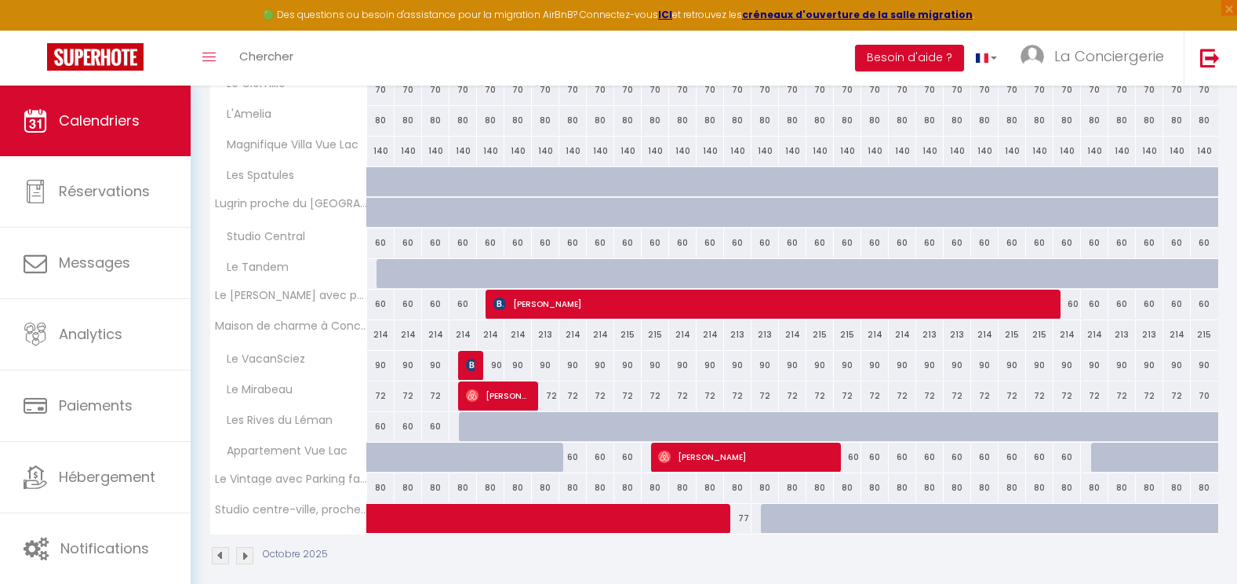
scroll to position [994, 0]
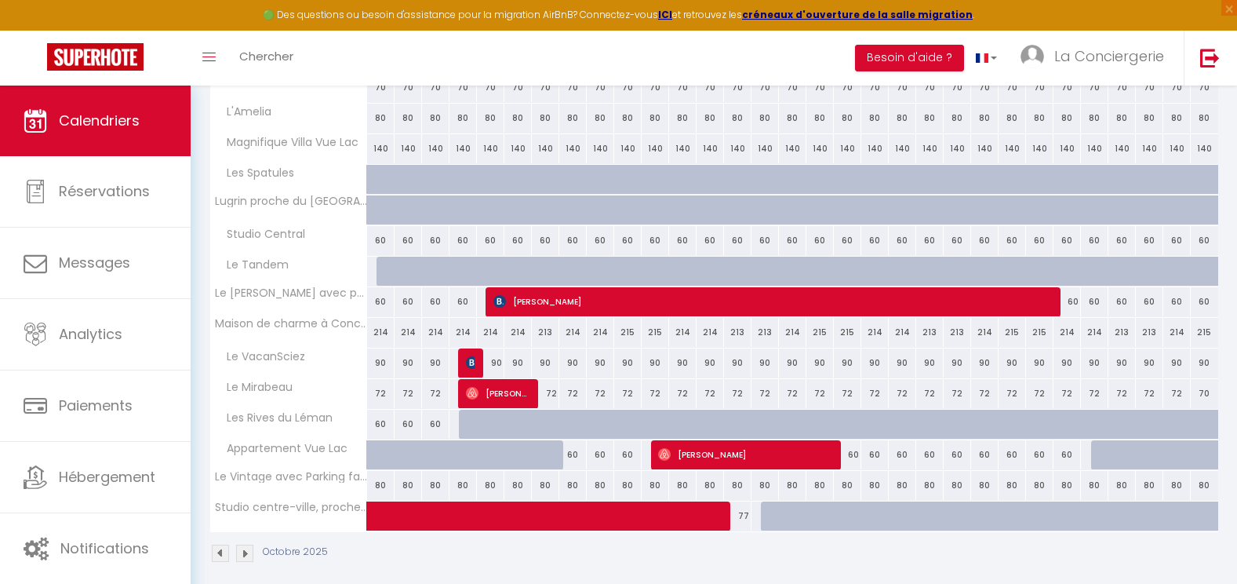
click at [377, 359] on div "90" at bounding box center [380, 362] width 27 height 29
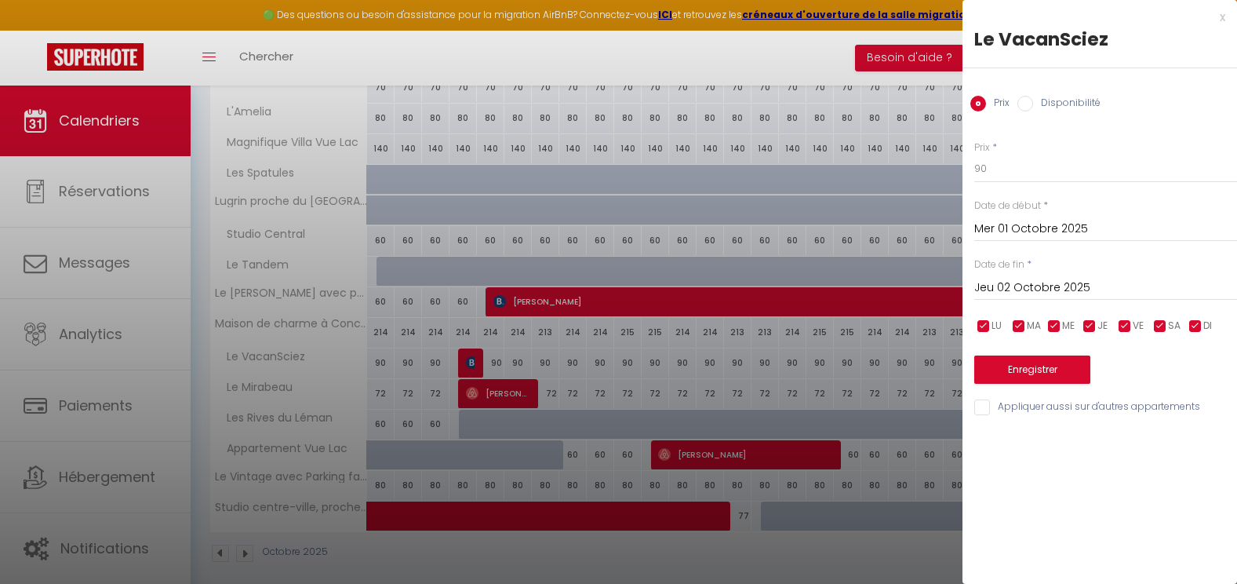
click at [1134, 290] on input "Jeu 02 Octobre 2025" at bounding box center [1105, 288] width 263 height 20
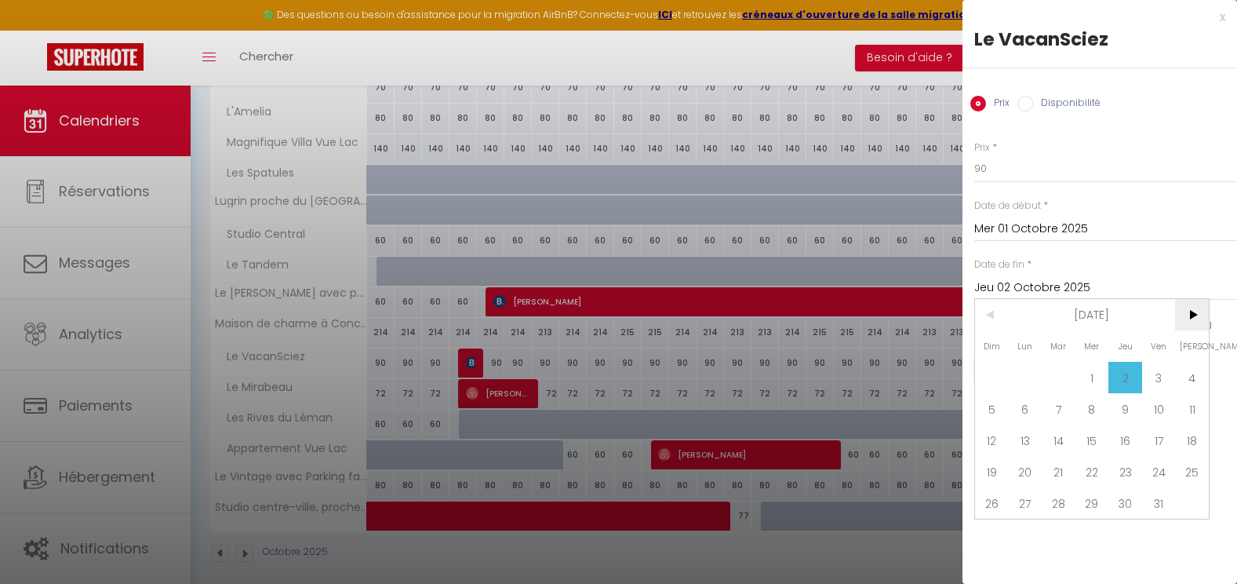
click at [1185, 316] on span ">" at bounding box center [1192, 314] width 34 height 31
click at [1193, 373] on span "1" at bounding box center [1192, 377] width 34 height 31
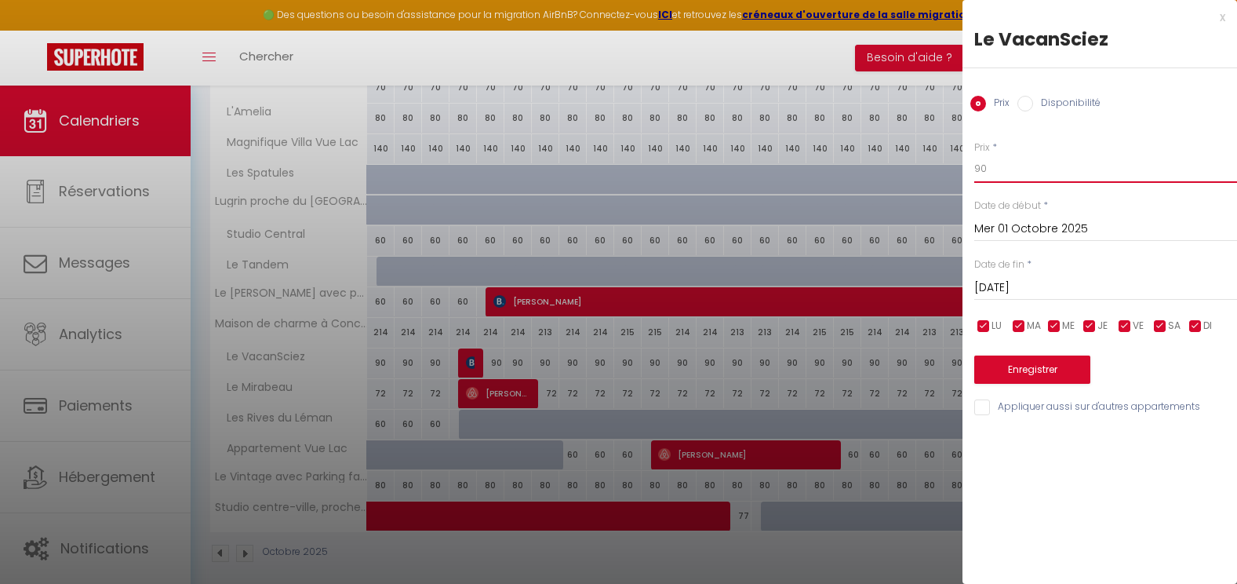
click at [1027, 164] on input "90" at bounding box center [1105, 169] width 263 height 28
click at [1015, 363] on button "Enregistrer" at bounding box center [1032, 369] width 116 height 28
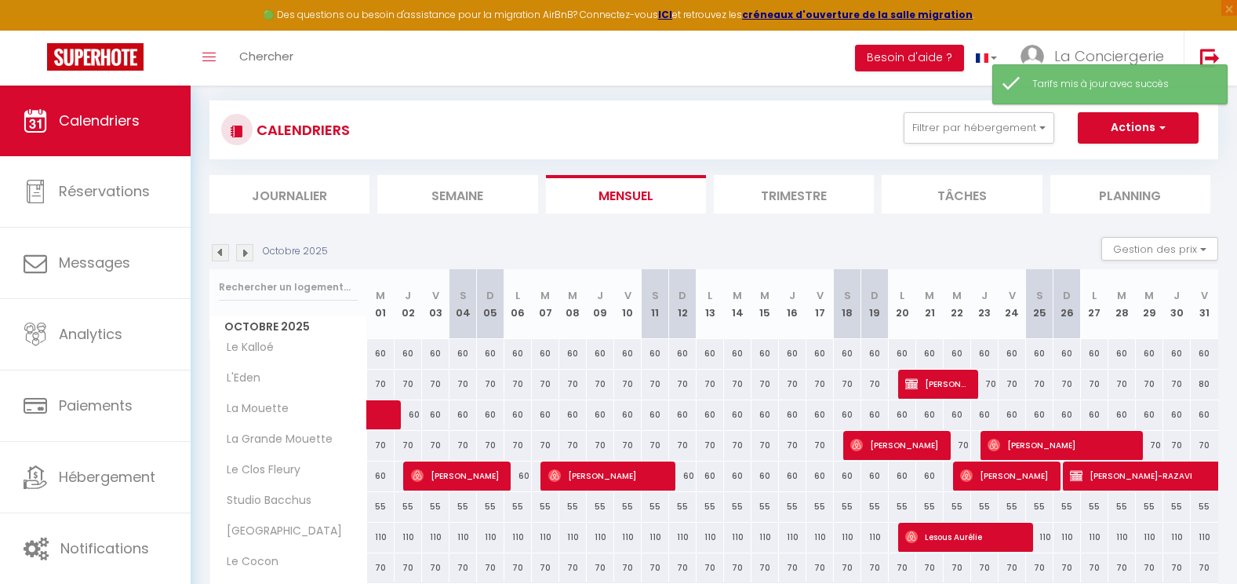
scroll to position [556, 0]
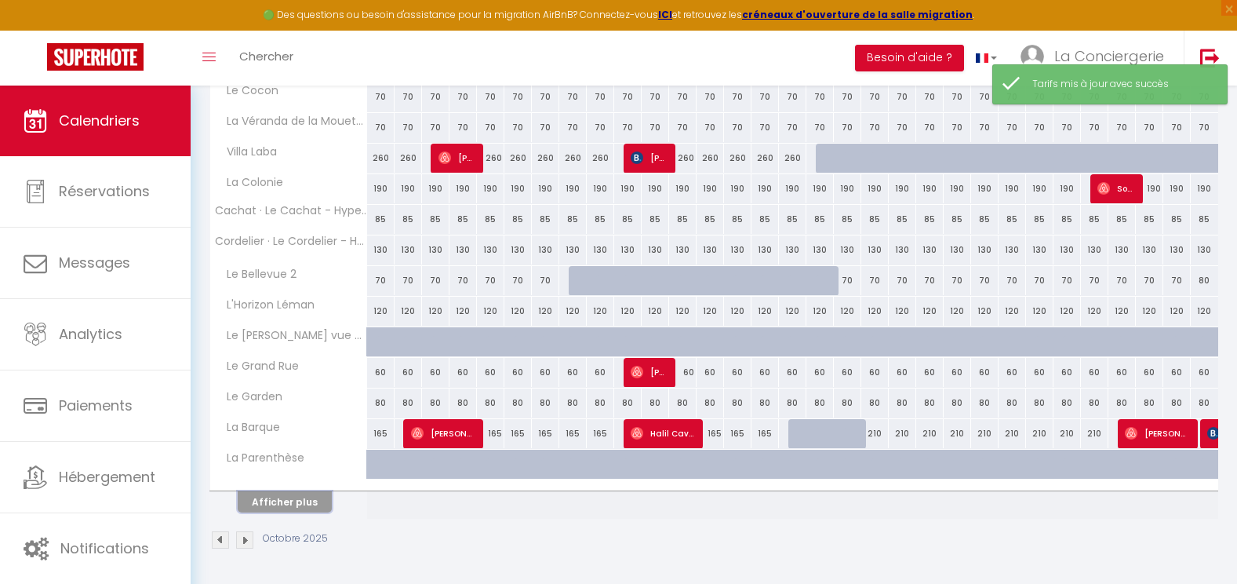
click at [301, 496] on button "Afficher plus" at bounding box center [285, 501] width 94 height 21
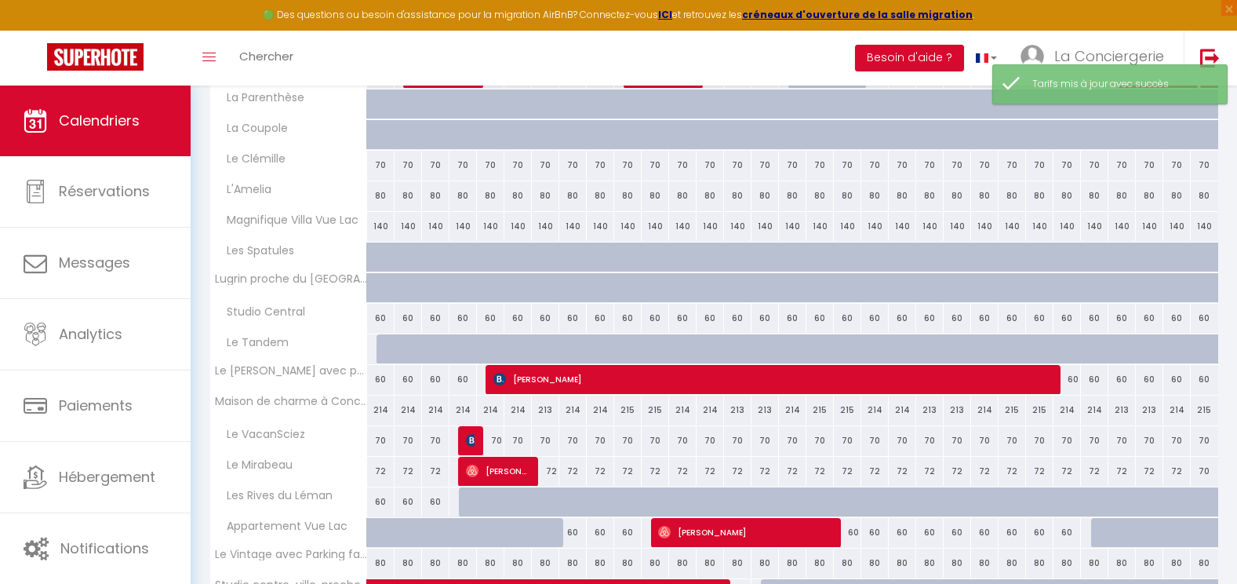
scroll to position [1007, 0]
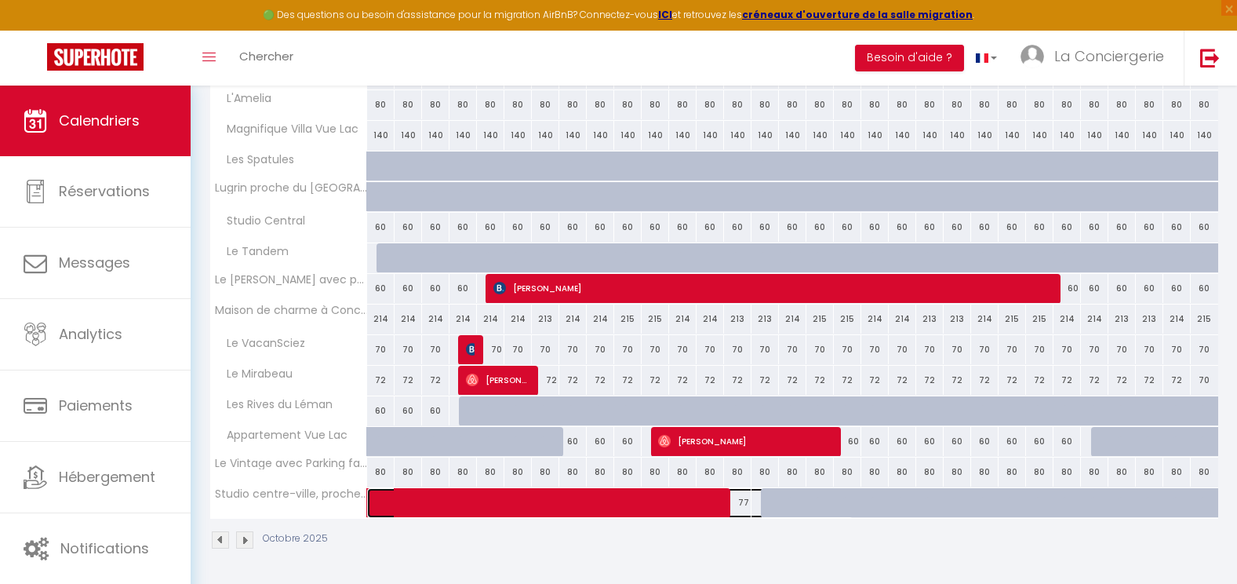
click at [744, 506] on span at bounding box center [618, 503] width 469 height 30
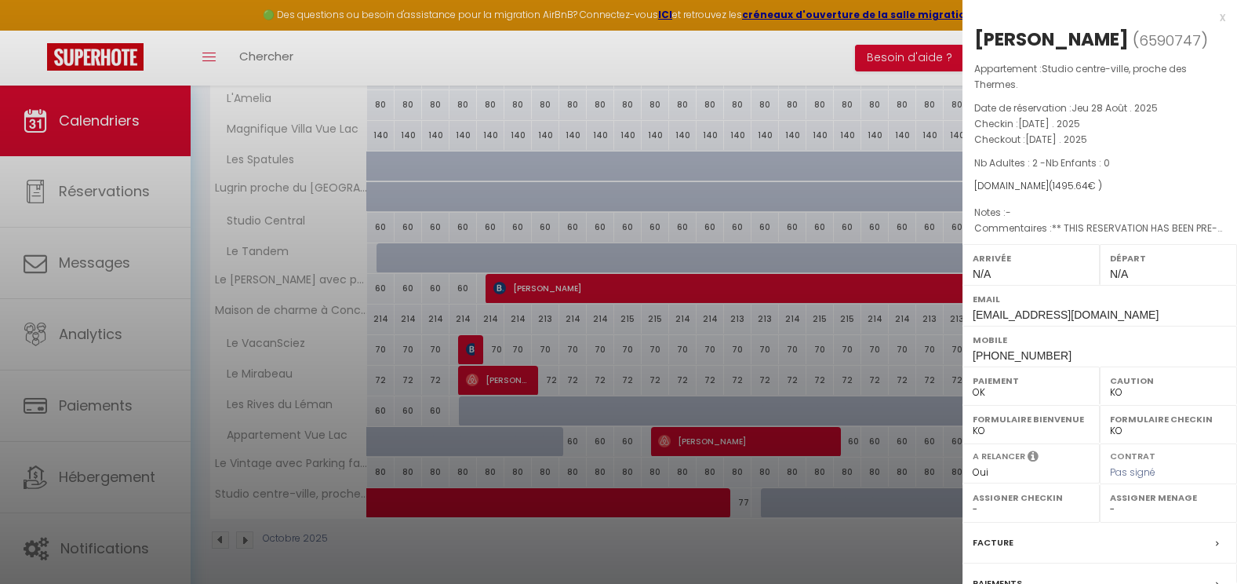
click at [883, 550] on div at bounding box center [618, 292] width 1237 height 584
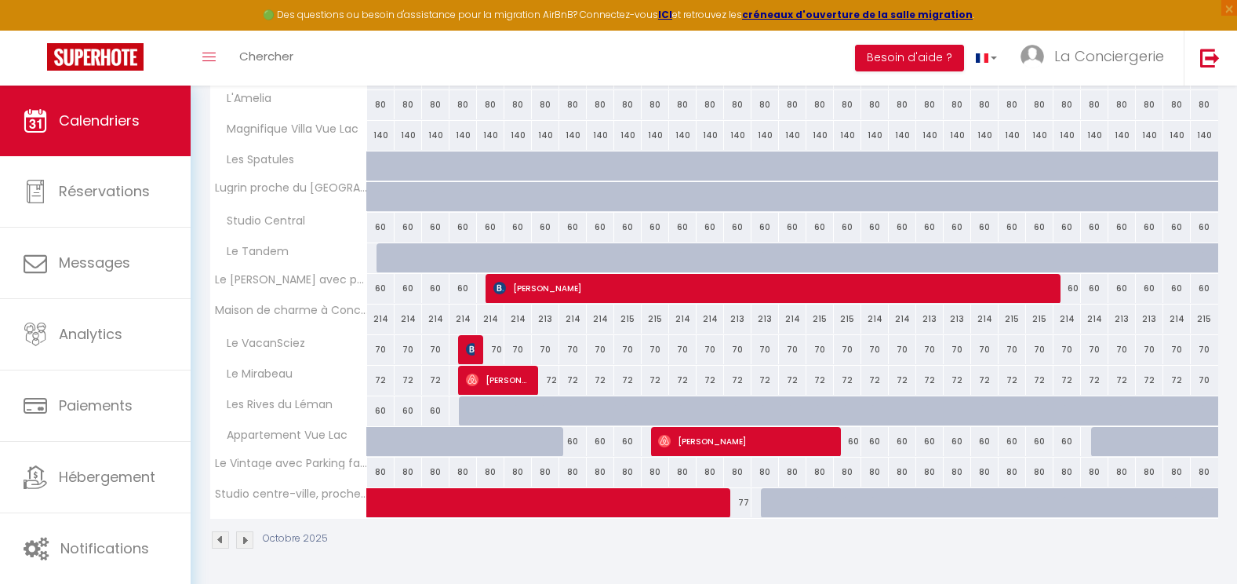
click at [883, 550] on div "Octobre 2025" at bounding box center [713, 542] width 1009 height 46
click at [237, 536] on img at bounding box center [244, 539] width 17 height 17
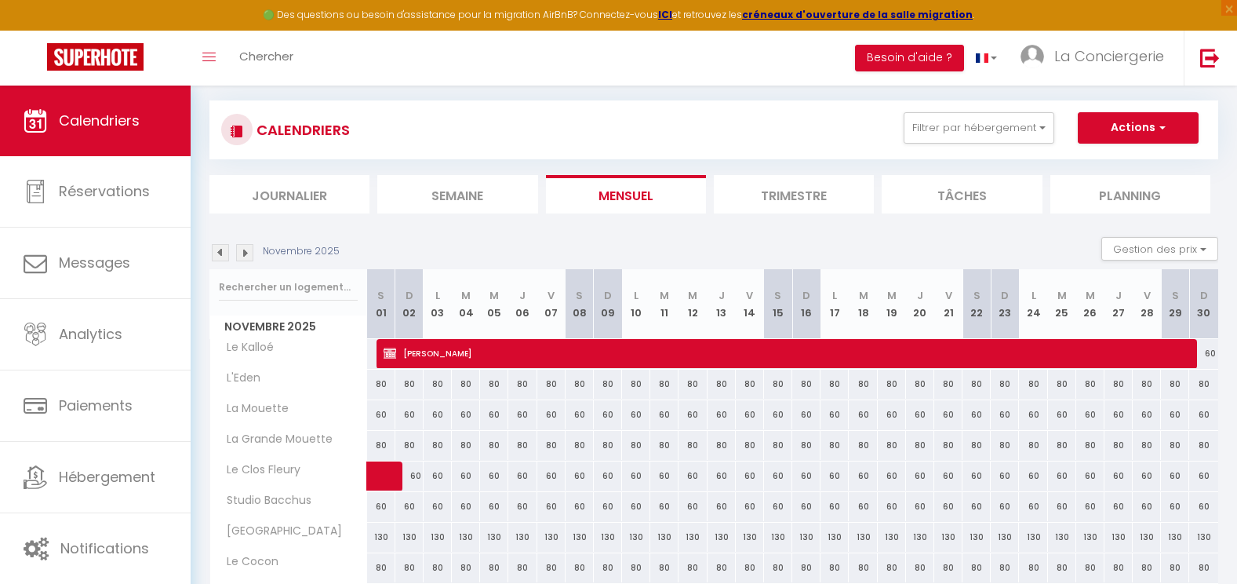
scroll to position [556, 0]
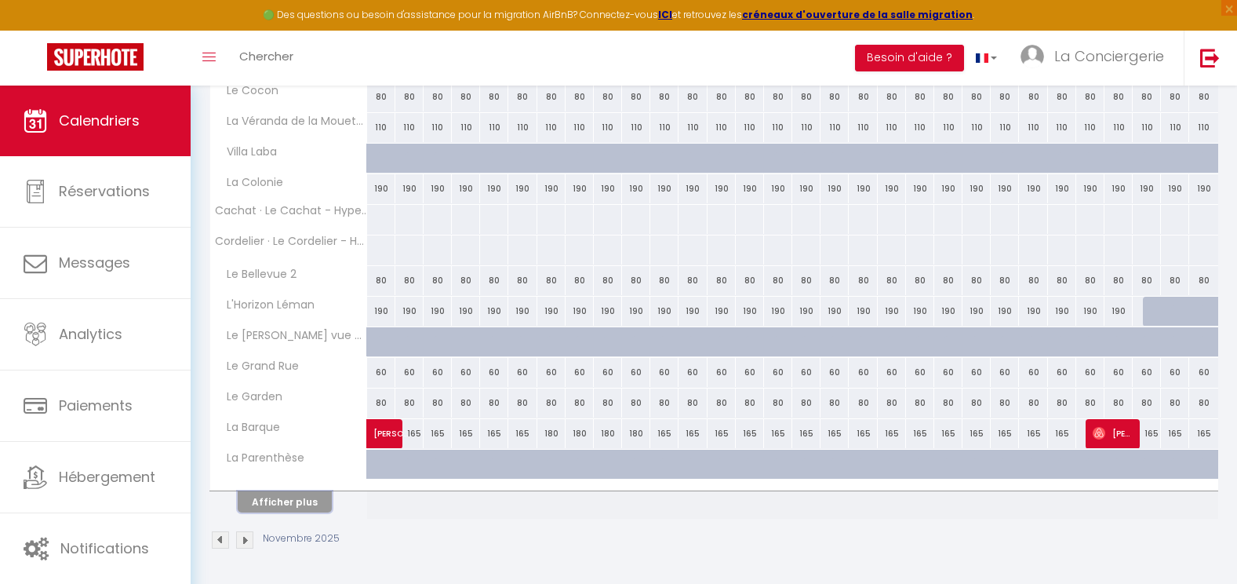
click at [293, 497] on button "Afficher plus" at bounding box center [285, 501] width 94 height 21
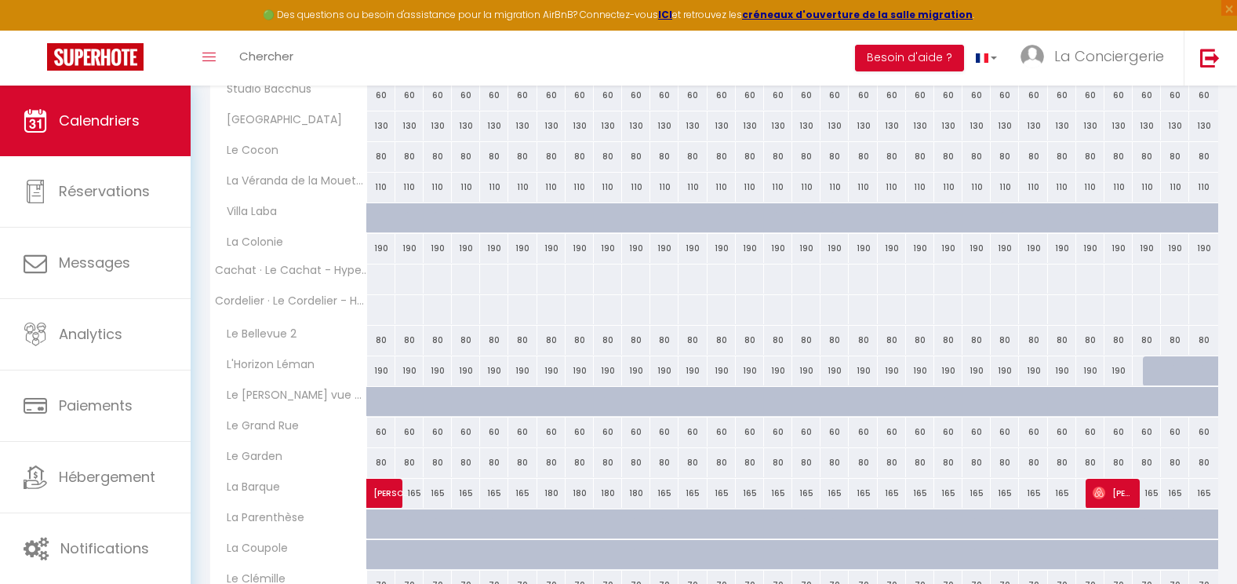
scroll to position [0, 0]
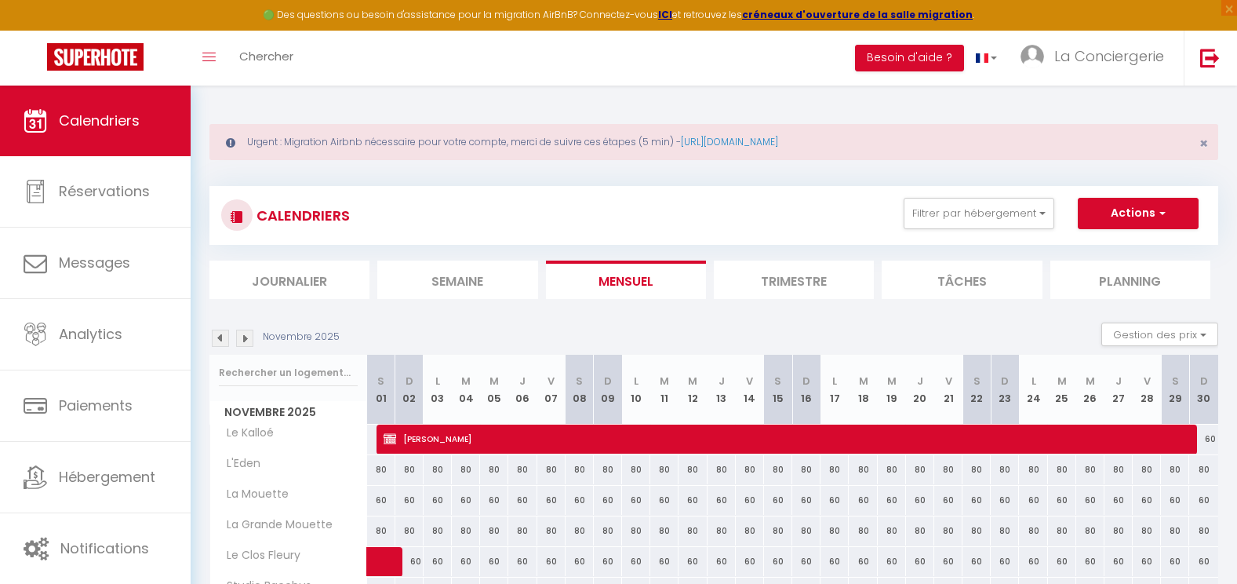
click at [475, 284] on li "Semaine" at bounding box center [457, 279] width 160 height 38
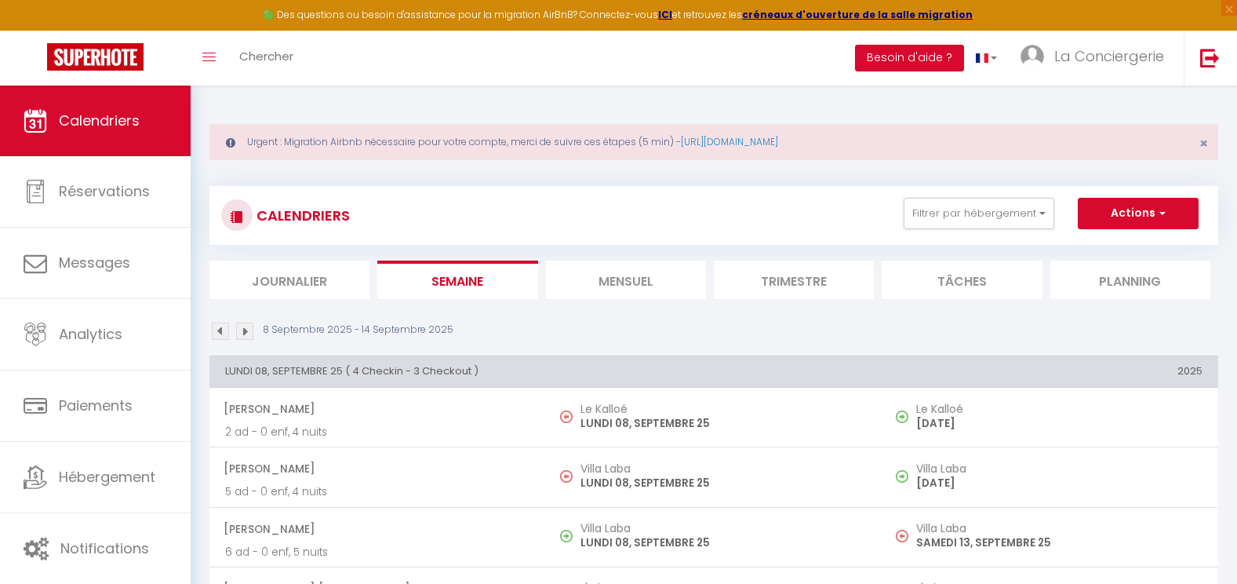
click at [624, 275] on li "Mensuel" at bounding box center [626, 279] width 160 height 38
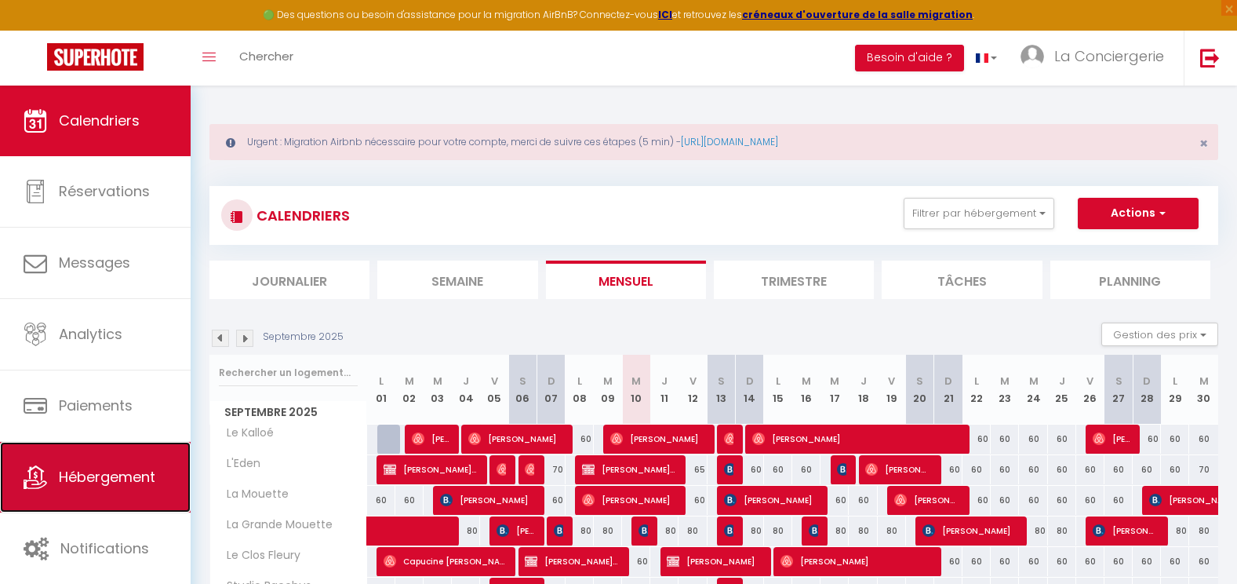
click at [106, 467] on span "Hébergement" at bounding box center [107, 477] width 97 height 20
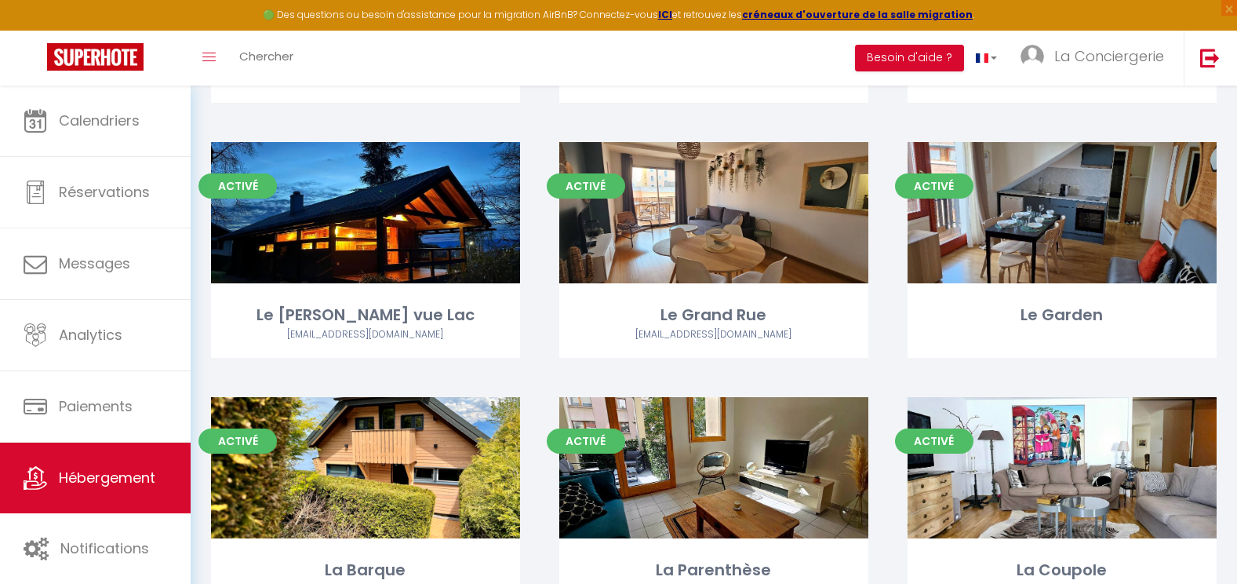
scroll to position [1682, 0]
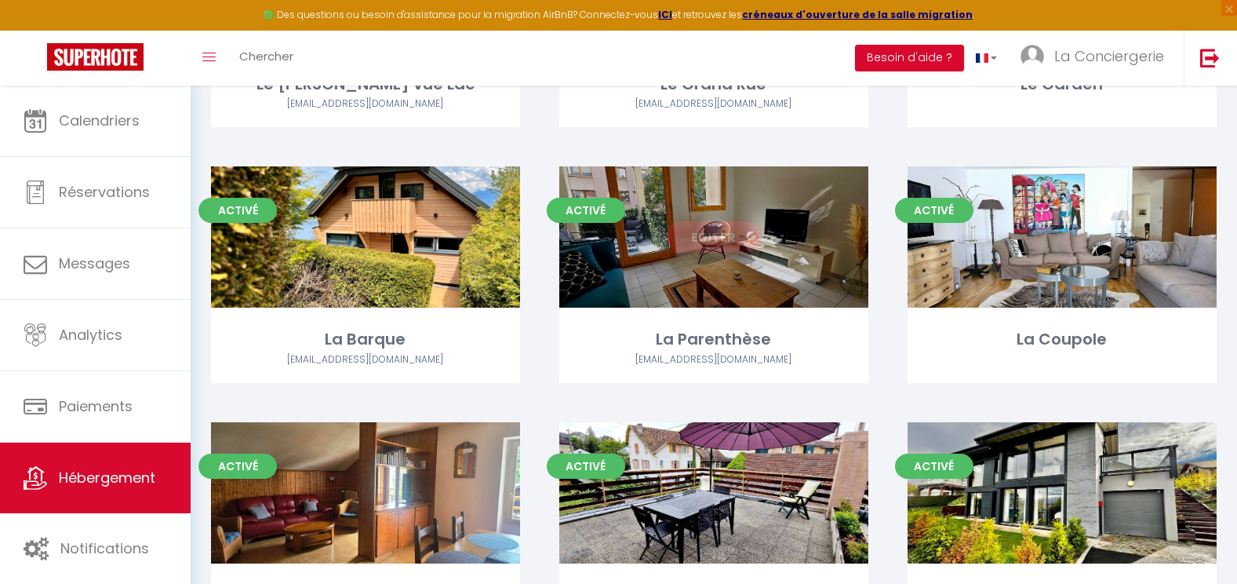
click at [689, 229] on link "Editer" at bounding box center [714, 236] width 94 height 31
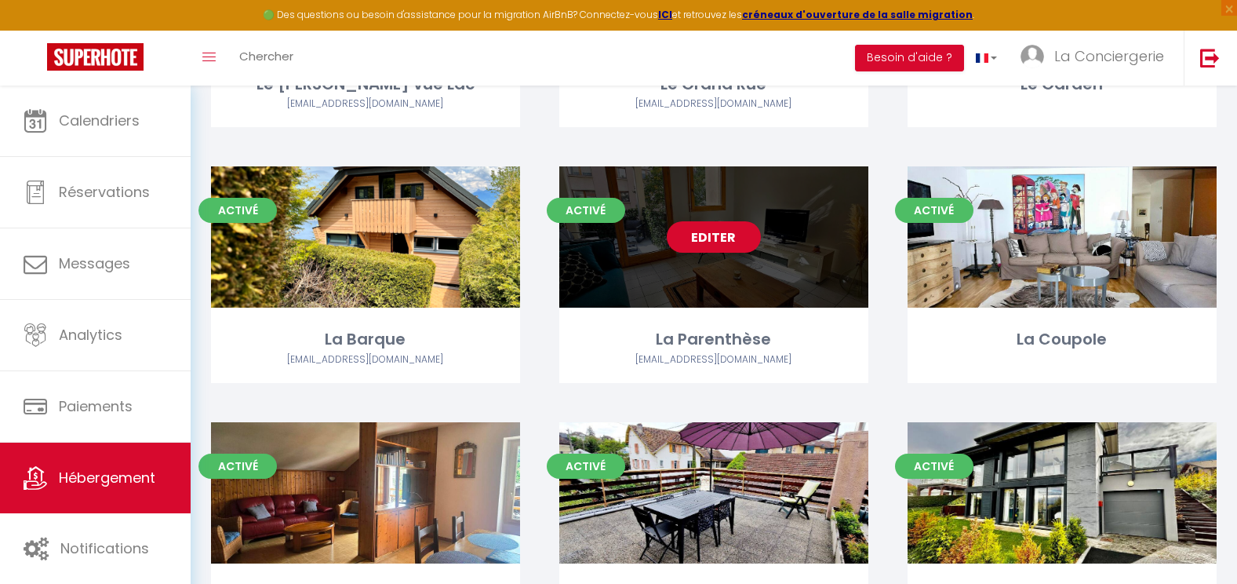
click at [705, 236] on link "Editer" at bounding box center [714, 236] width 94 height 31
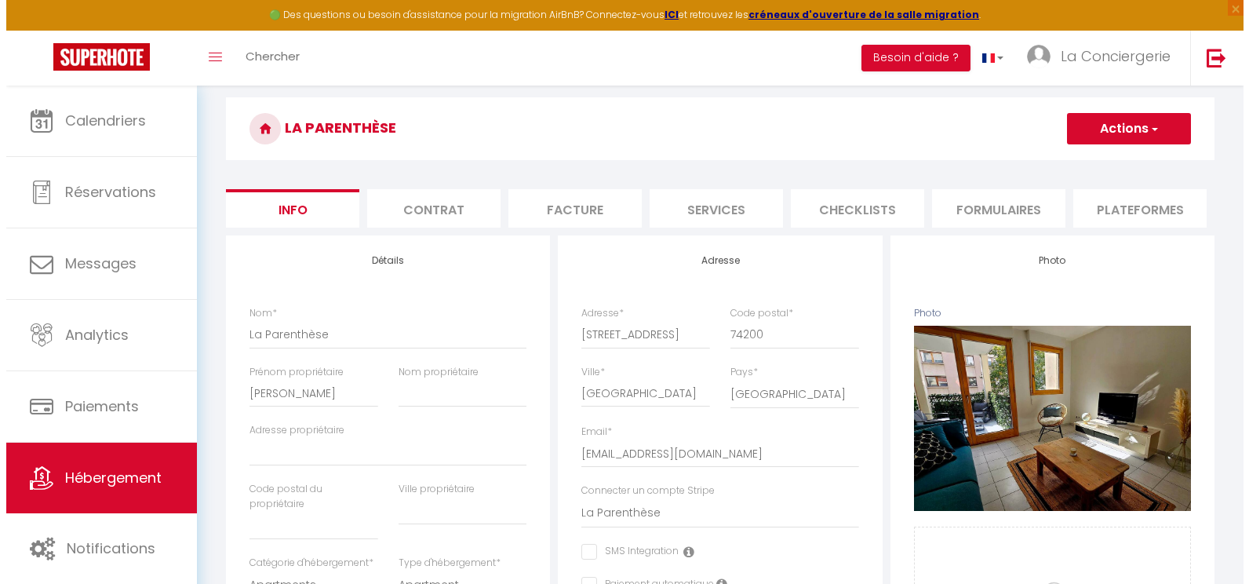
scroll to position [98, 0]
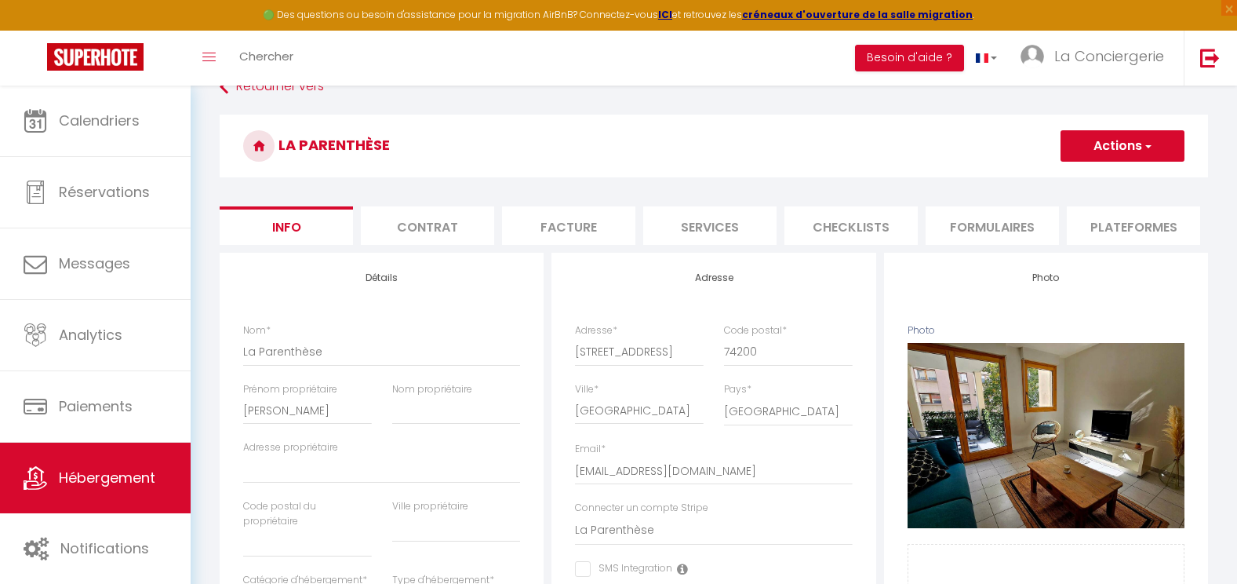
click at [1121, 144] on button "Actions" at bounding box center [1123, 145] width 124 height 31
click at [1059, 223] on link "Supprimer" at bounding box center [1100, 221] width 168 height 20
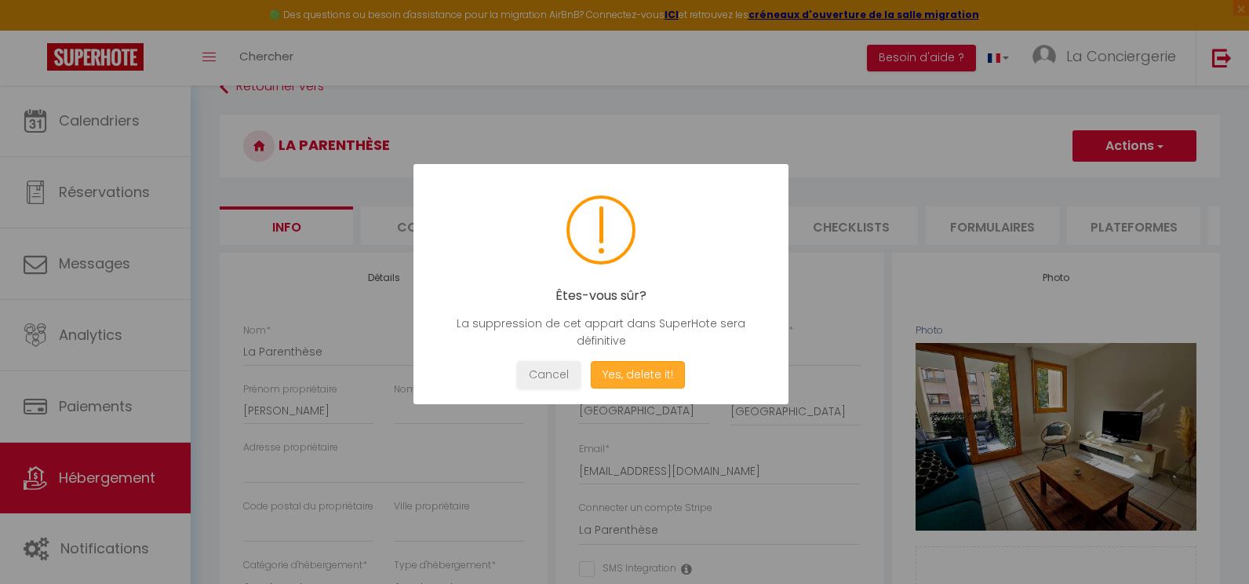
click at [647, 372] on button "Yes, delete it!" at bounding box center [638, 374] width 94 height 27
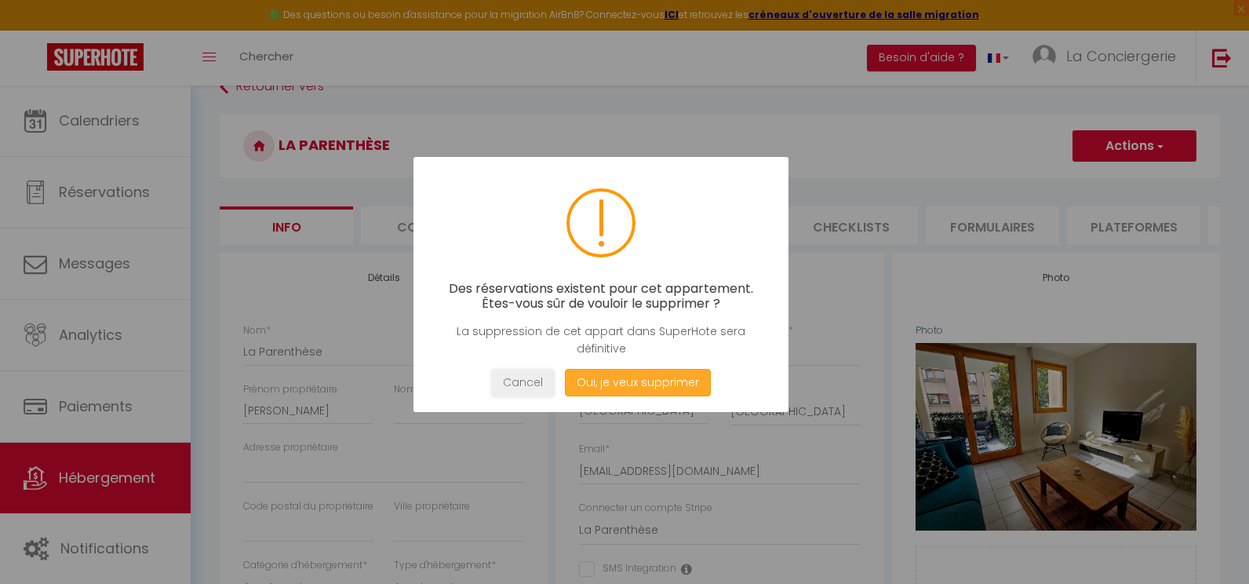
click at [647, 372] on button "Oui, je veux supprimer" at bounding box center [638, 382] width 146 height 27
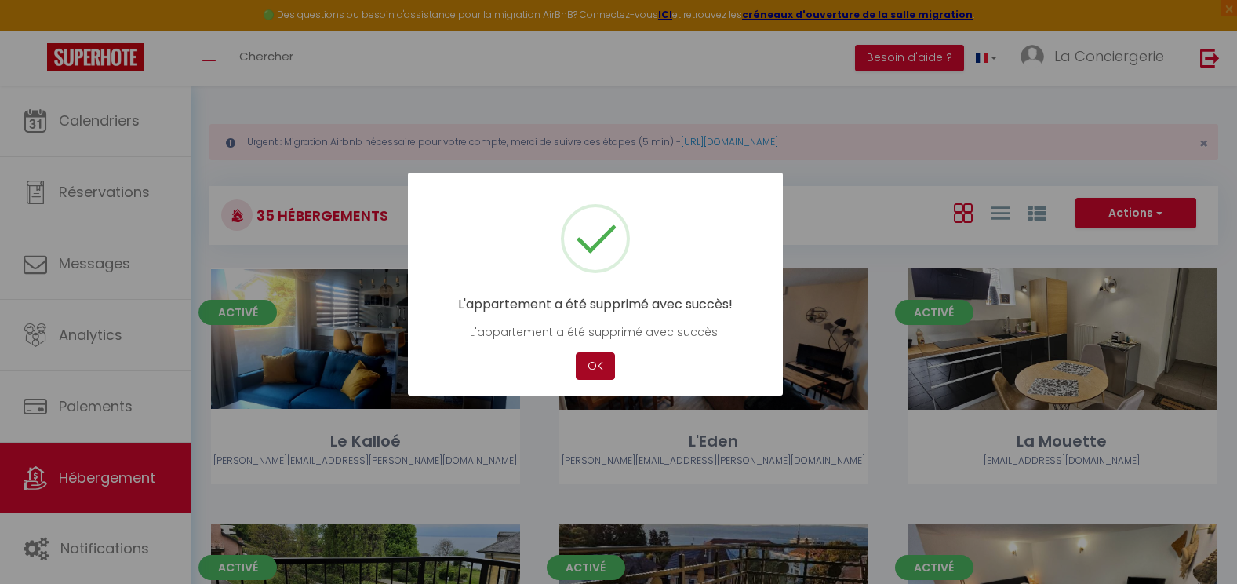
click at [590, 370] on button "OK" at bounding box center [595, 365] width 39 height 27
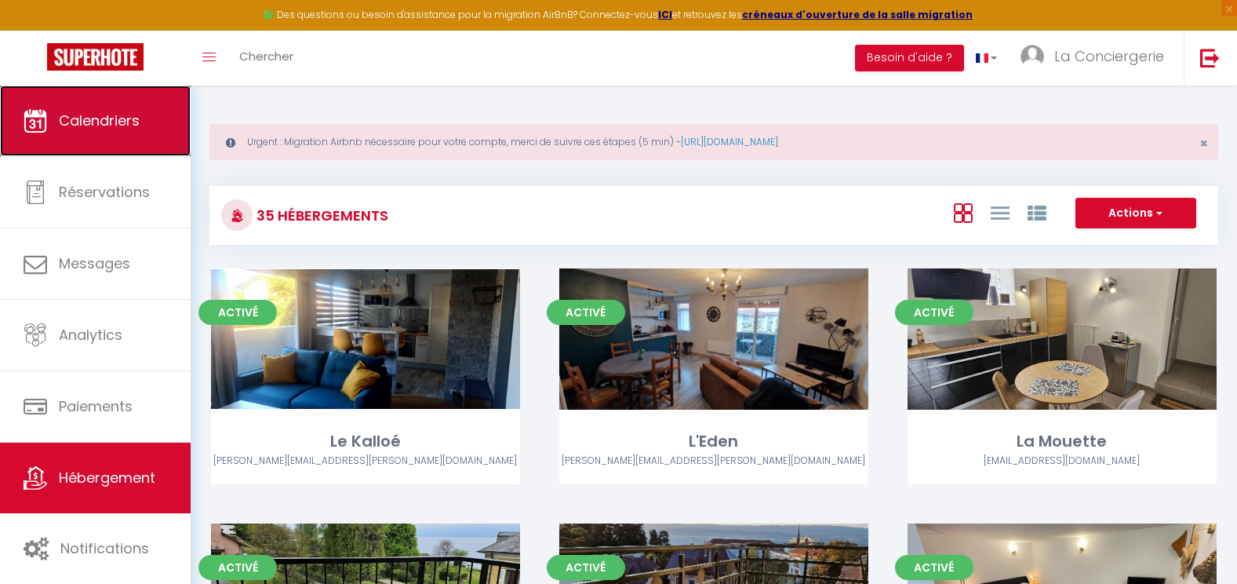
click at [82, 116] on span "Calendriers" at bounding box center [99, 121] width 81 height 20
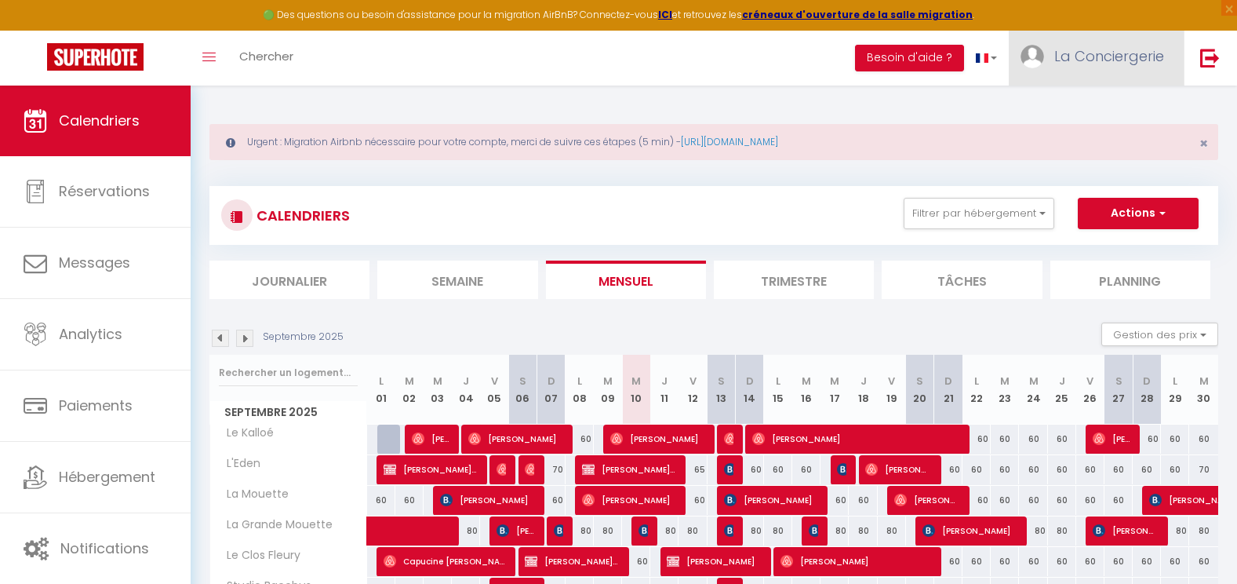
click at [1091, 61] on span "La Conciergerie" at bounding box center [1109, 56] width 110 height 20
click at [1093, 139] on link "Équipe" at bounding box center [1121, 137] width 116 height 27
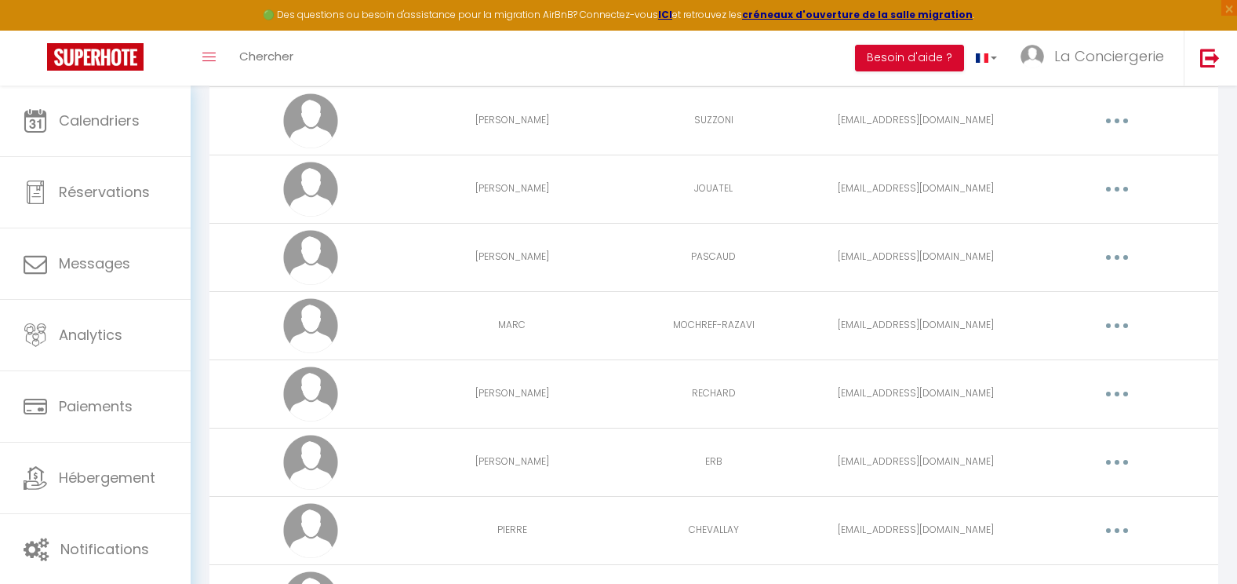
scroll to position [592, 0]
click at [1117, 259] on icon "button" at bounding box center [1117, 260] width 5 height 5
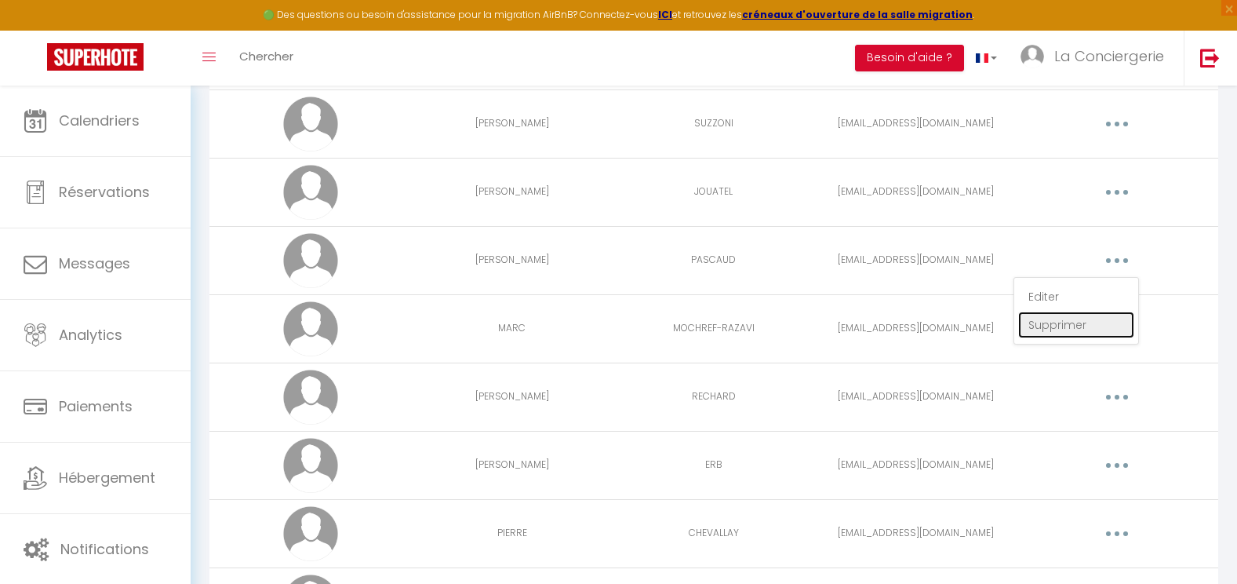
click at [1063, 328] on link "Supprimer" at bounding box center [1076, 324] width 116 height 27
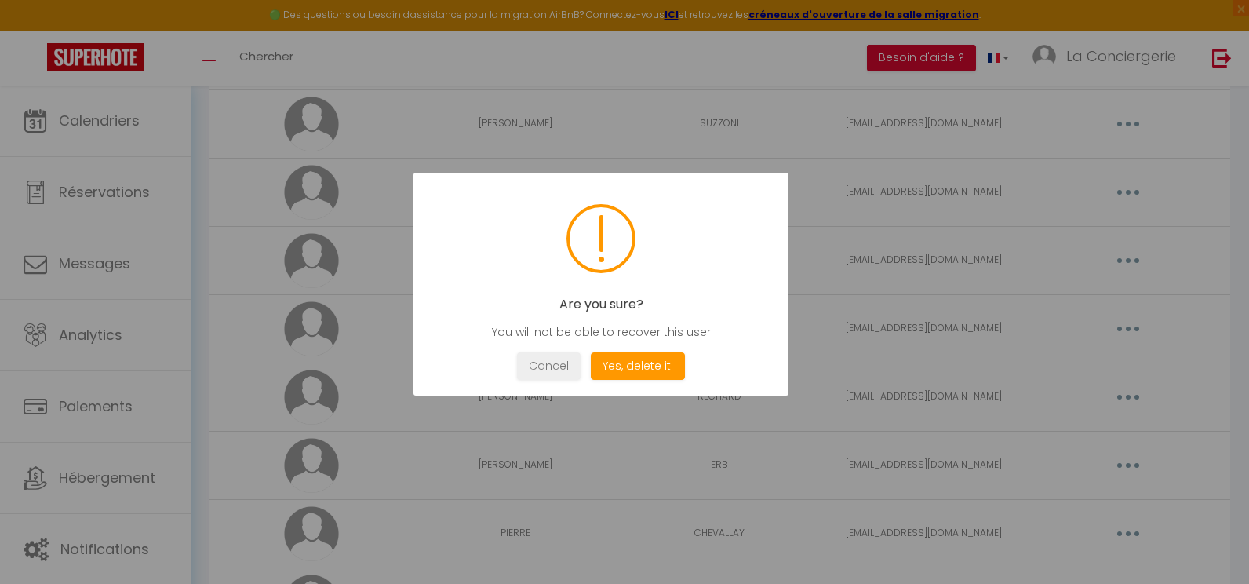
click at [647, 381] on div "Are you sure? You will not be able to recover this user Not valid Cancel Yes, d…" at bounding box center [600, 284] width 375 height 223
click at [643, 364] on button "Yes, delete it!" at bounding box center [638, 365] width 94 height 27
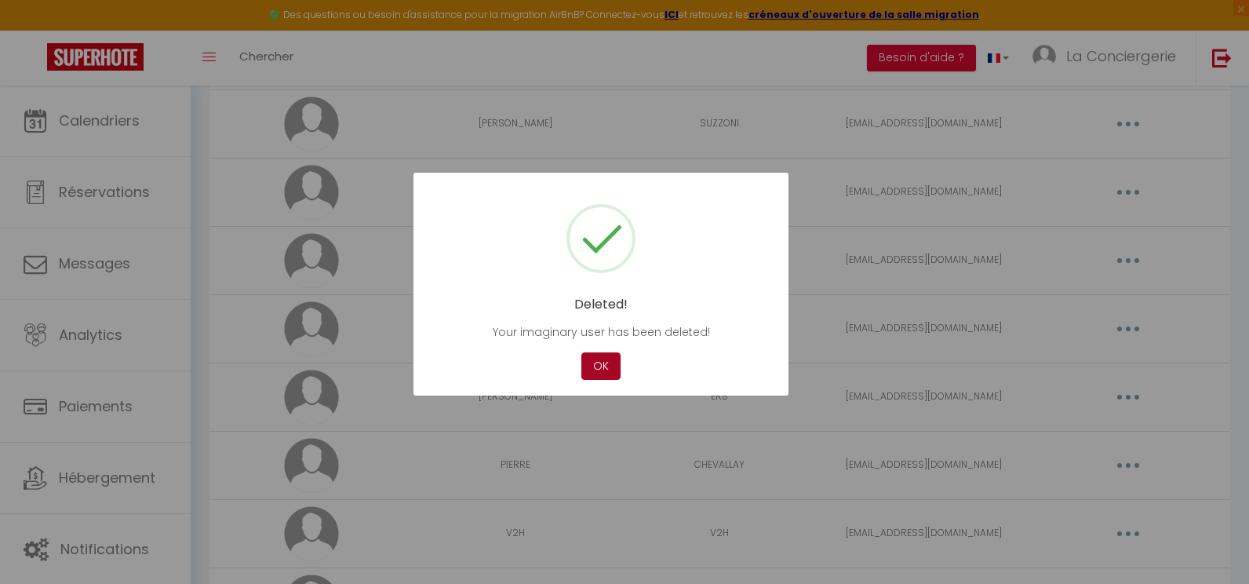
click at [587, 370] on button "OK" at bounding box center [600, 365] width 39 height 27
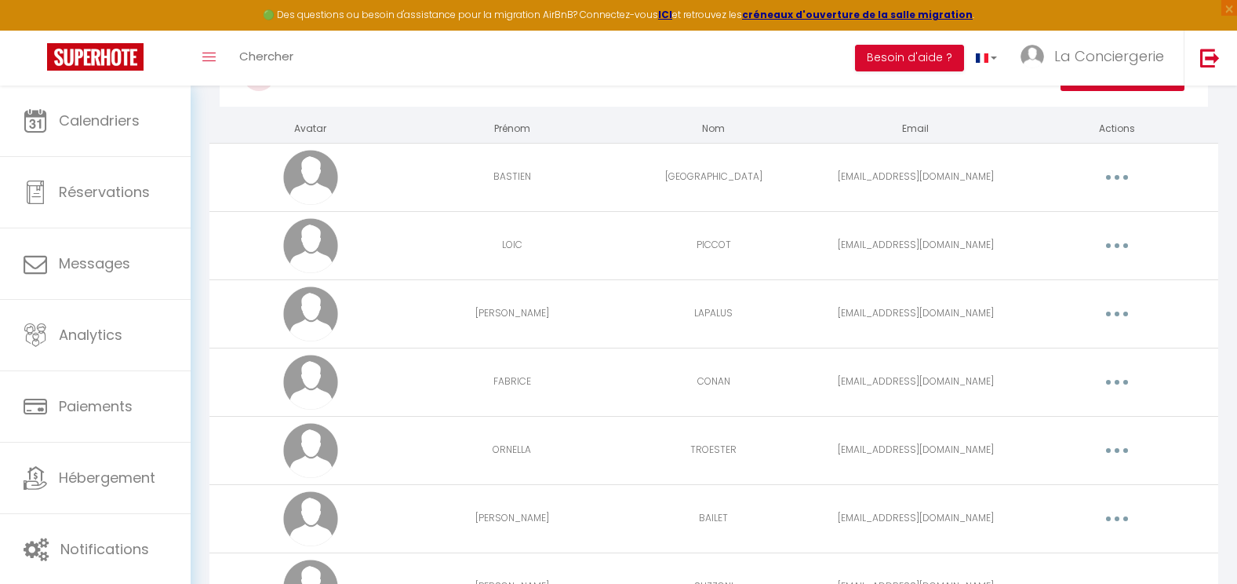
scroll to position [0, 0]
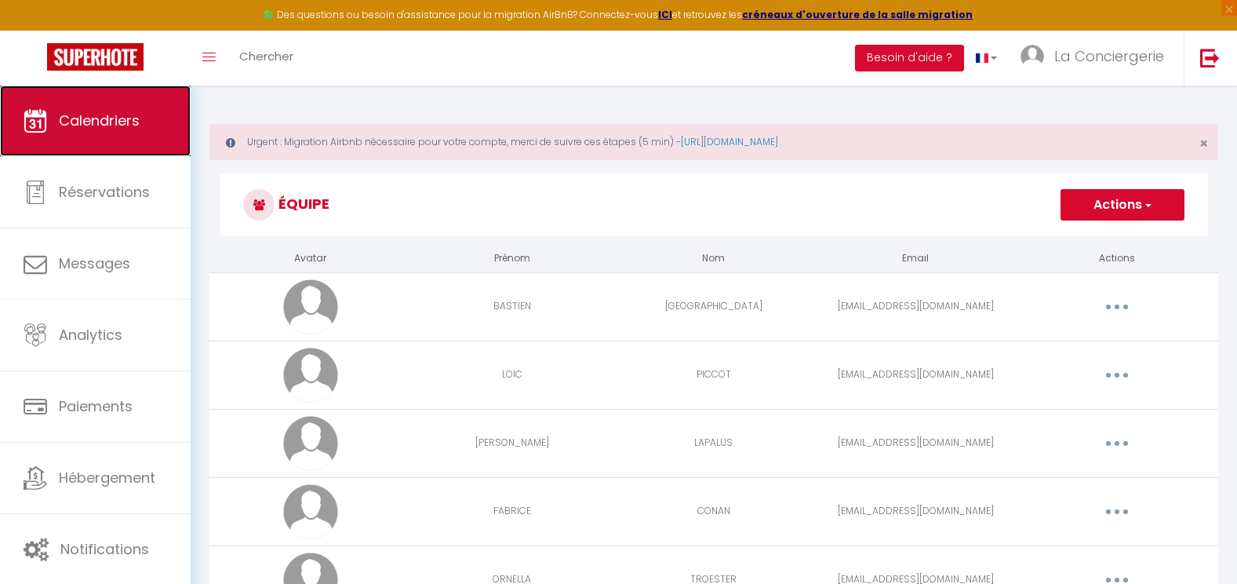
click at [116, 128] on span "Calendriers" at bounding box center [99, 121] width 81 height 20
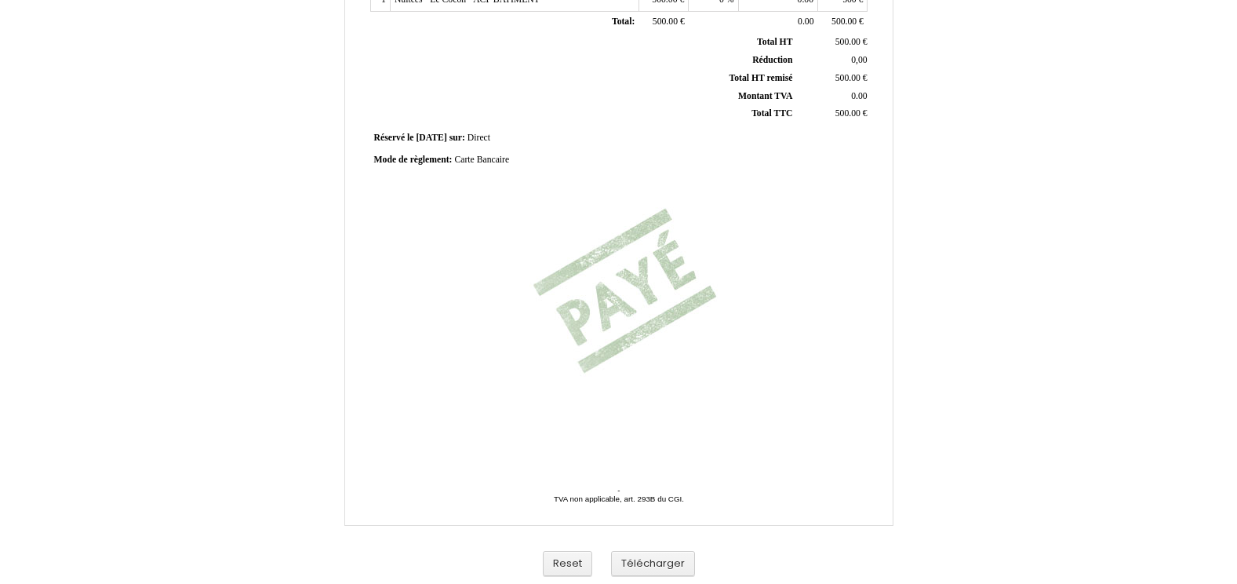
scroll to position [363, 0]
click at [664, 564] on button "Télécharger" at bounding box center [653, 561] width 84 height 26
